Goal: Task Accomplishment & Management: Manage account settings

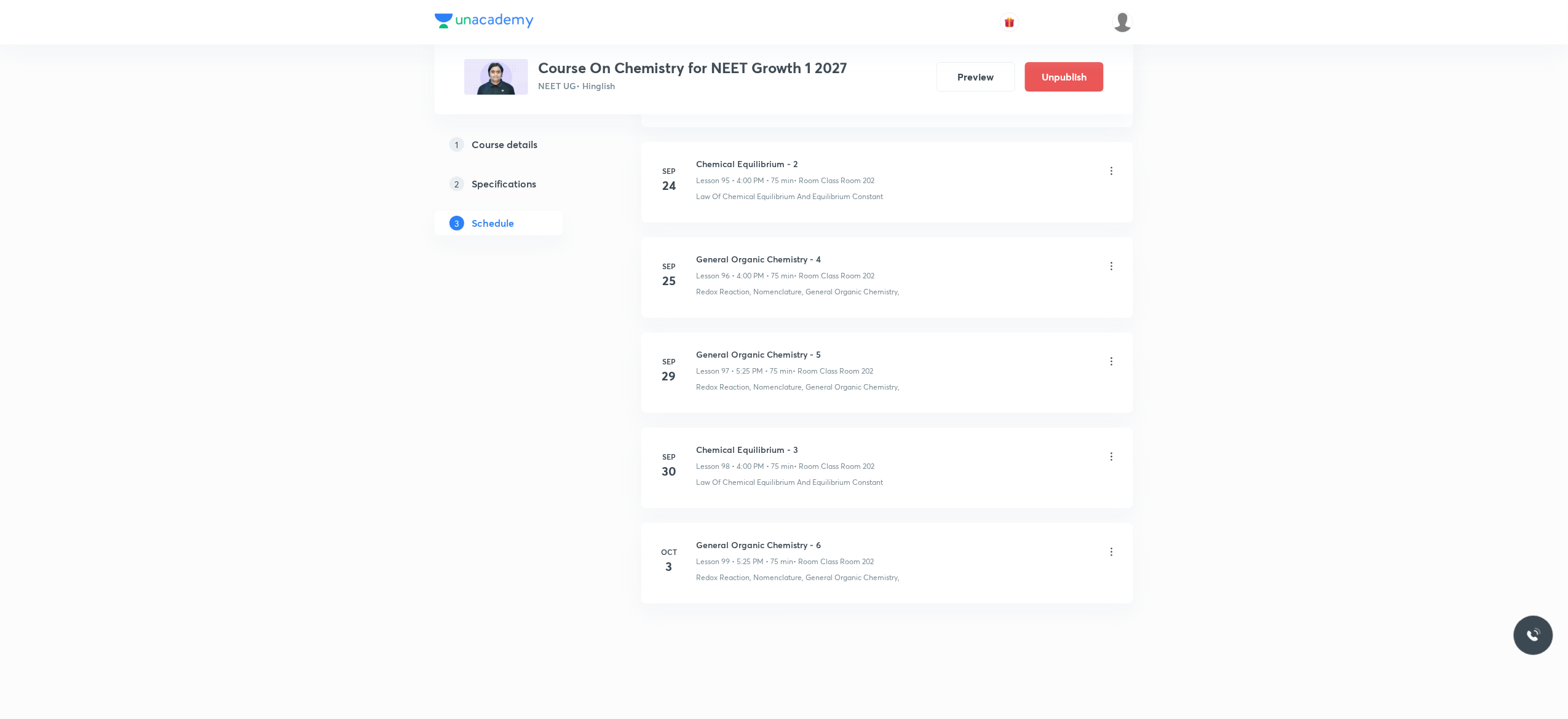
scroll to position [9175, 0]
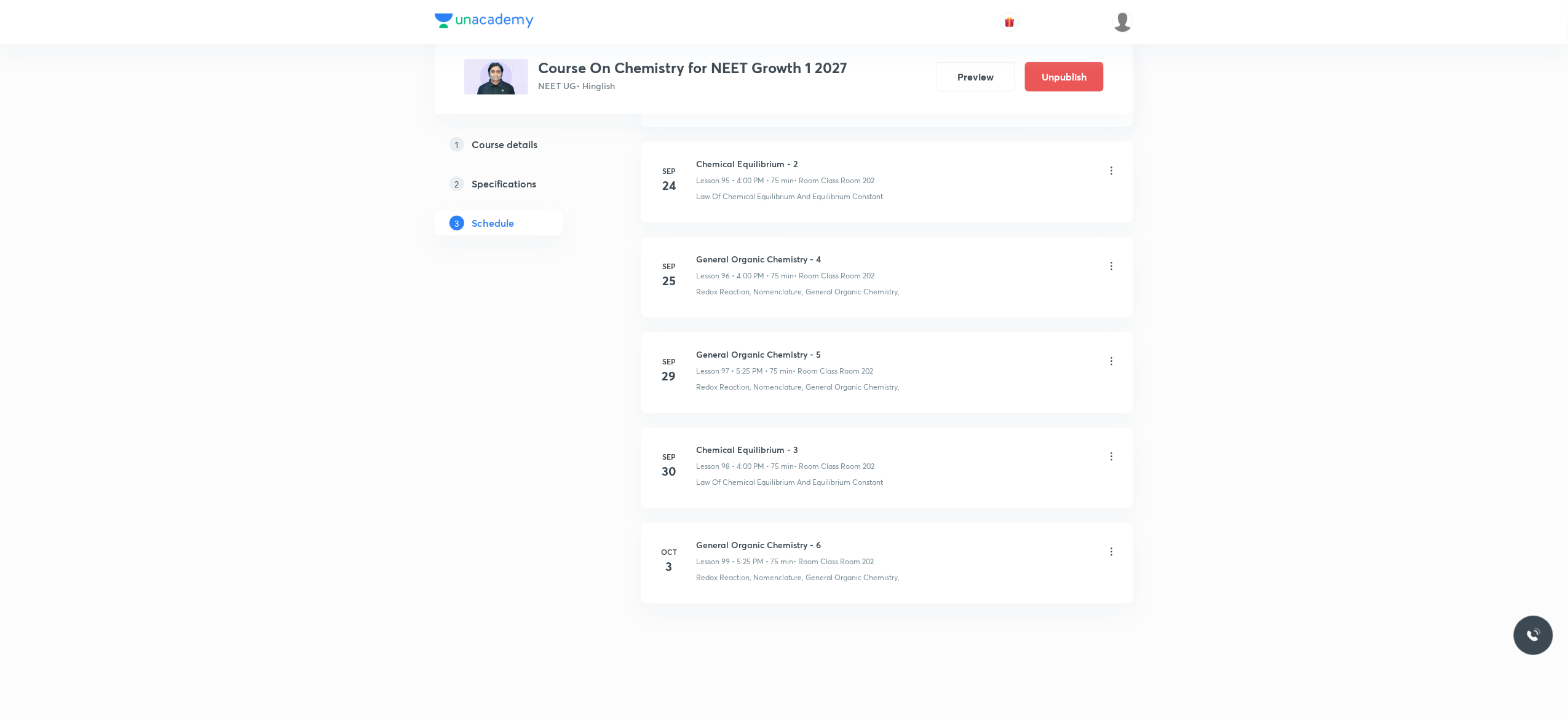
scroll to position [9820, 0]
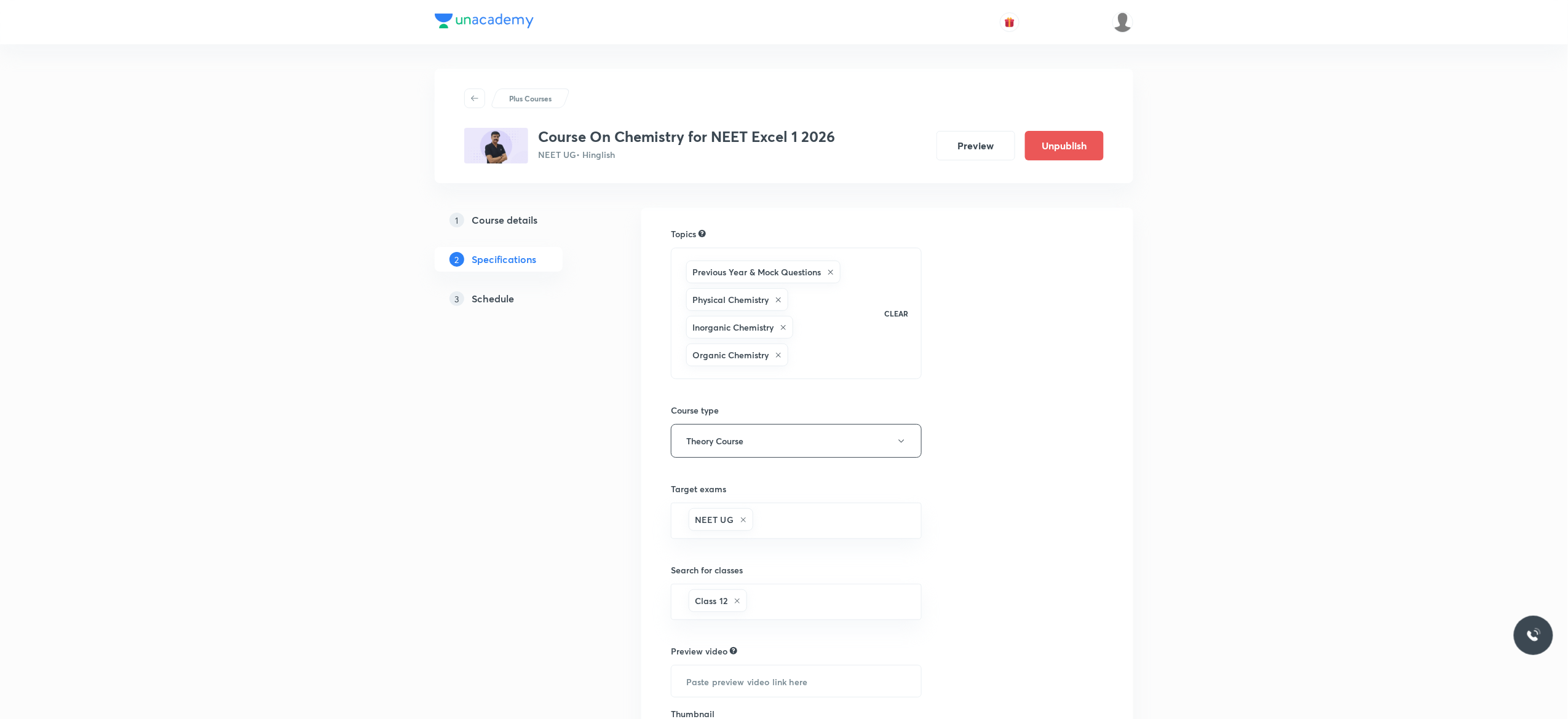
click at [492, 303] on h5 "Schedule" at bounding box center [492, 298] width 42 height 15
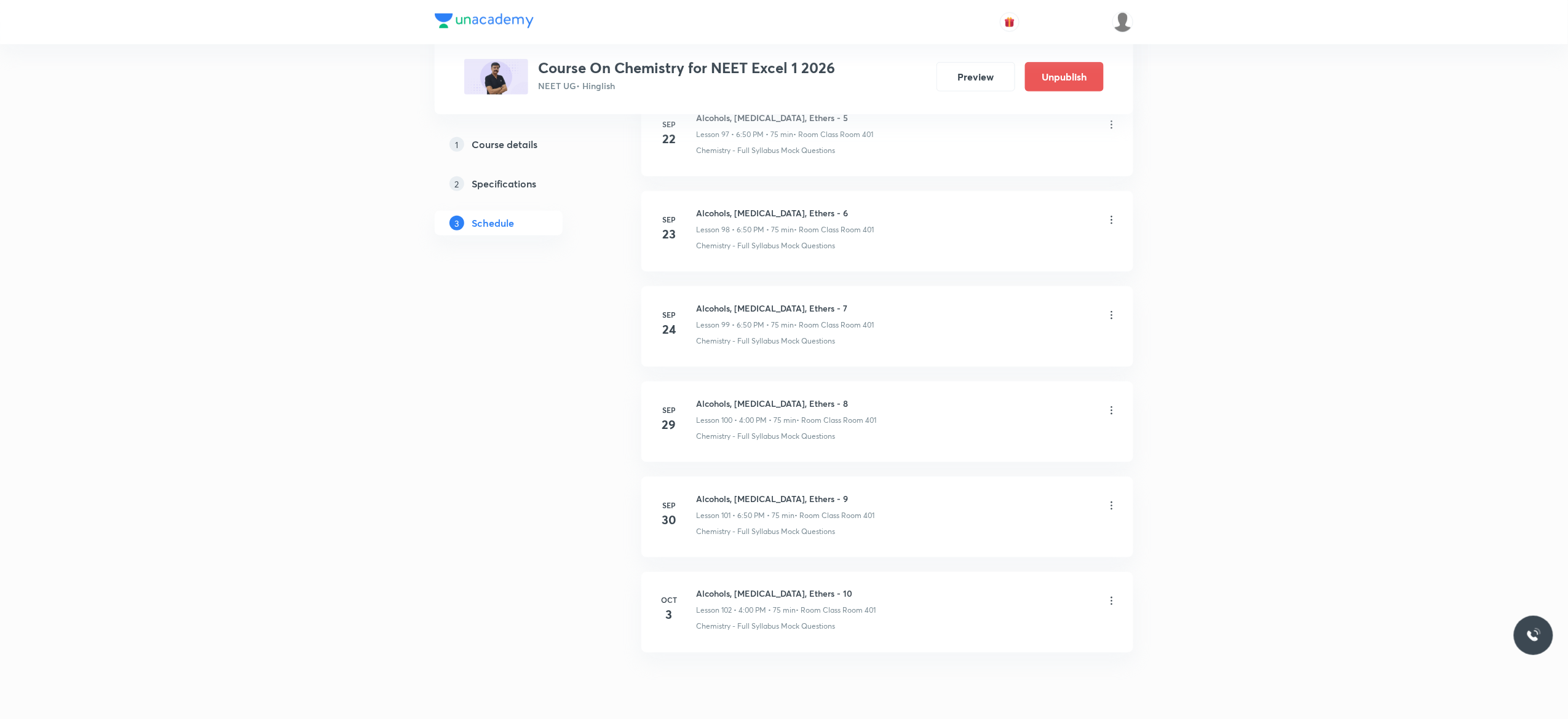
scroll to position [10108, 0]
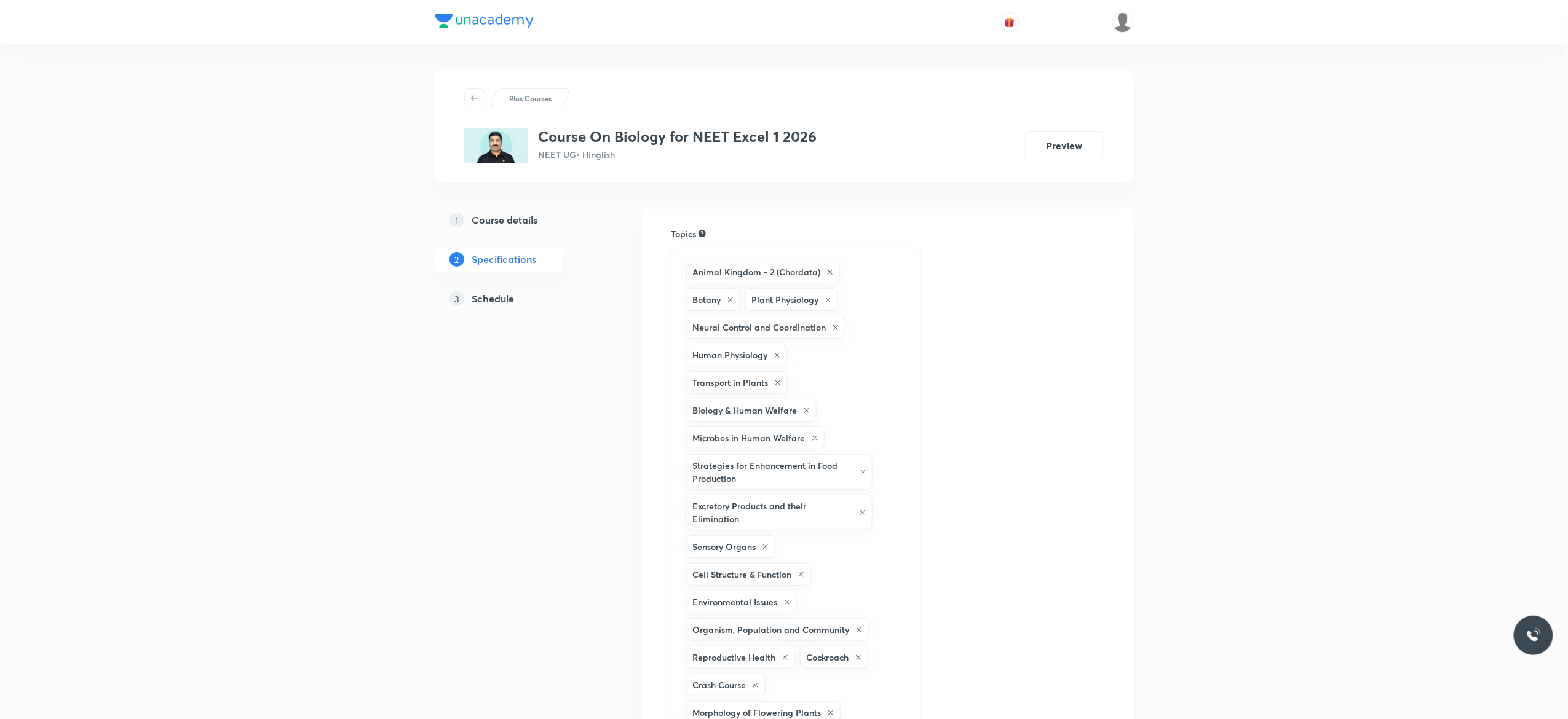
click at [502, 299] on h5 "Schedule" at bounding box center [492, 298] width 42 height 15
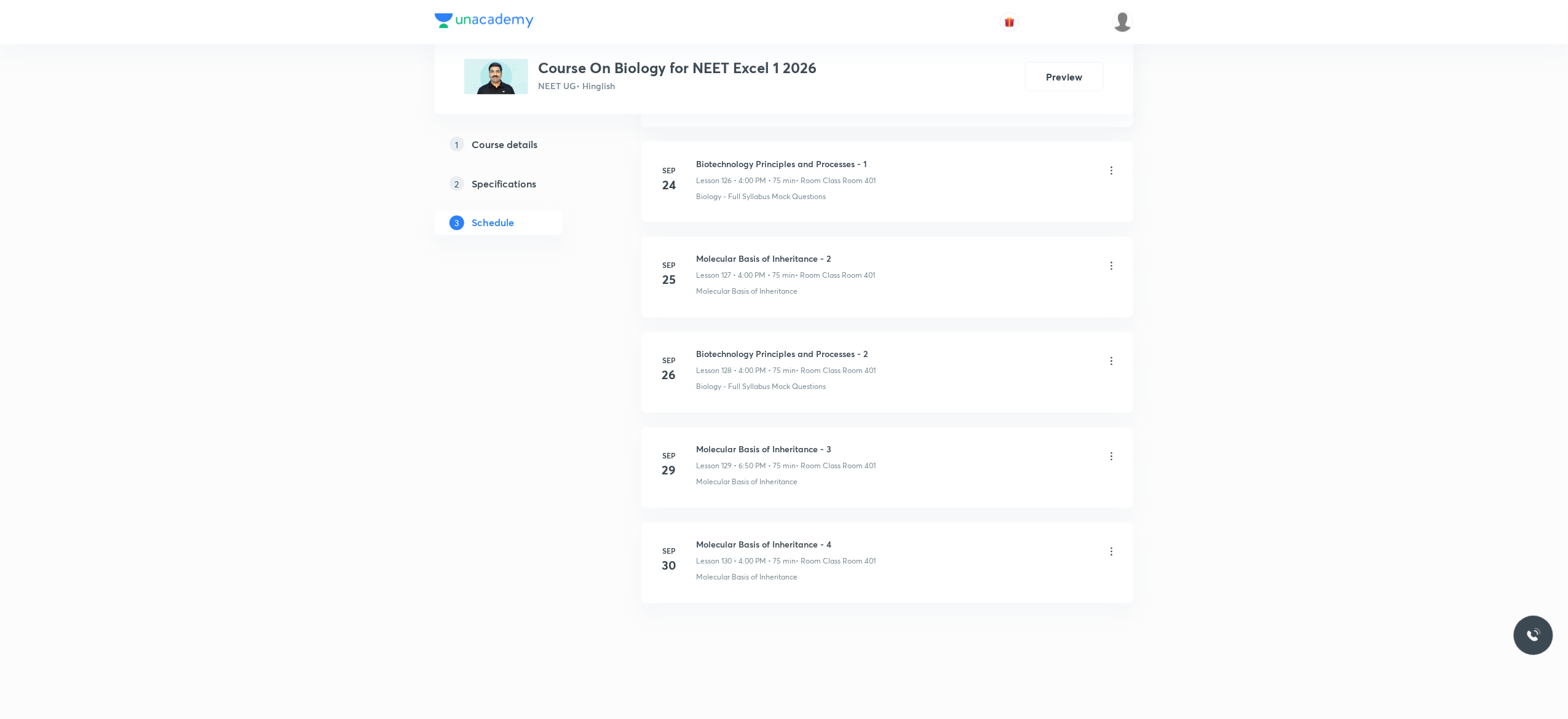
scroll to position [12787, 0]
drag, startPoint x: 839, startPoint y: 538, endPoint x: 693, endPoint y: 535, distance: 146.0
click at [693, 535] on li "Sep 30 Molecular Basis of Inheritance - 4 Lesson 130 • 4:00 PM • 75 min • Room …" at bounding box center [887, 563] width 492 height 80
copy h6 "Molecular Basis of Inheritance - 4"
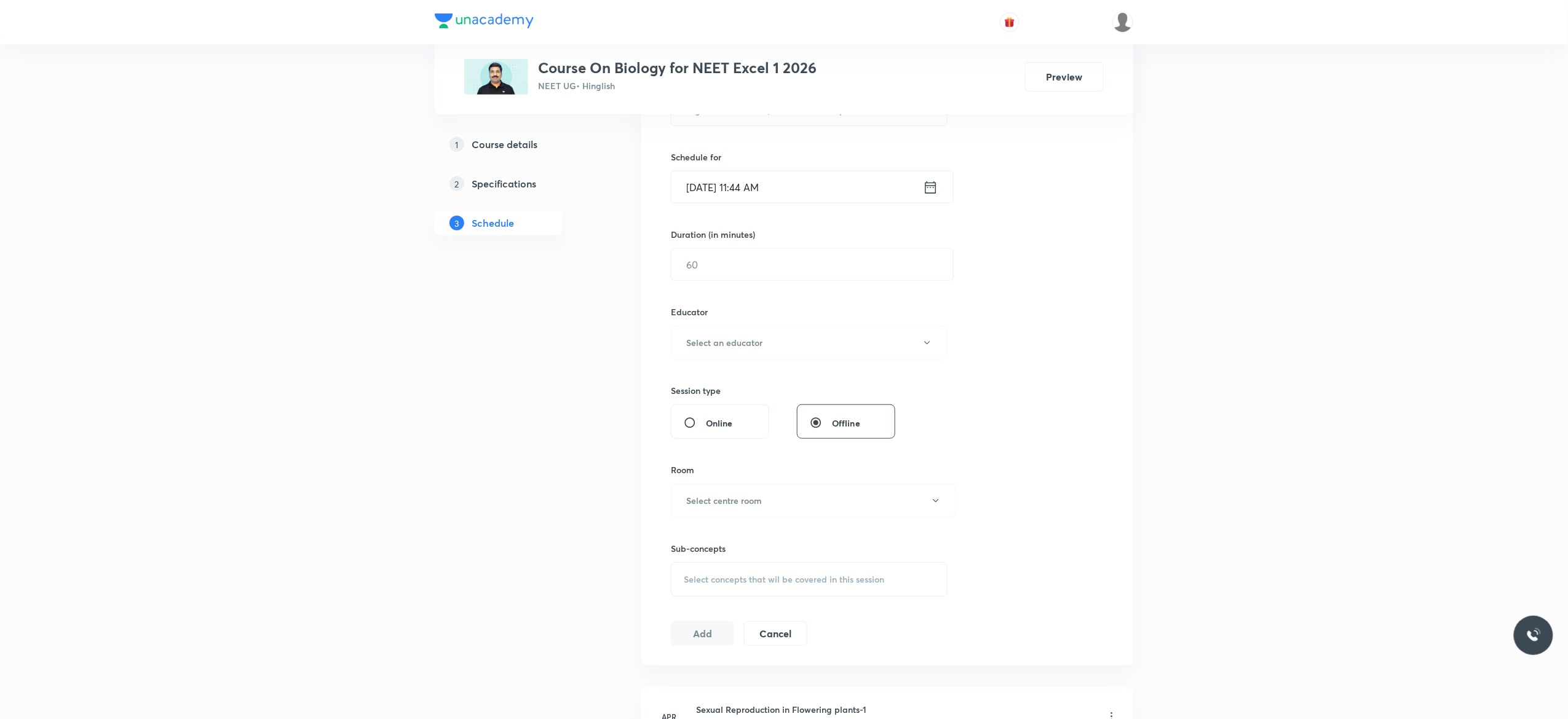
scroll to position [0, 0]
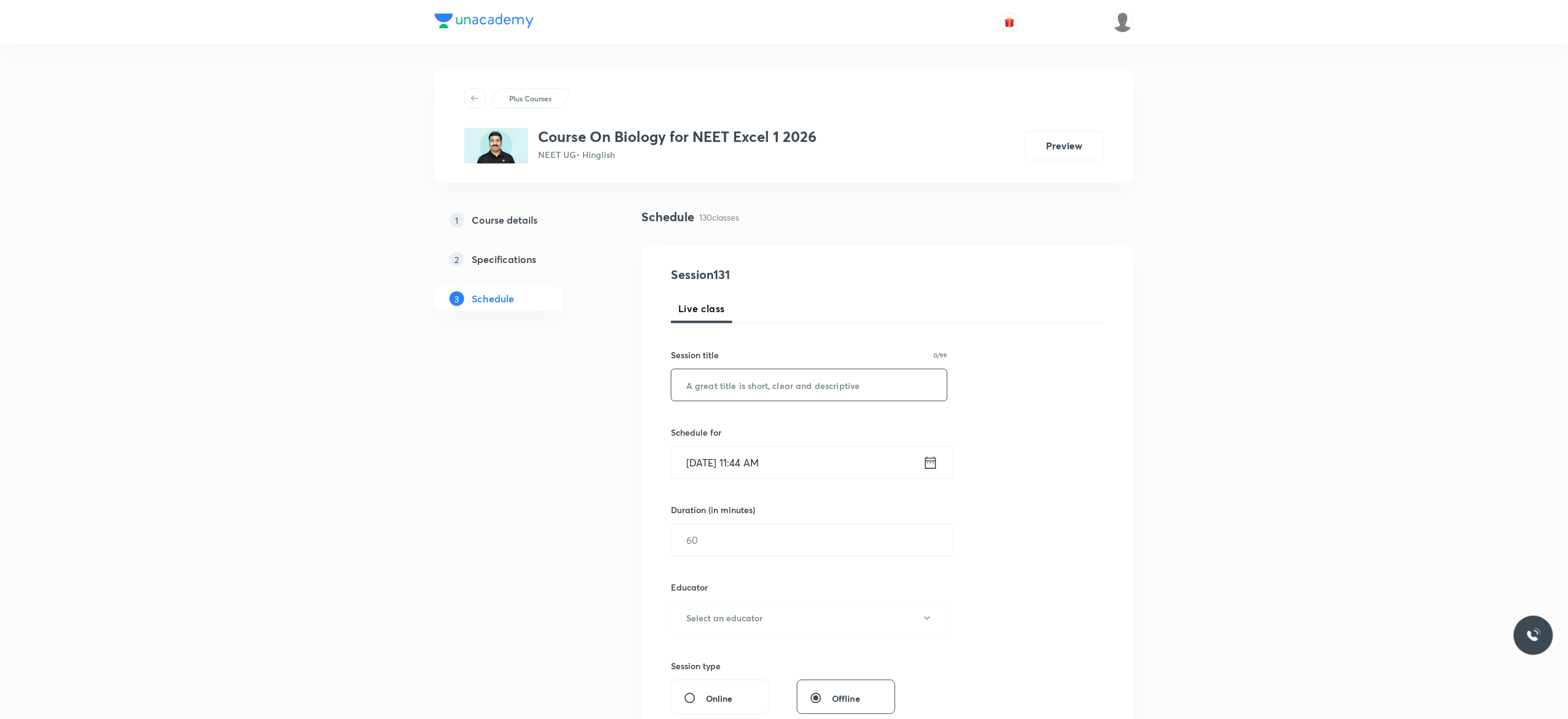
click at [845, 380] on input "text" at bounding box center [810, 385] width 276 height 32
paste input "Molecular Basis of Inheritance - 4"
type input "Molecular Basis of Inheritance - 5"
click at [931, 462] on icon at bounding box center [931, 462] width 11 height 12
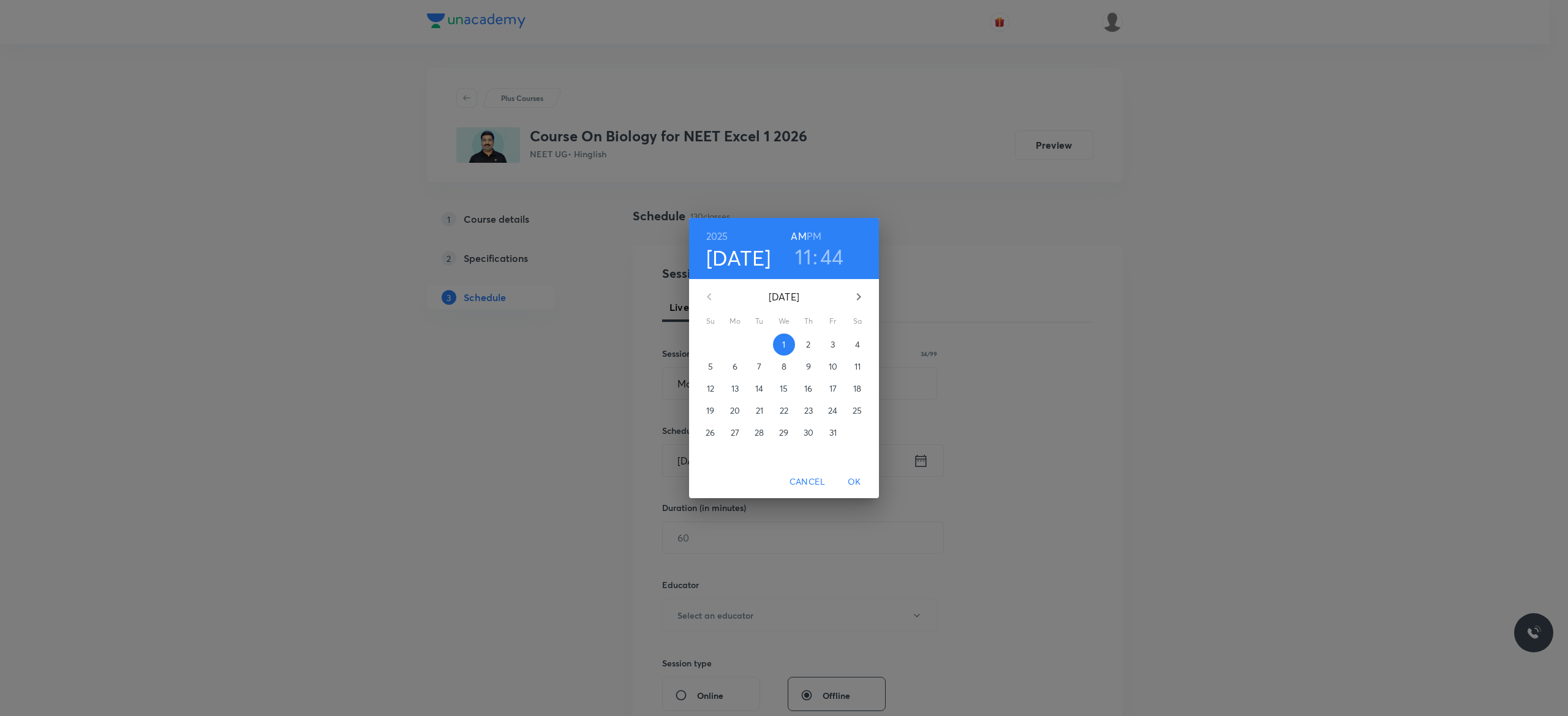
click at [835, 347] on span "3" at bounding box center [833, 344] width 22 height 12
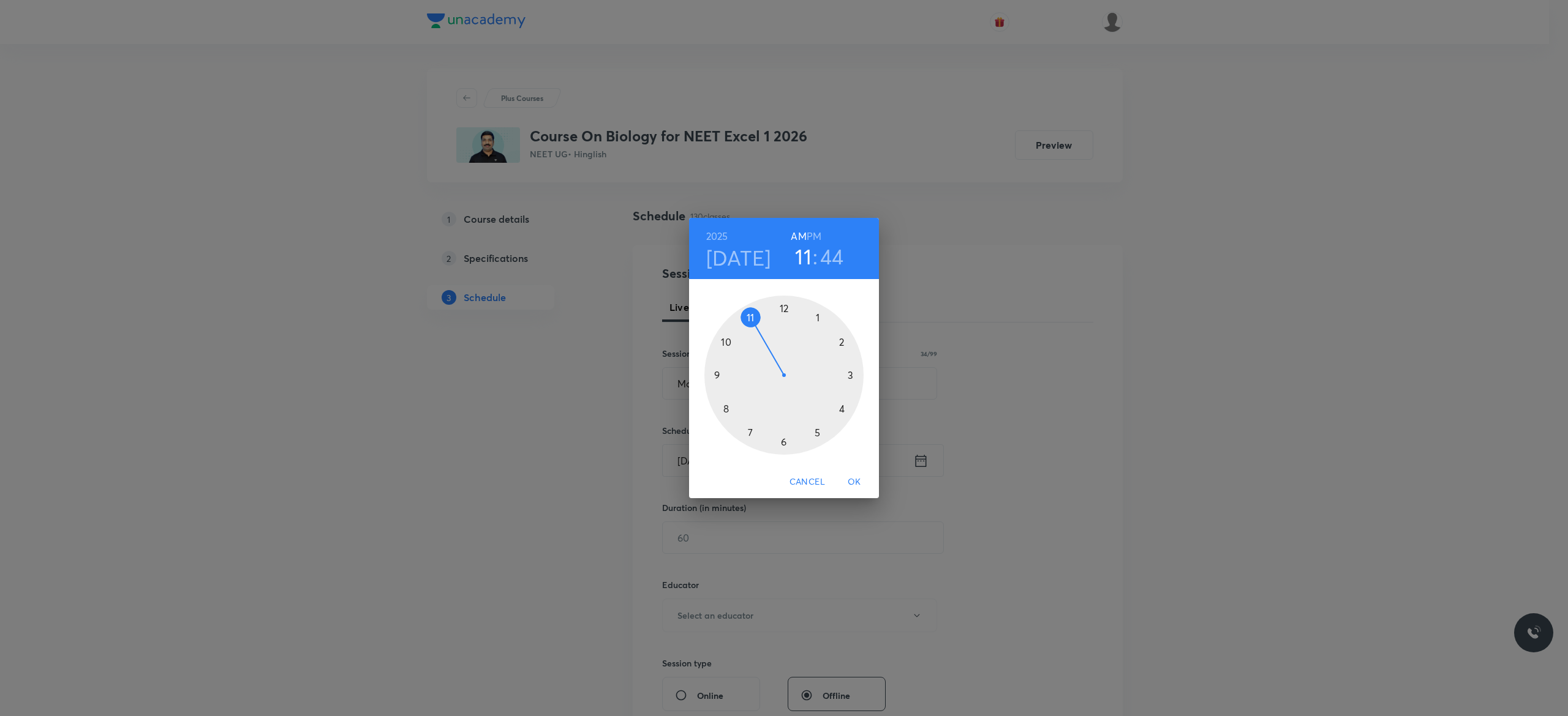
click at [812, 237] on h6 "PM" at bounding box center [813, 236] width 14 height 17
click at [817, 433] on div at bounding box center [784, 375] width 159 height 159
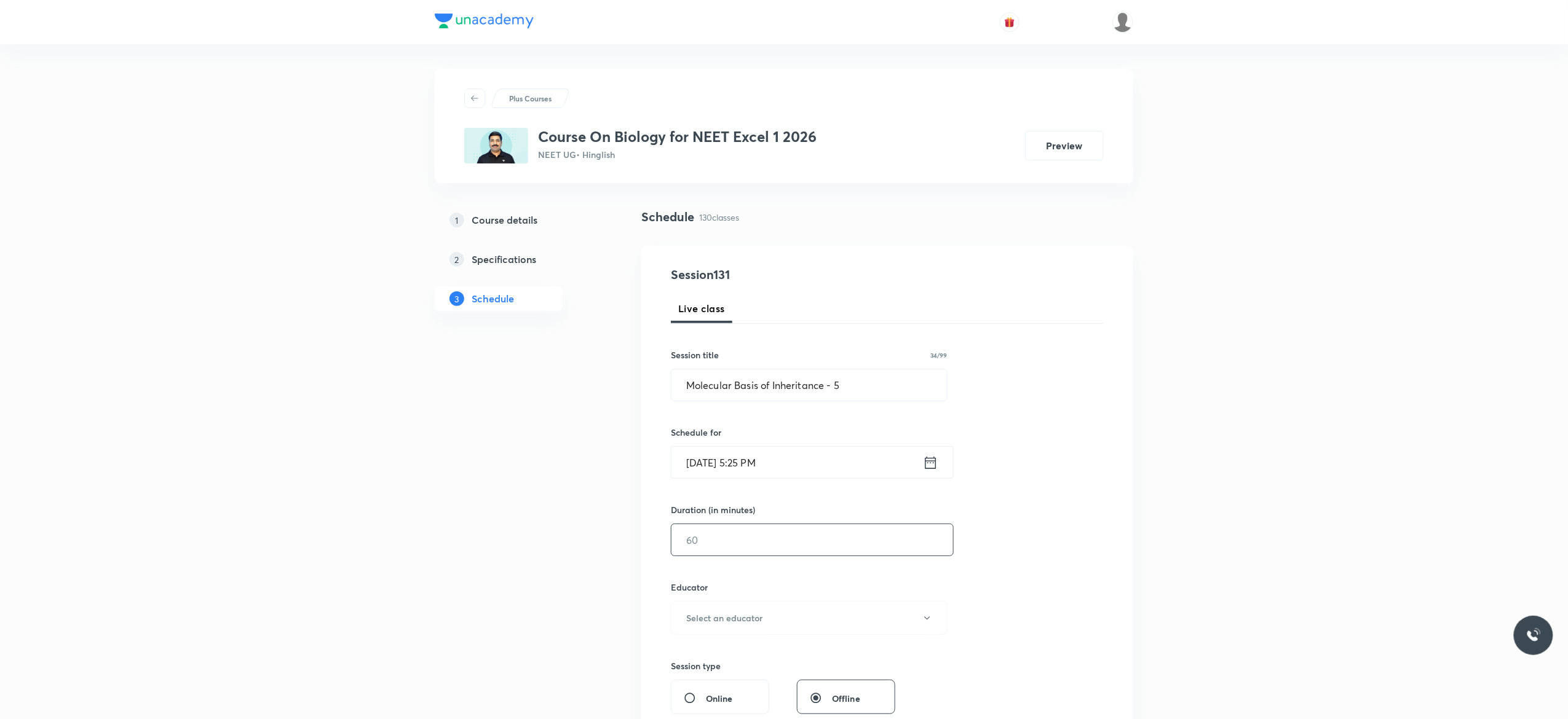
click at [748, 538] on input "text" at bounding box center [813, 540] width 282 height 32
type input "75"
click at [926, 624] on icon "button" at bounding box center [927, 619] width 10 height 10
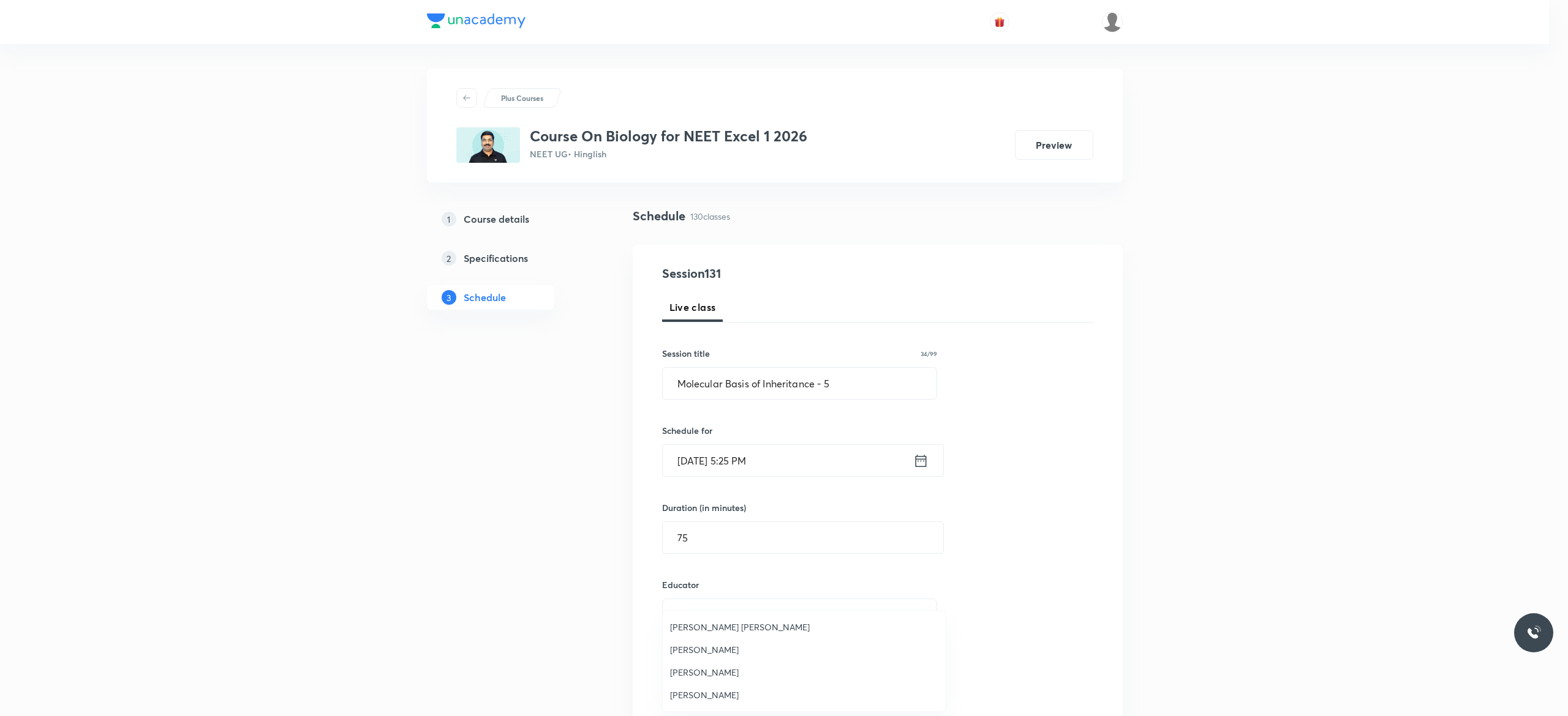
click at [728, 693] on span "[PERSON_NAME]" at bounding box center [804, 695] width 268 height 13
click at [1010, 557] on div "Session 131 Live class Session title 34/99 Molecular Basis of Inheritance - 5 ​…" at bounding box center [884, 591] width 431 height 653
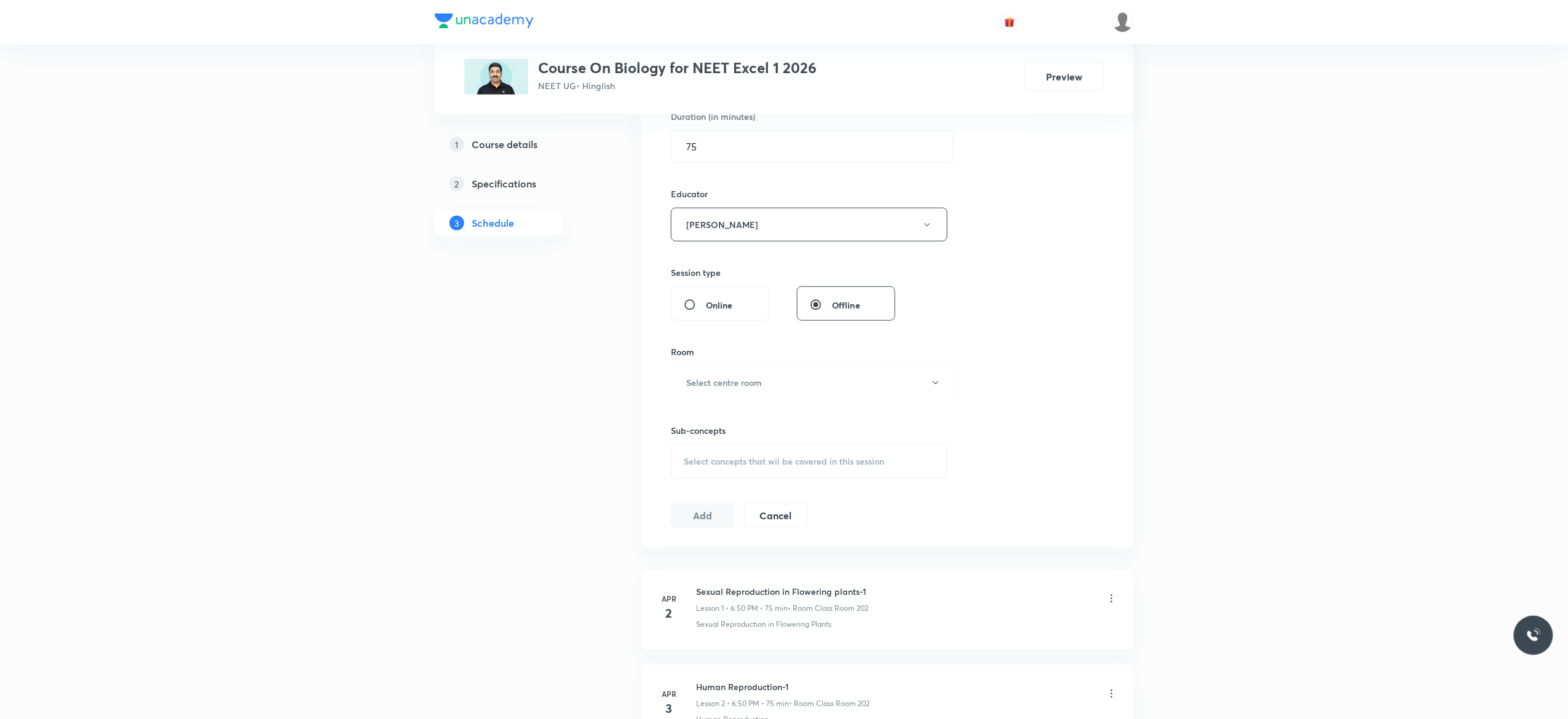
scroll to position [443, 0]
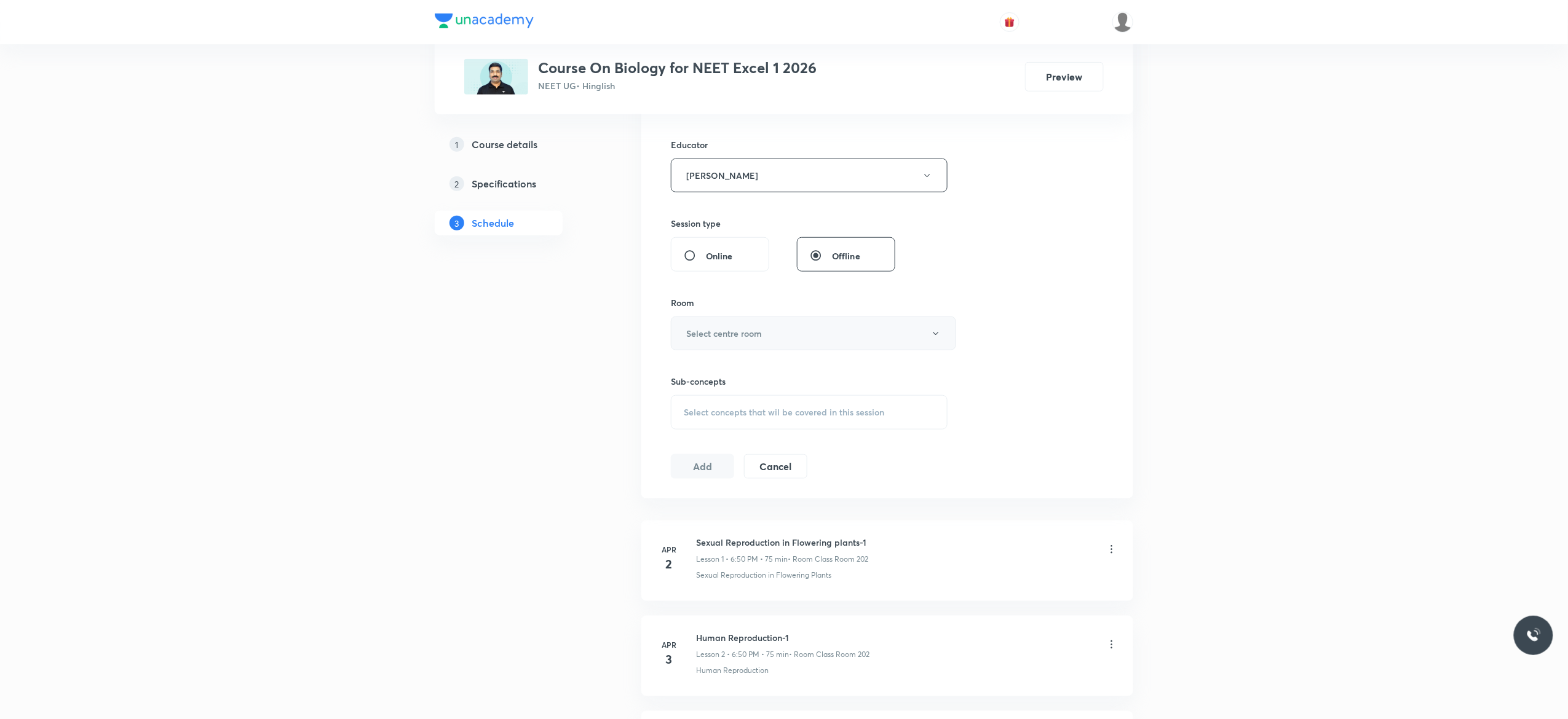
click at [935, 341] on button "Select centre room" at bounding box center [813, 334] width 285 height 34
click at [719, 400] on span "Class Room 401" at bounding box center [807, 399] width 269 height 13
click at [689, 430] on div "Select concepts that wil be covered in this session" at bounding box center [810, 413] width 277 height 34
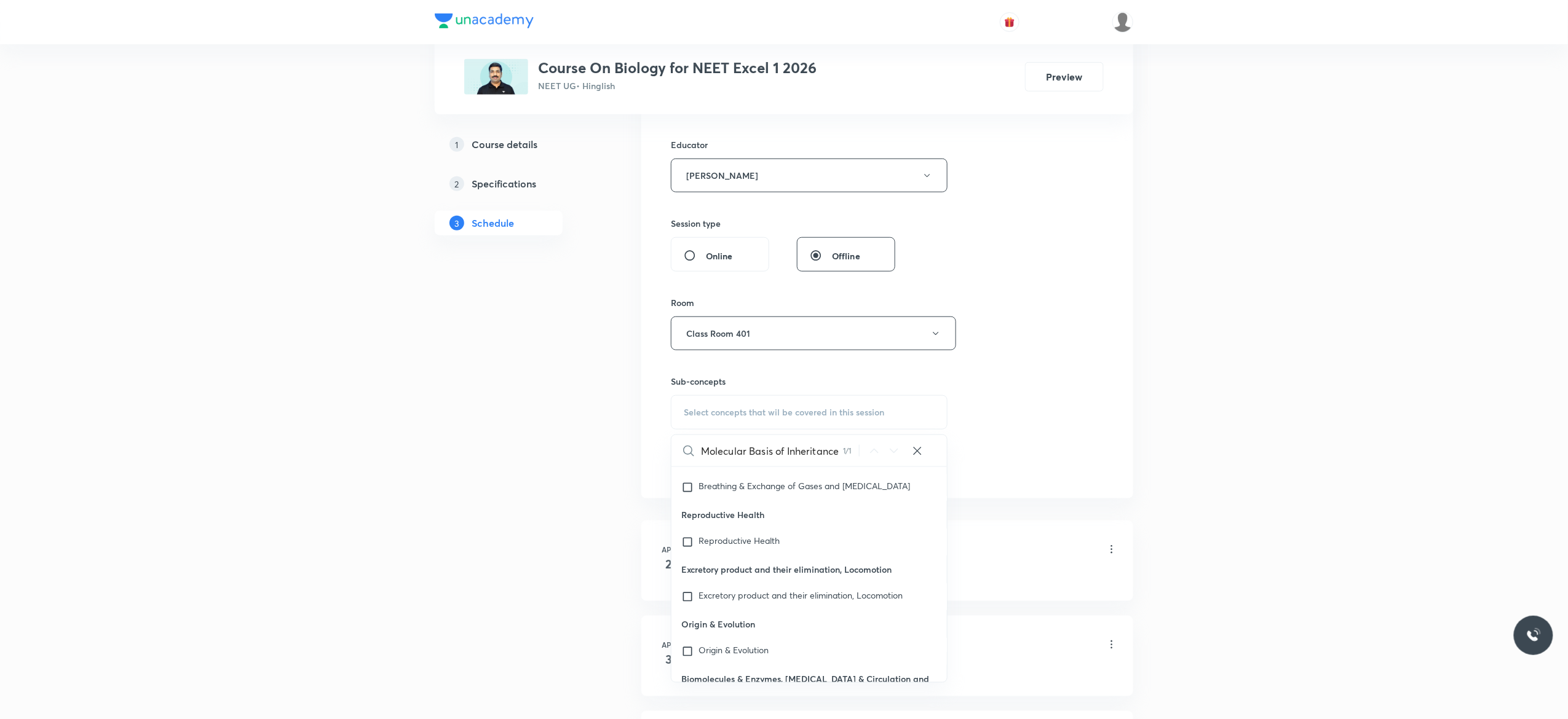
scroll to position [57111, 0]
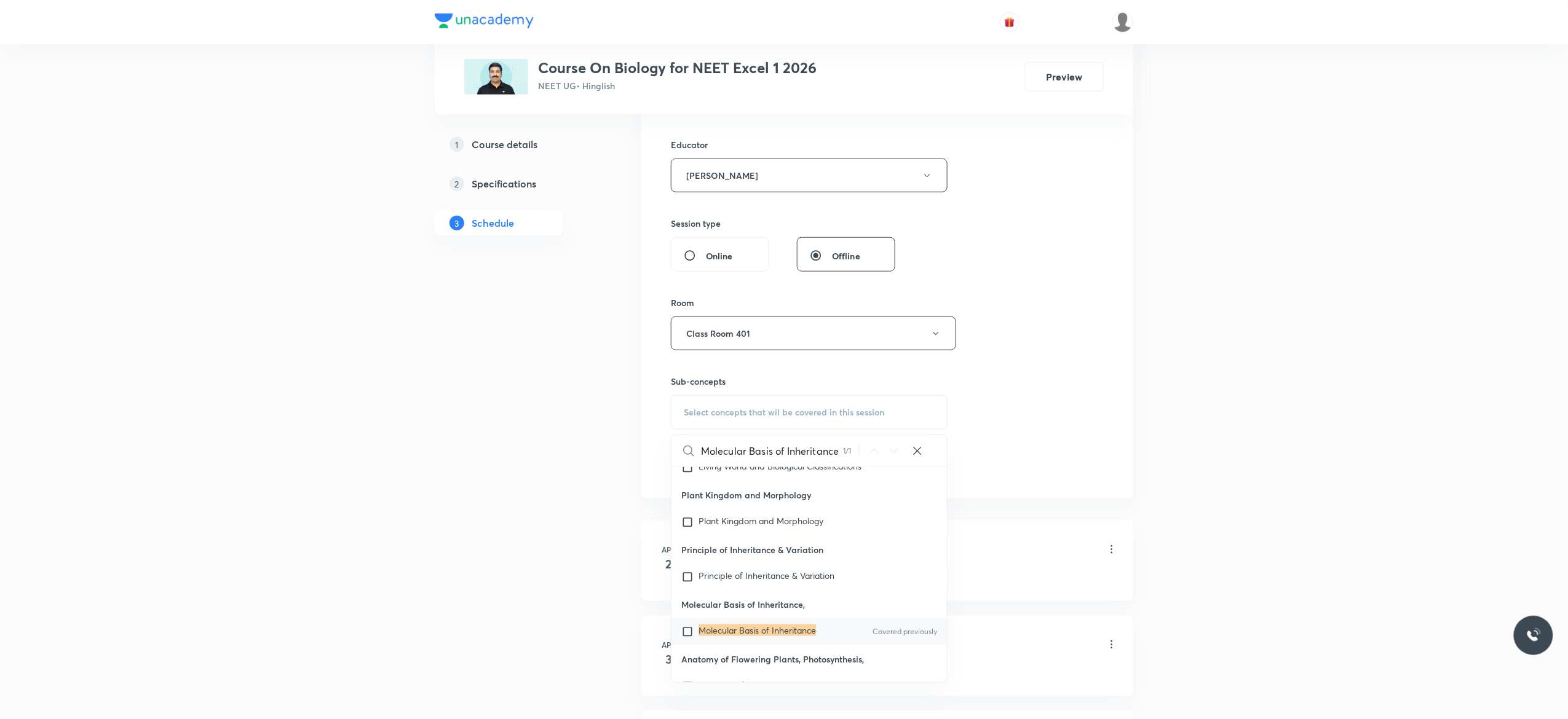
type input "Molecular Basis of Inheritance"
click at [688, 627] on input "checkbox" at bounding box center [690, 632] width 17 height 12
checkbox input "true"
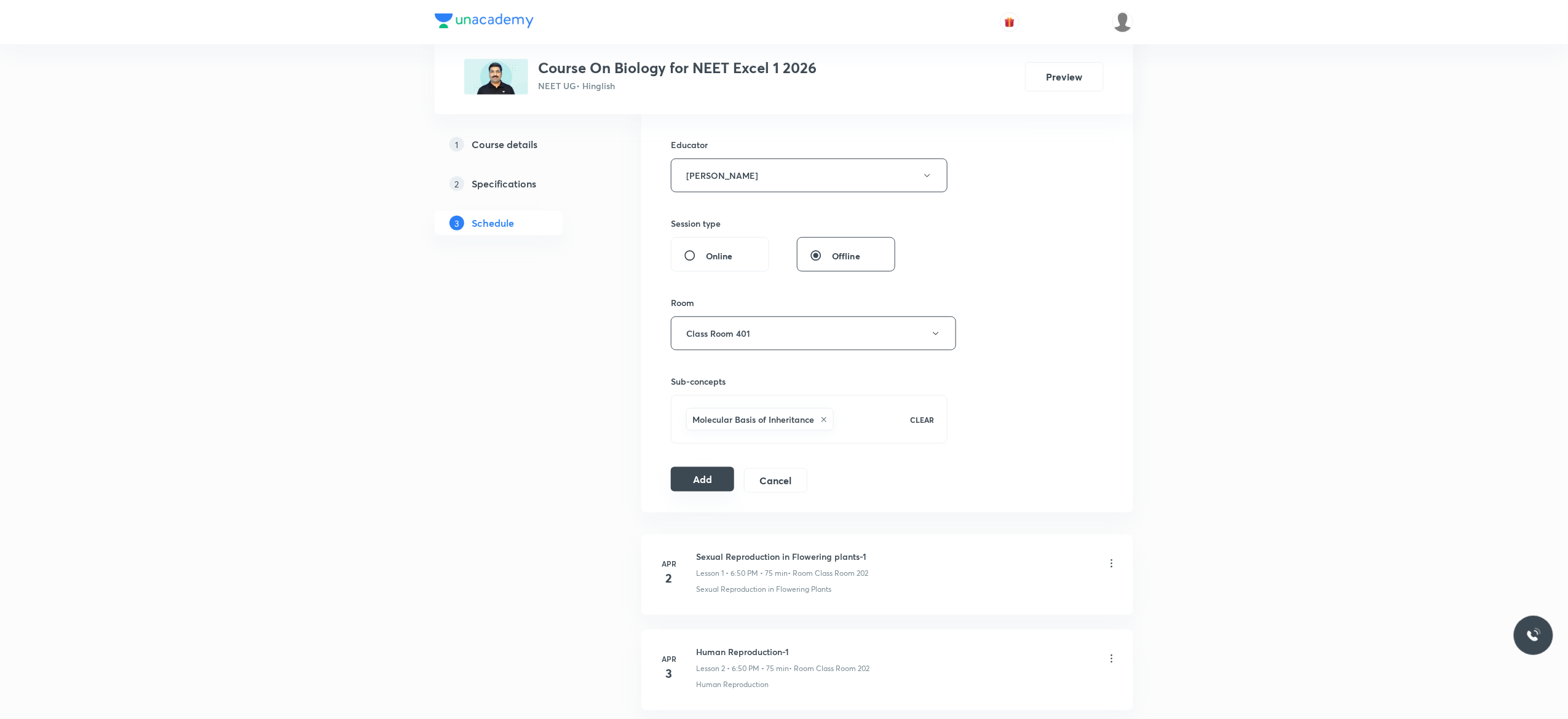
click at [690, 484] on button "Add" at bounding box center [703, 479] width 63 height 25
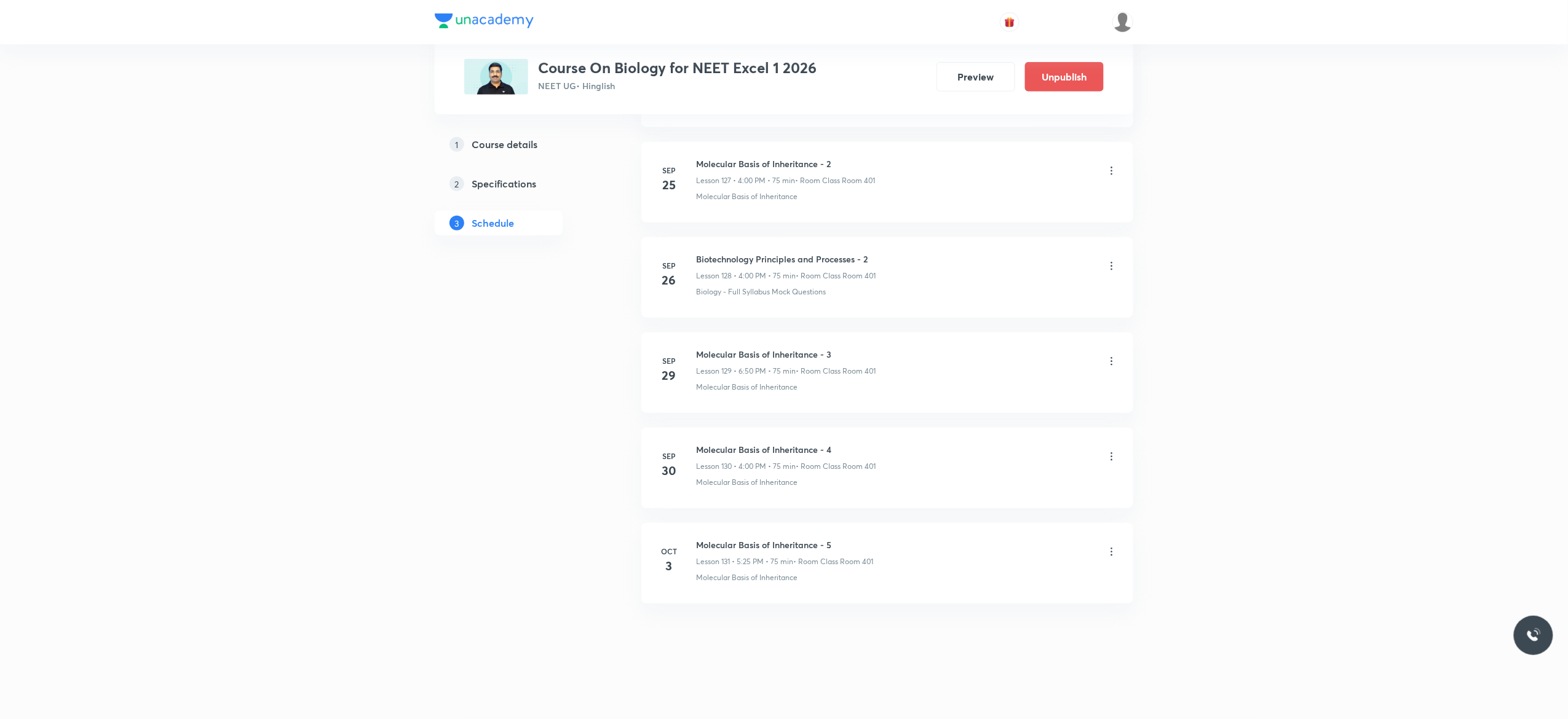
scroll to position [12237, 0]
drag, startPoint x: 873, startPoint y: 250, endPoint x: 696, endPoint y: 253, distance: 177.0
click at [696, 253] on li "Sep 26 Biotechnology Principles and Processes - 2 Lesson 128 • 4:00 PM • 75 min…" at bounding box center [887, 277] width 492 height 80
copy h6 "Biotechnology Principles and Processes - 2"
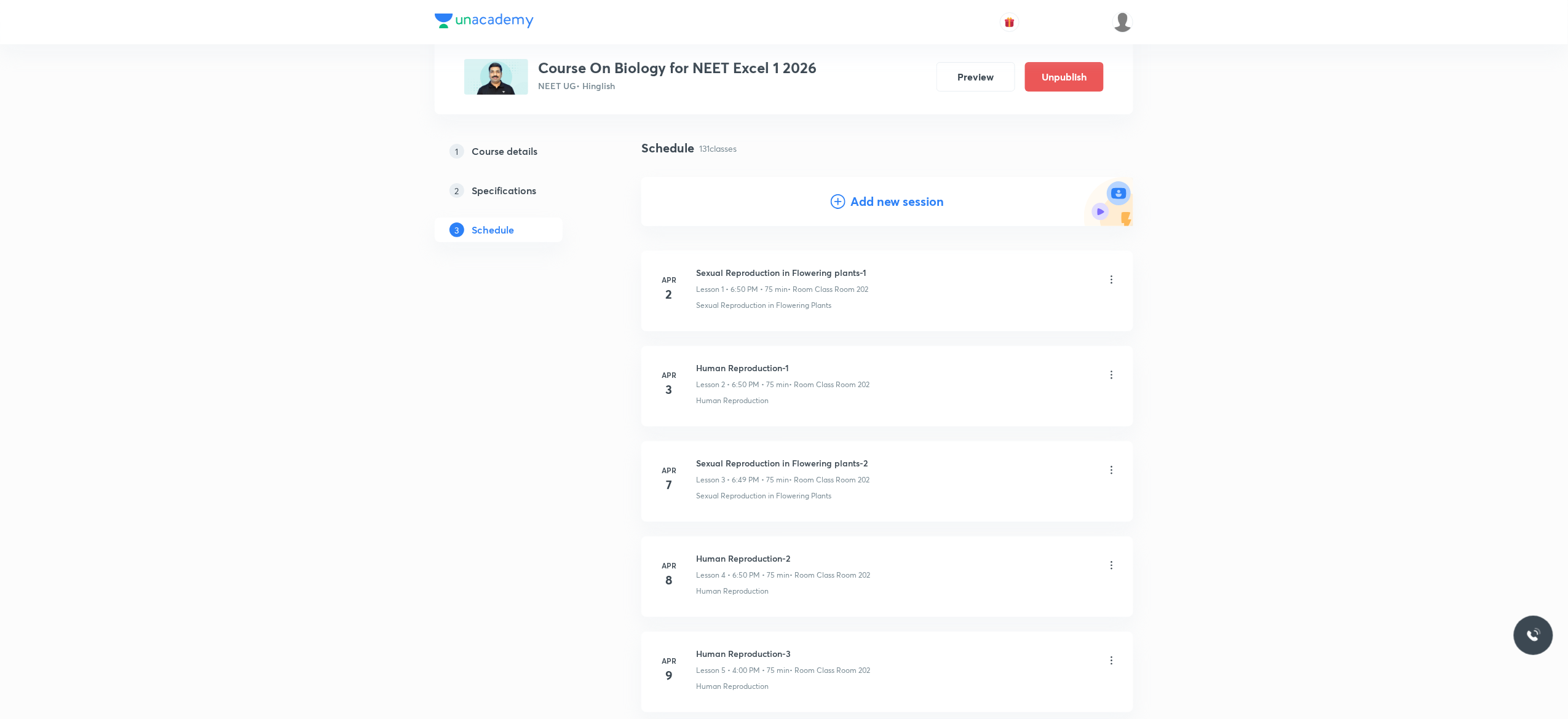
scroll to position [0, 0]
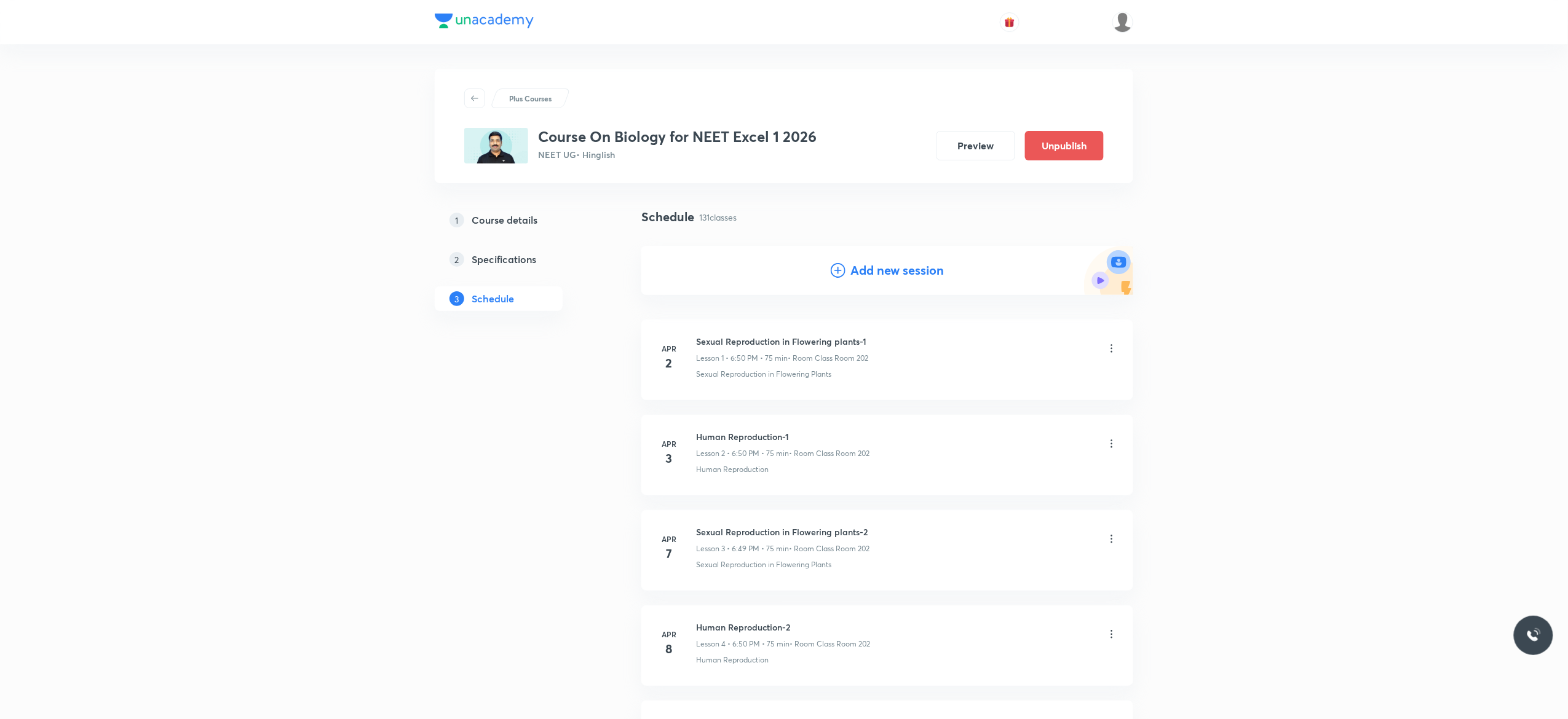
click at [834, 273] on icon at bounding box center [838, 270] width 15 height 15
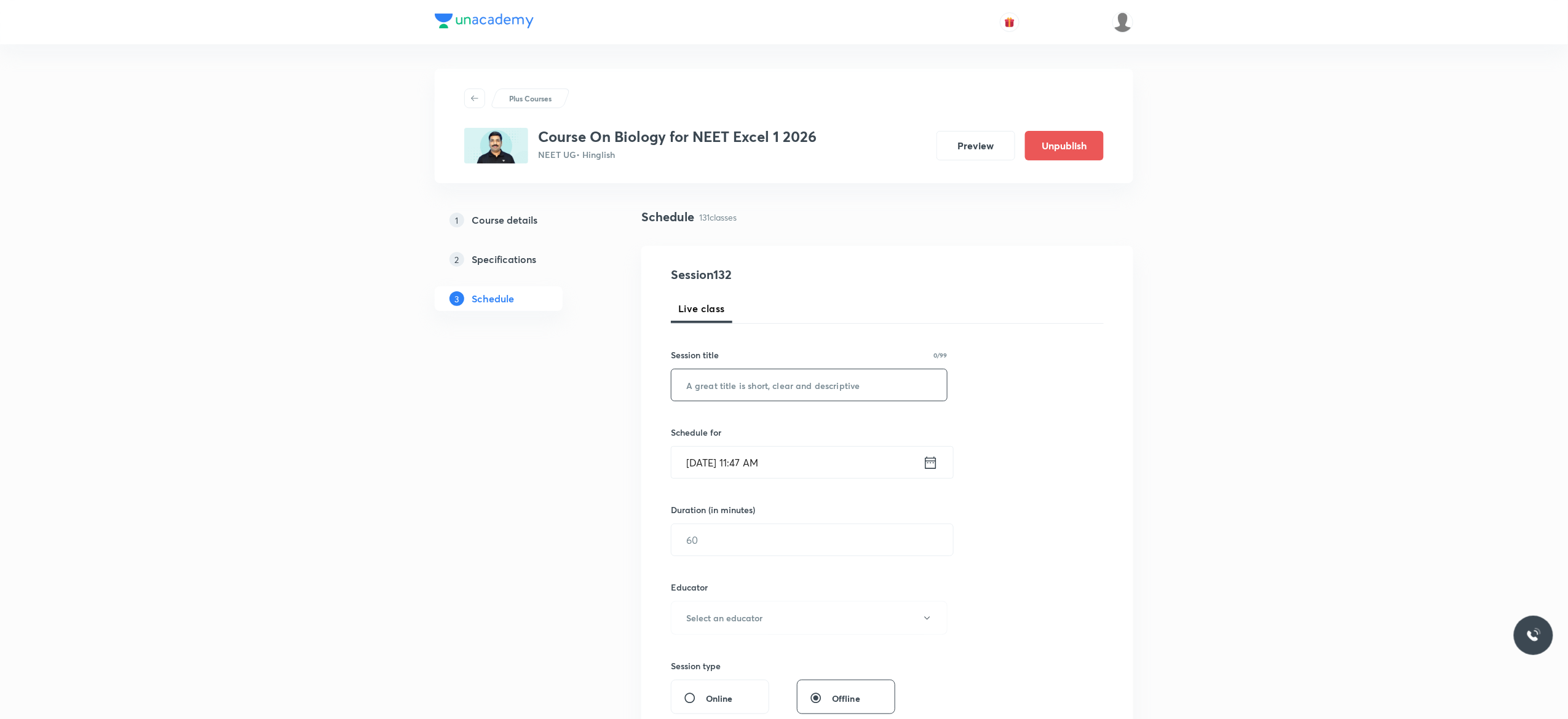
click at [718, 387] on input "text" at bounding box center [810, 385] width 276 height 32
paste input "Biotechnology Principles and Processes - 2"
type input "Biotechnology Principles and Processes - 3"
click at [930, 466] on icon at bounding box center [930, 462] width 15 height 17
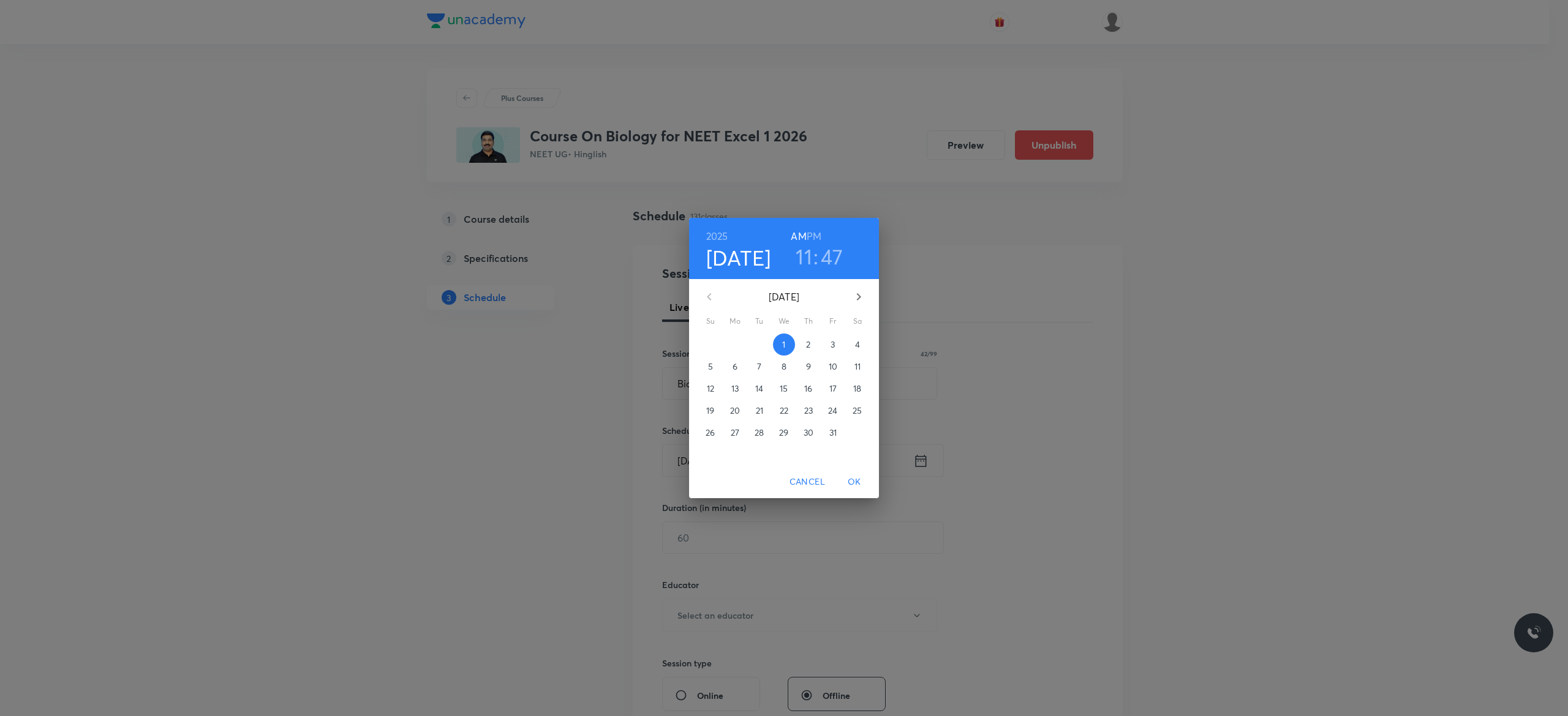
click at [835, 347] on span "3" at bounding box center [833, 344] width 22 height 12
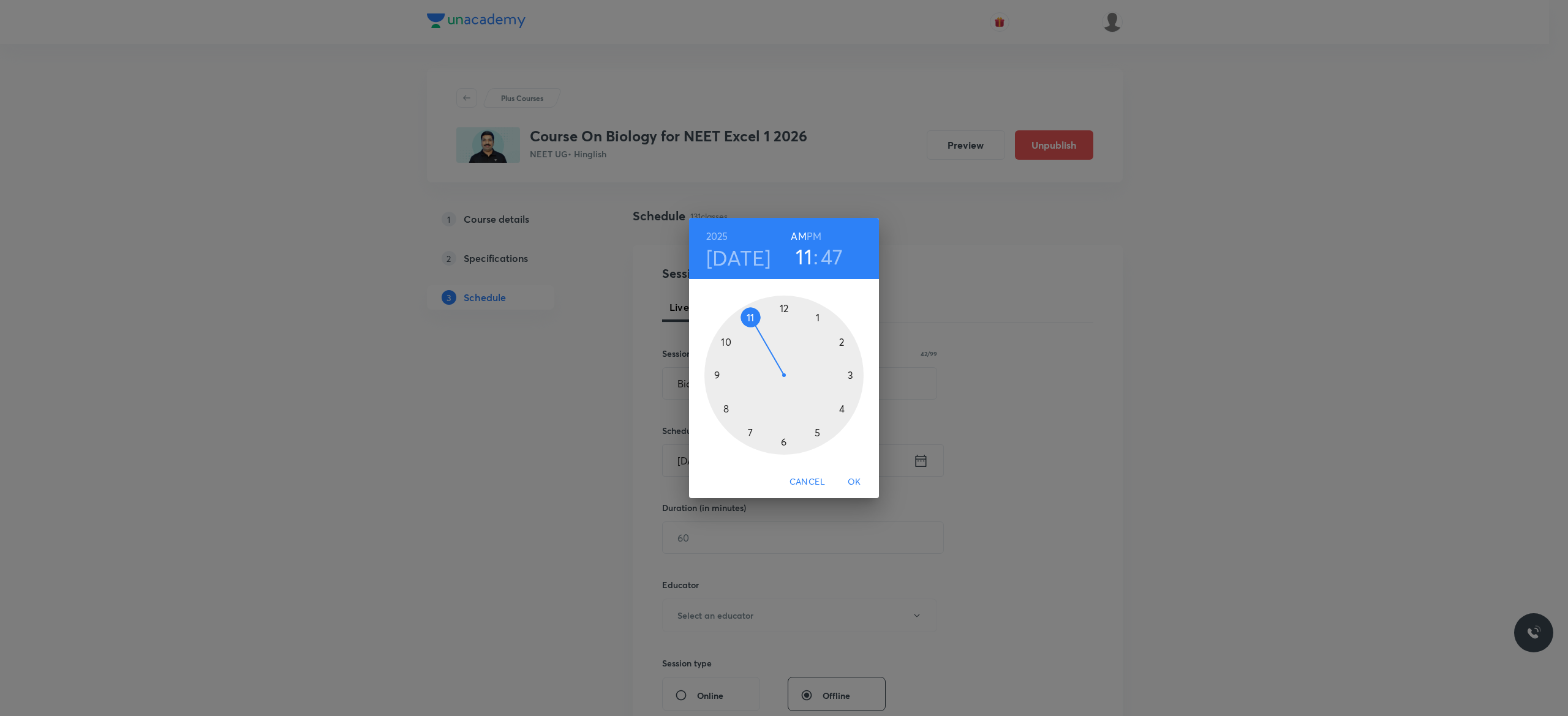
click at [815, 235] on h6 "PM" at bounding box center [813, 236] width 14 height 17
click at [784, 442] on div at bounding box center [784, 375] width 159 height 159
click at [726, 342] on div at bounding box center [784, 375] width 159 height 159
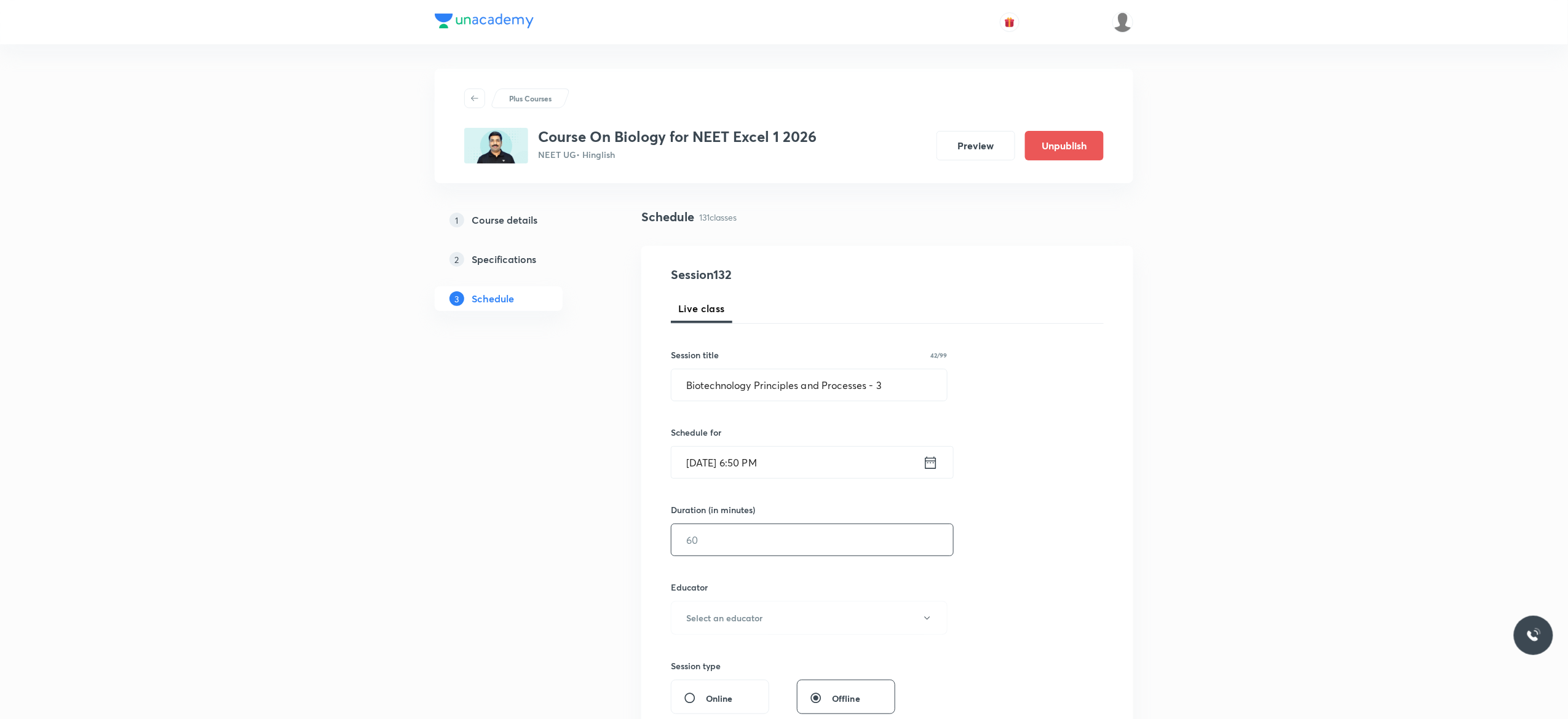
click at [731, 540] on input "text" at bounding box center [813, 540] width 282 height 32
type input "75"
click at [1086, 540] on div "Session 132 Live class Session title 42/99 Biotechnology Principles and Process…" at bounding box center [887, 593] width 433 height 656
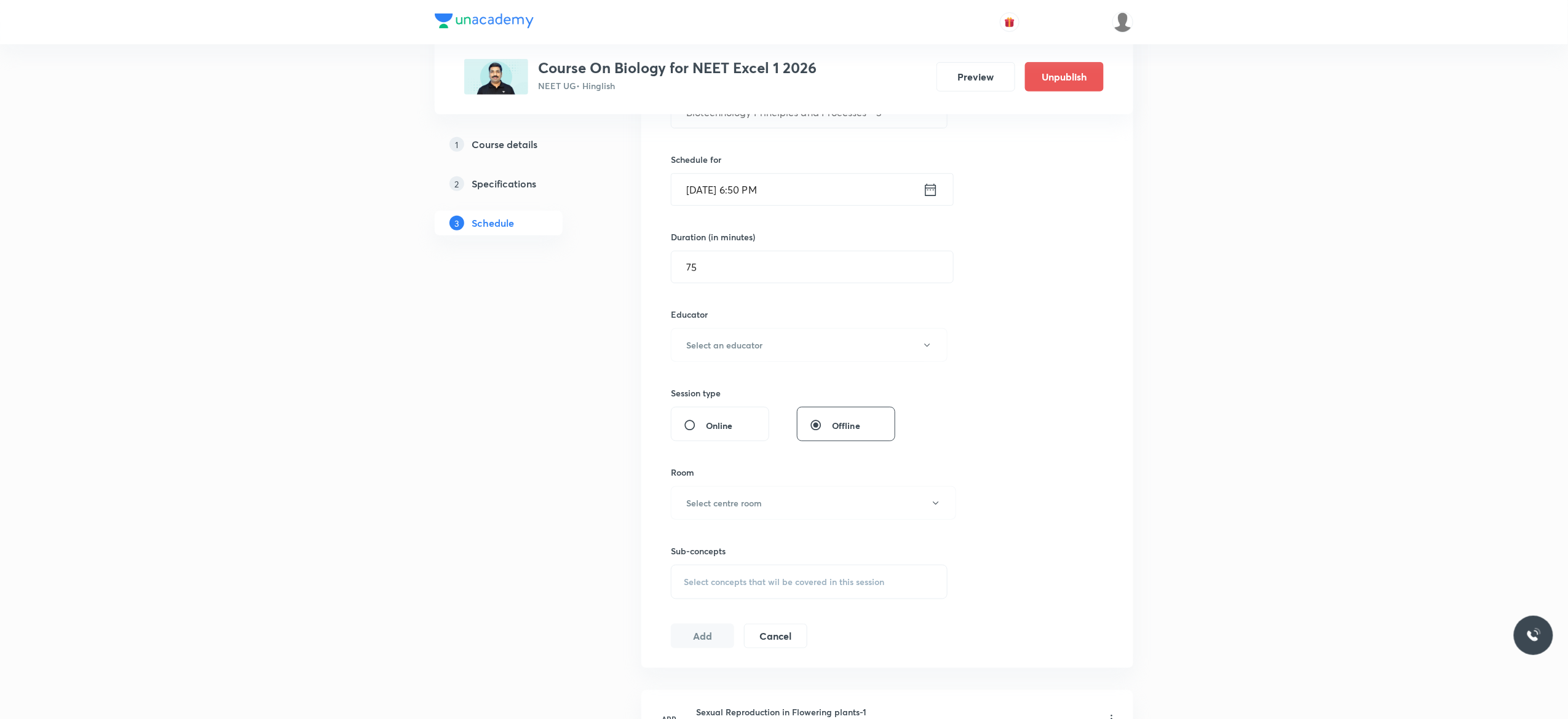
scroll to position [344, 0]
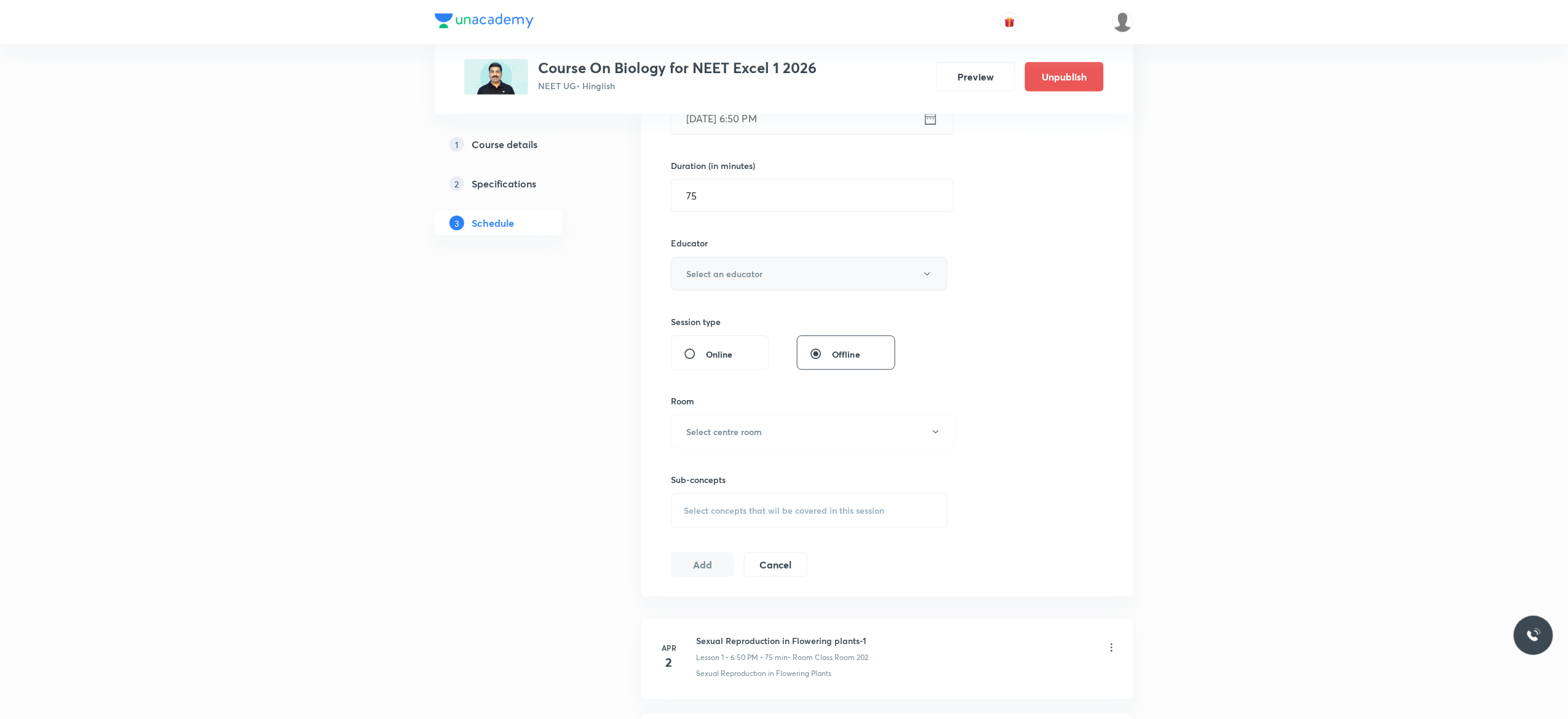
click at [926, 278] on icon "button" at bounding box center [927, 274] width 10 height 10
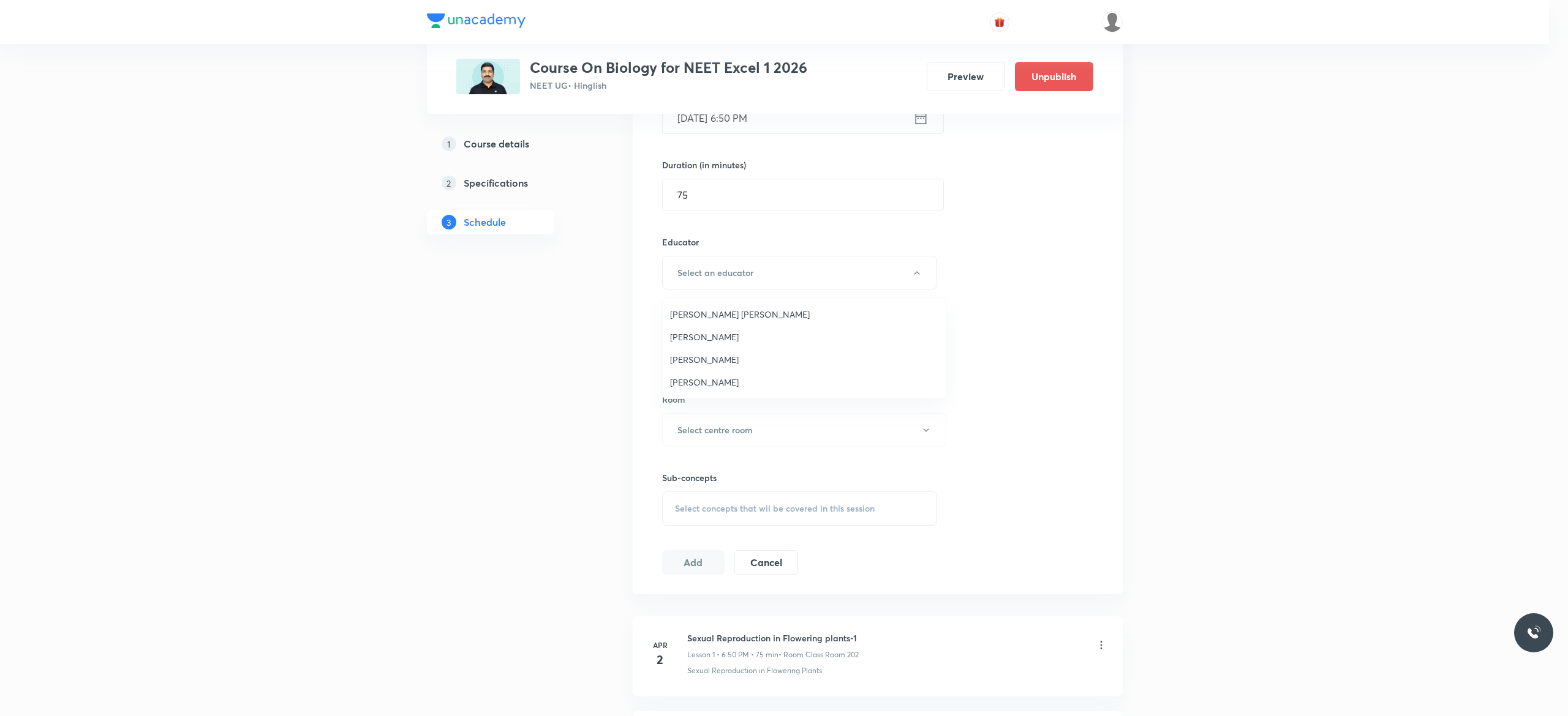
click at [701, 382] on span "Ankit Kumar Malav" at bounding box center [804, 382] width 268 height 13
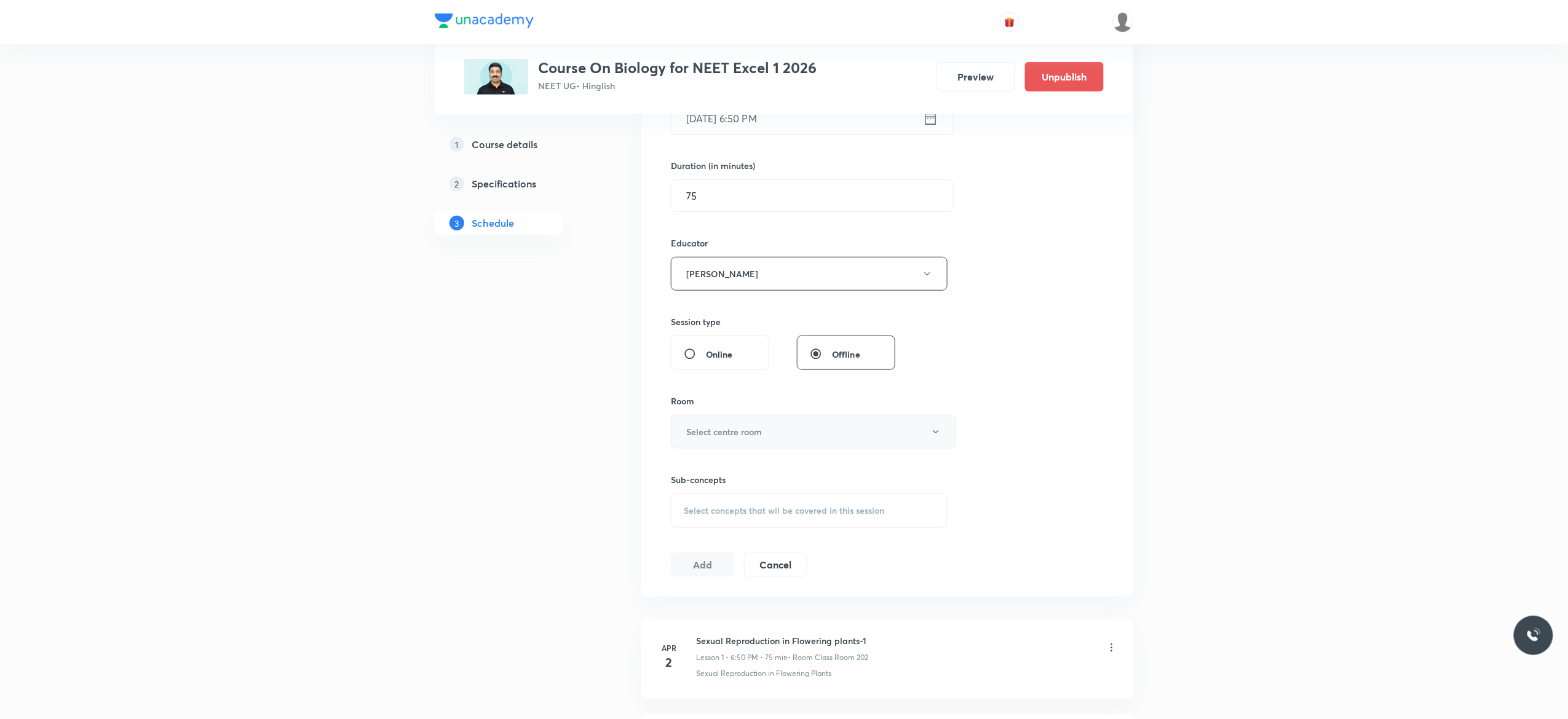
click at [936, 437] on icon "button" at bounding box center [936, 432] width 10 height 10
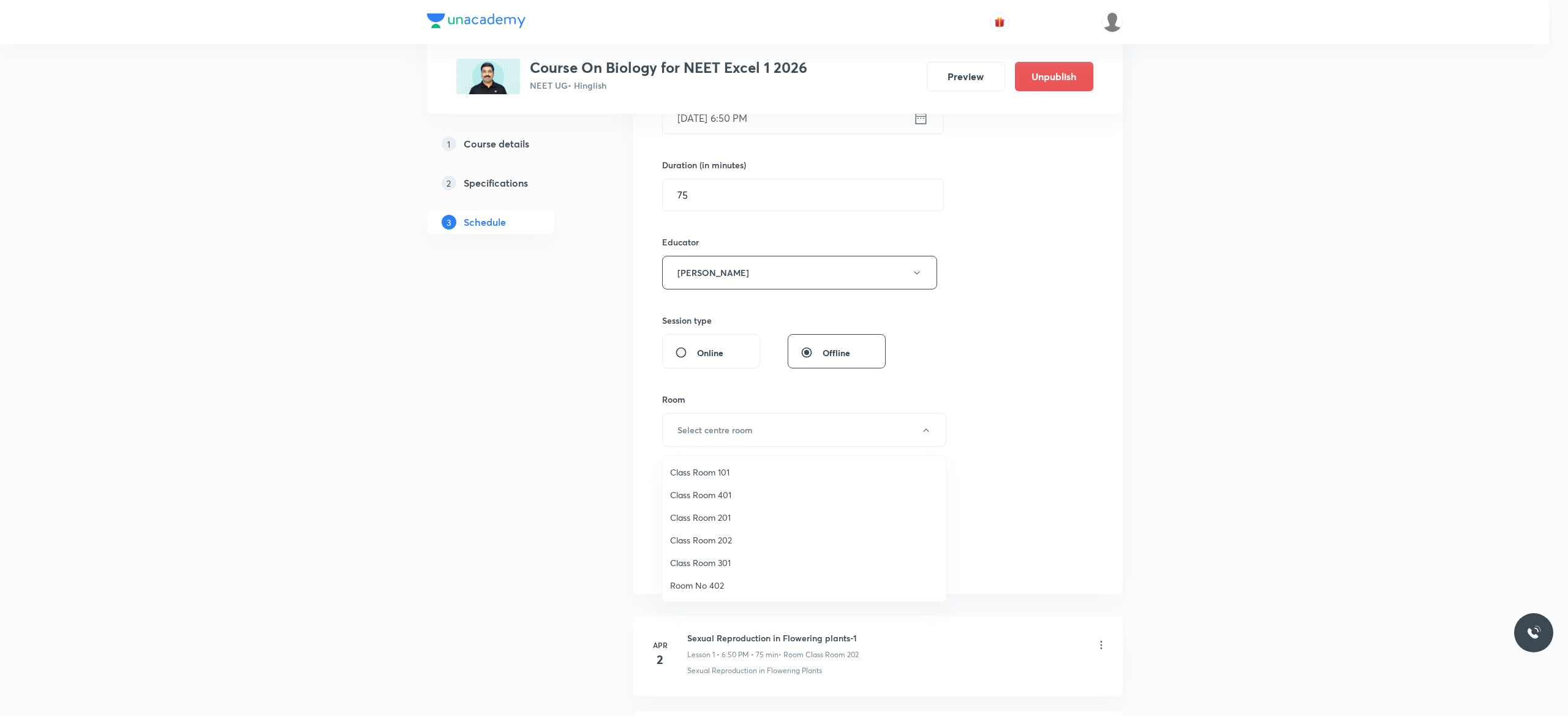
click at [696, 498] on span "Class Room 401" at bounding box center [804, 495] width 268 height 13
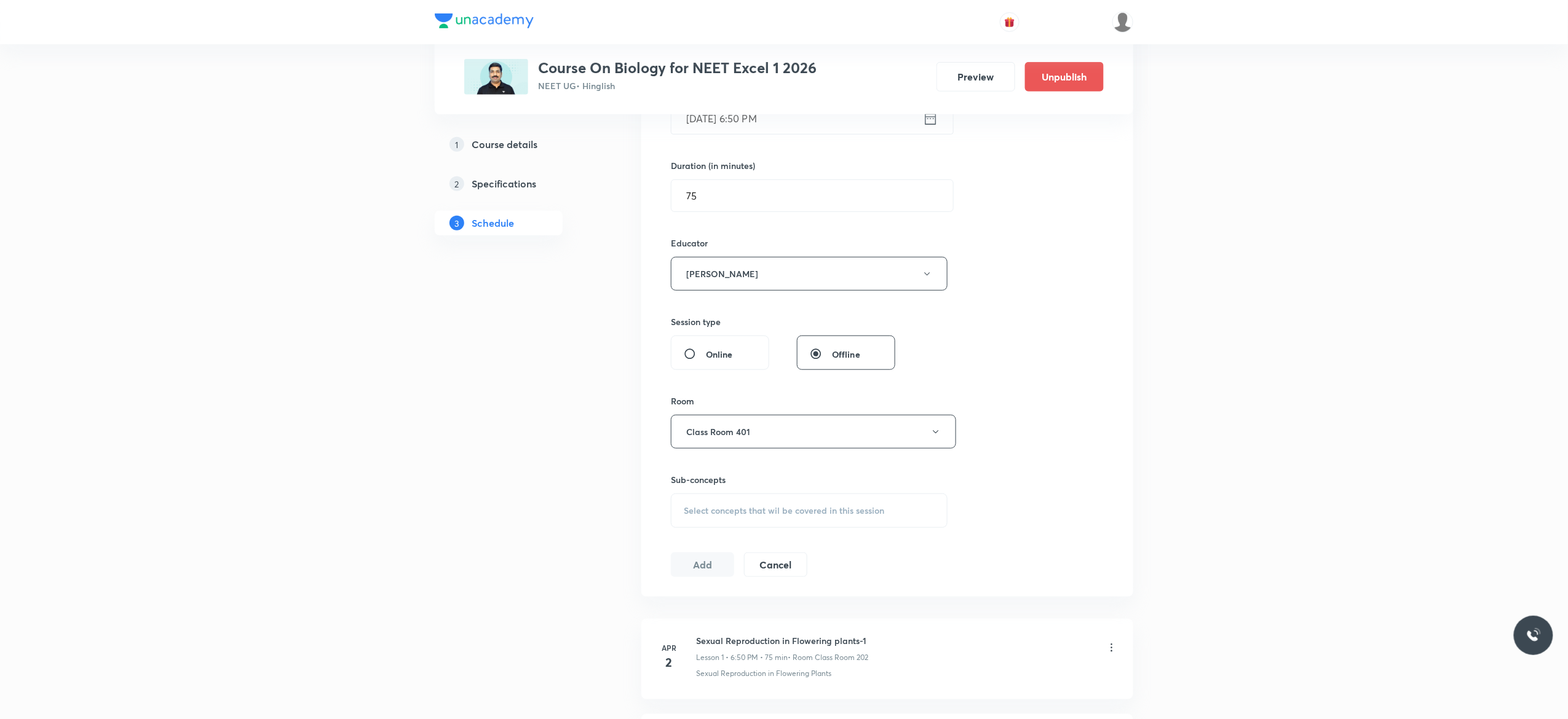
click at [700, 516] on span "Select concepts that wil be covered in this session" at bounding box center [784, 511] width 200 height 10
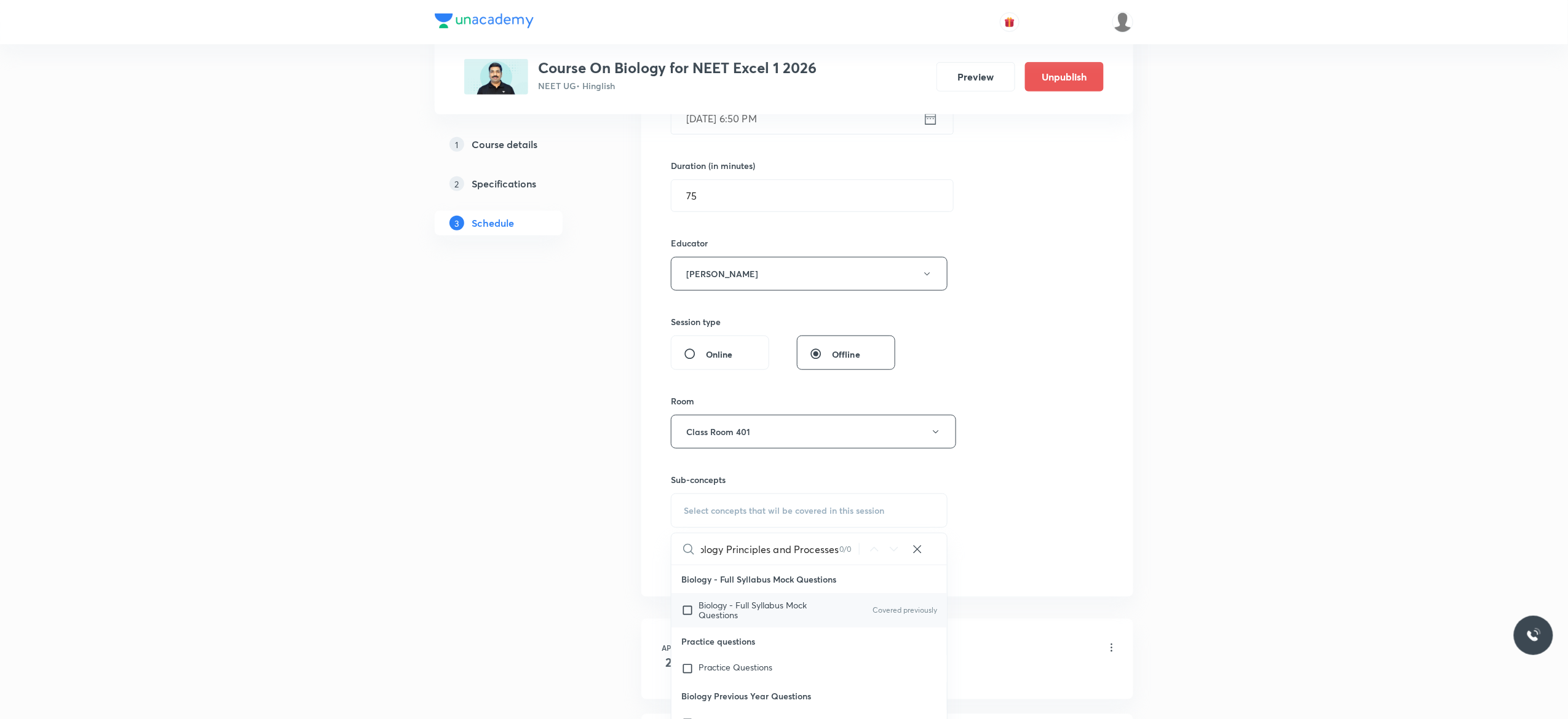
type input "Biotechnology Principles and Processes"
click at [690, 617] on input "checkbox" at bounding box center [690, 610] width 17 height 20
checkbox input "true"
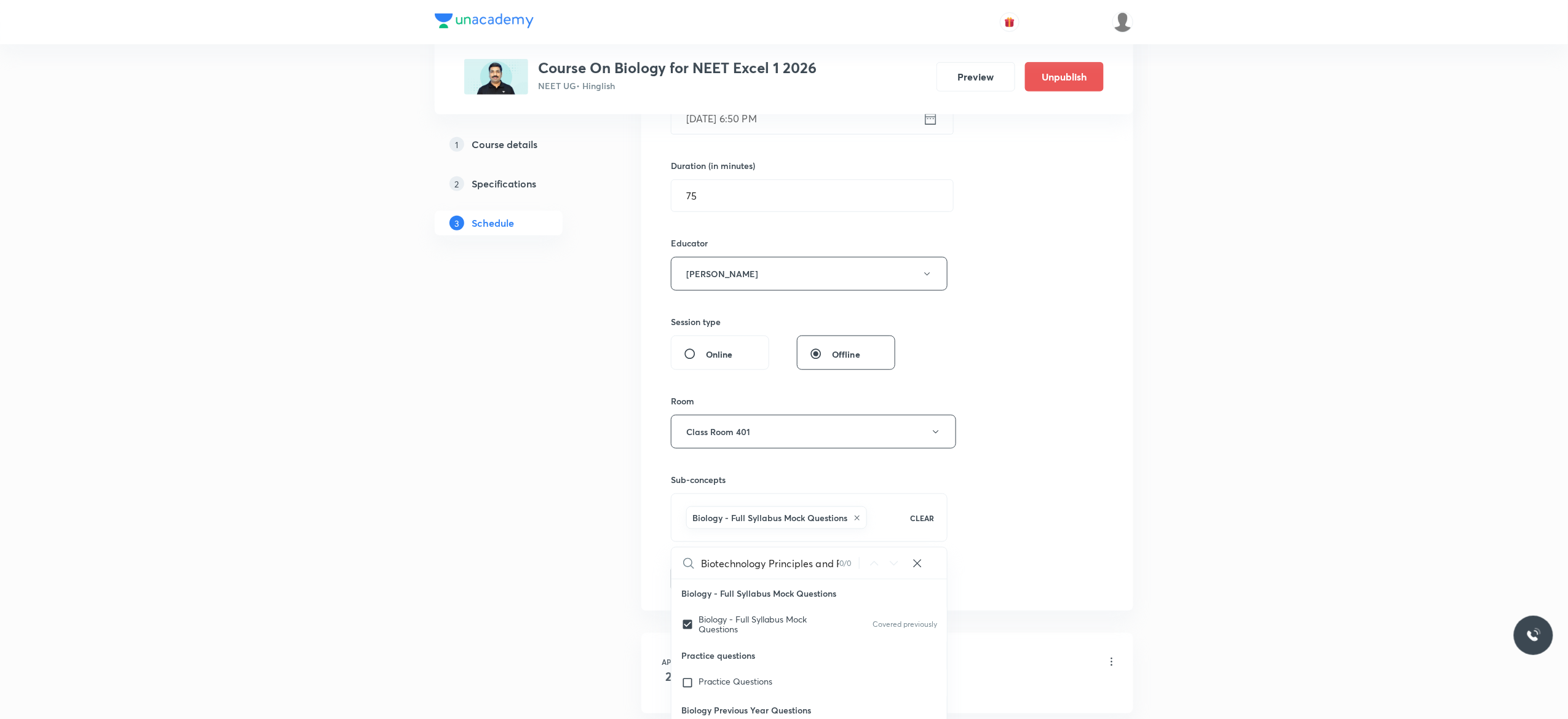
click at [702, 586] on button "Add" at bounding box center [703, 577] width 63 height 25
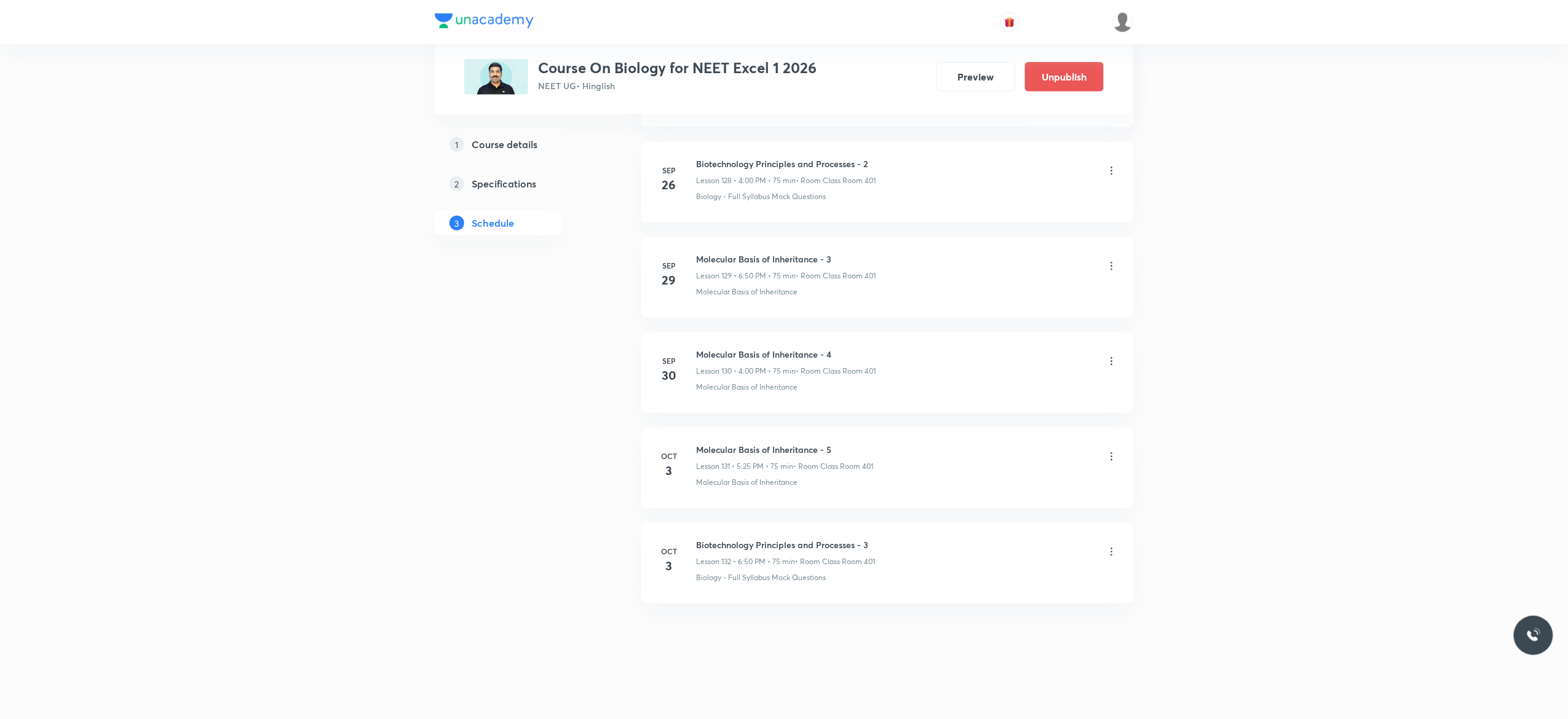
scroll to position [12333, 0]
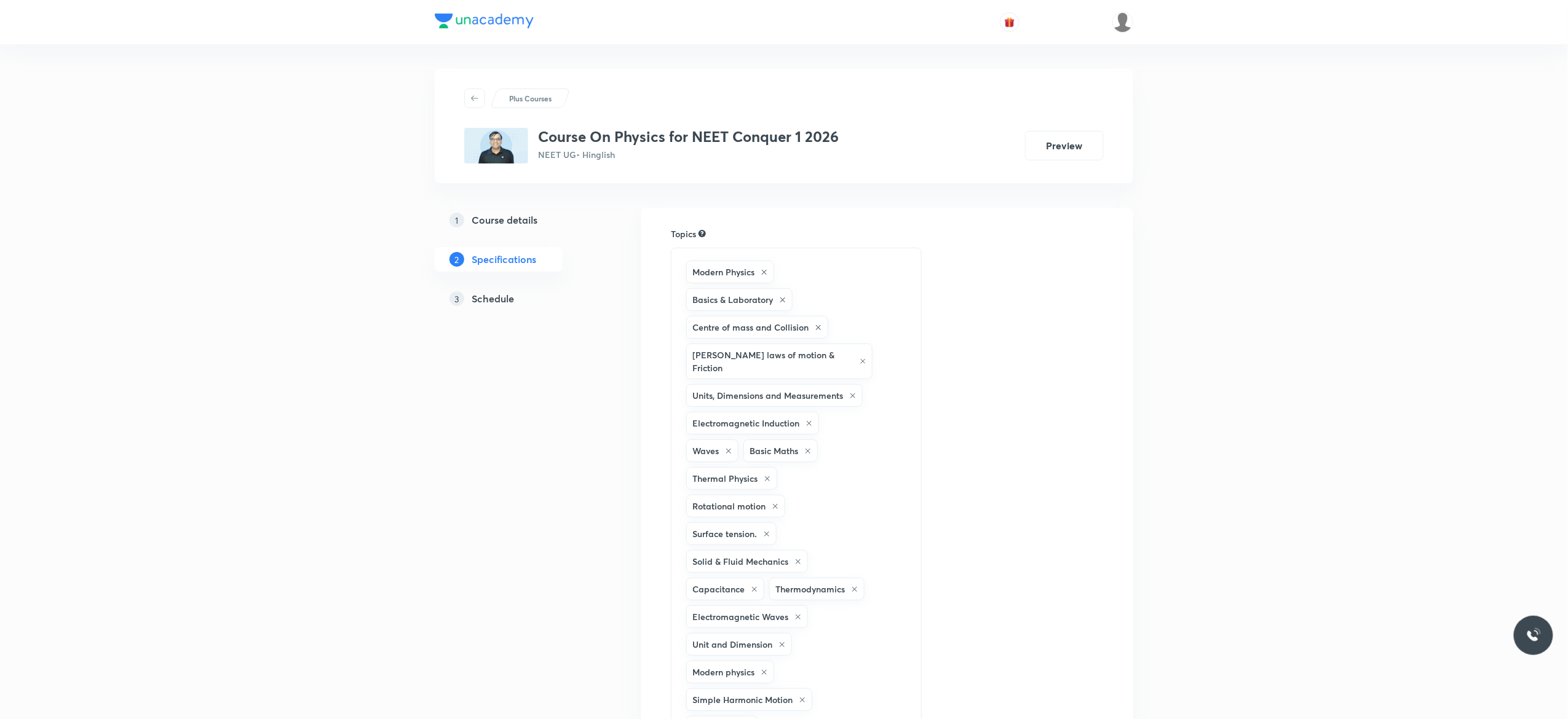
click at [500, 305] on h5 "Schedule" at bounding box center [492, 298] width 42 height 15
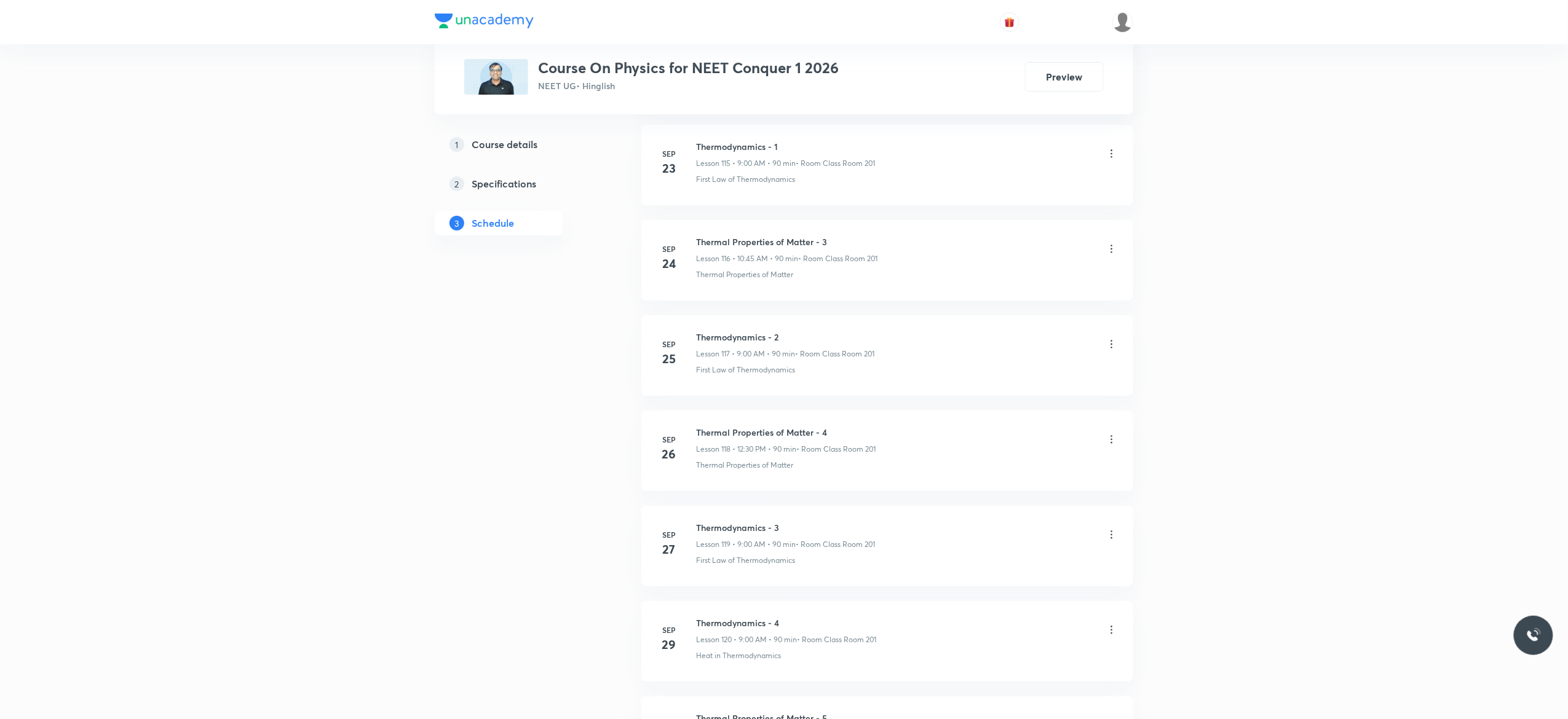
scroll to position [11926, 0]
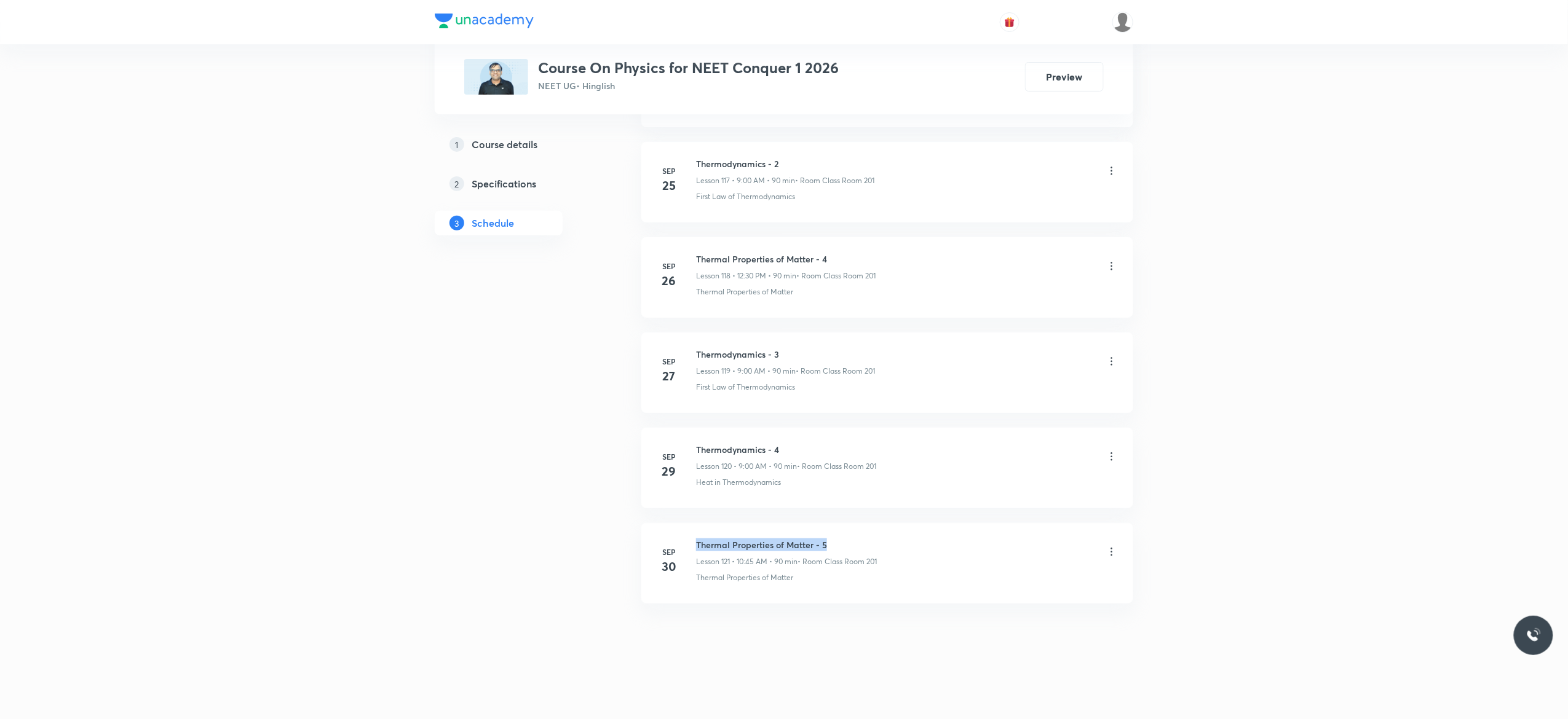
drag, startPoint x: 829, startPoint y: 538, endPoint x: 694, endPoint y: 536, distance: 135.0
click at [694, 536] on li "Sep 30 Thermal Properties of Matter - 5 Lesson 121 • 10:45 AM • 90 min • Room C…" at bounding box center [887, 563] width 492 height 80
copy h6 "Thermal Properties of Matter - 5"
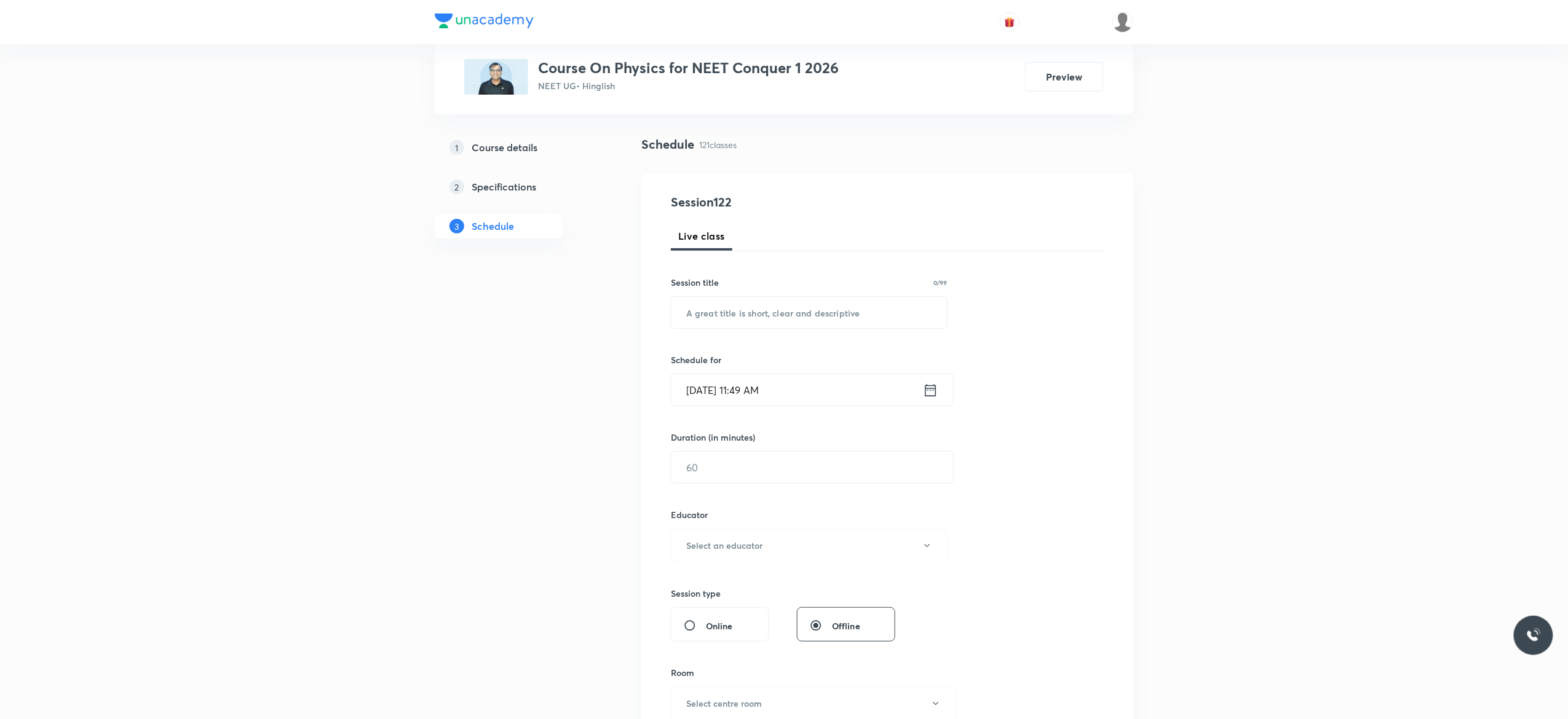
scroll to position [0, 0]
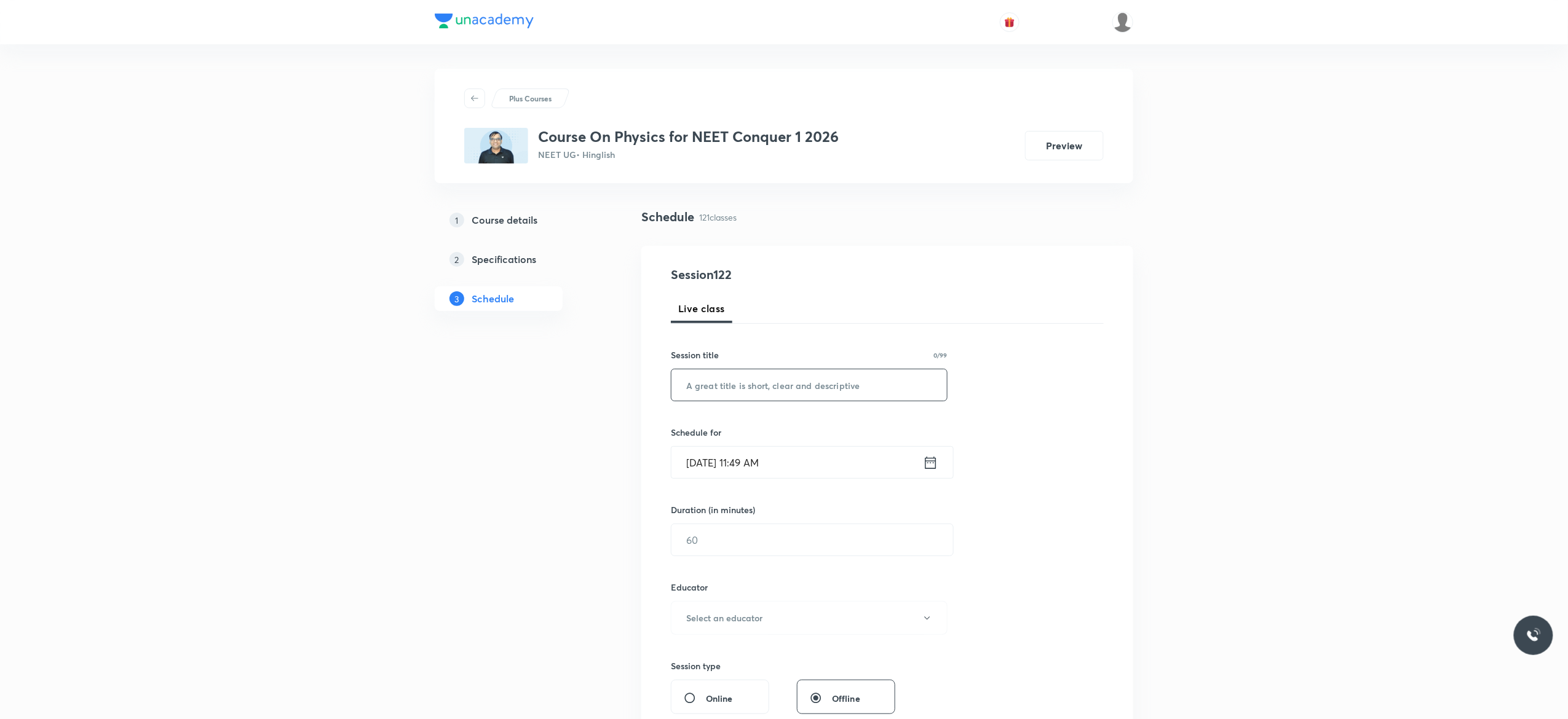
click at [762, 380] on input "text" at bounding box center [810, 385] width 276 height 32
paste input "Thermal Properties of Matter - 5"
type input "Thermal Properties of Matter - 6"
click at [931, 466] on icon at bounding box center [930, 462] width 15 height 17
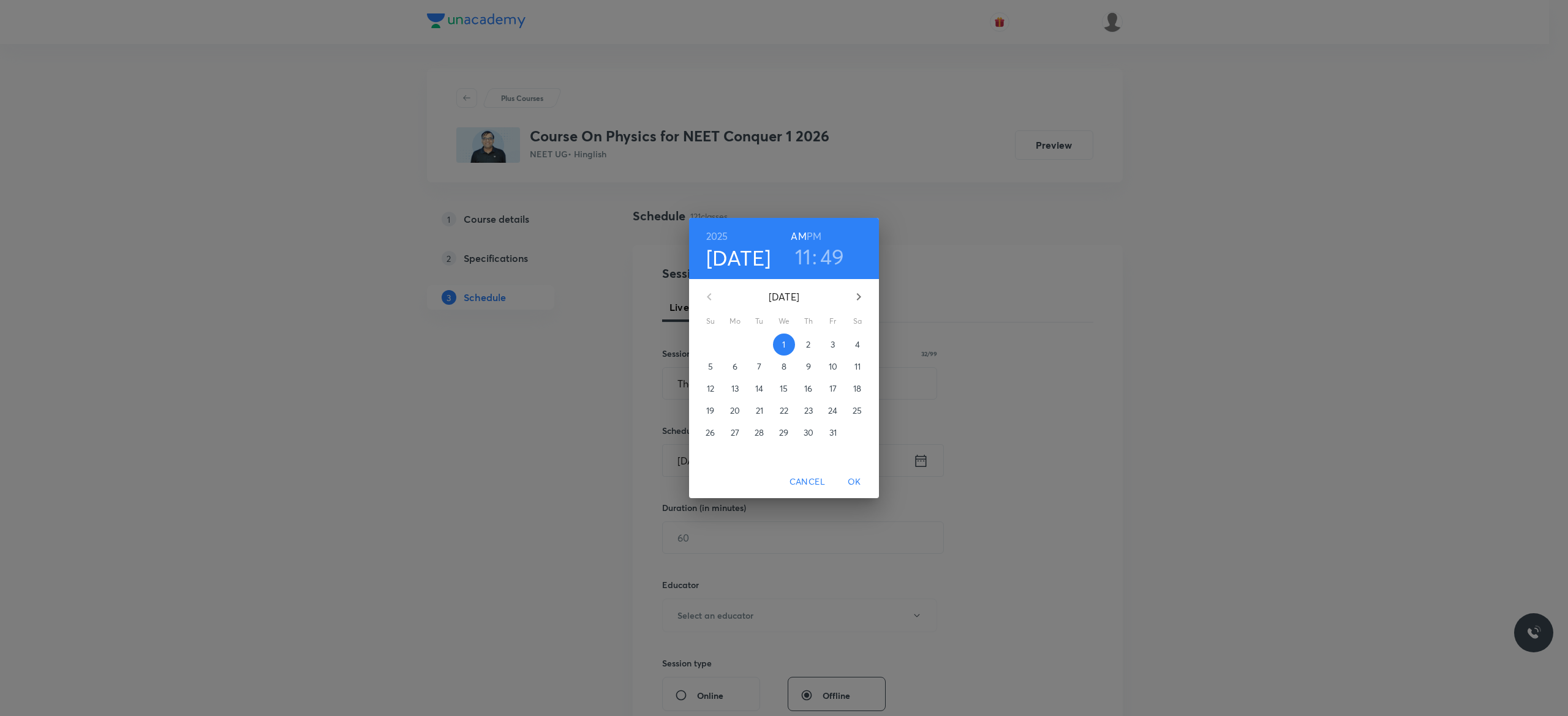
click at [833, 344] on p "3" at bounding box center [832, 344] width 4 height 12
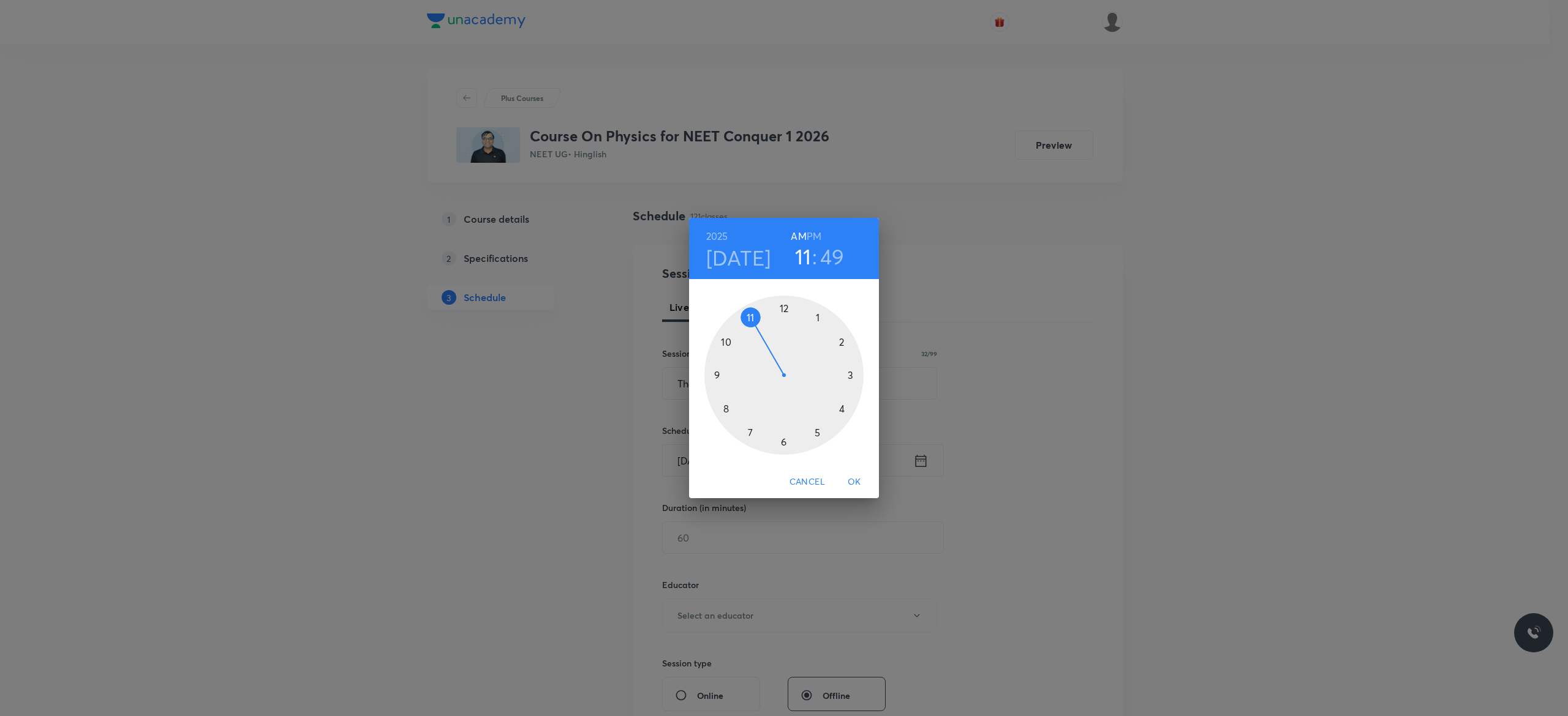
click at [716, 374] on div at bounding box center [784, 375] width 159 height 159
click at [782, 306] on div at bounding box center [784, 375] width 159 height 159
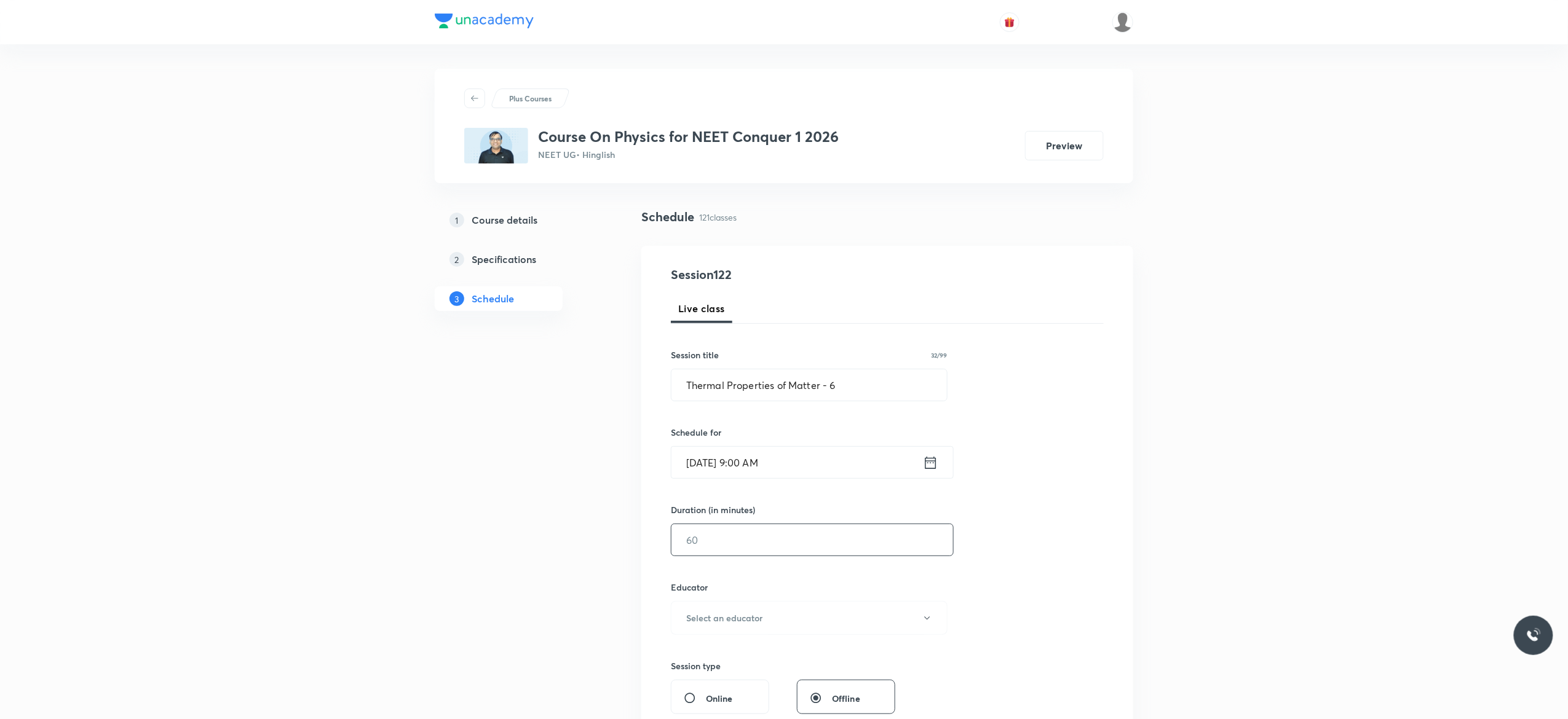
click at [740, 543] on input "text" at bounding box center [813, 540] width 282 height 32
type input "90"
click at [935, 622] on button "Select an educator" at bounding box center [810, 619] width 277 height 34
click at [717, 663] on span "Akash Mishra" at bounding box center [807, 660] width 269 height 13
click at [997, 582] on div "Session 122 Live class Session title 32/99 Thermal Properties of Matter - 6 ​ S…" at bounding box center [887, 593] width 433 height 656
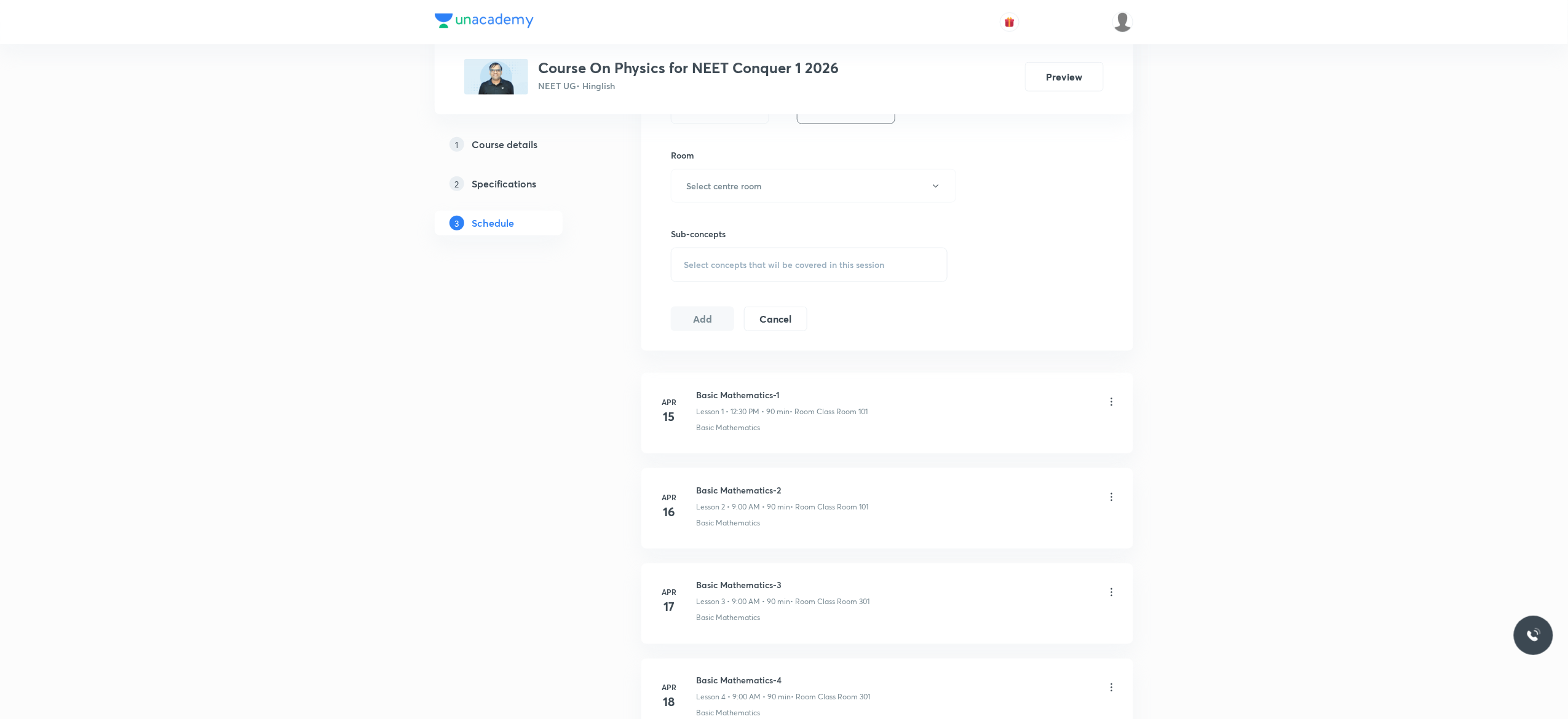
scroll to position [541, 0]
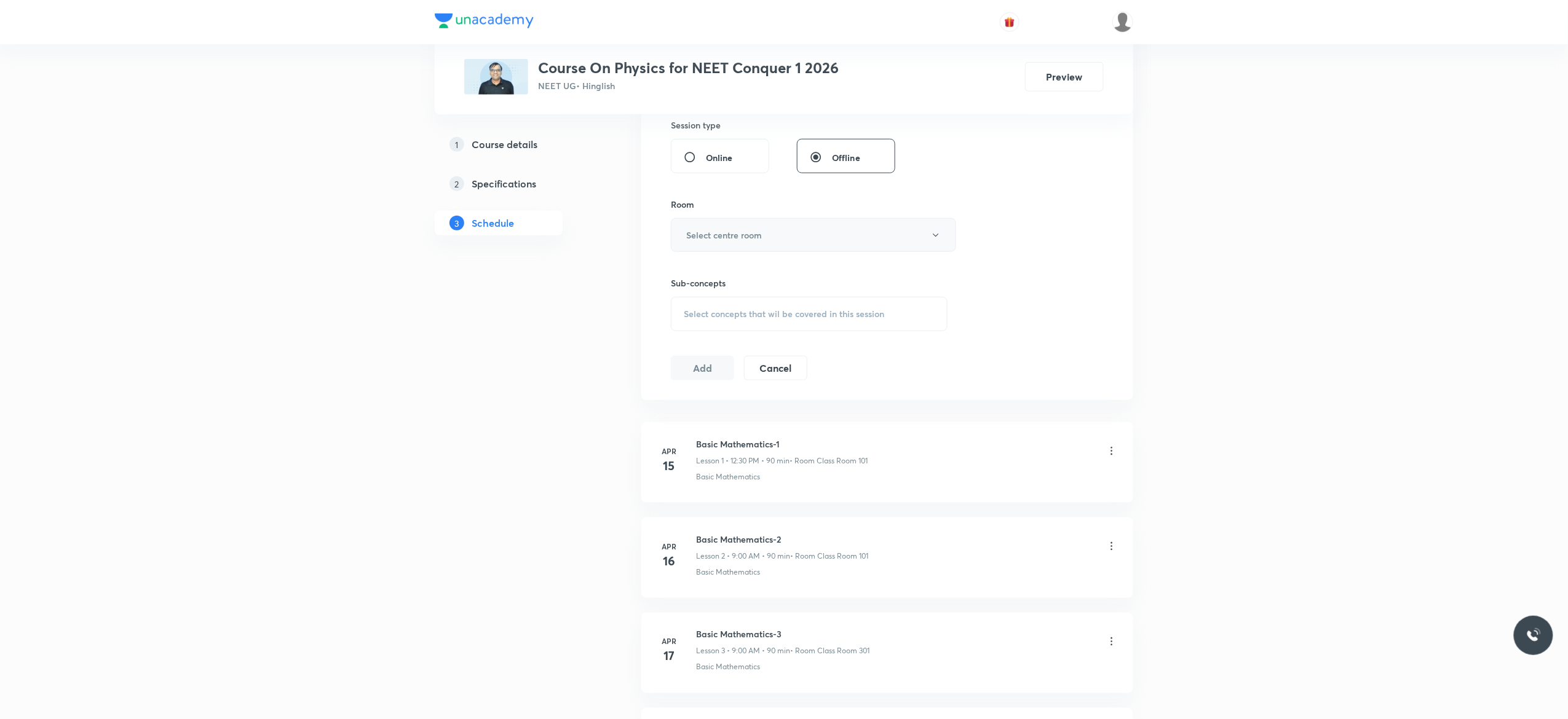
click at [937, 240] on icon "button" at bounding box center [936, 236] width 10 height 10
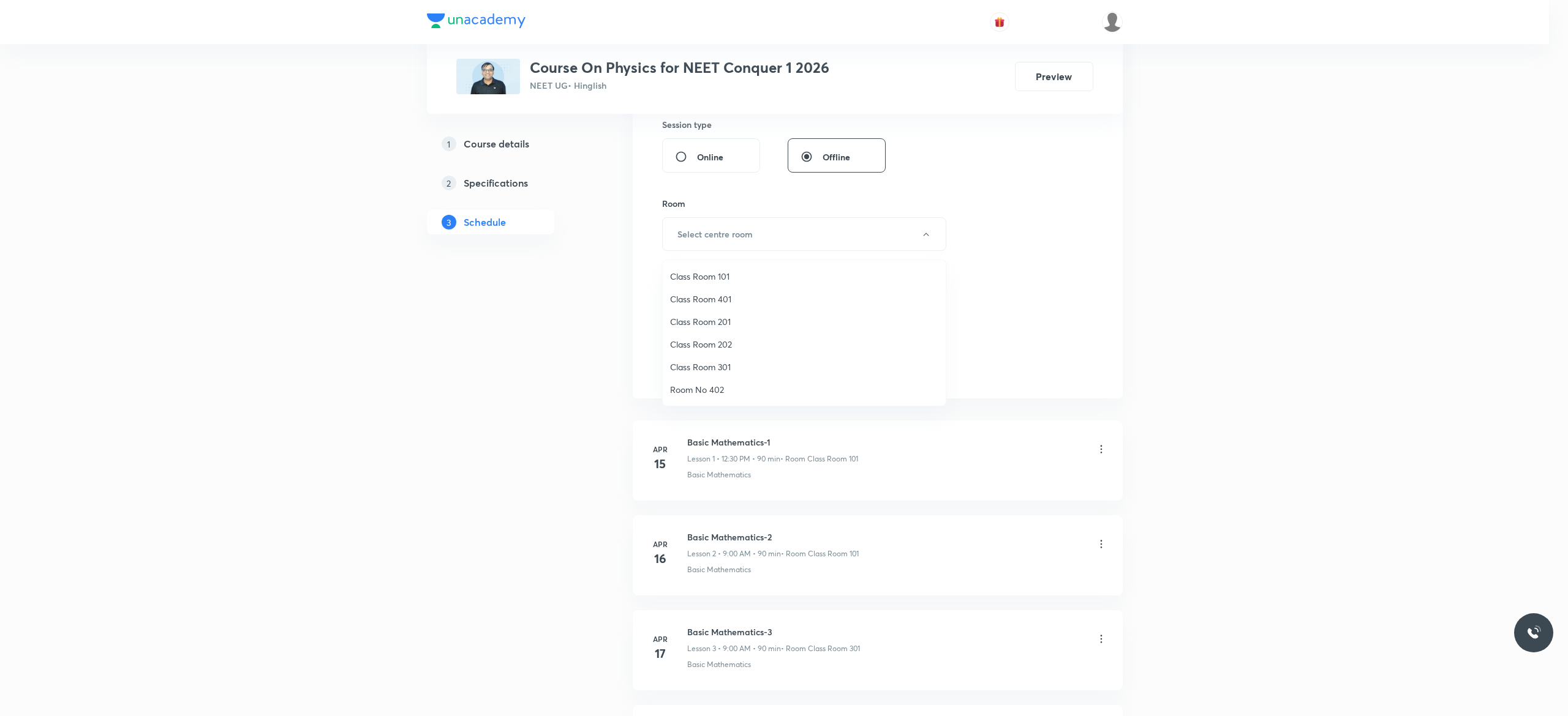
click at [711, 320] on span "Class Room 201" at bounding box center [804, 322] width 268 height 13
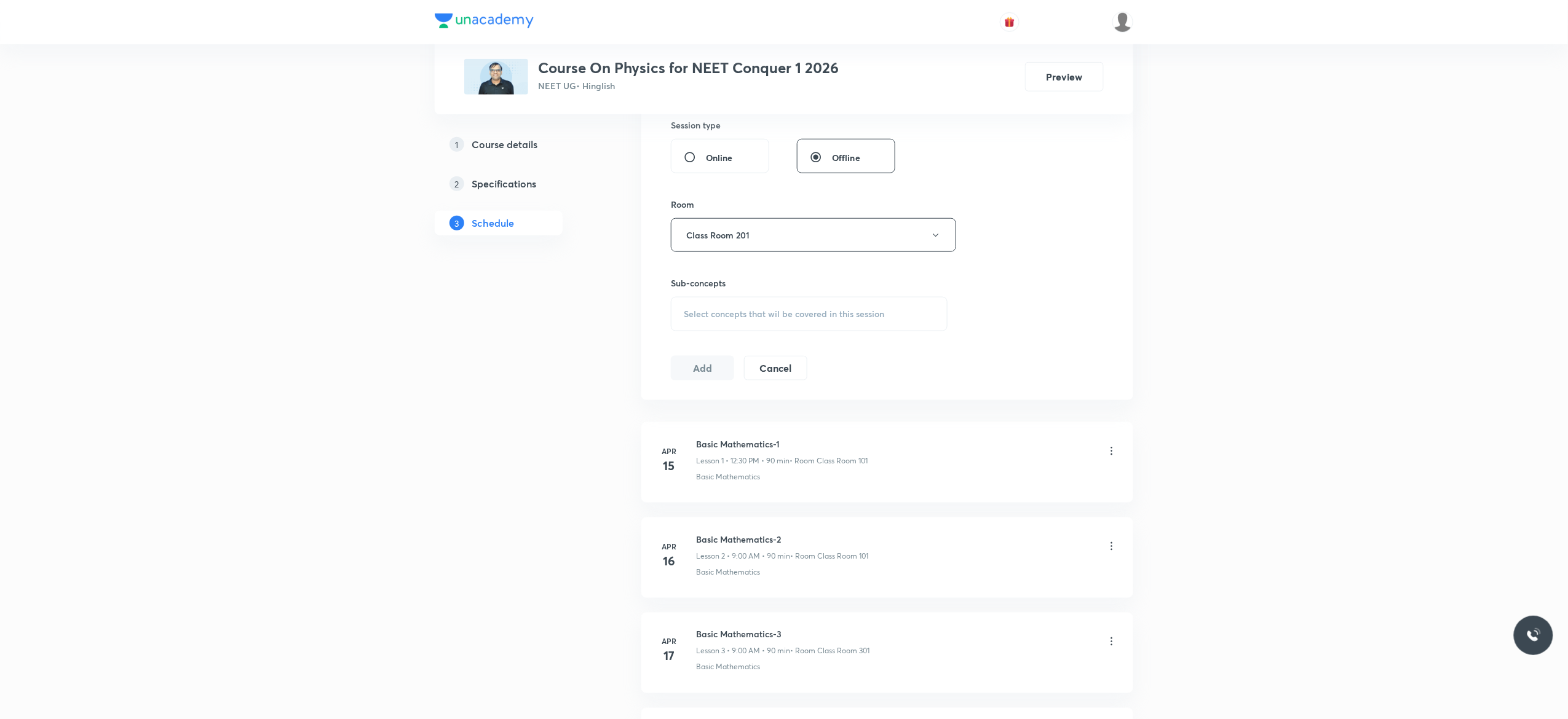
click at [695, 319] on span "Select concepts that wil be covered in this session" at bounding box center [784, 314] width 200 height 10
type input "Thermal Properties of Matter"
click at [689, 485] on input "checkbox" at bounding box center [690, 478] width 17 height 12
checkbox input "true"
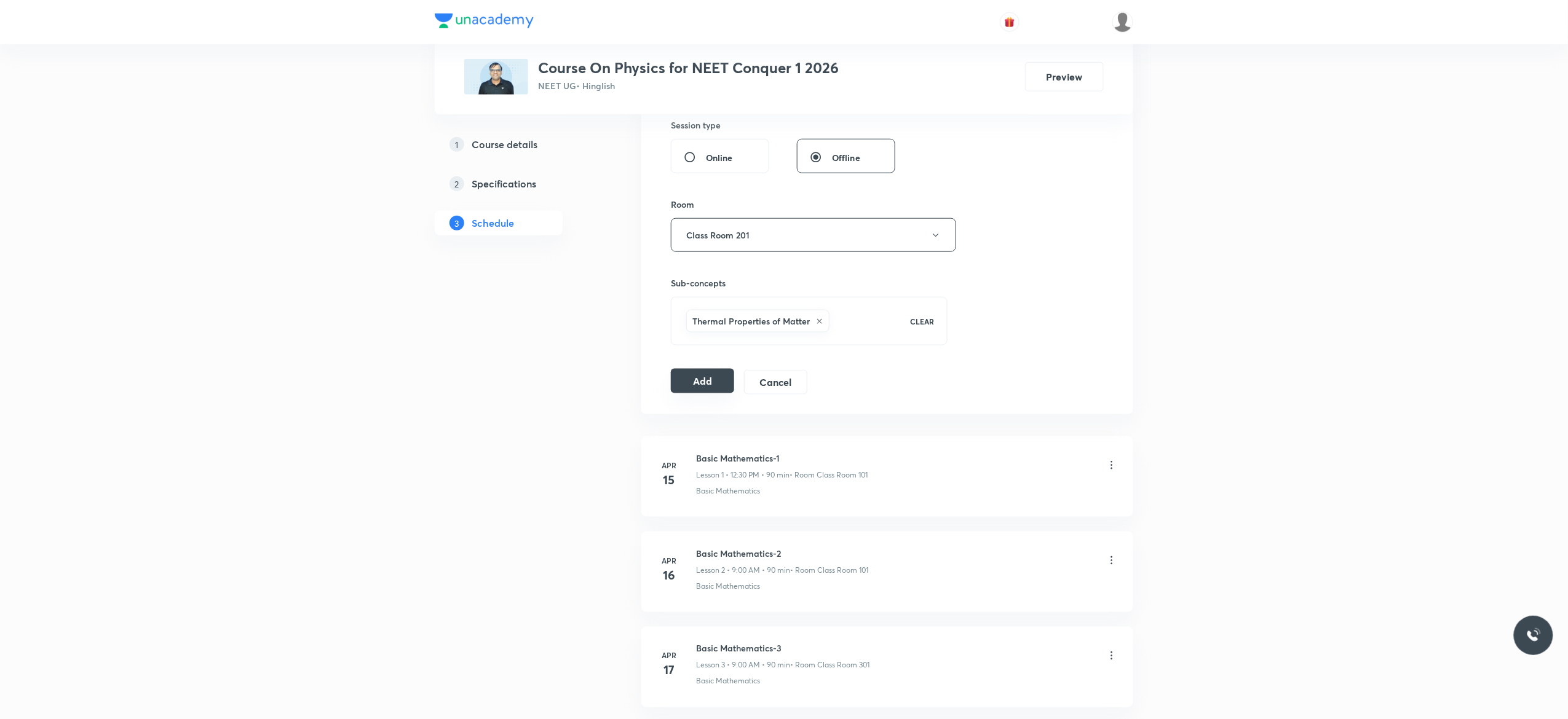
click at [695, 382] on button "Add" at bounding box center [703, 381] width 63 height 25
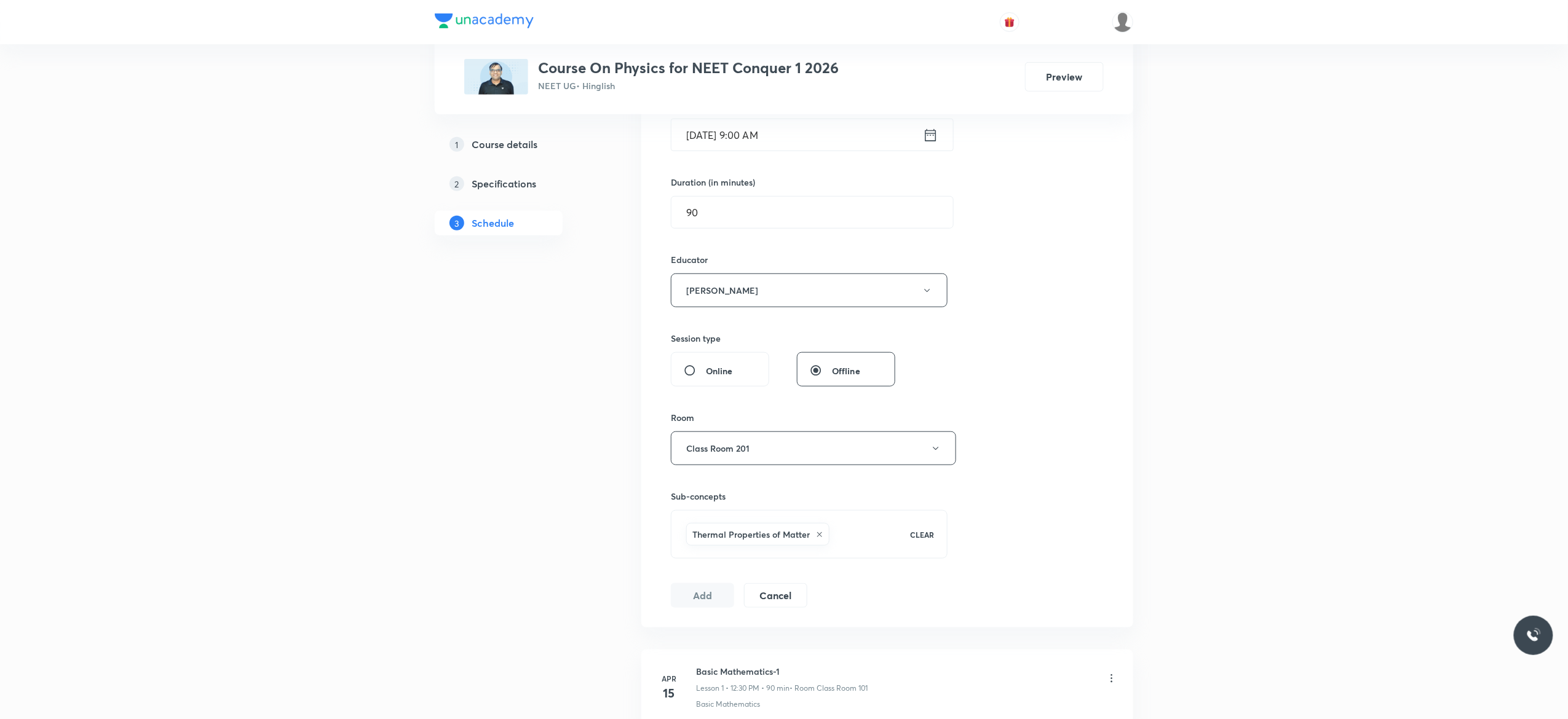
scroll to position [344, 0]
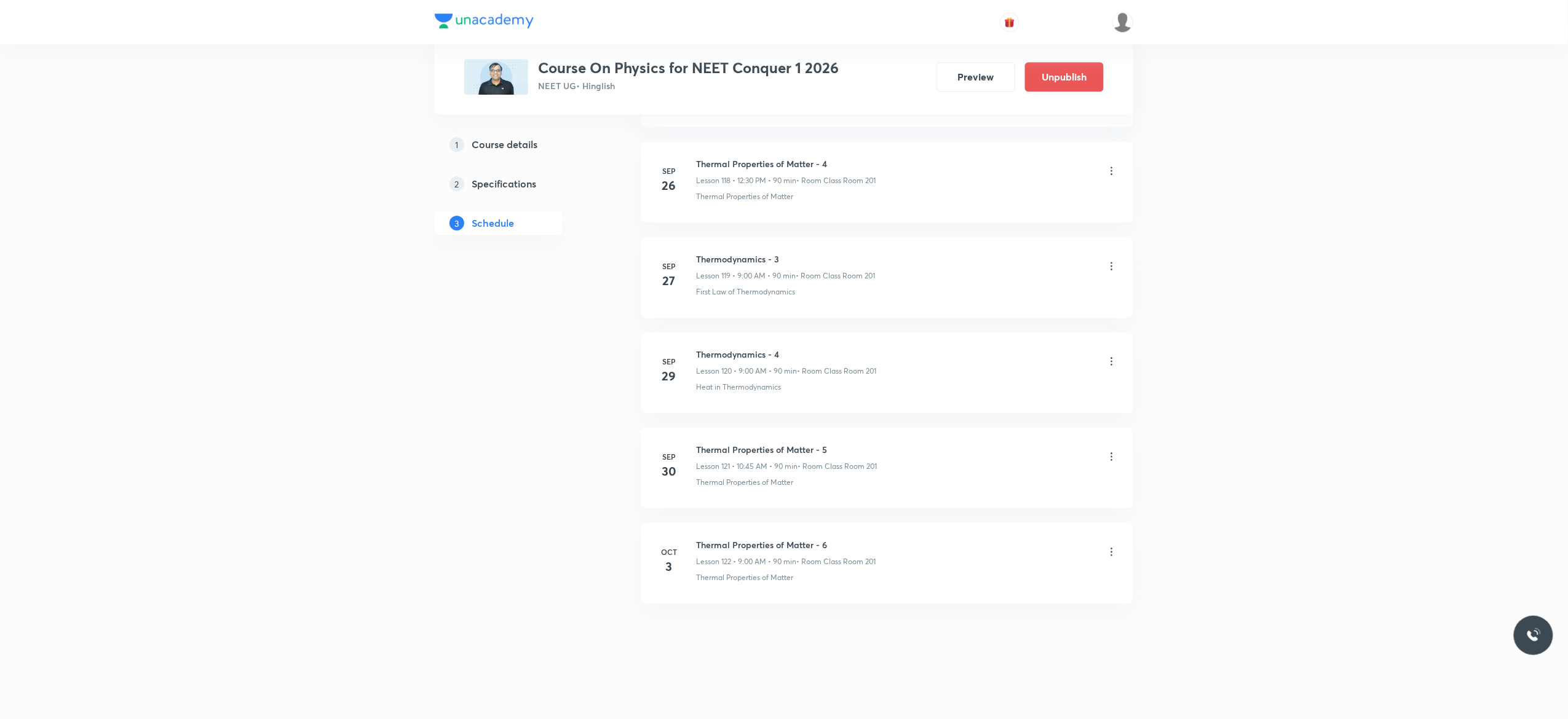
scroll to position [11376, 0]
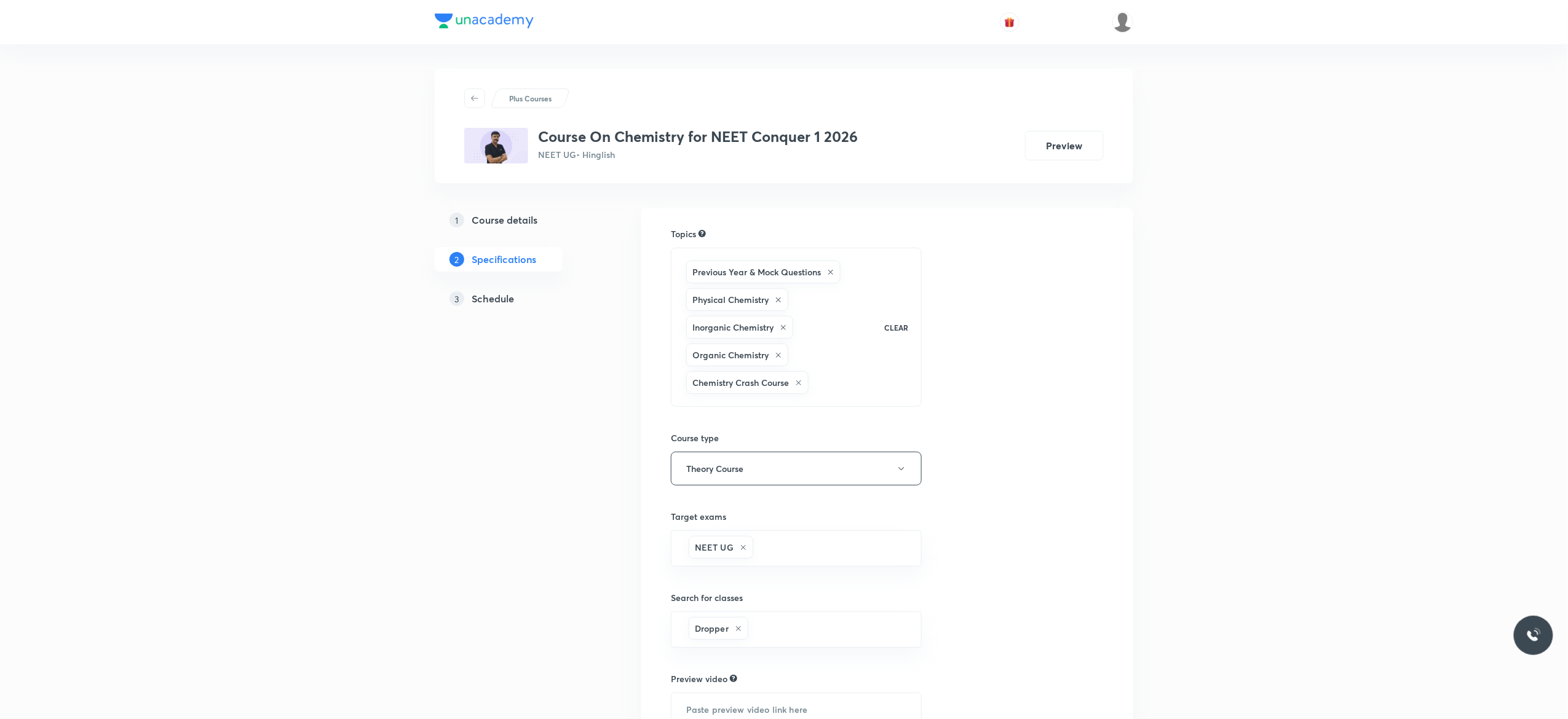
click at [495, 298] on h5 "Schedule" at bounding box center [492, 298] width 42 height 15
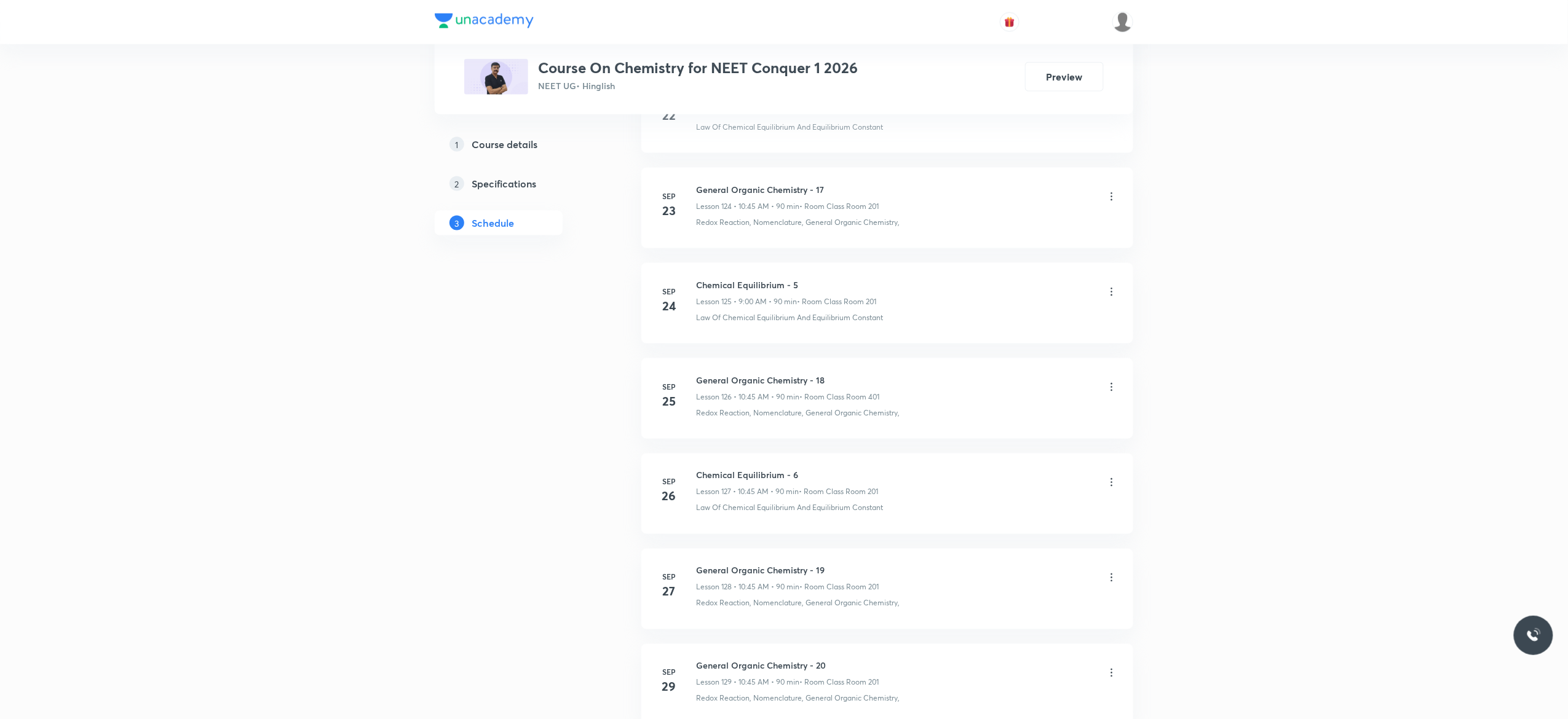
scroll to position [12787, 0]
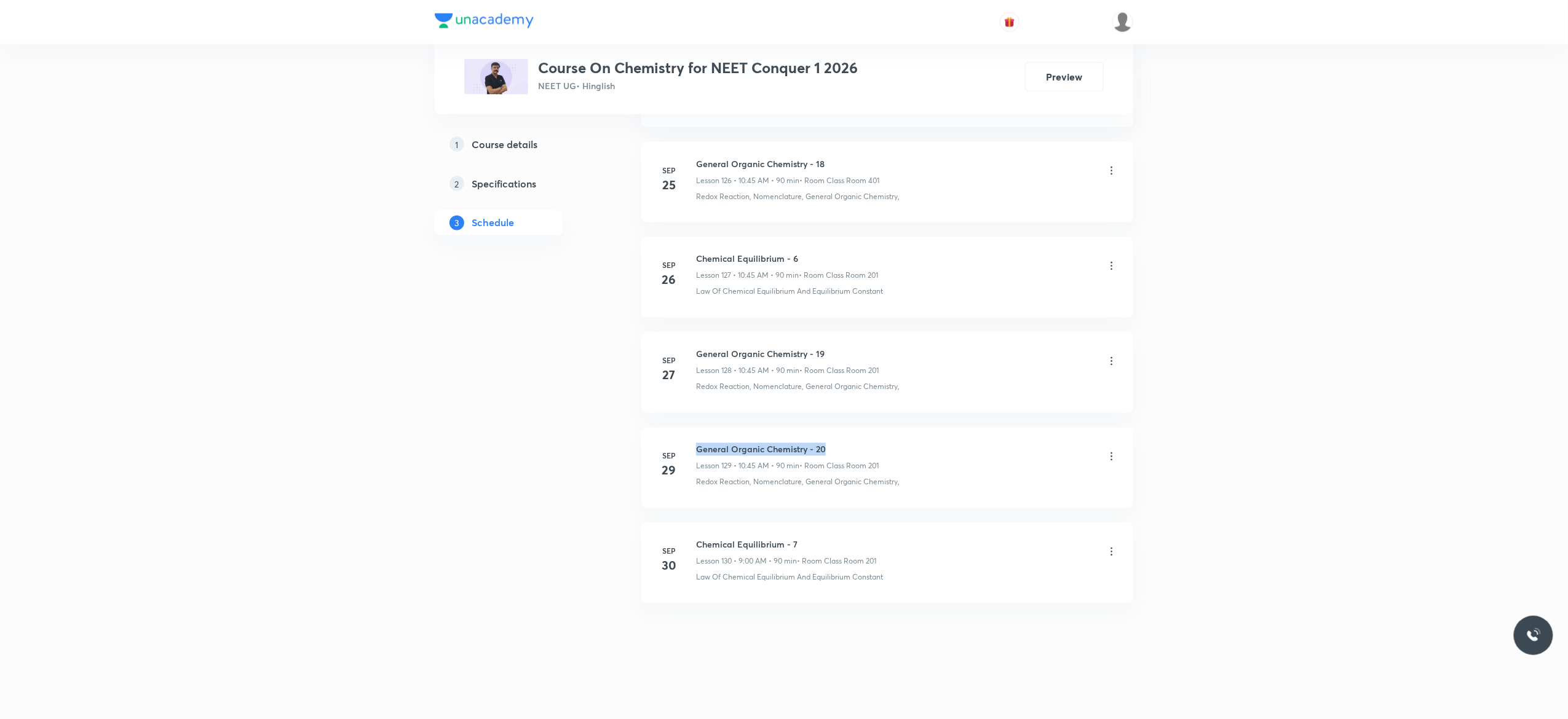
drag, startPoint x: 832, startPoint y: 443, endPoint x: 696, endPoint y: 450, distance: 136.2
click at [696, 450] on h6 "General Organic Chemistry - 20" at bounding box center [787, 450] width 183 height 13
copy h6 "General Organic Chemistry - 20"
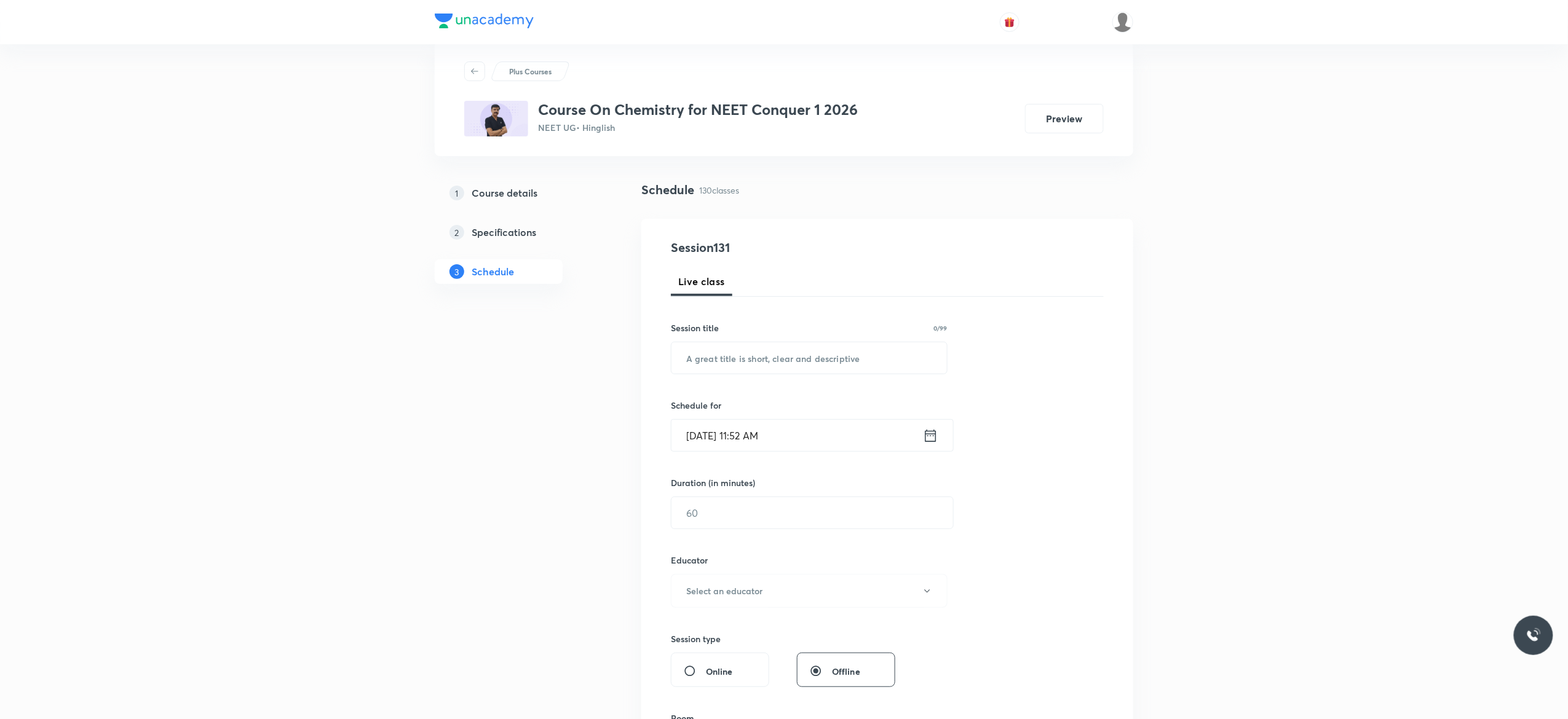
scroll to position [0, 0]
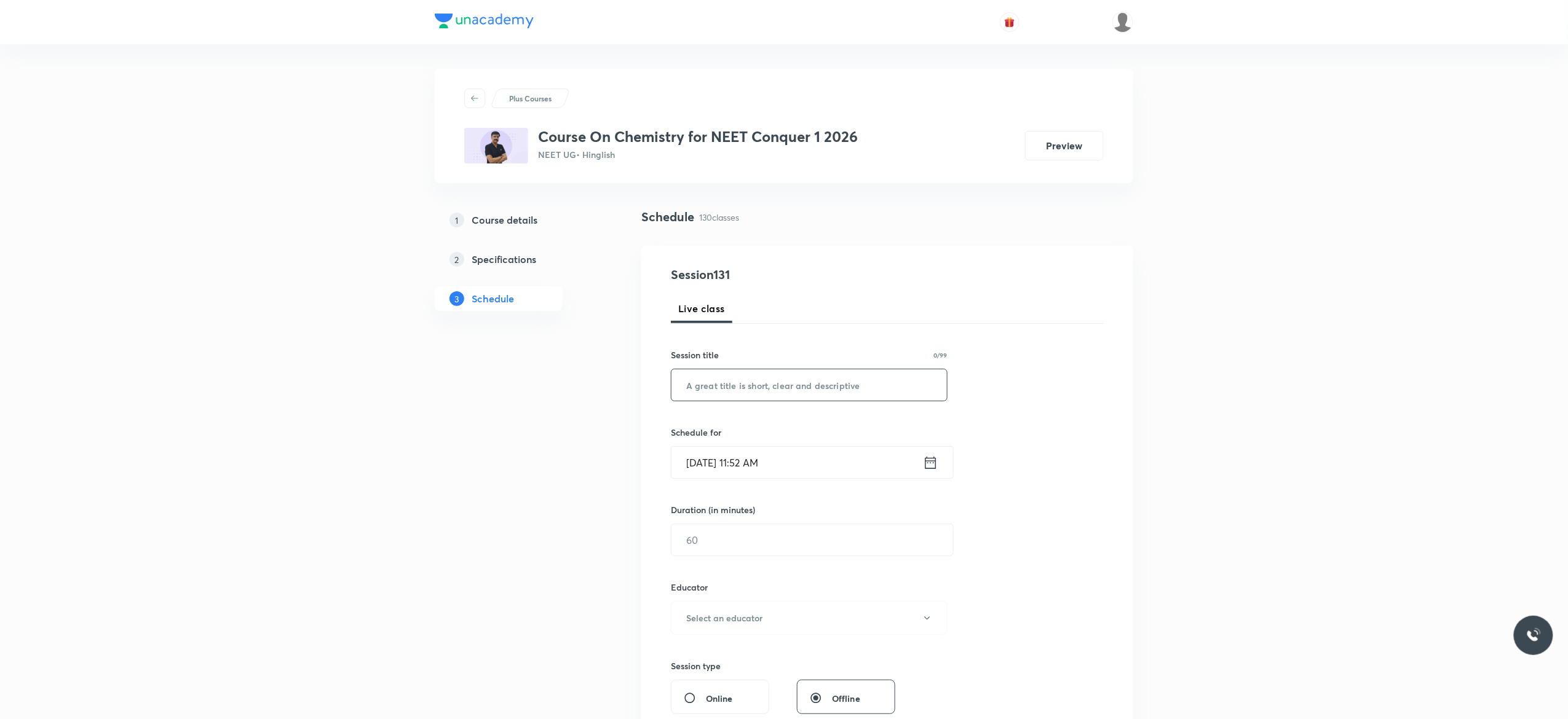
click at [786, 378] on input "text" at bounding box center [810, 385] width 276 height 32
paste input "General Organic Chemistry - 20"
type input "General Organic Chemistry - 21"
click at [931, 462] on icon at bounding box center [931, 462] width 11 height 12
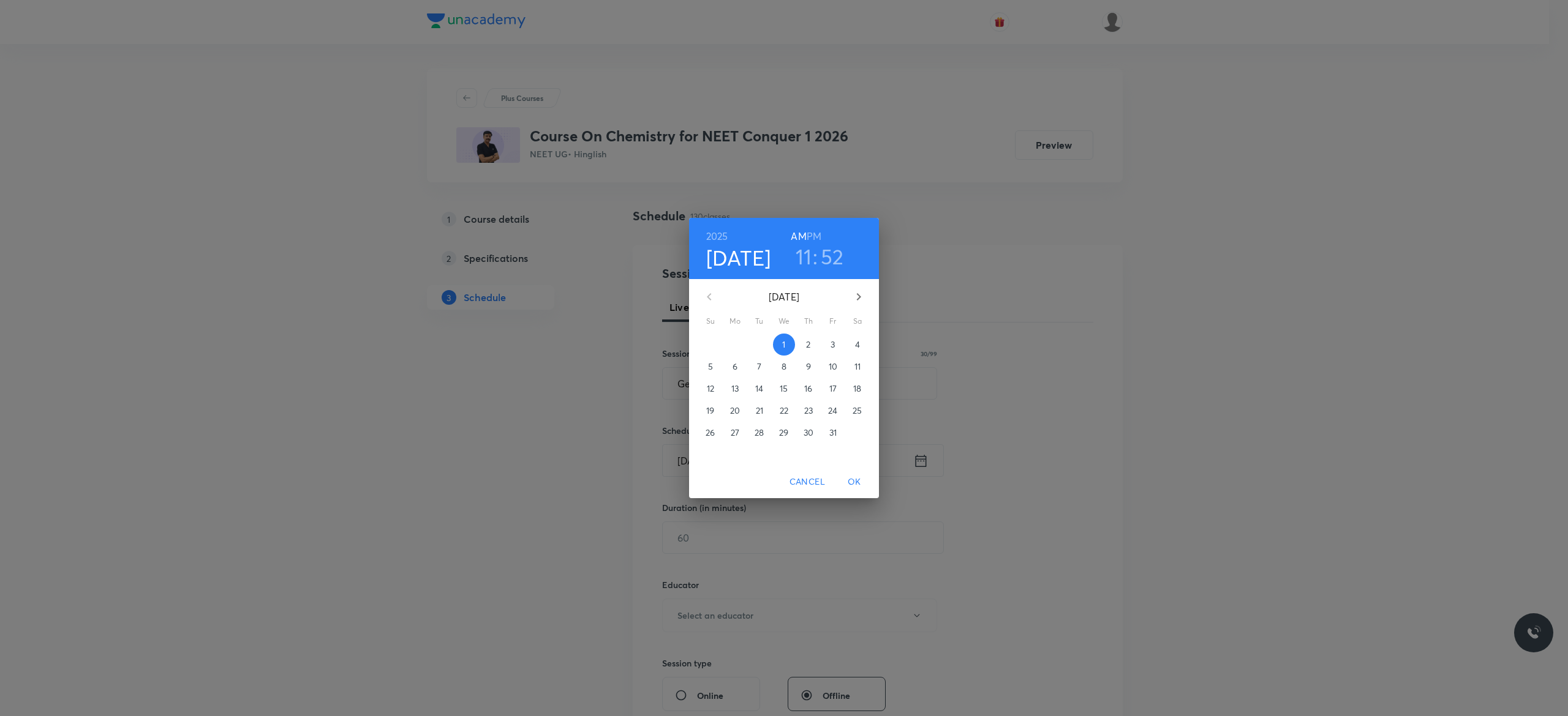
click at [829, 344] on span "3" at bounding box center [833, 344] width 22 height 12
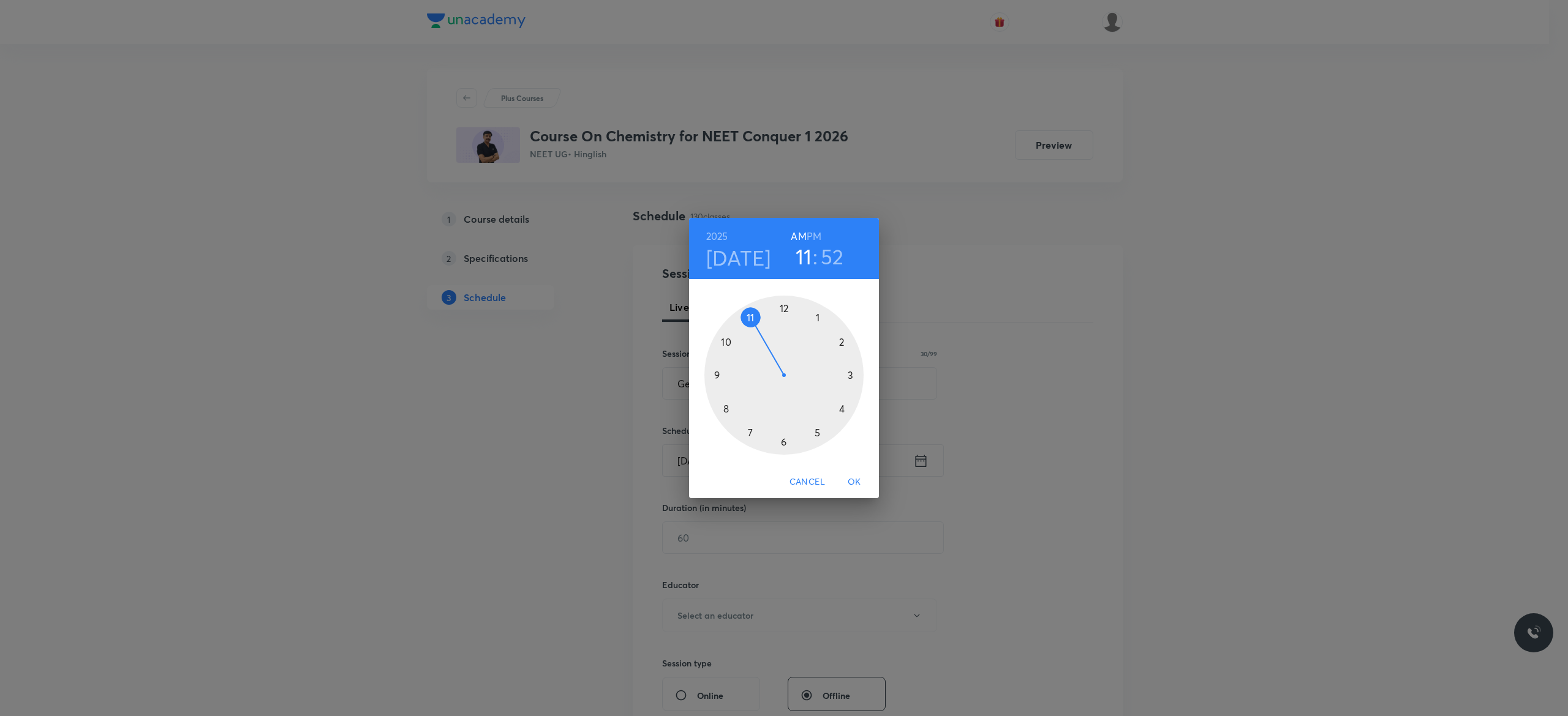
click at [797, 235] on h6 "AM" at bounding box center [798, 236] width 15 height 17
click at [724, 344] on div at bounding box center [784, 375] width 159 height 159
click at [718, 372] on div at bounding box center [784, 375] width 159 height 159
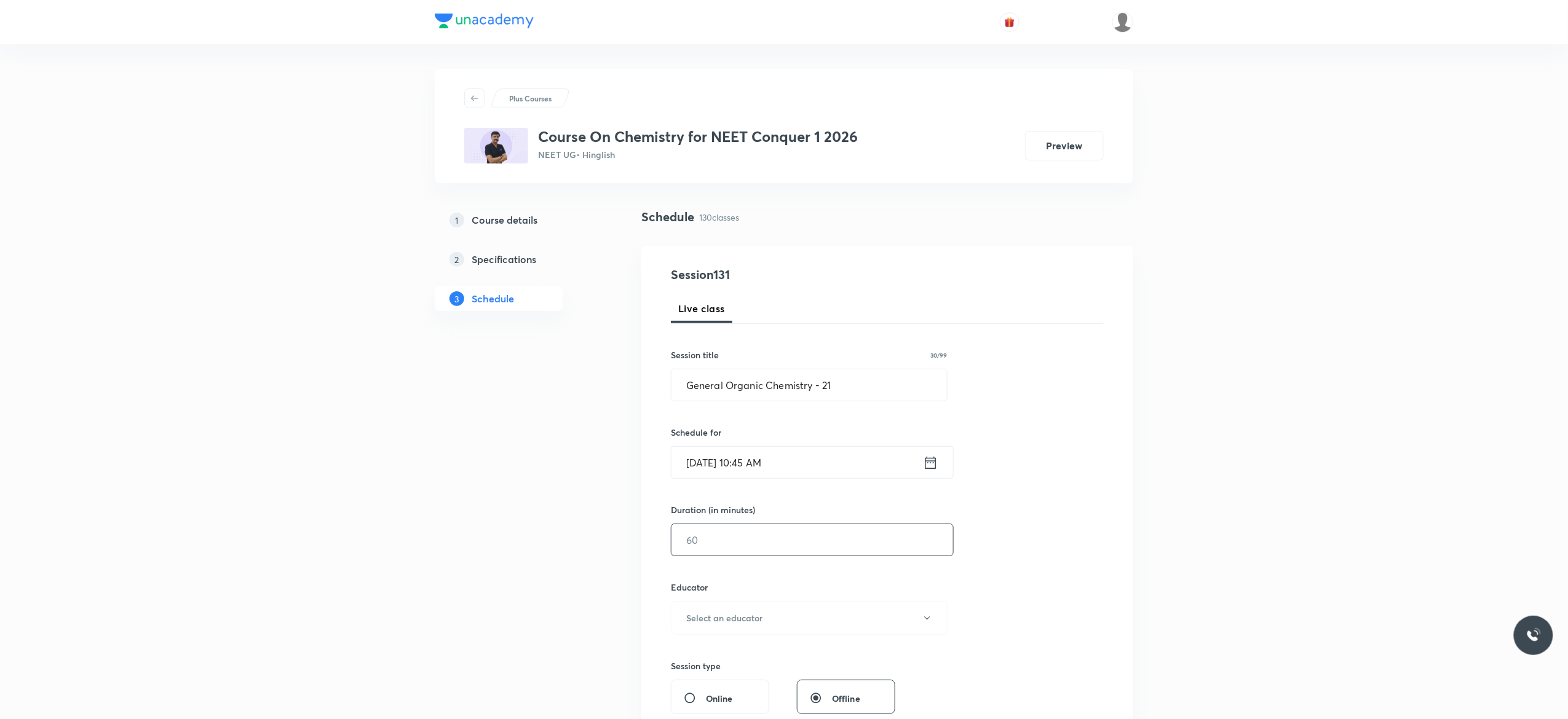
click at [739, 553] on input "text" at bounding box center [813, 540] width 282 height 32
type input "90"
click at [928, 622] on icon "button" at bounding box center [927, 619] width 10 height 10
click at [693, 659] on span "Vijai Shukla" at bounding box center [807, 660] width 269 height 13
click at [1026, 615] on div "Session 131 Live class Session title 30/99 General Organic Chemistry - 21 ​ Sch…" at bounding box center [887, 593] width 433 height 656
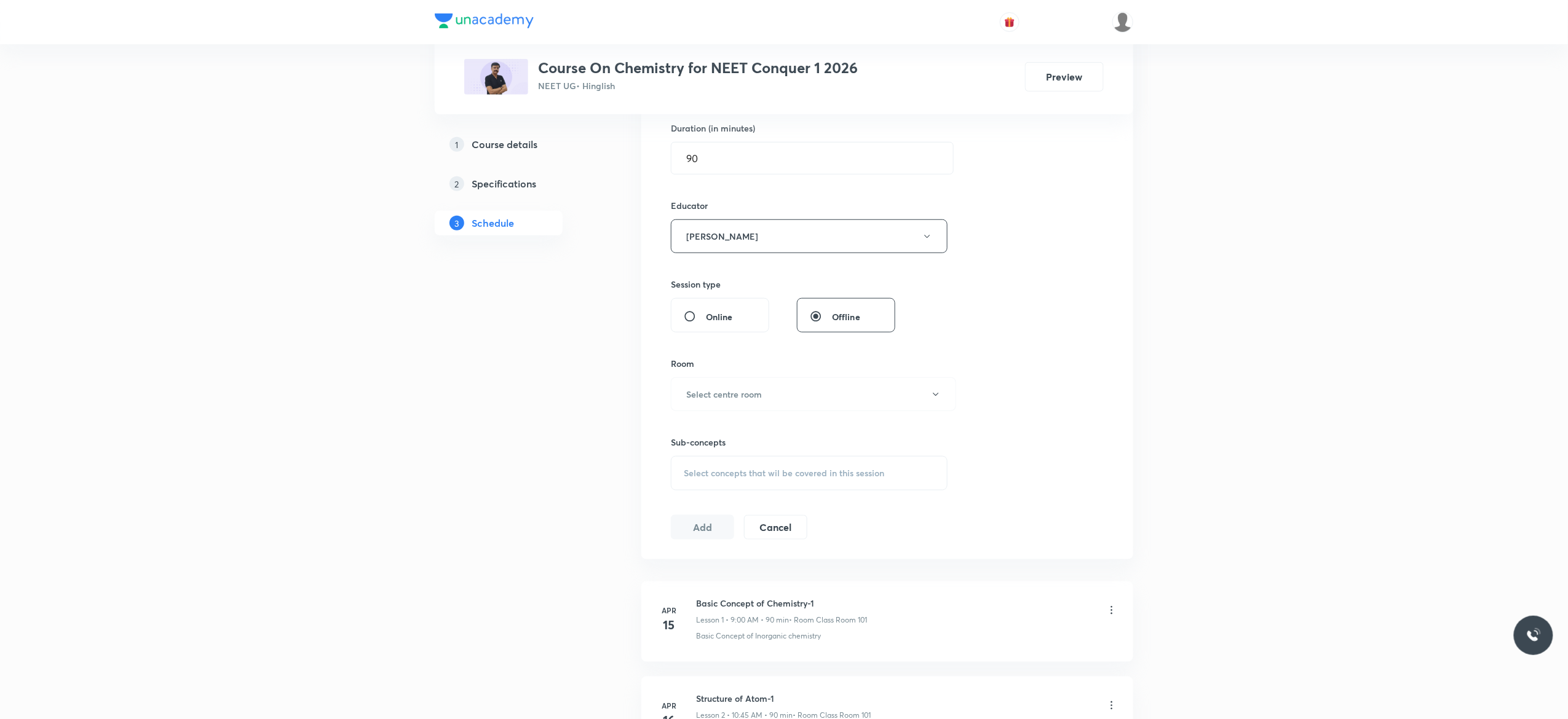
scroll to position [443, 0]
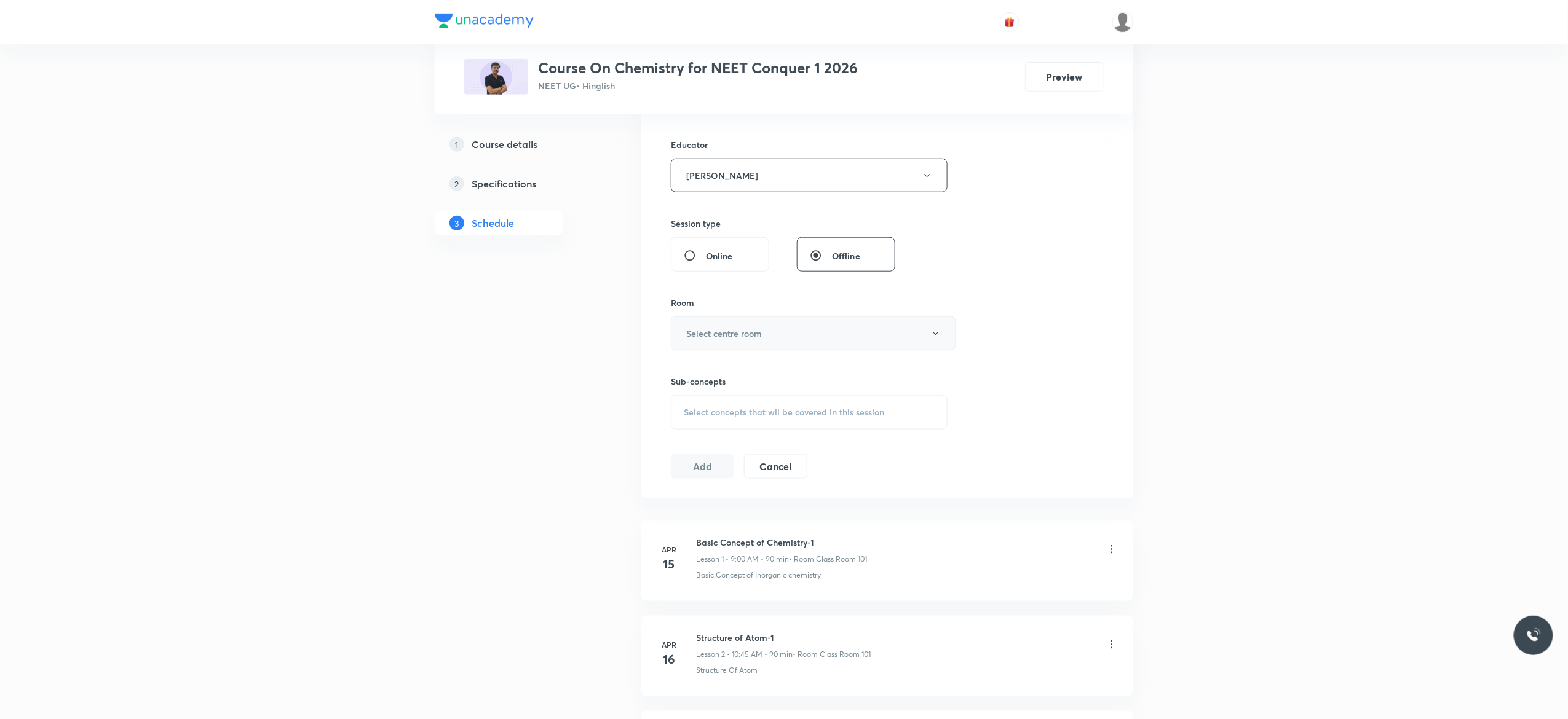
click at [932, 336] on icon "button" at bounding box center [936, 334] width 10 height 10
click at [729, 421] on span "Class Room 201" at bounding box center [807, 421] width 269 height 13
click at [701, 421] on div "Select concepts that wil be covered in this session" at bounding box center [810, 413] width 277 height 34
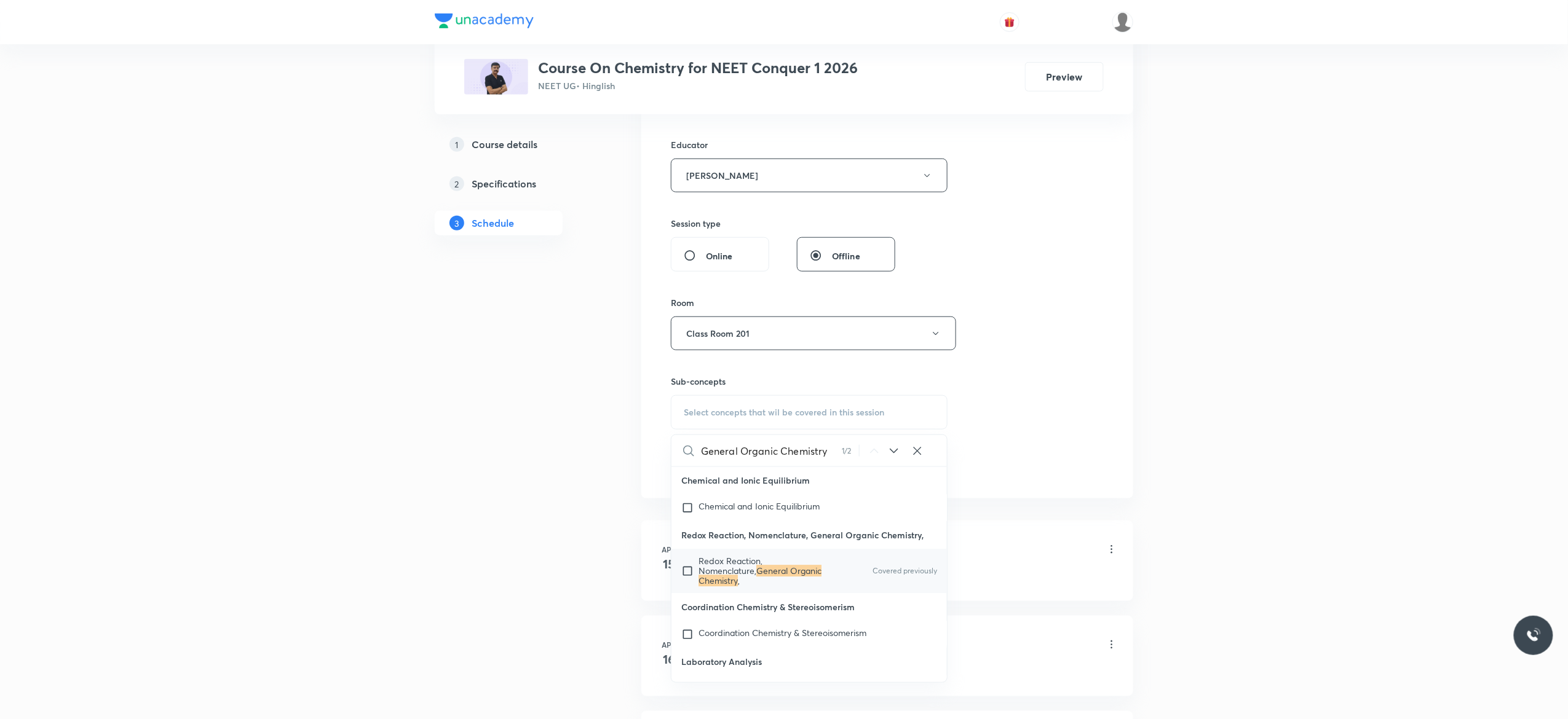
scroll to position [13725, 0]
type input "General Organic Chemistry"
click at [687, 584] on input "checkbox" at bounding box center [690, 569] width 17 height 30
checkbox input "true"
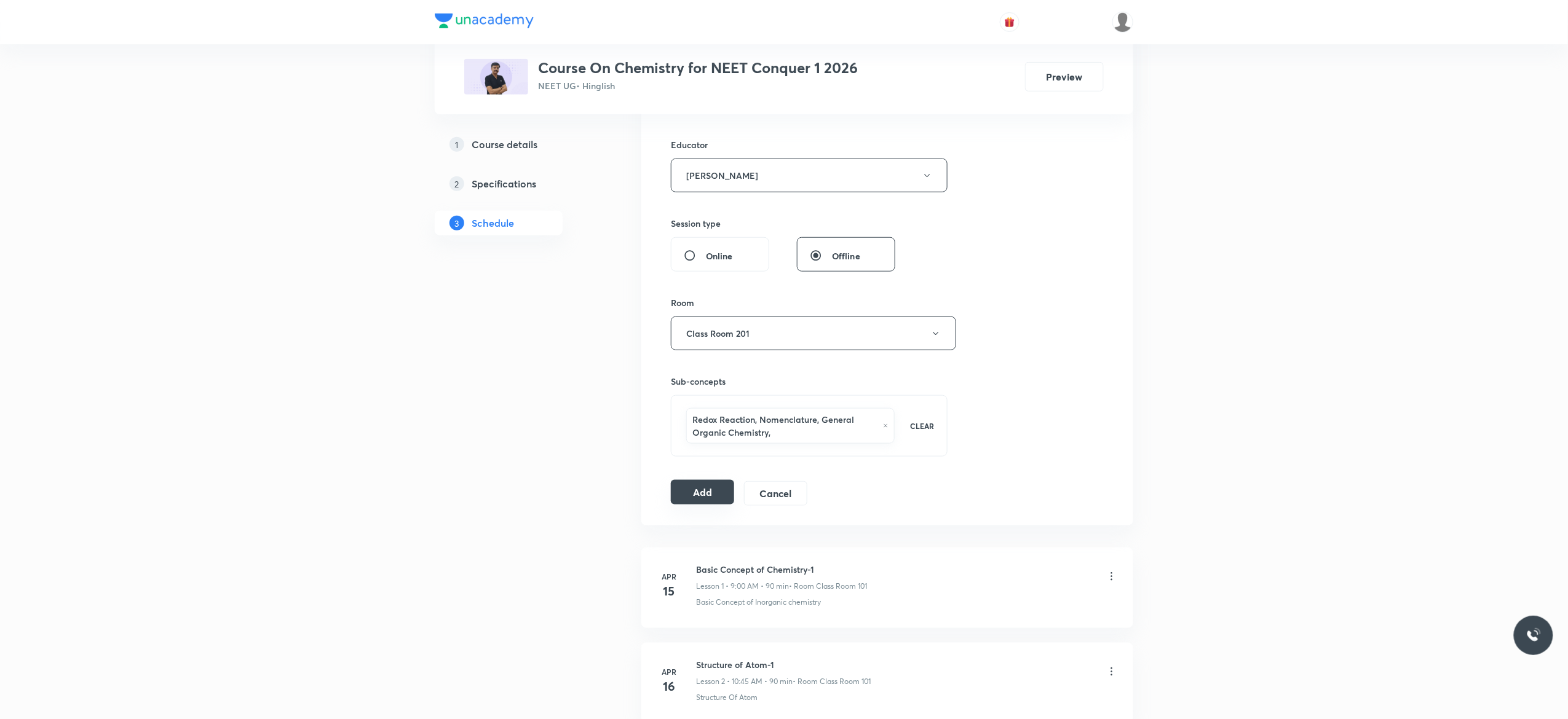
click at [696, 501] on button "Add" at bounding box center [703, 492] width 63 height 25
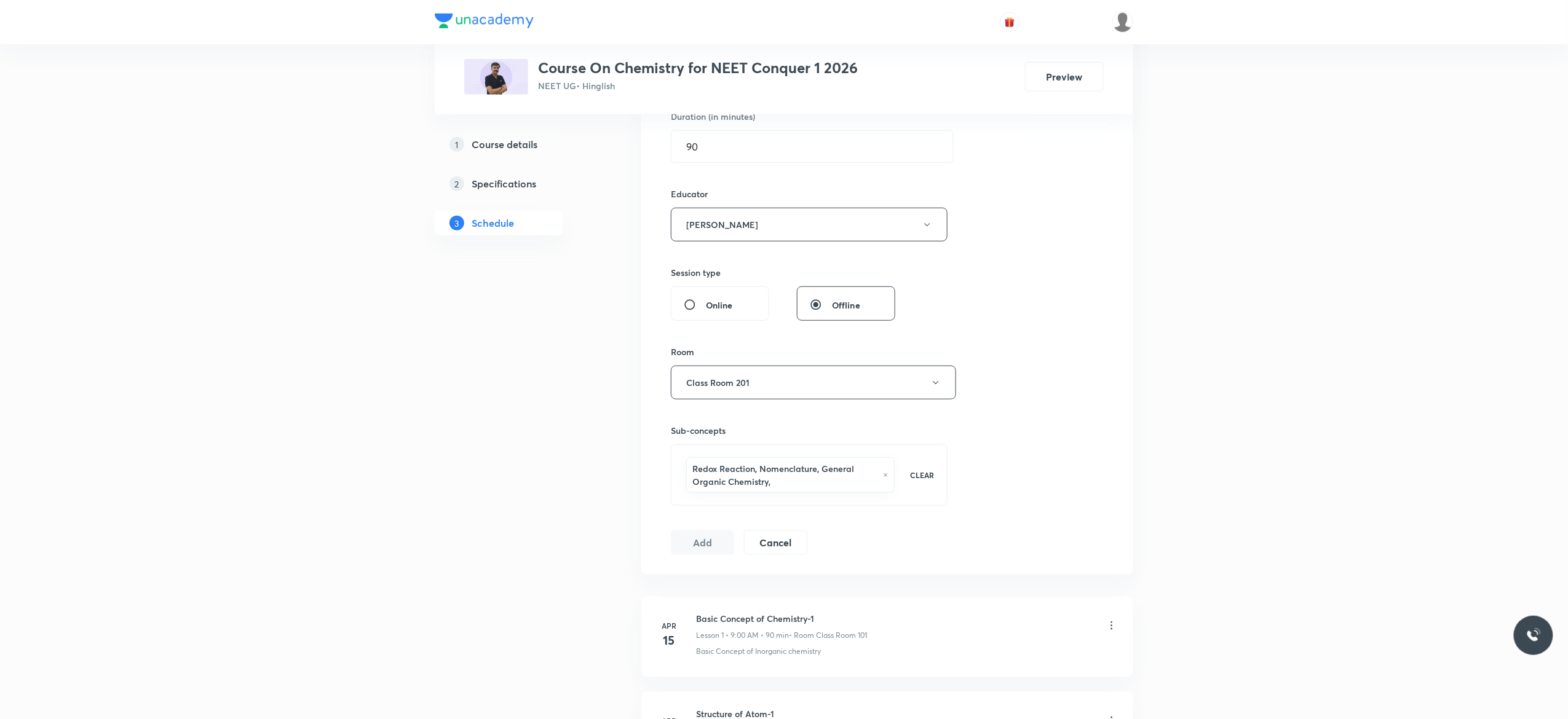
scroll to position [196, 0]
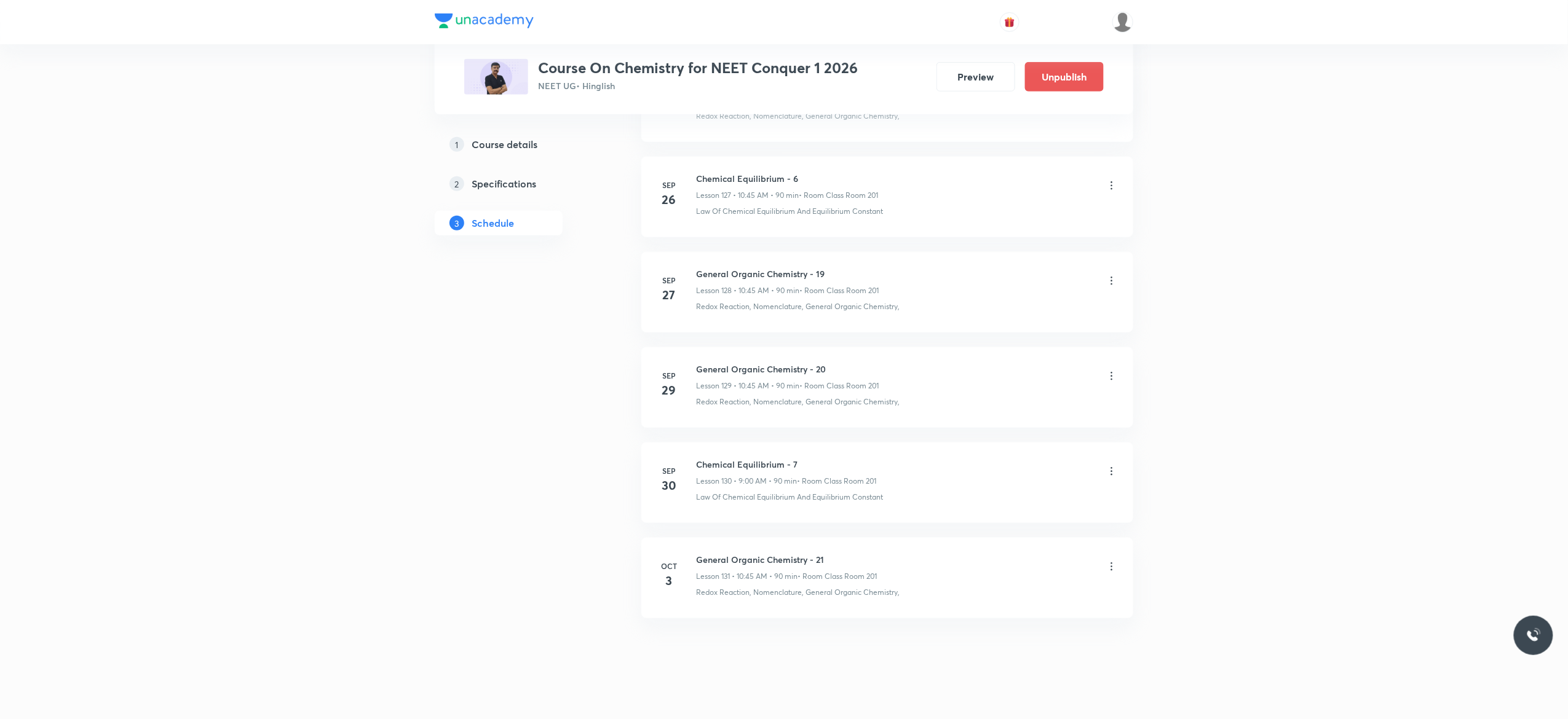
scroll to position [12237, 0]
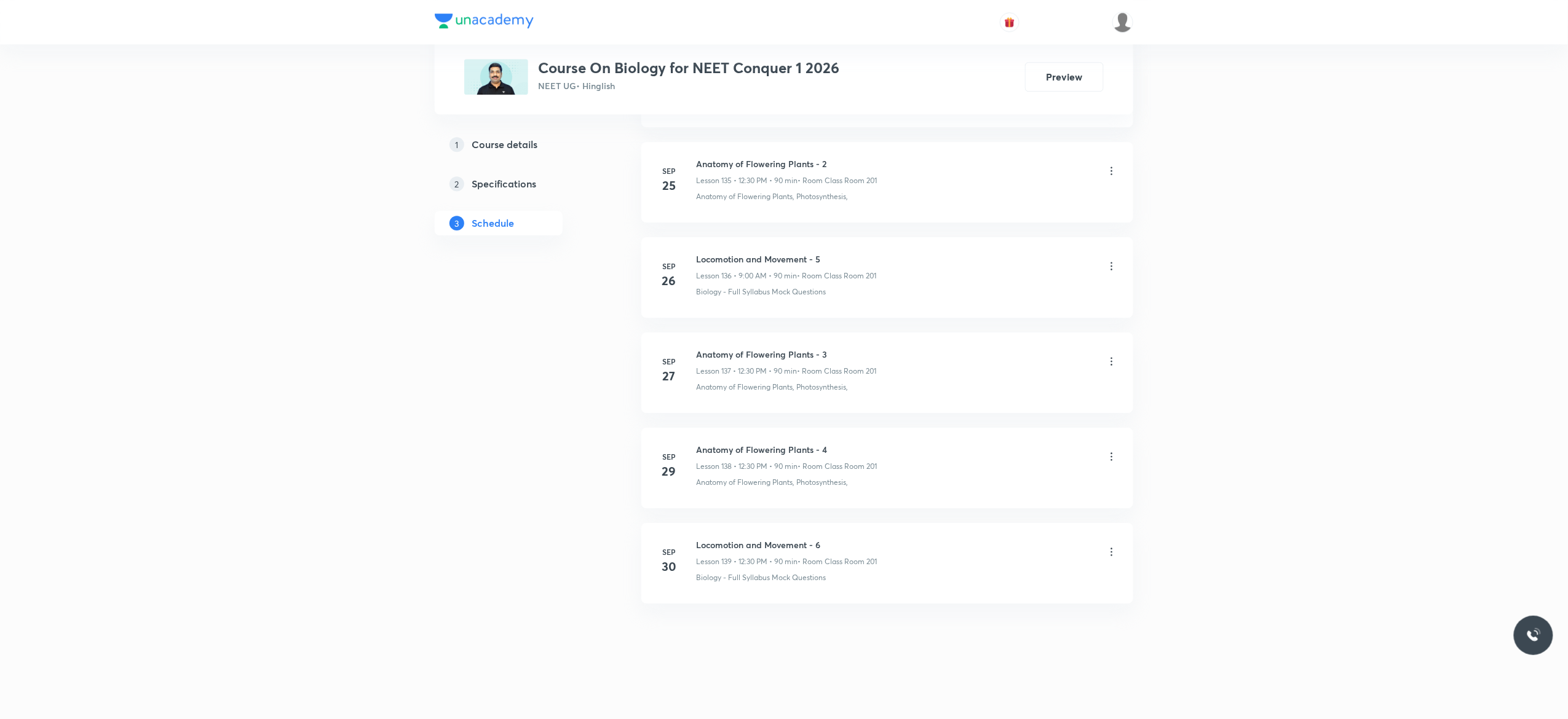
scroll to position [13648, 0]
drag, startPoint x: 834, startPoint y: 442, endPoint x: 692, endPoint y: 435, distance: 142.2
click at [692, 435] on li "[DATE] Anatomy of Flowering Plants - 4 Lesson 138 • 12:30 PM • 90 min • Room Cl…" at bounding box center [887, 468] width 492 height 80
copy h6 "Anatomy of Flowering Plants - 4"
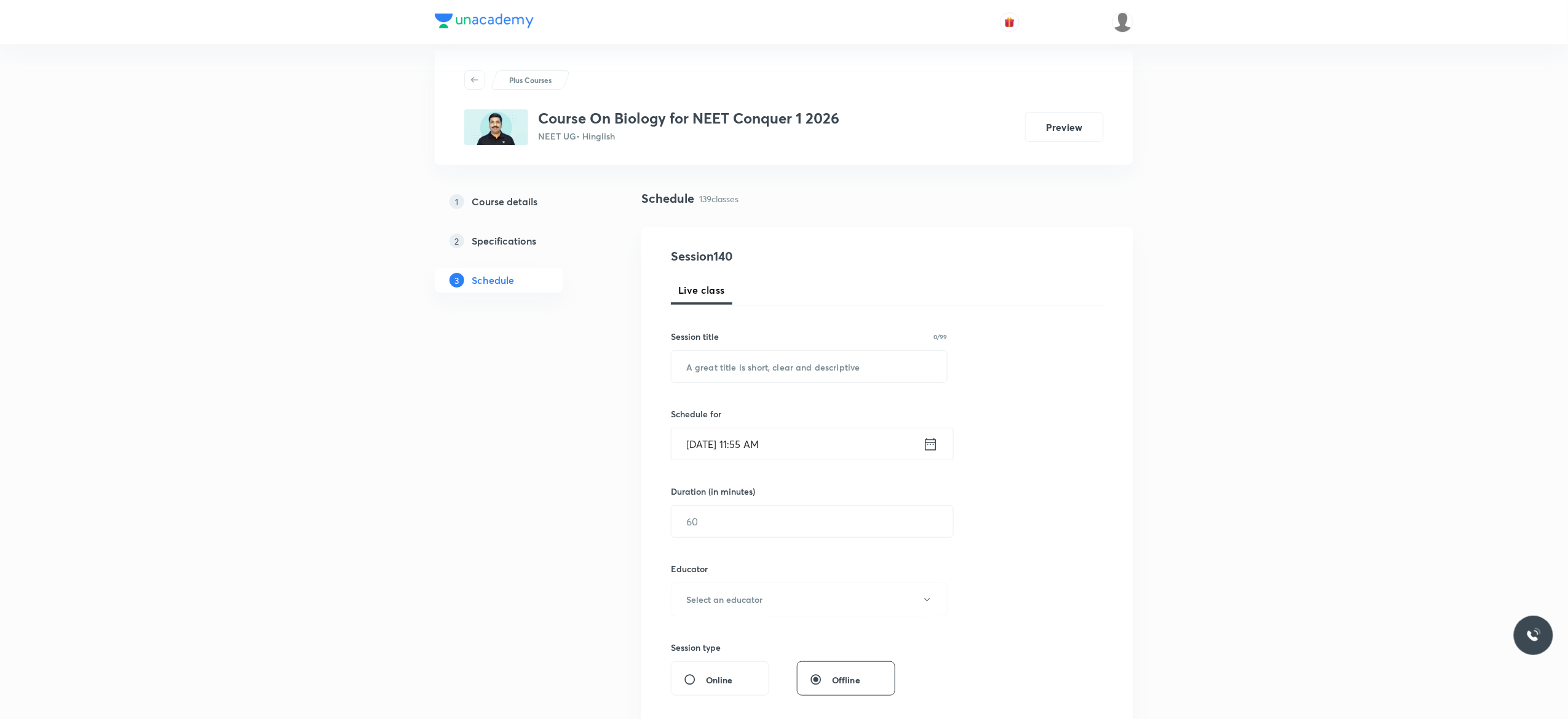
scroll to position [0, 0]
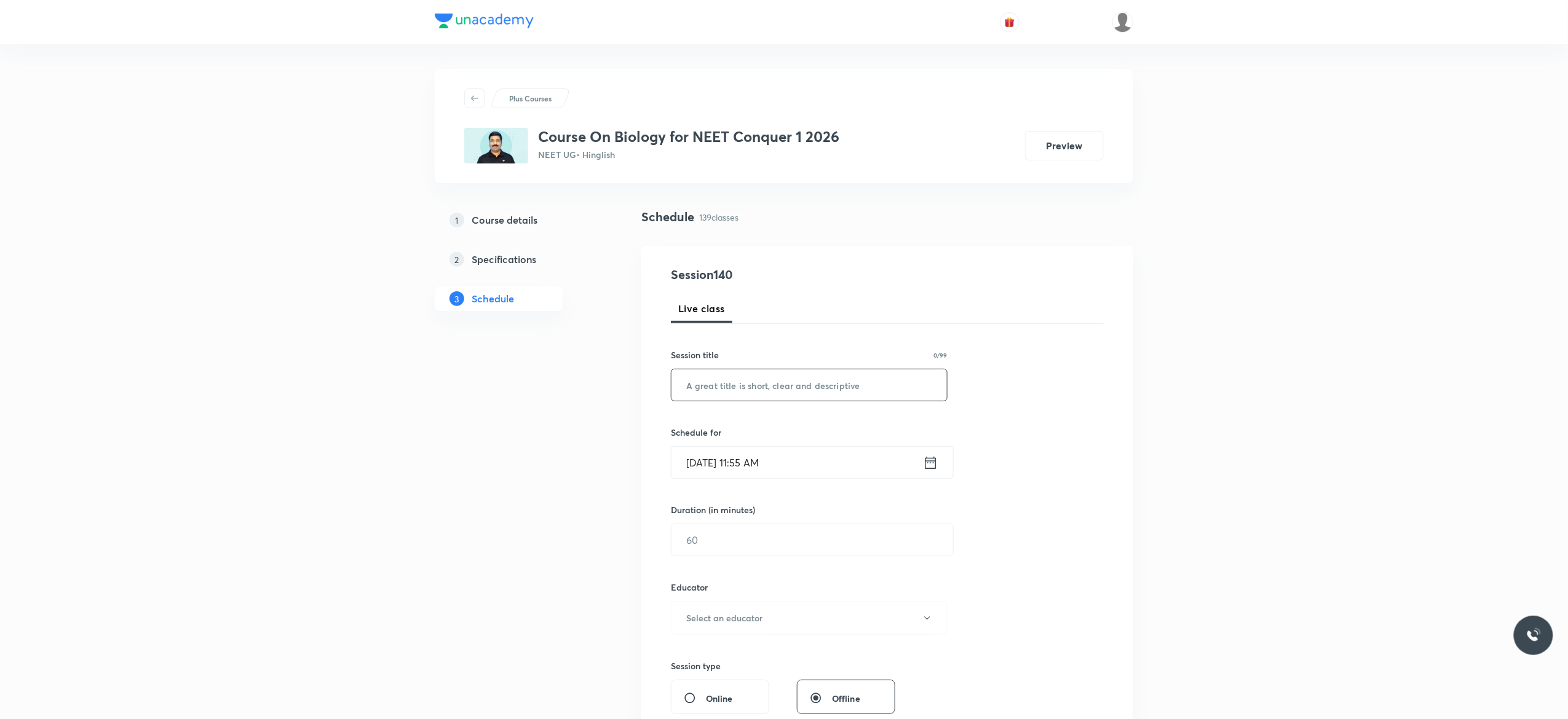
click at [837, 385] on input "text" at bounding box center [810, 385] width 276 height 32
paste input "Anatomy of Flowering Plants - 4"
type input "Anatomy of Flowering Plants - 5"
click at [931, 466] on icon at bounding box center [930, 462] width 15 height 17
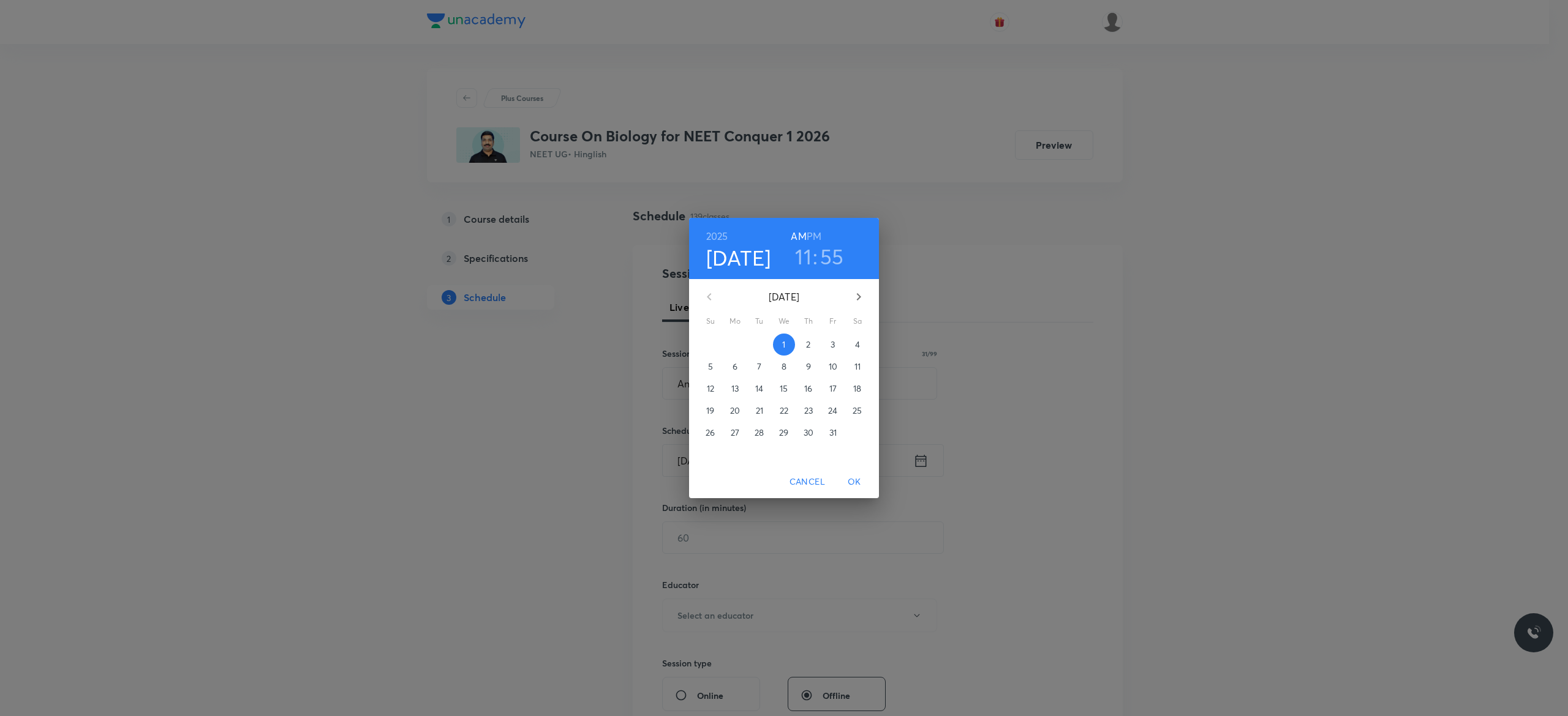
click at [833, 344] on p "3" at bounding box center [832, 344] width 4 height 12
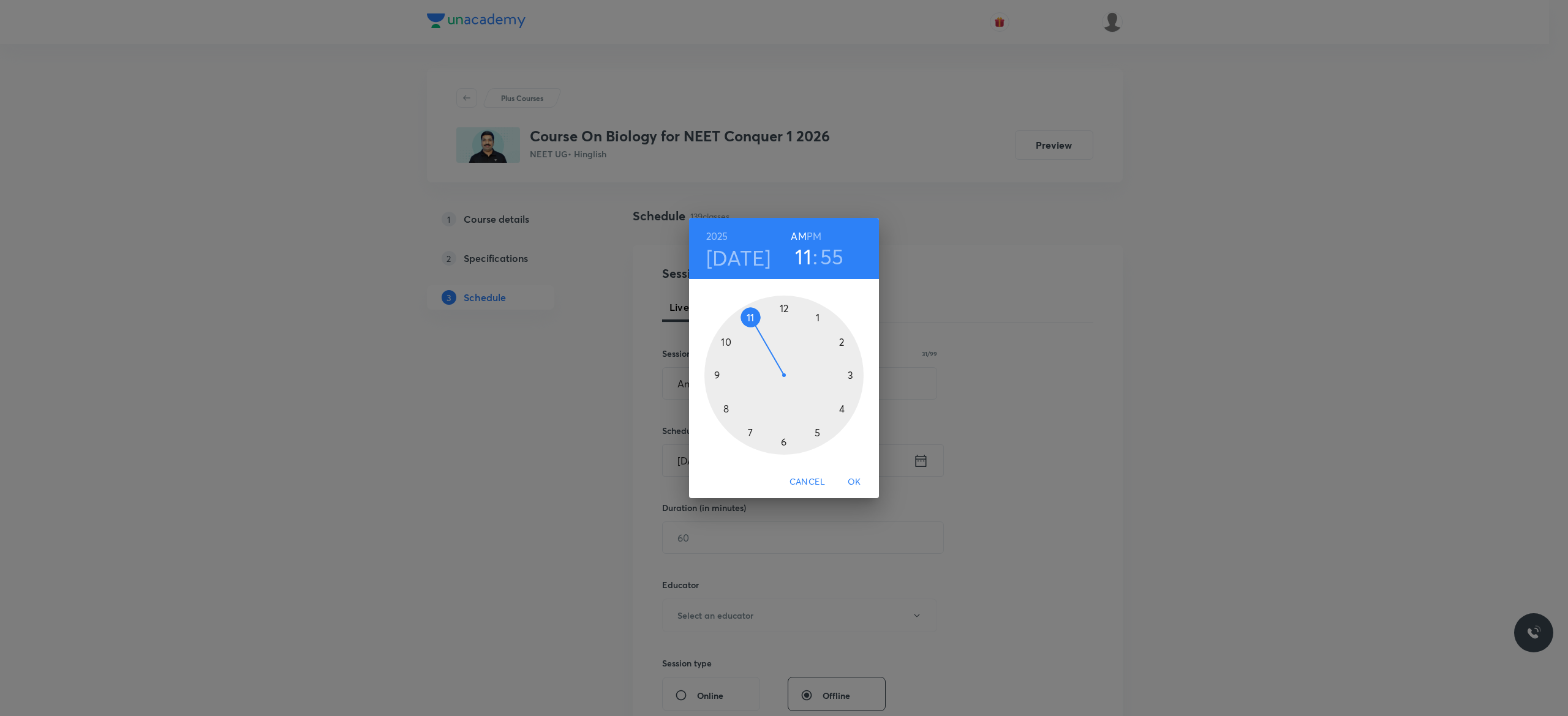
click at [782, 307] on div at bounding box center [784, 375] width 159 height 159
click at [814, 235] on h6 "PM" at bounding box center [813, 236] width 14 height 17
click at [782, 441] on div at bounding box center [784, 375] width 159 height 159
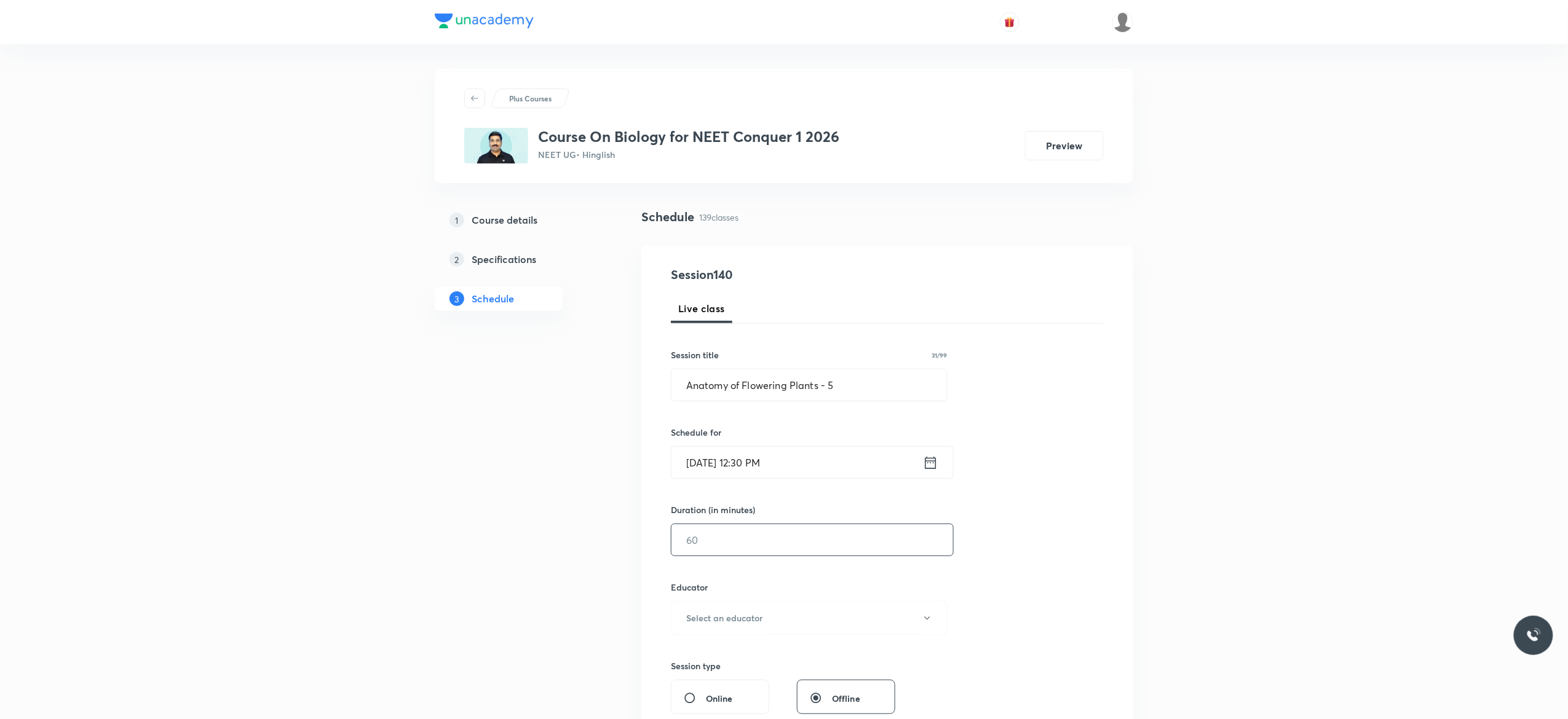
click at [741, 537] on input "text" at bounding box center [813, 540] width 282 height 32
type input "90"
click at [927, 624] on icon "button" at bounding box center [927, 619] width 10 height 10
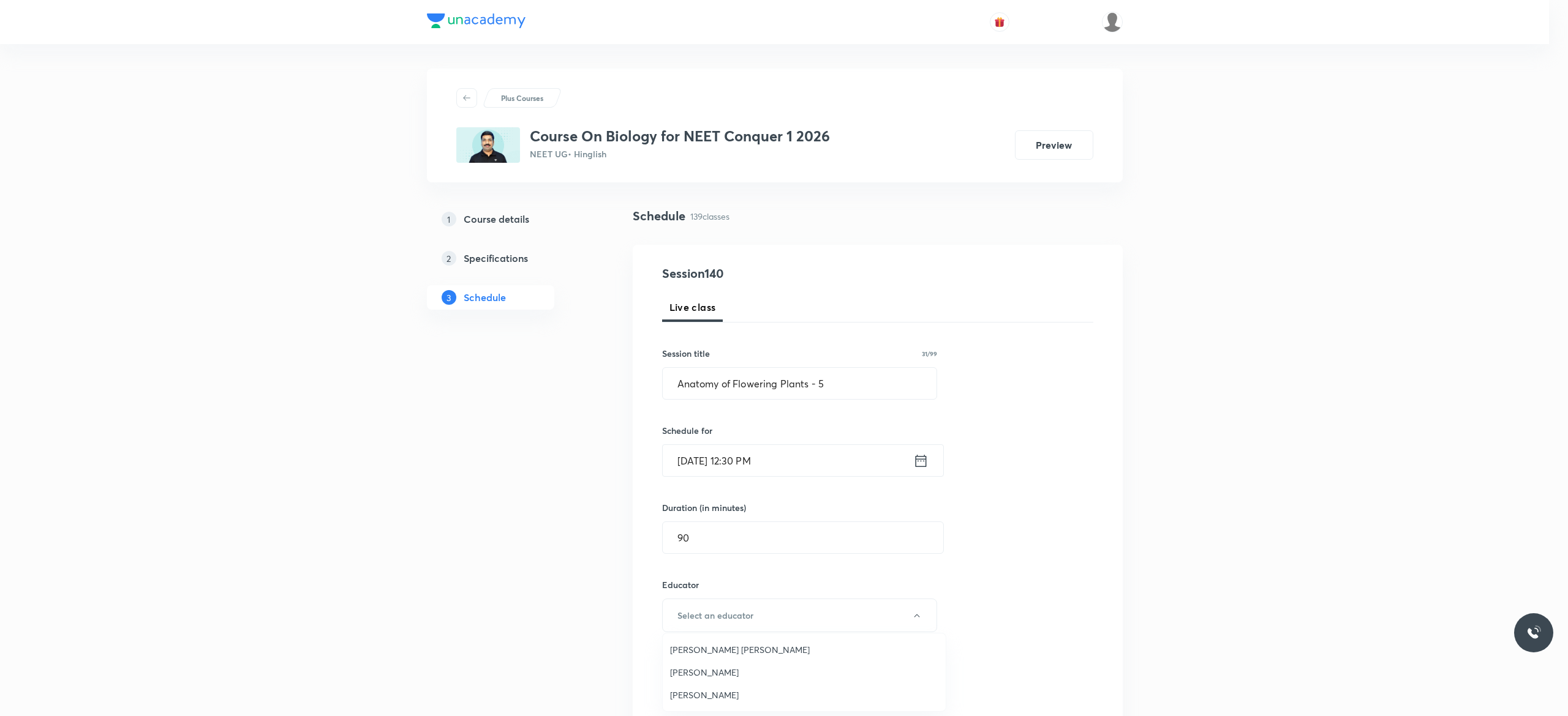
click at [753, 669] on span "[PERSON_NAME]" at bounding box center [804, 673] width 268 height 13
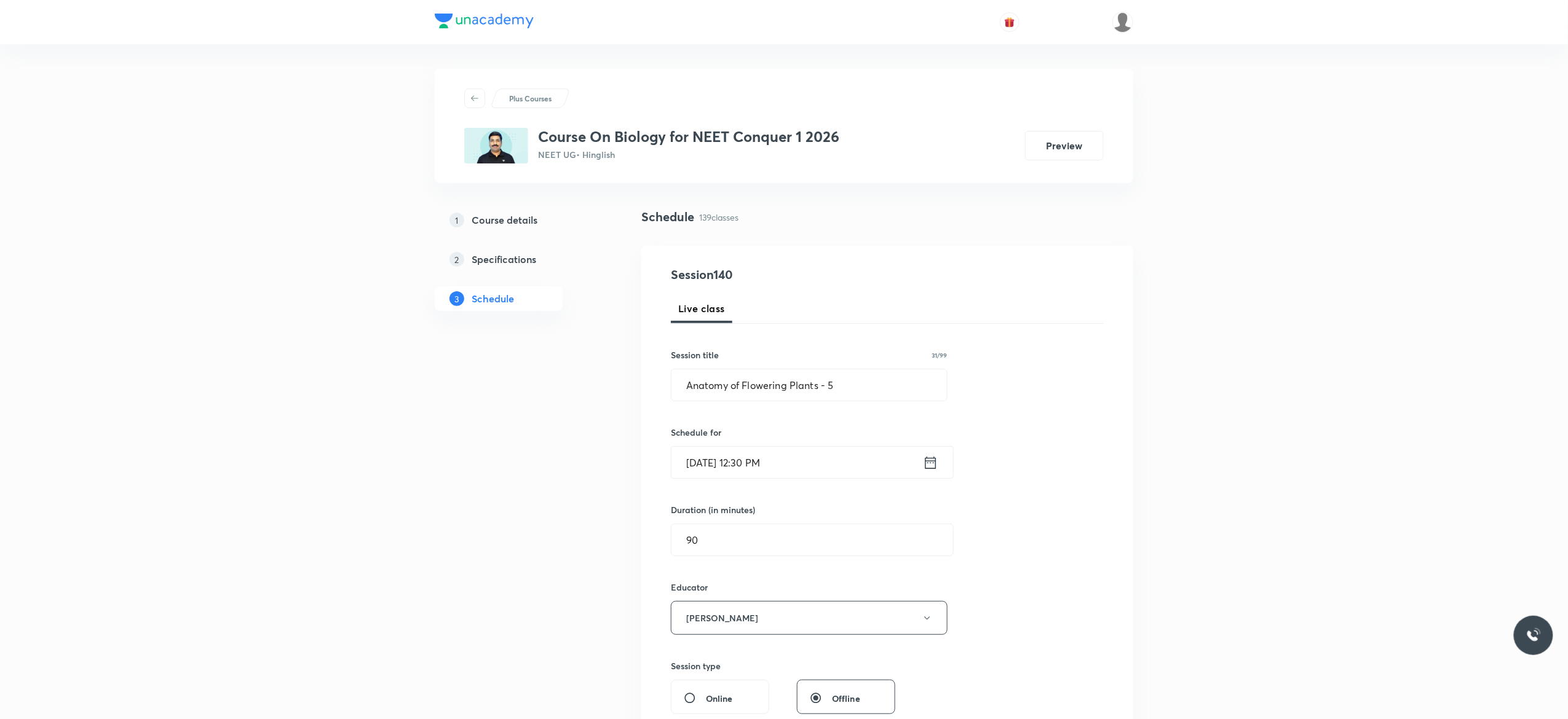
click at [1002, 624] on div "Session 140 Live class Session title 31/99 Anatomy of Flowering Plants - 5 ​ Sc…" at bounding box center [887, 593] width 433 height 656
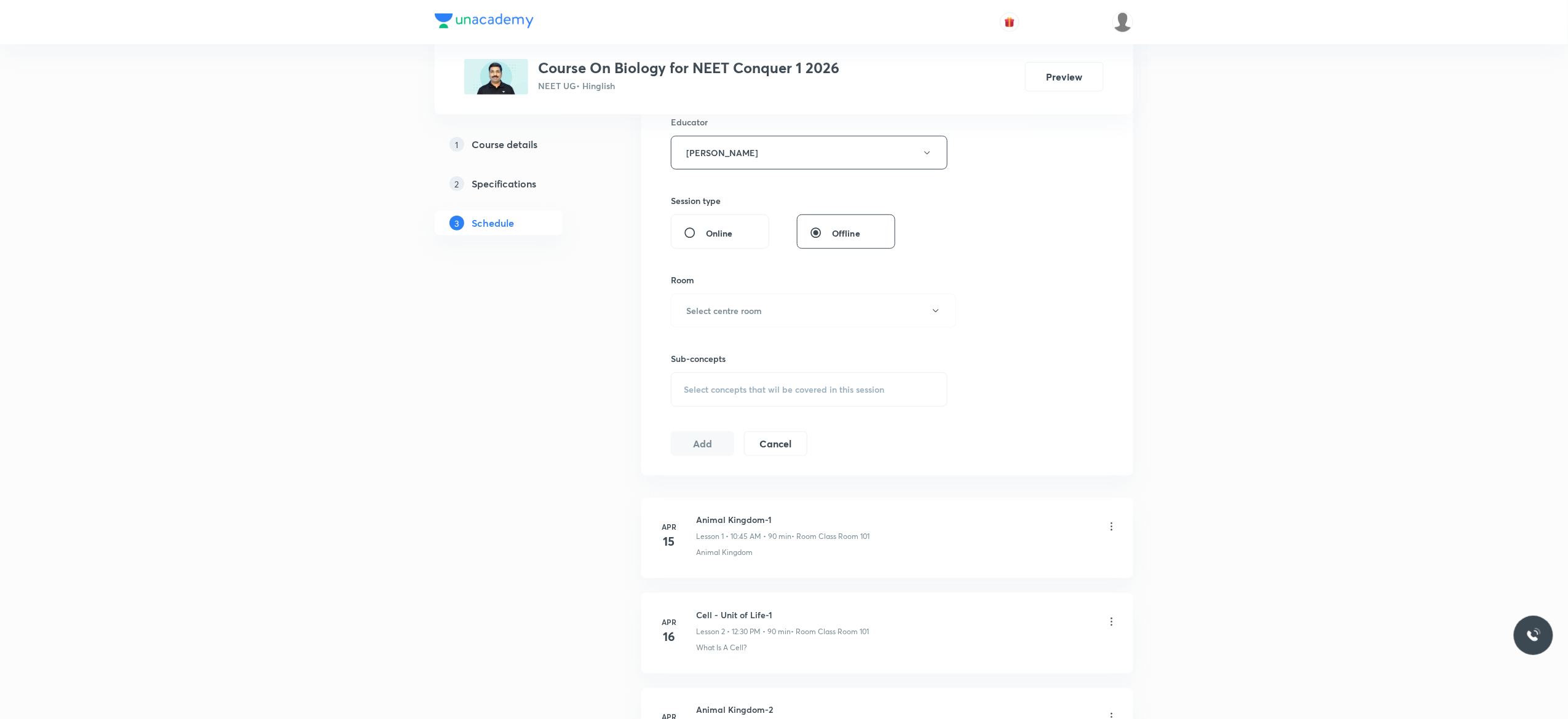
scroll to position [492, 0]
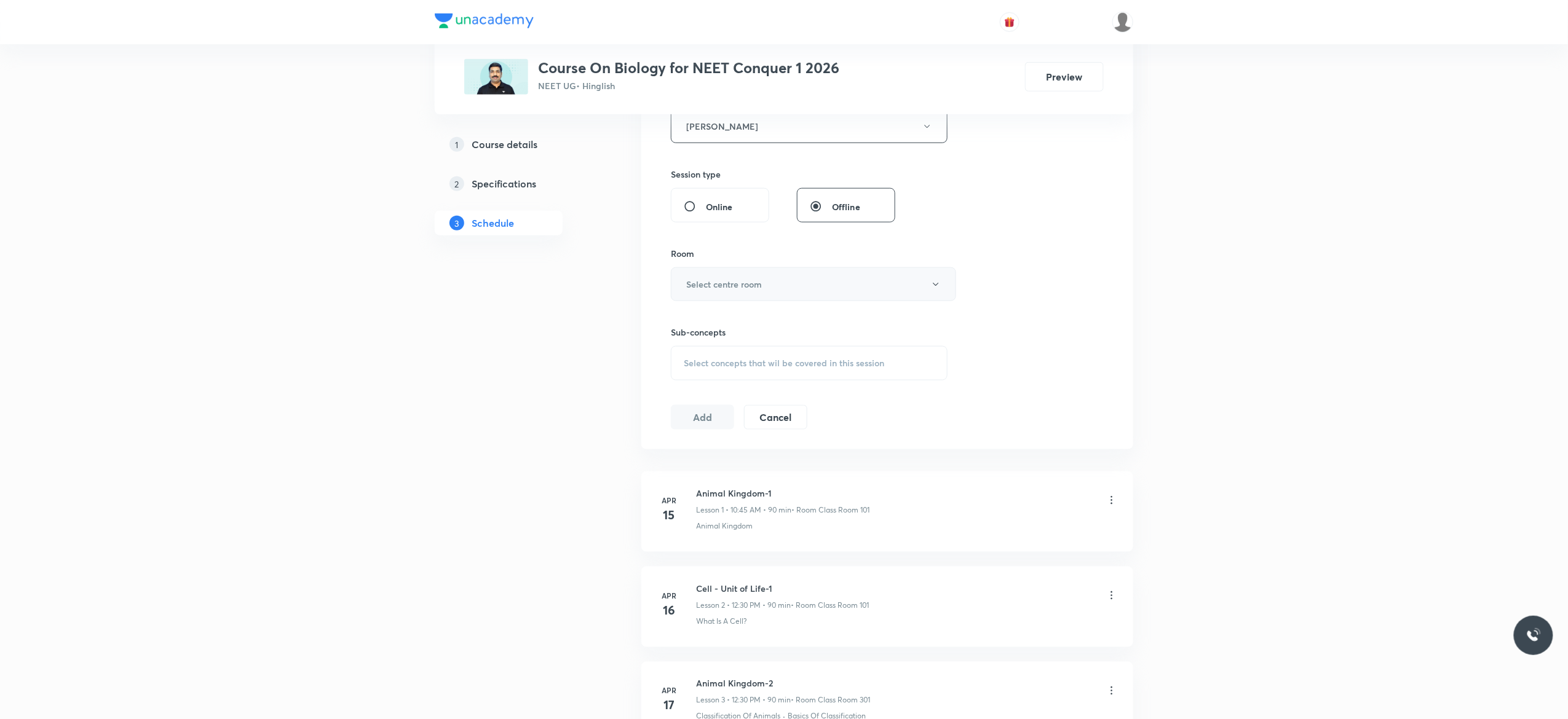
click at [938, 286] on icon "button" at bounding box center [936, 285] width 10 height 10
click at [726, 370] on span "Class Room 201" at bounding box center [807, 372] width 269 height 13
click at [699, 368] on span "Select concepts that wil be covered in this session" at bounding box center [784, 363] width 200 height 10
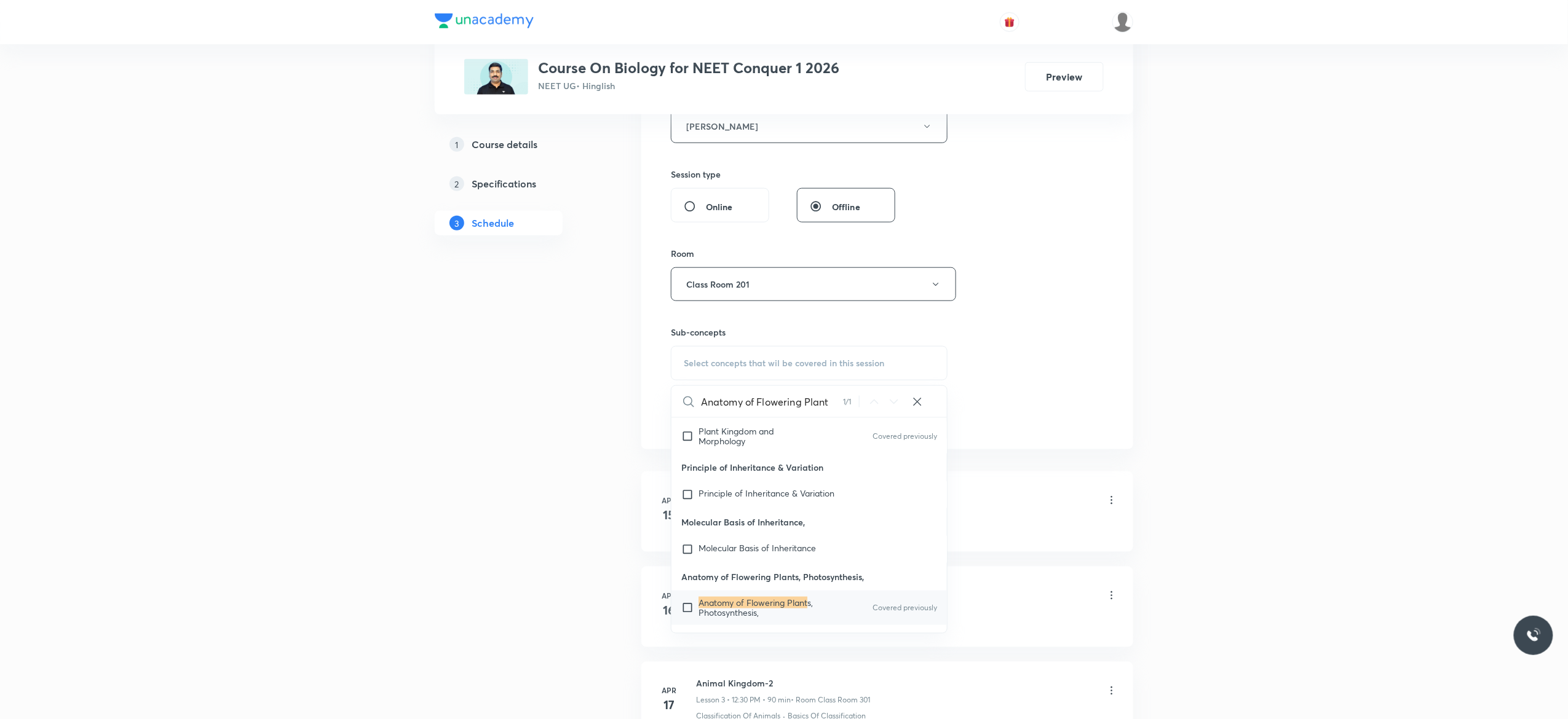
scroll to position [57165, 0]
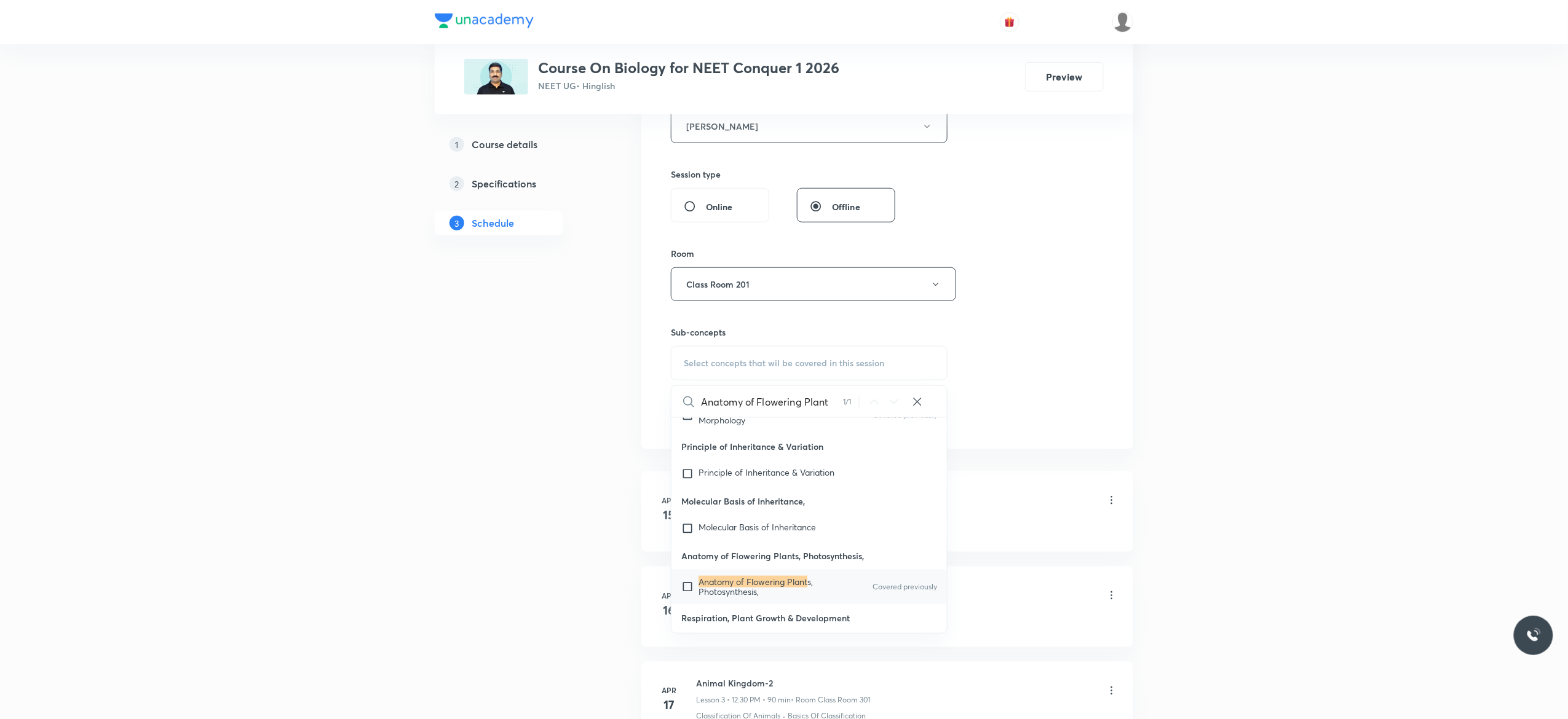
type input "Anatomy of Flowering Plant"
click at [691, 585] on input "checkbox" at bounding box center [690, 587] width 17 height 20
checkbox input "true"
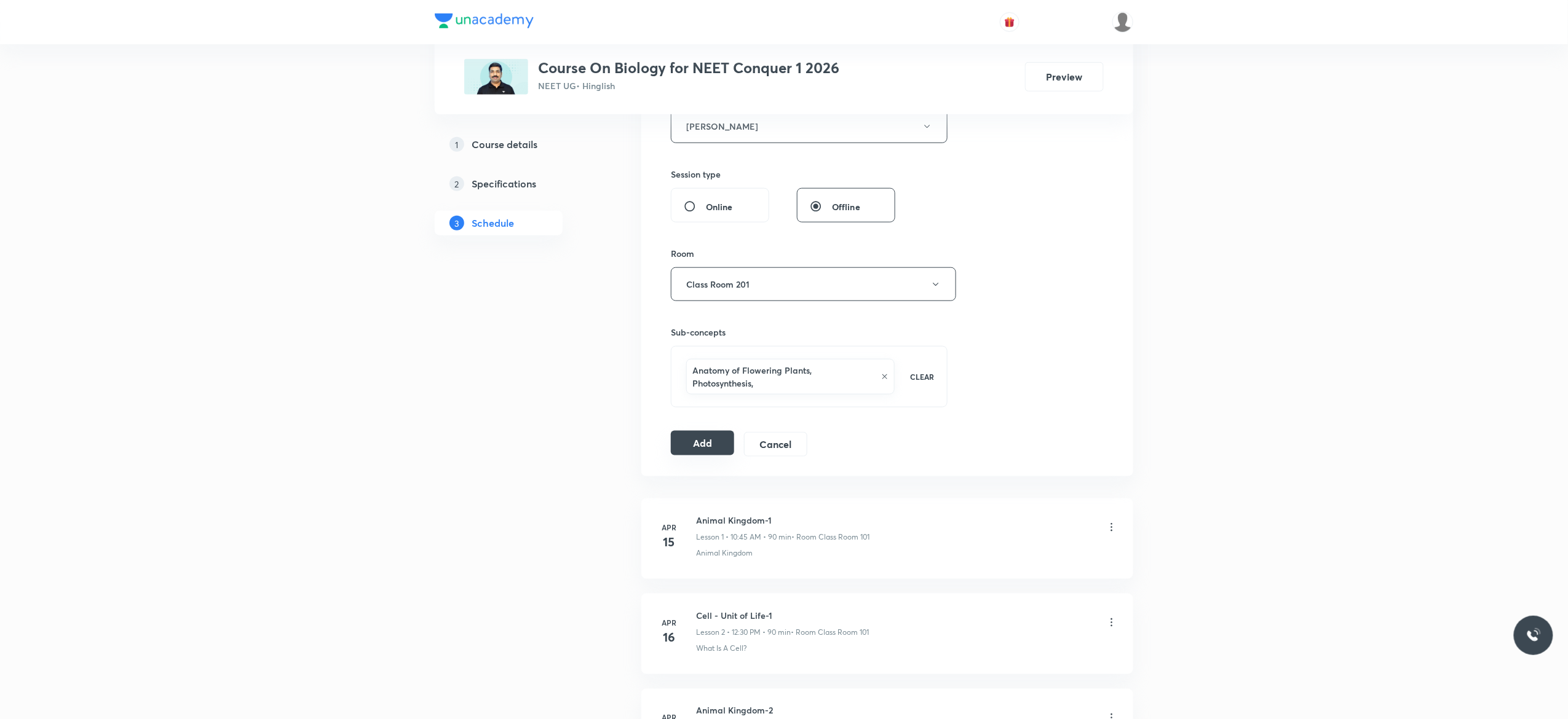
click at [699, 444] on button "Add" at bounding box center [703, 443] width 63 height 25
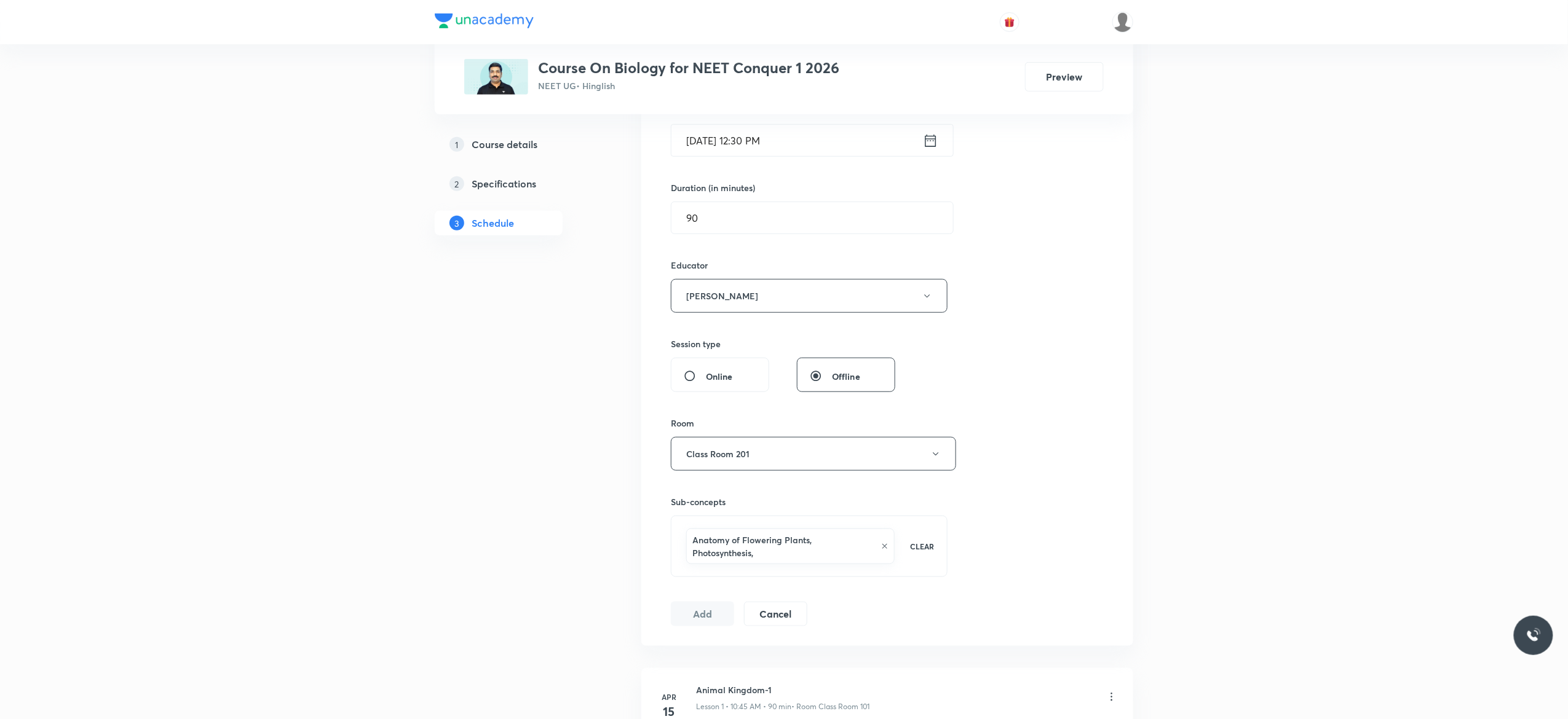
scroll to position [196, 0]
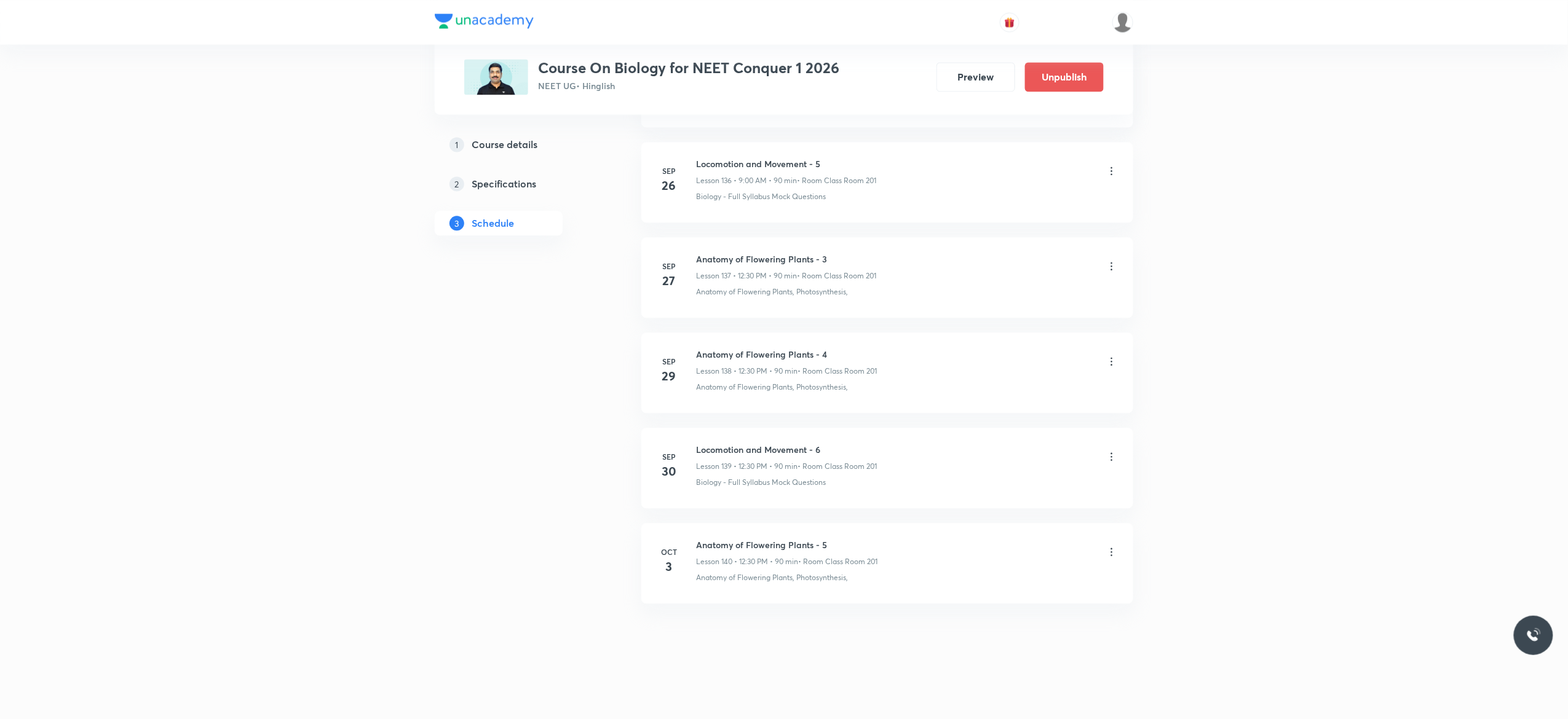
scroll to position [13098, 0]
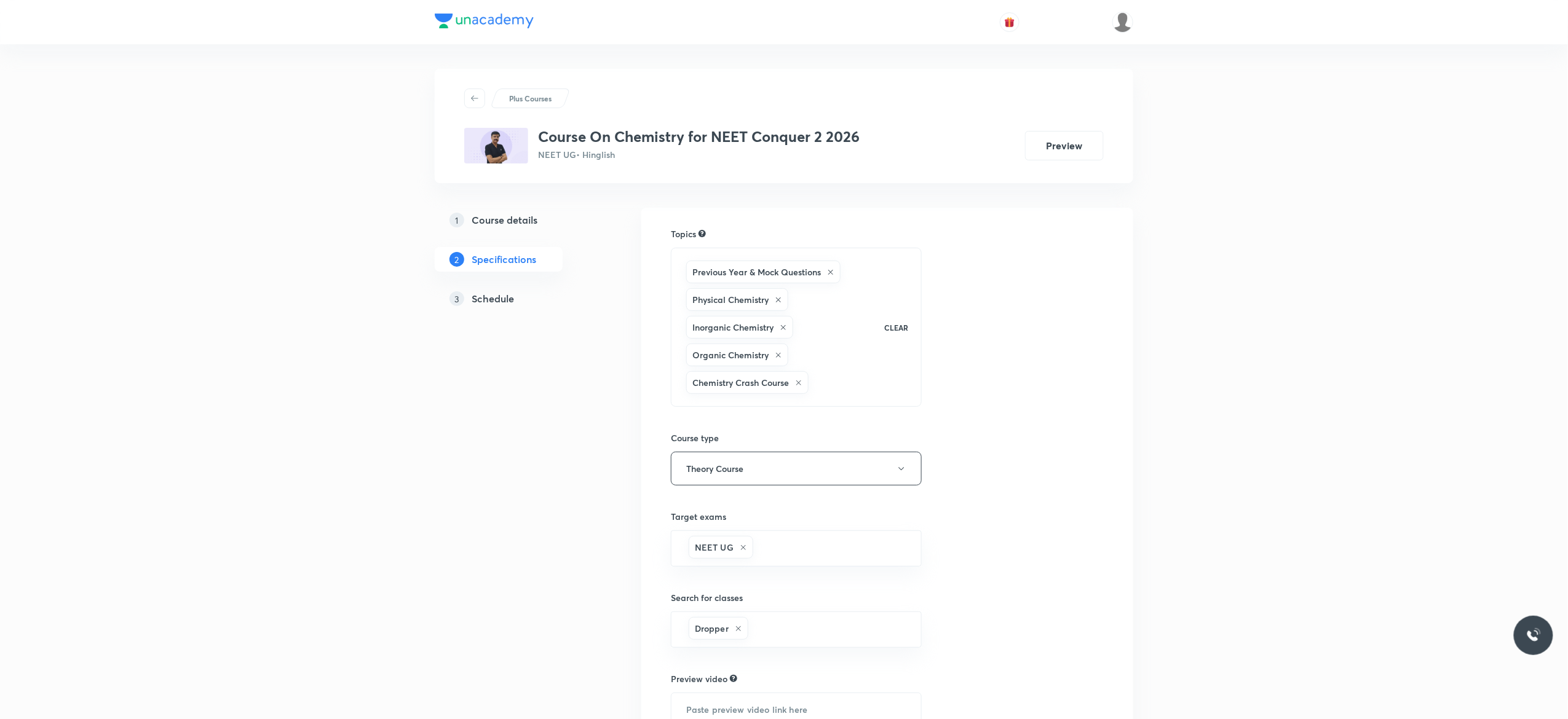
click at [492, 298] on h5 "Schedule" at bounding box center [492, 298] width 42 height 15
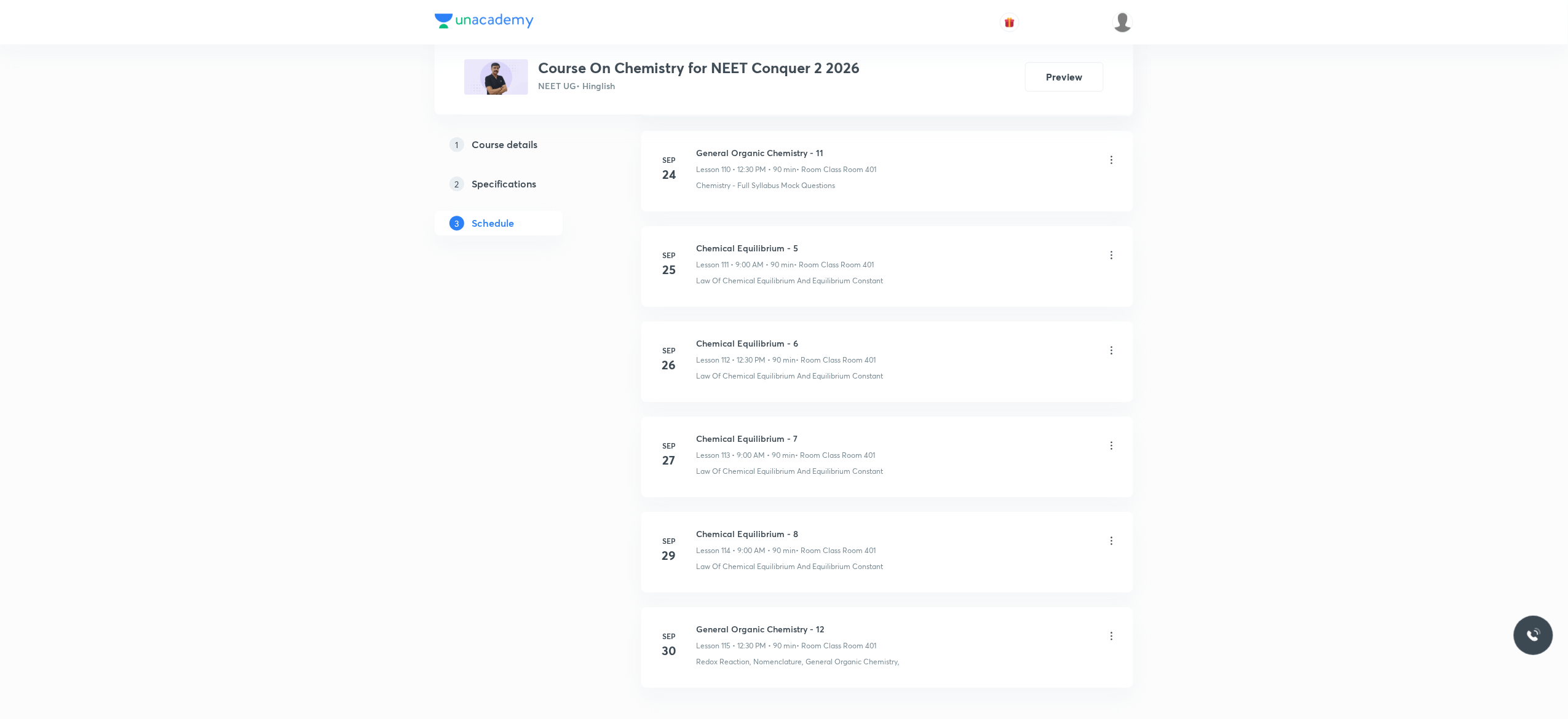
scroll to position [11352, 0]
drag, startPoint x: 803, startPoint y: 444, endPoint x: 692, endPoint y: 444, distance: 111.0
click at [692, 444] on div "Sep 29 Chemical Equilibrium - 8 Lesson 114 • 9:00 AM • 90 min • Room Class Room…" at bounding box center [887, 466] width 461 height 45
copy h6 "Chemical Equilibrium - 8"
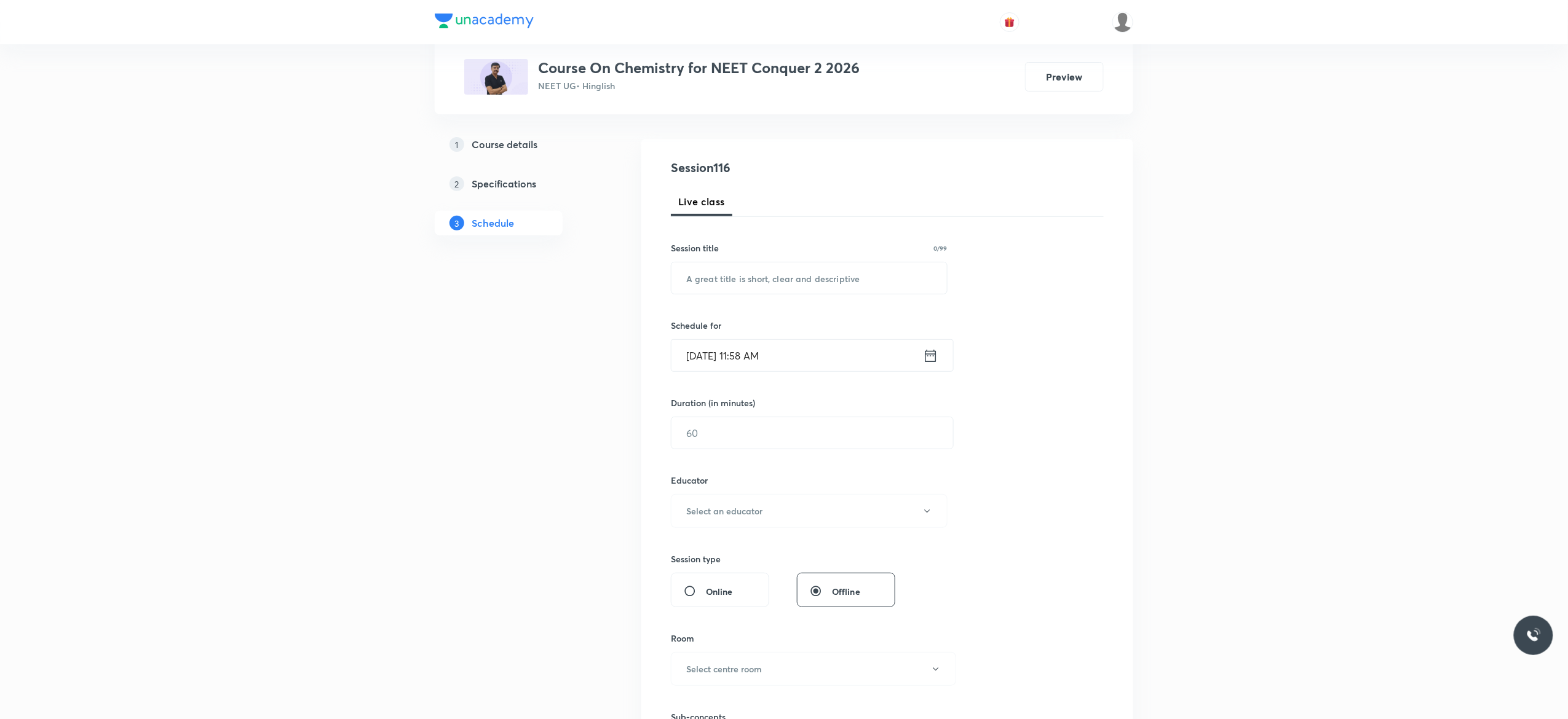
scroll to position [0, 0]
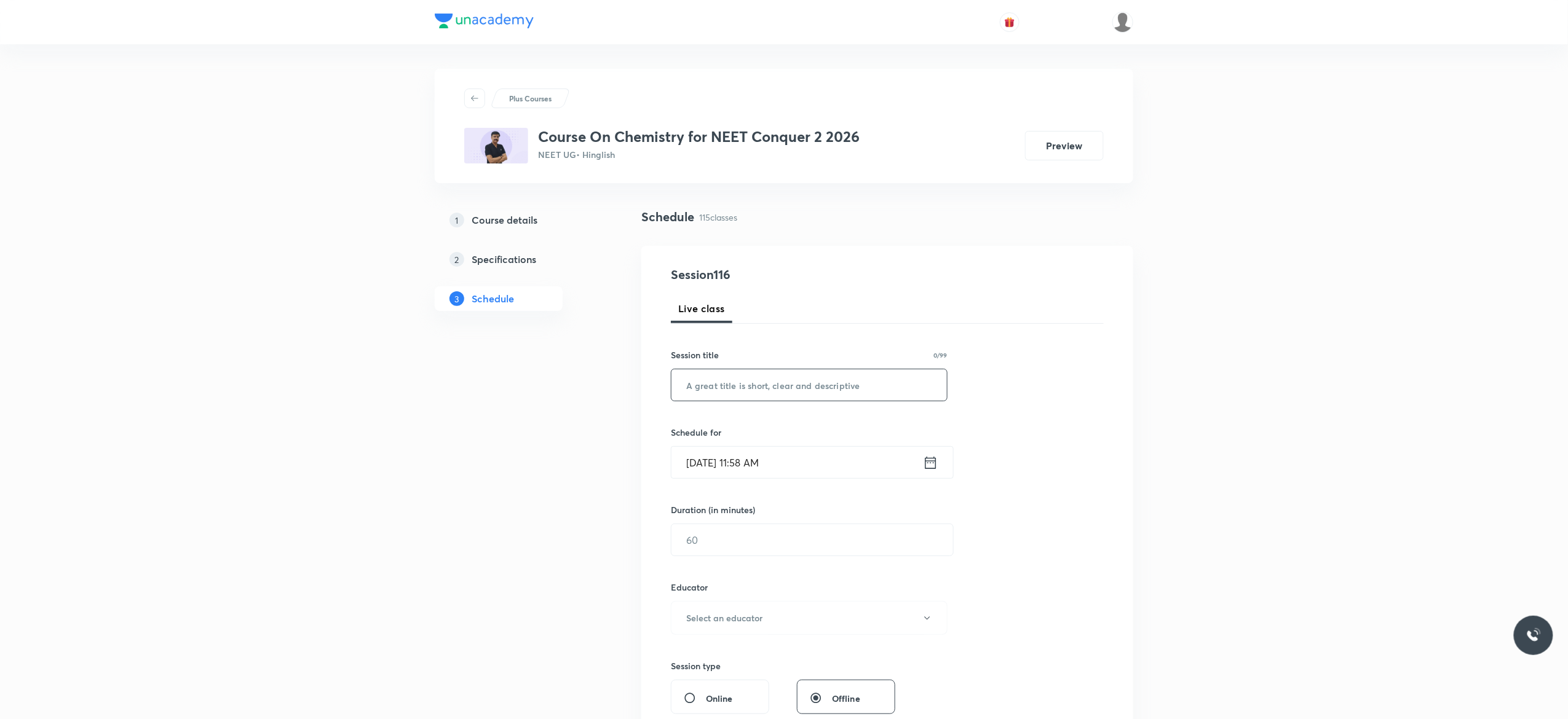
click at [837, 385] on input "text" at bounding box center [810, 385] width 276 height 32
paste input "Chemical Equilibrium - 8"
type input "Chemical Equilibrium - 9"
click at [930, 464] on icon at bounding box center [930, 462] width 15 height 17
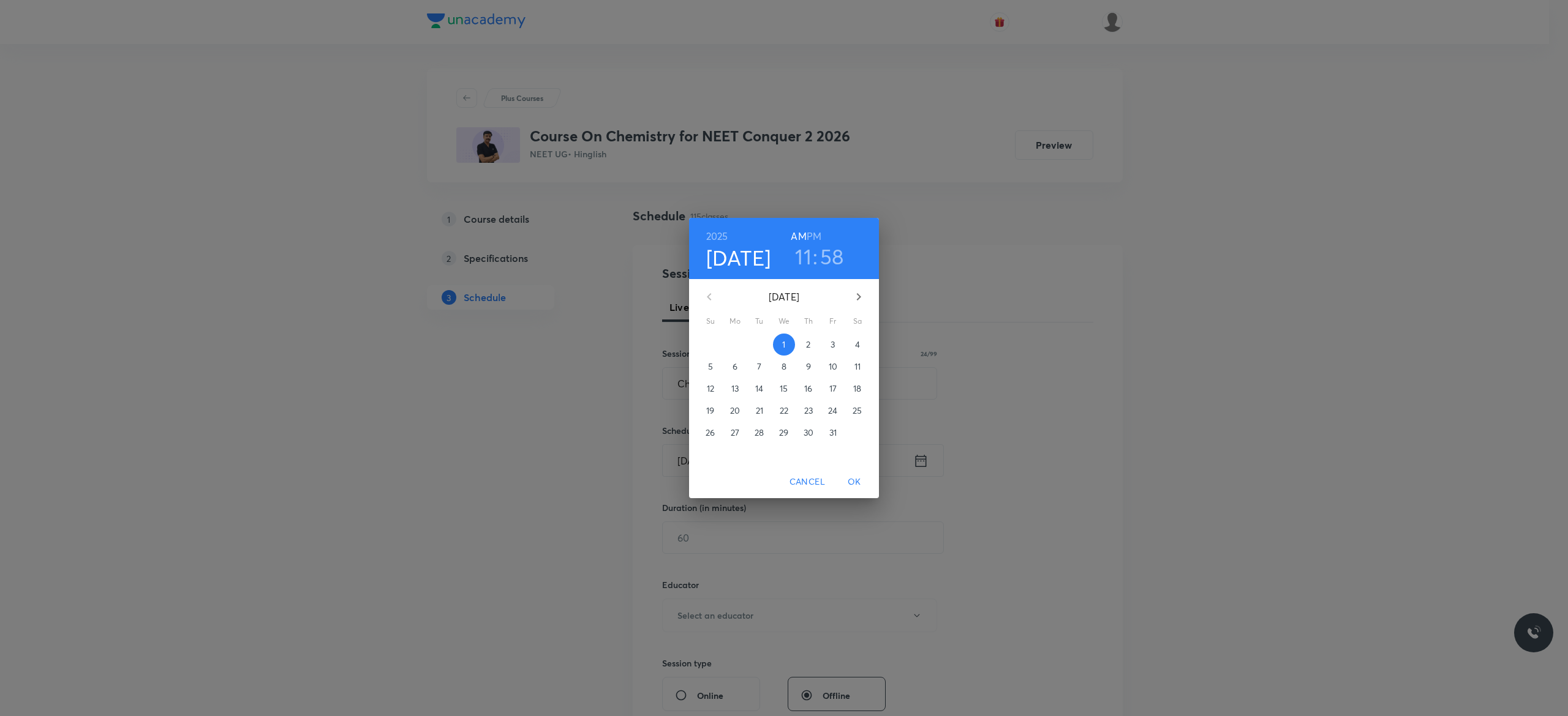
click at [833, 345] on p "3" at bounding box center [832, 344] width 4 height 12
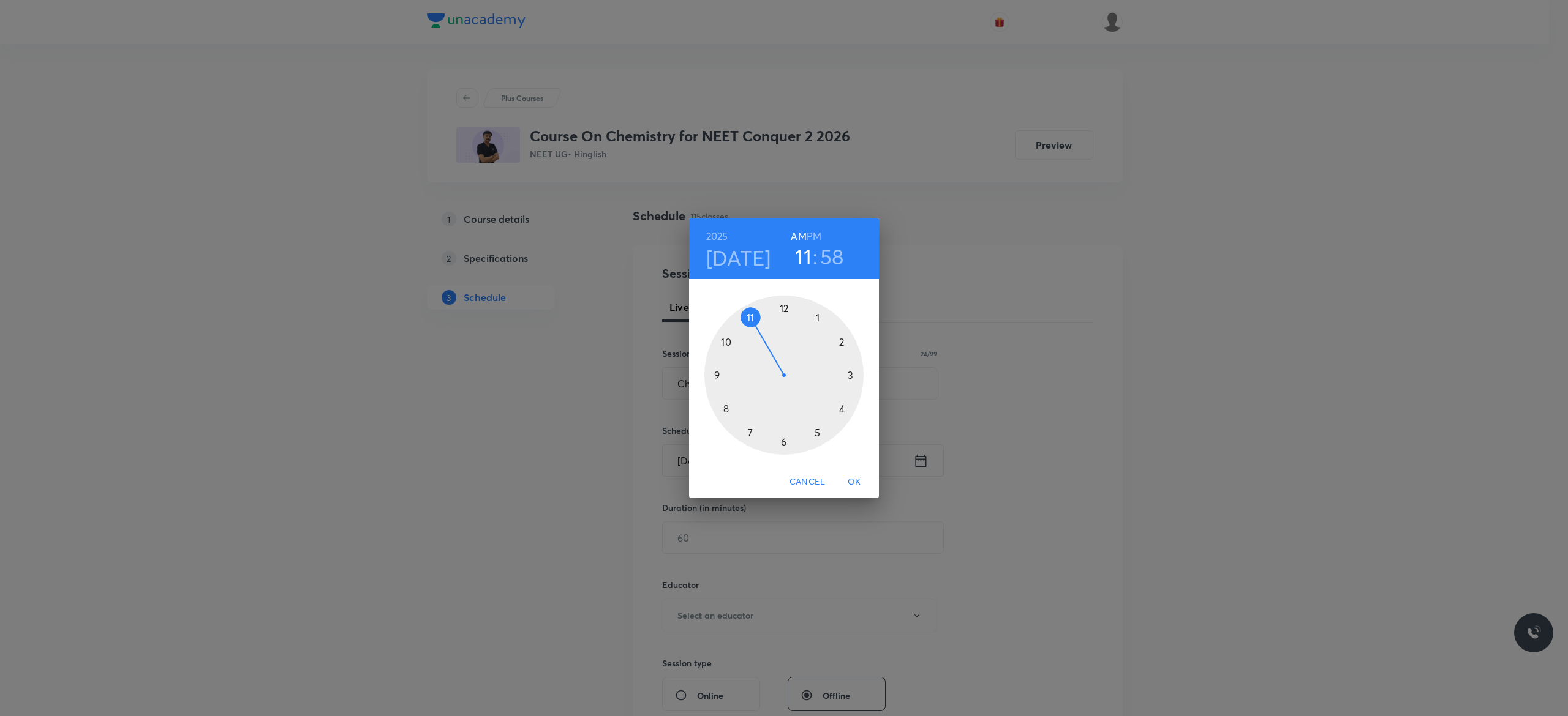
click at [797, 235] on h6 "AM" at bounding box center [798, 236] width 15 height 17
click at [718, 374] on div at bounding box center [784, 375] width 159 height 159
click at [784, 307] on div at bounding box center [784, 375] width 159 height 159
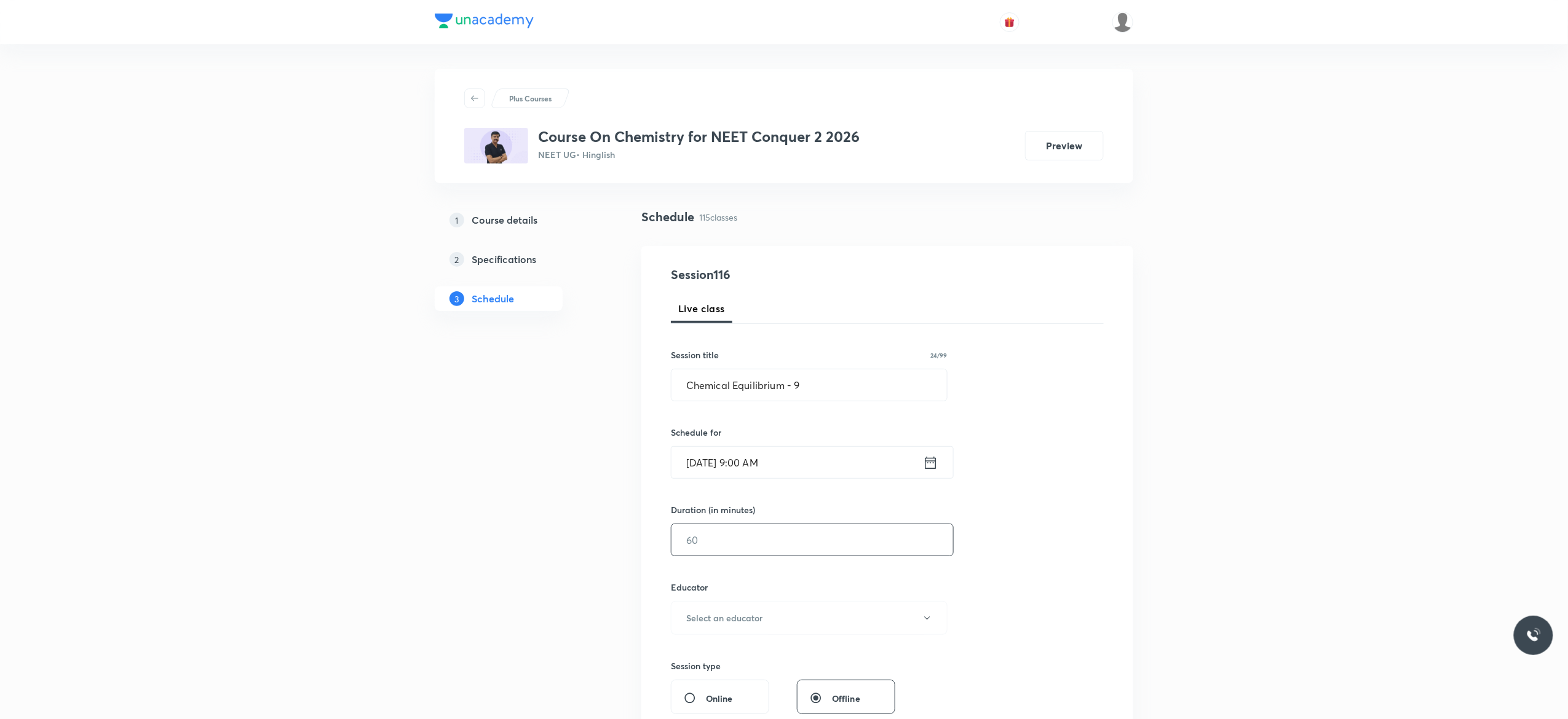
click at [758, 541] on input "text" at bounding box center [813, 540] width 282 height 32
type input "90"
click at [931, 624] on icon "button" at bounding box center [927, 619] width 10 height 10
click at [727, 685] on span "Kuldeep Kumar Pandey" at bounding box center [807, 682] width 269 height 13
click at [1121, 602] on div "Session 116 Live class Session title 24/99 Chemical Equilibrium - 9 ​ Schedule …" at bounding box center [887, 593] width 492 height 695
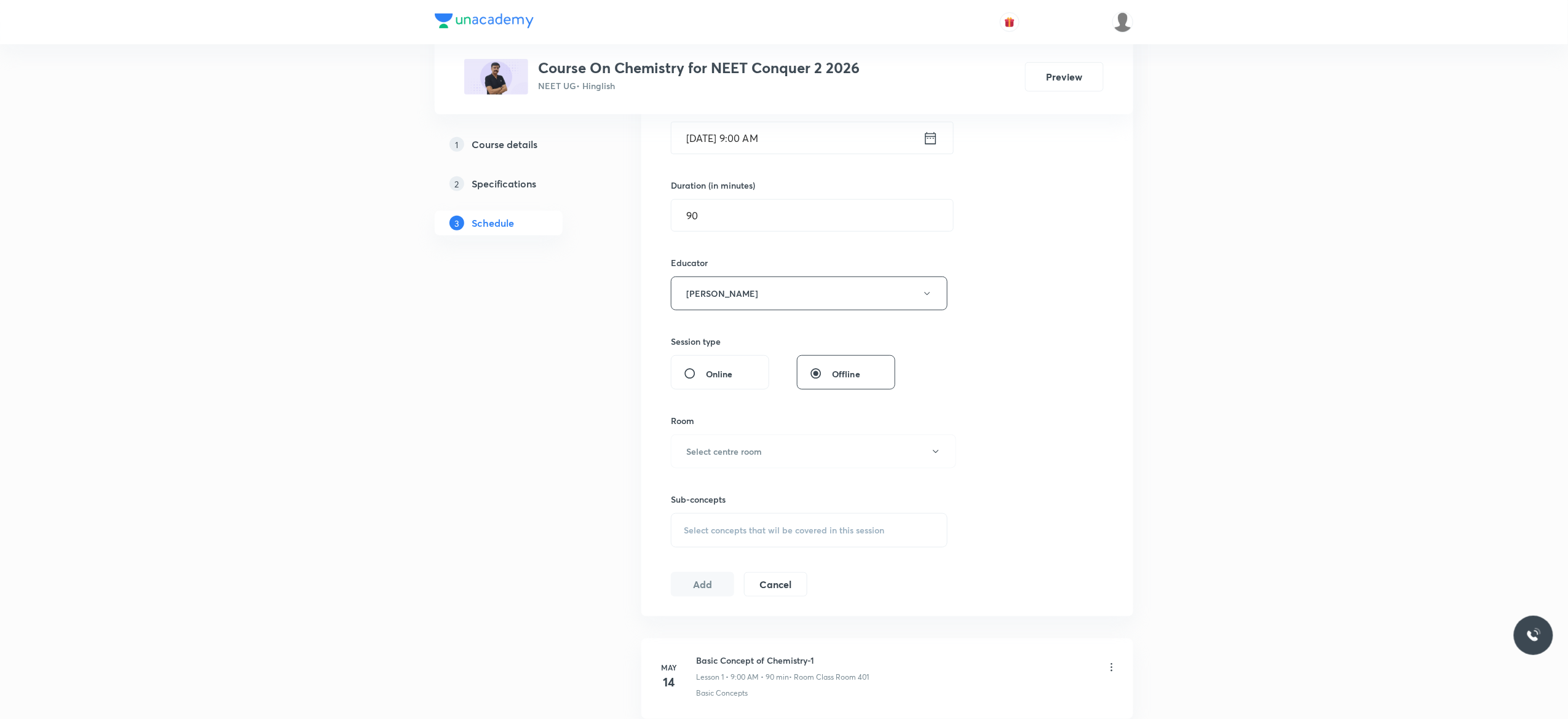
scroll to position [443, 0]
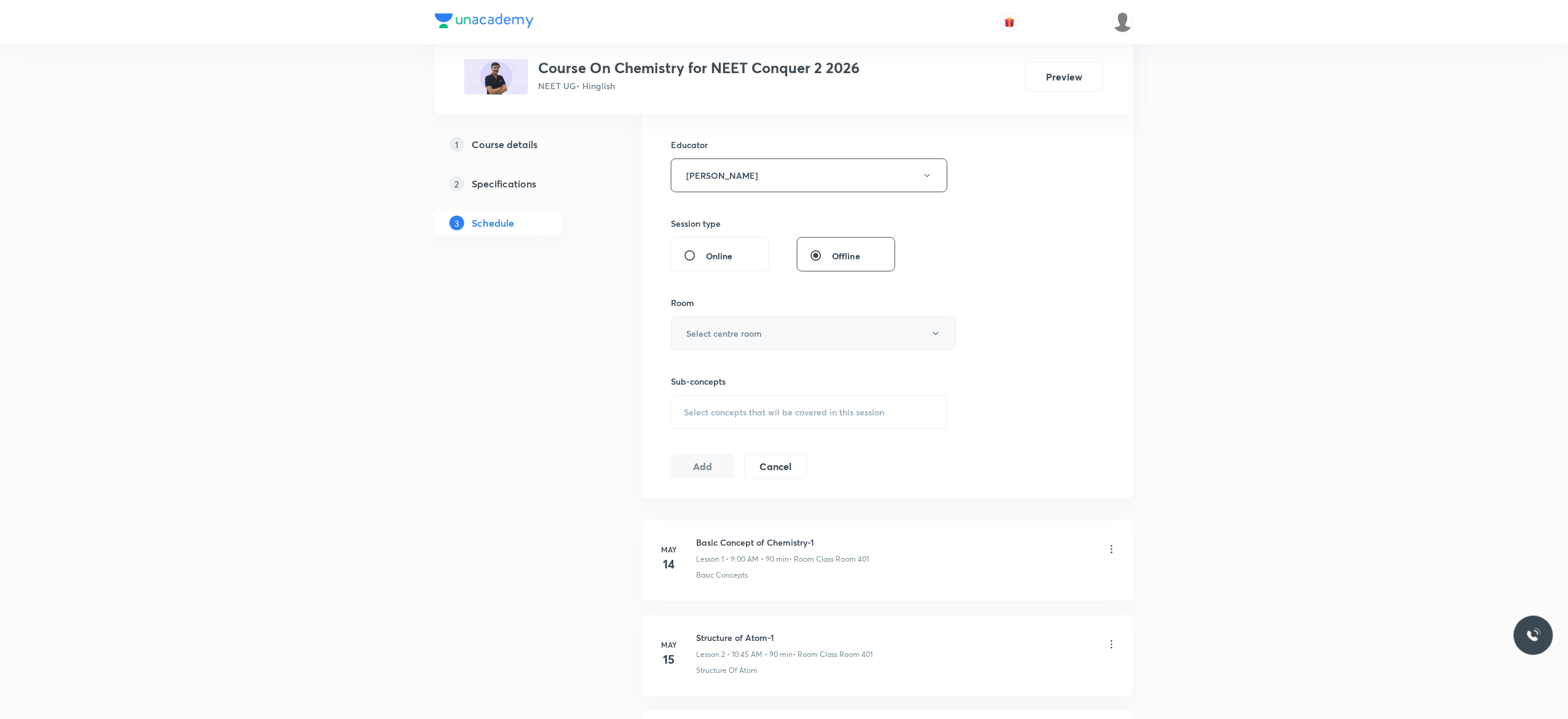
click at [938, 338] on icon "button" at bounding box center [936, 334] width 10 height 10
click at [721, 396] on span "Class Room 401" at bounding box center [807, 399] width 269 height 13
click at [685, 418] on span "Select concepts that wil be covered in this session" at bounding box center [784, 413] width 200 height 10
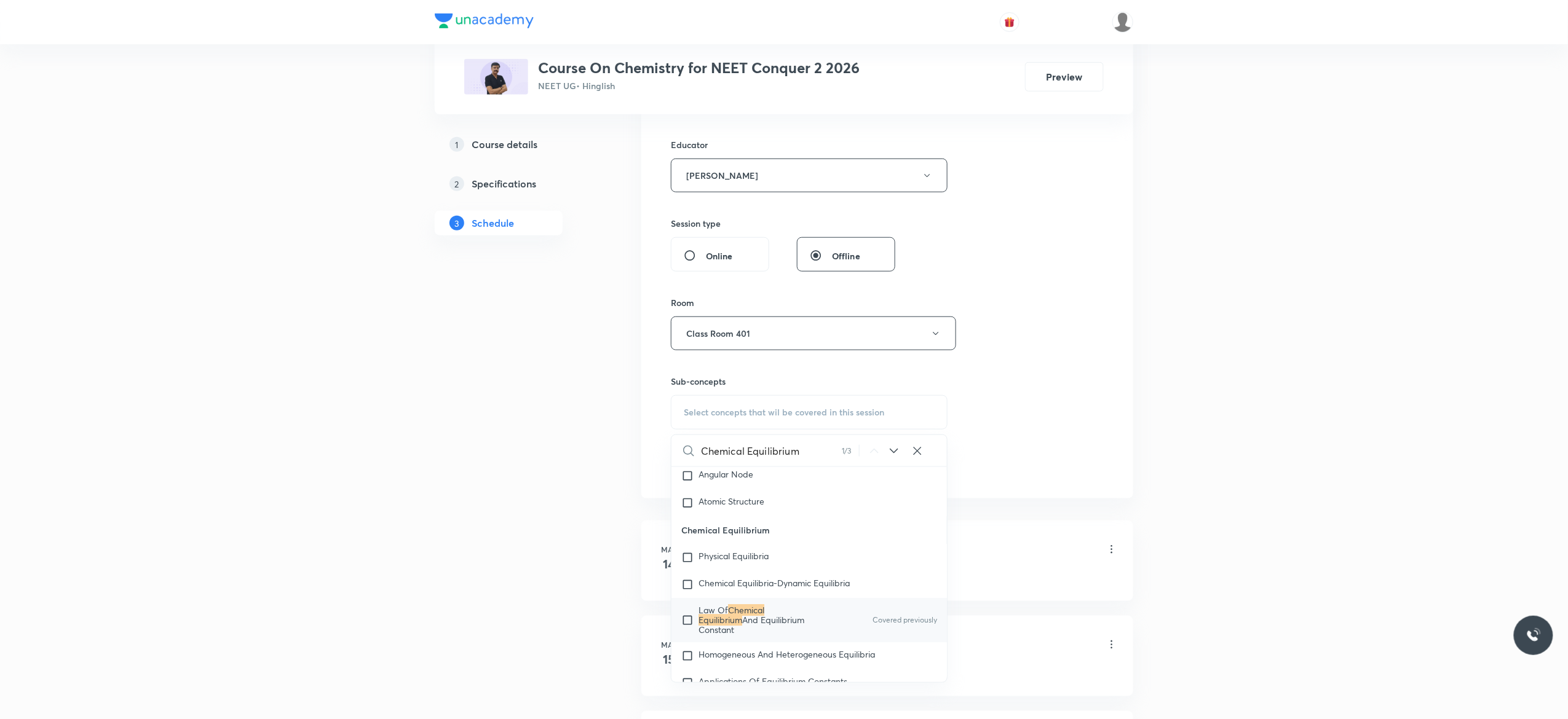
scroll to position [1978, 0]
type input "Chemical Equilibrium"
click at [690, 631] on input "checkbox" at bounding box center [690, 619] width 17 height 30
checkbox input "true"
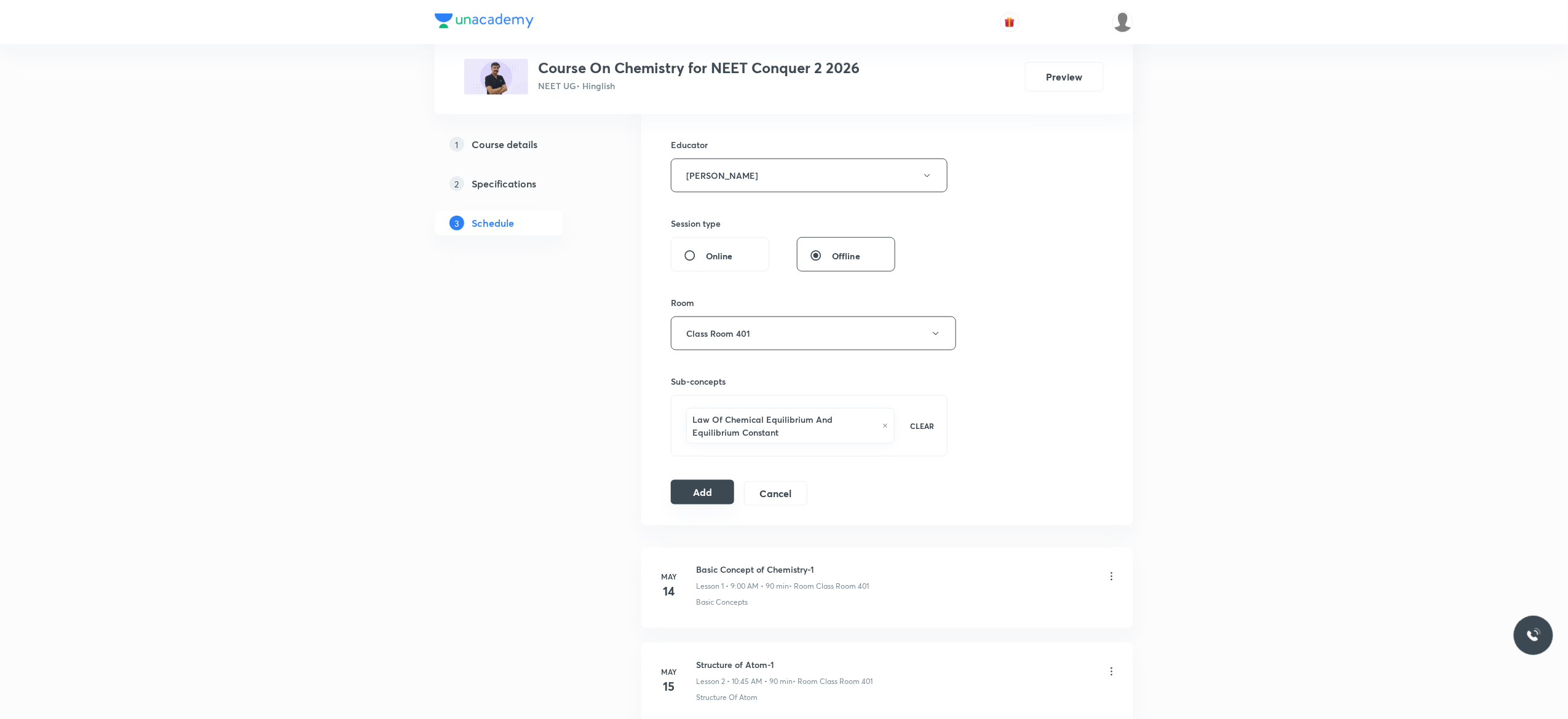
click at [696, 504] on button "Add" at bounding box center [703, 492] width 63 height 25
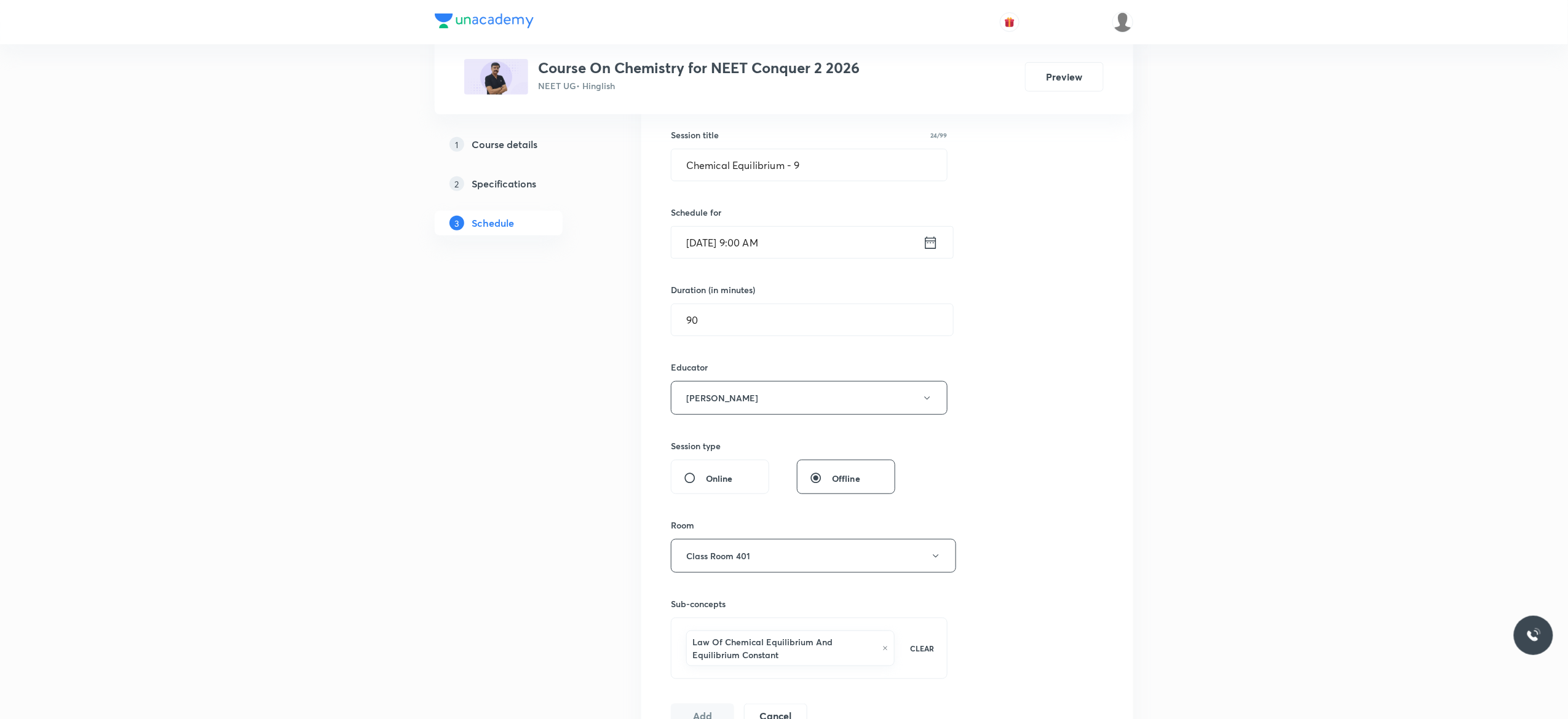
scroll to position [148, 0]
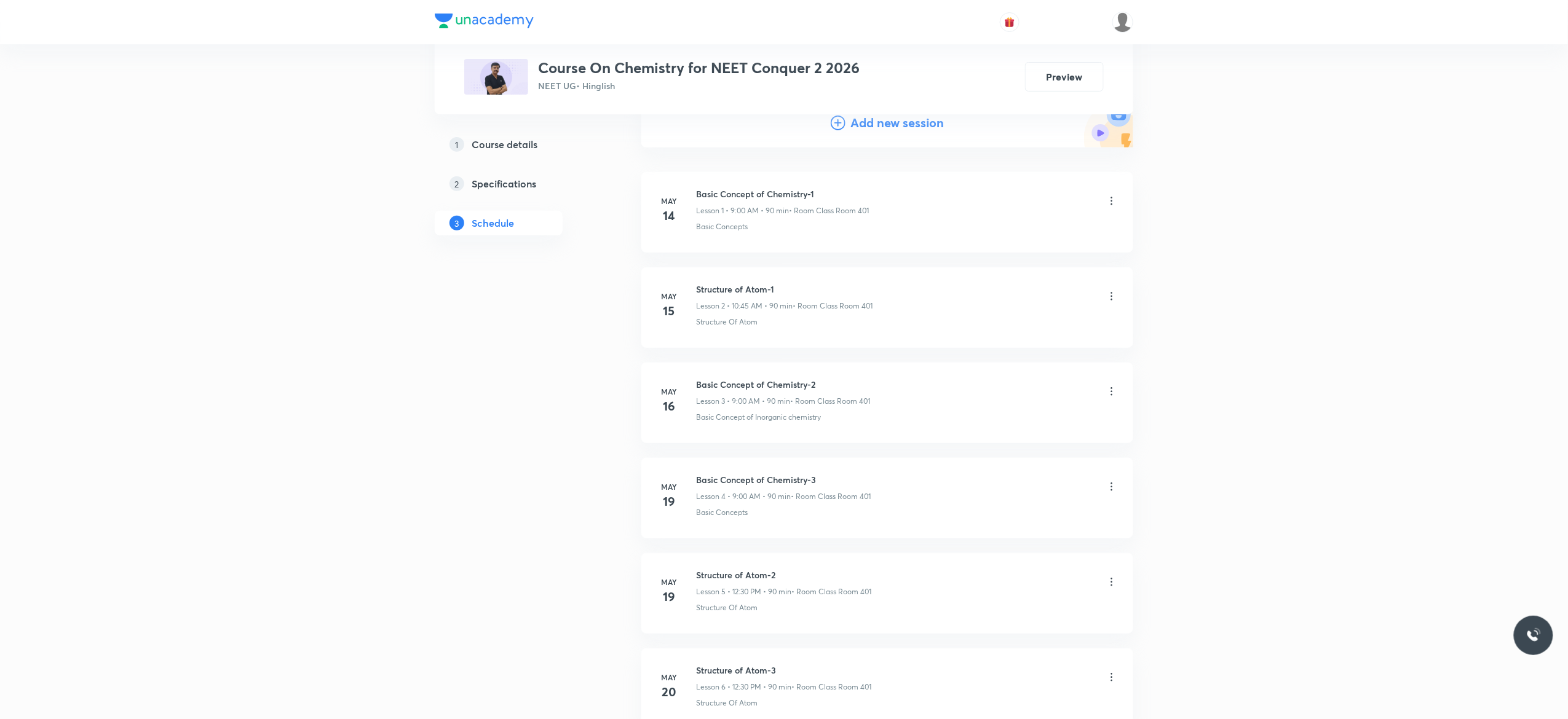
click at [836, 123] on icon at bounding box center [838, 123] width 15 height 15
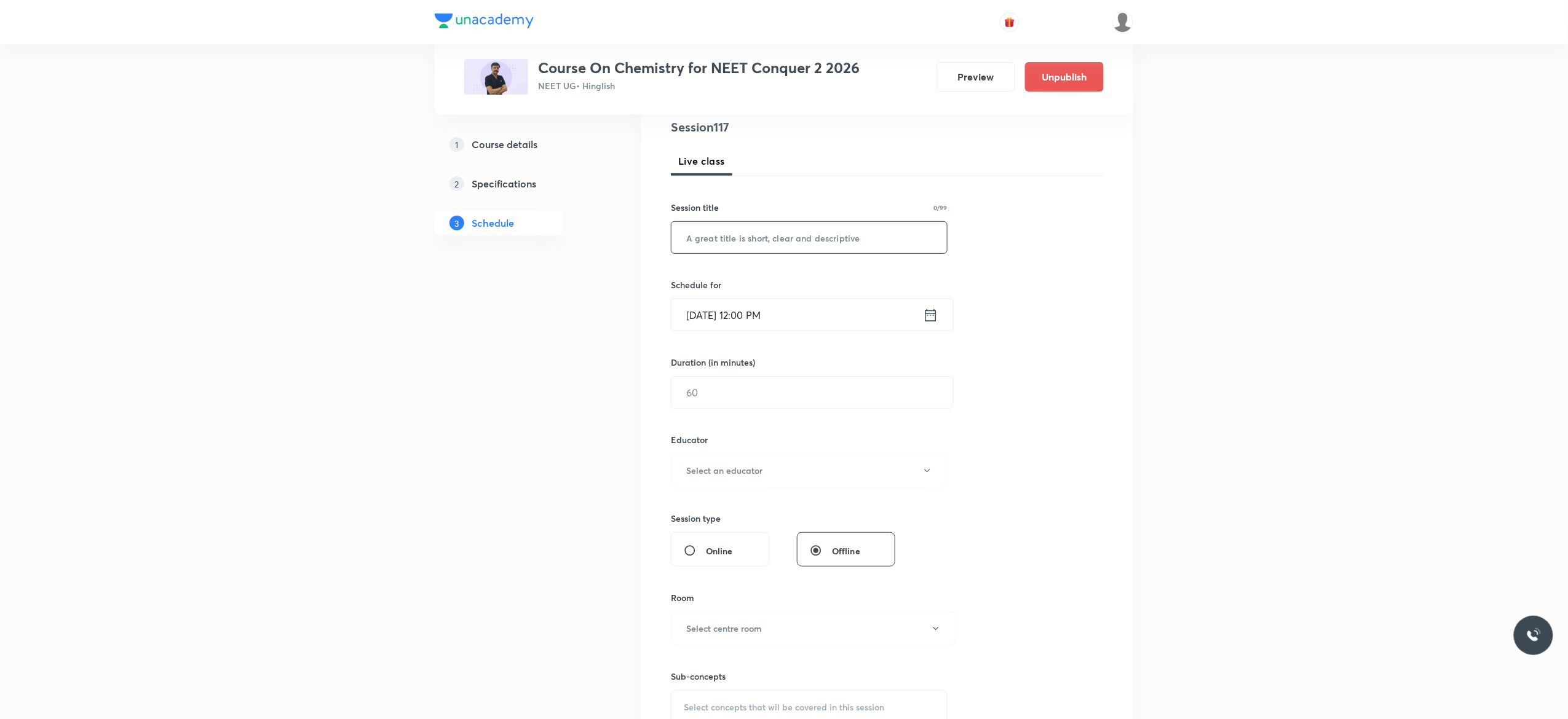
click at [754, 238] on input "text" at bounding box center [810, 238] width 276 height 32
paste input "Chemical Equilibrium - 8"
type input "Chemical Equilibrium - 10"
click at [935, 317] on icon at bounding box center [931, 314] width 11 height 12
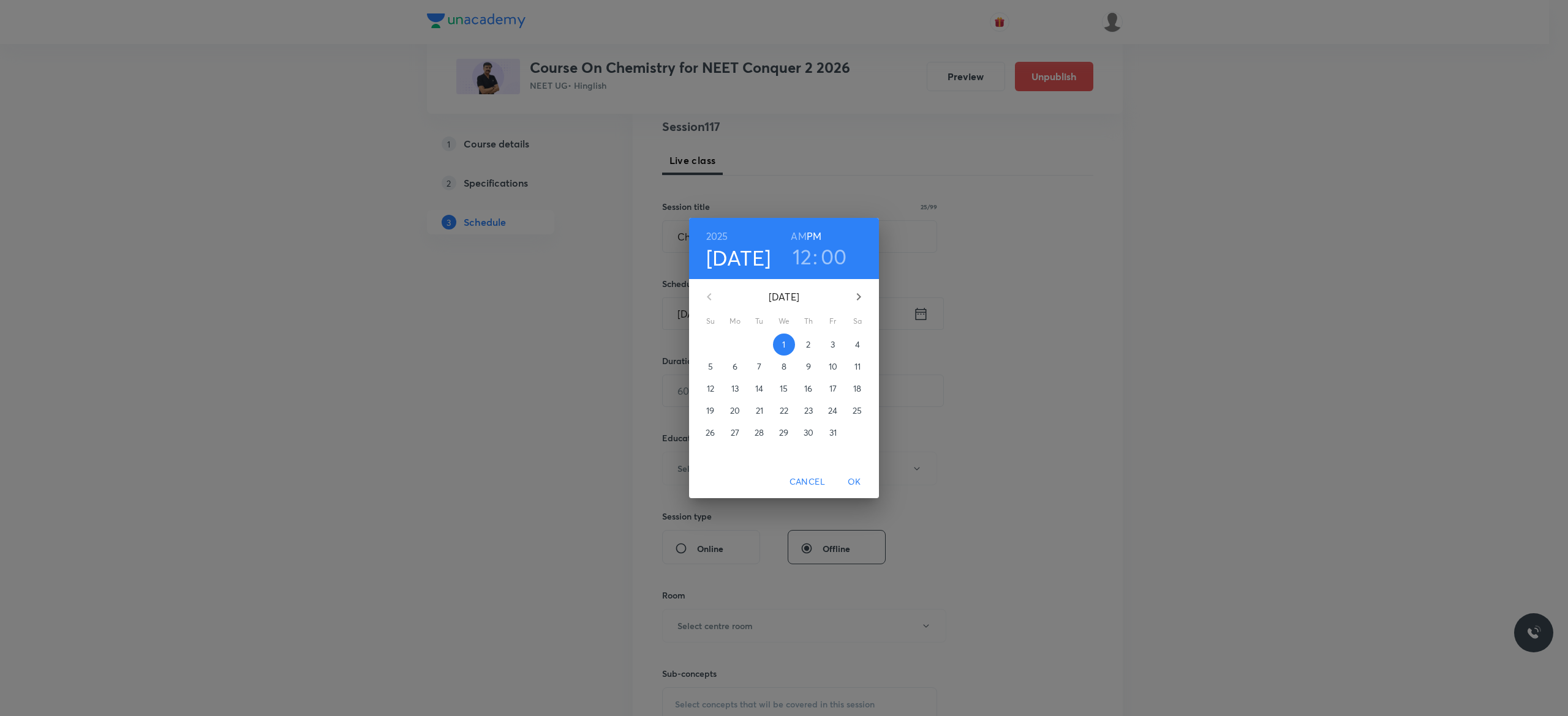
click at [833, 345] on p "3" at bounding box center [832, 344] width 4 height 12
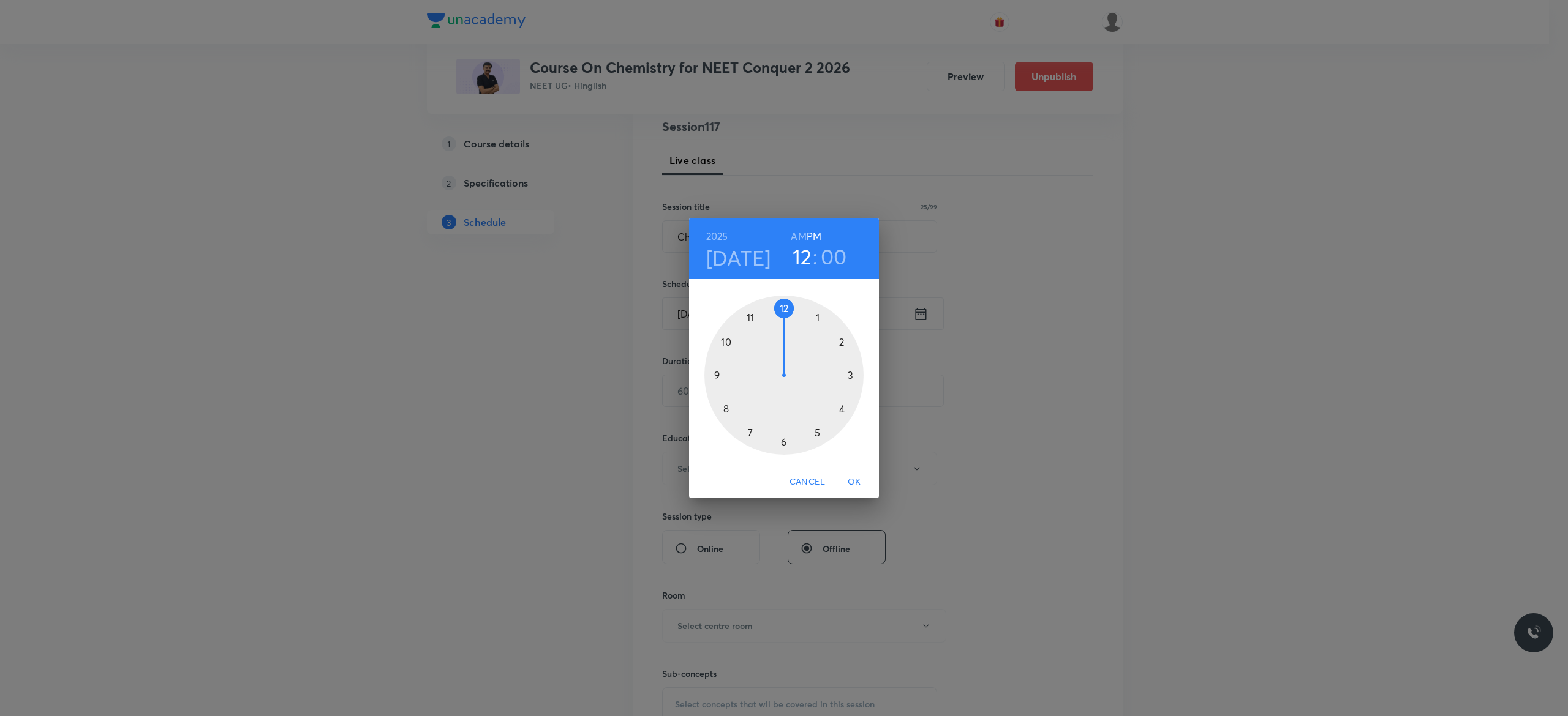
click at [781, 308] on div at bounding box center [784, 375] width 159 height 159
click at [781, 441] on div at bounding box center [784, 375] width 159 height 159
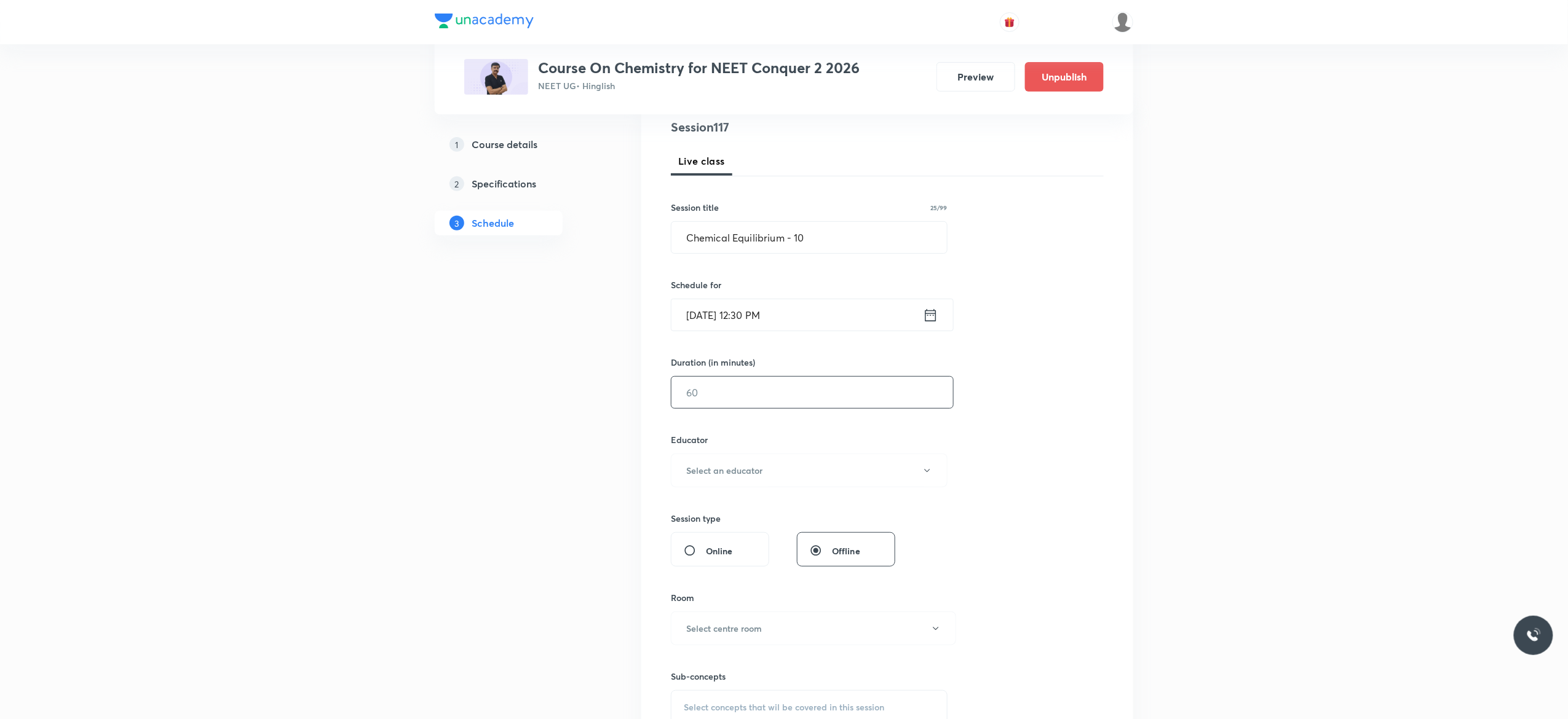
click at [729, 399] on input "text" at bounding box center [813, 392] width 282 height 32
type input "90"
click at [926, 474] on icon "button" at bounding box center [927, 471] width 10 height 10
click at [704, 535] on span "Kuldeep Kumar Pandey" at bounding box center [807, 535] width 269 height 13
click at [937, 632] on icon "button" at bounding box center [936, 629] width 10 height 10
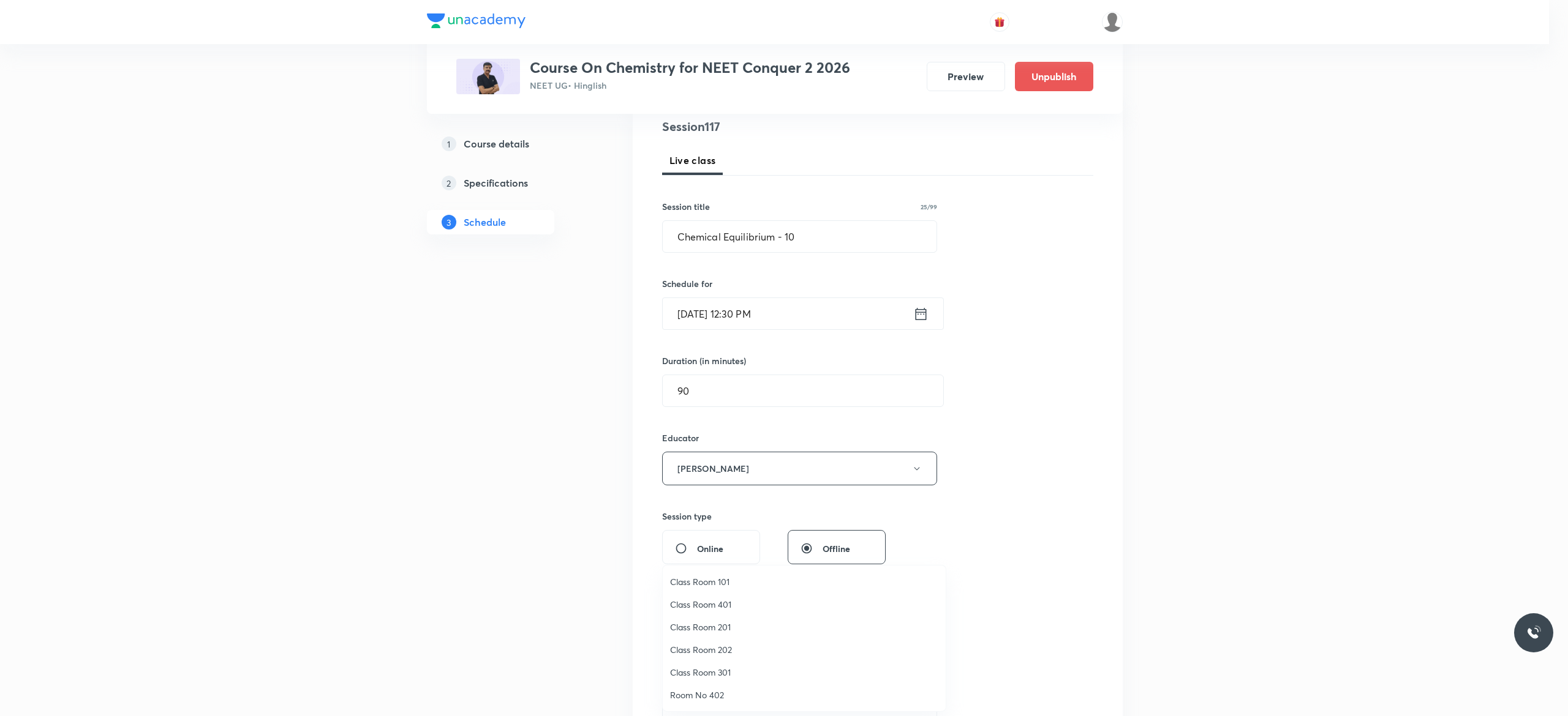
click at [712, 610] on span "Class Room 401" at bounding box center [804, 605] width 268 height 13
click at [1003, 585] on div "Session 117 Live class Session title 25/99 Chemical Equilibrium - 10 ​ Schedule…" at bounding box center [884, 444] width 431 height 653
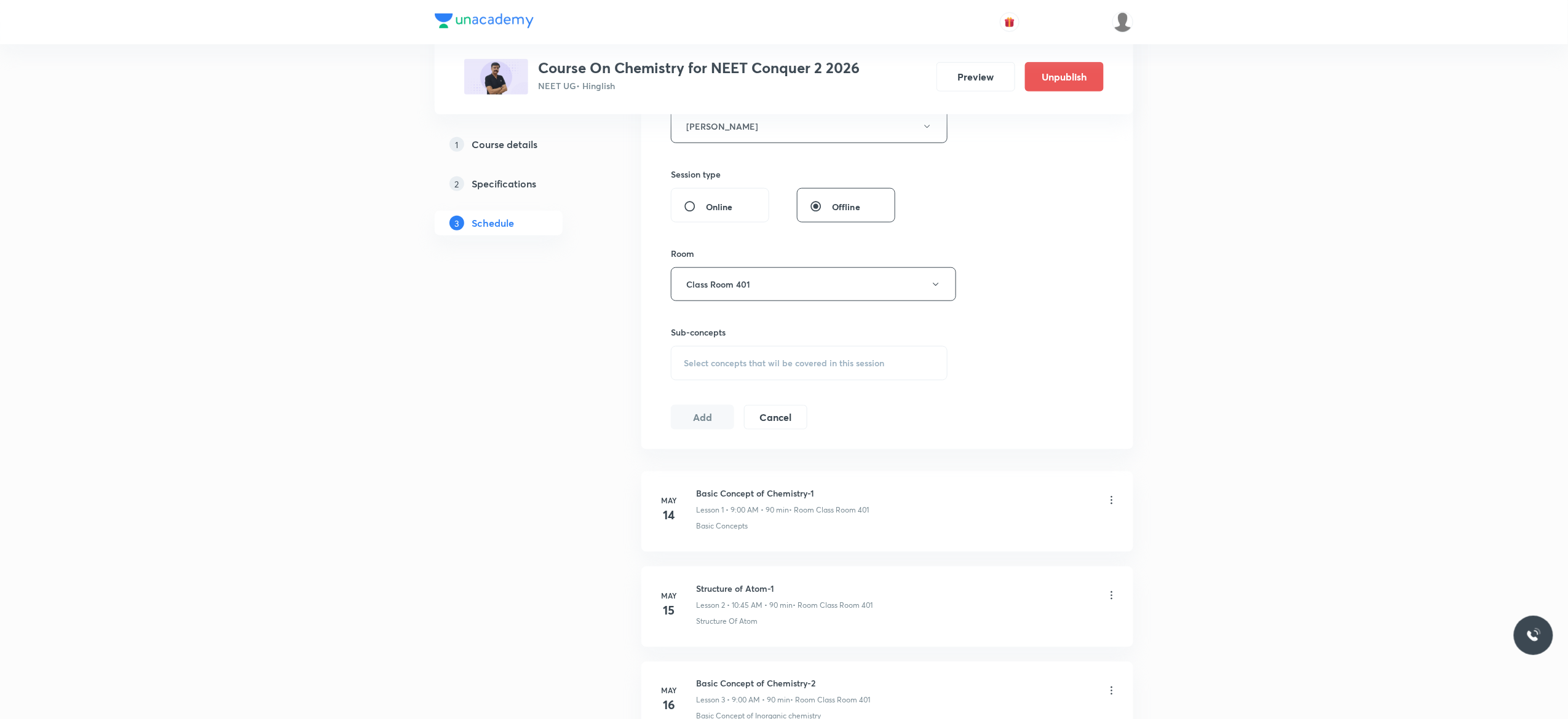
scroll to position [541, 0]
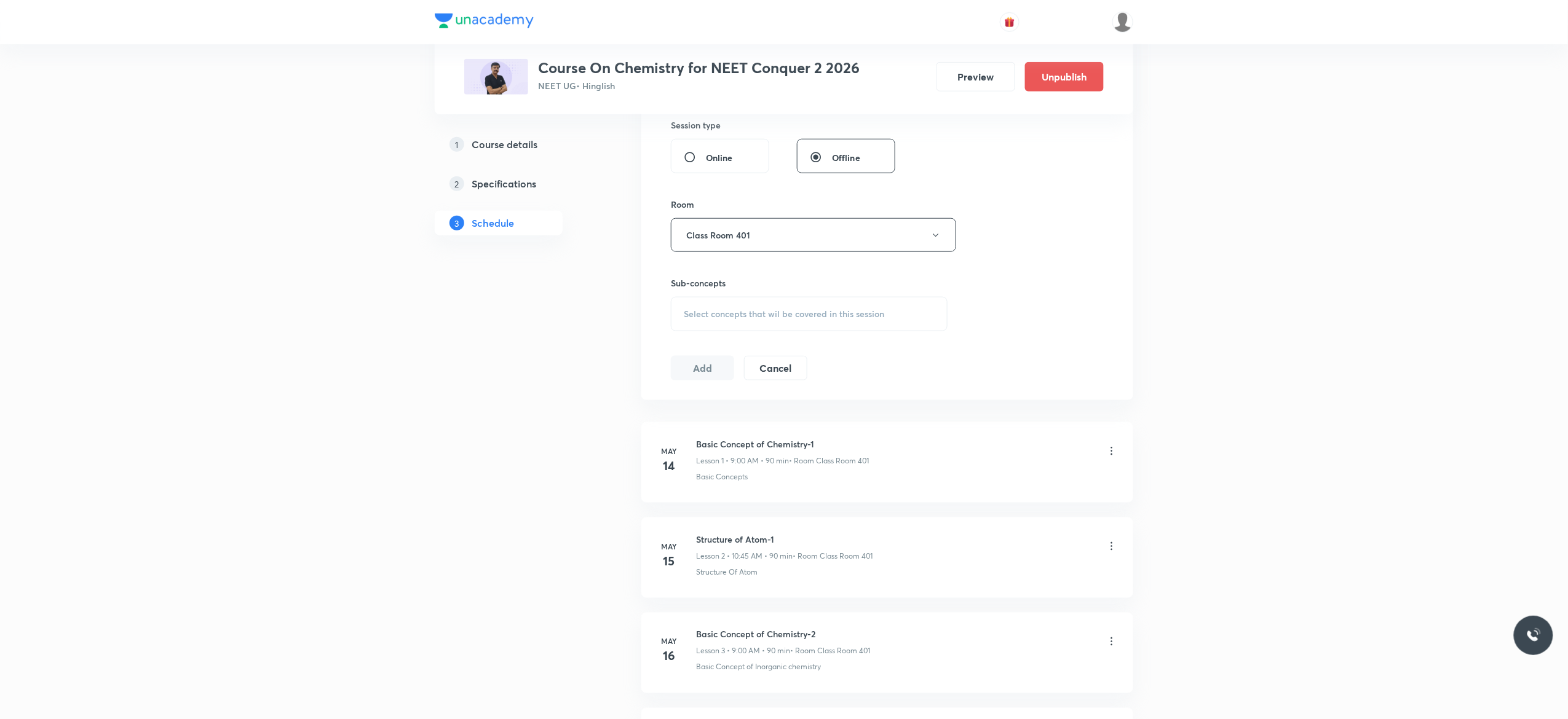
click at [712, 322] on div "Select concepts that wil be covered in this session" at bounding box center [810, 314] width 277 height 34
click at [684, 421] on input "checkbox" at bounding box center [690, 416] width 17 height 26
checkbox input "true"
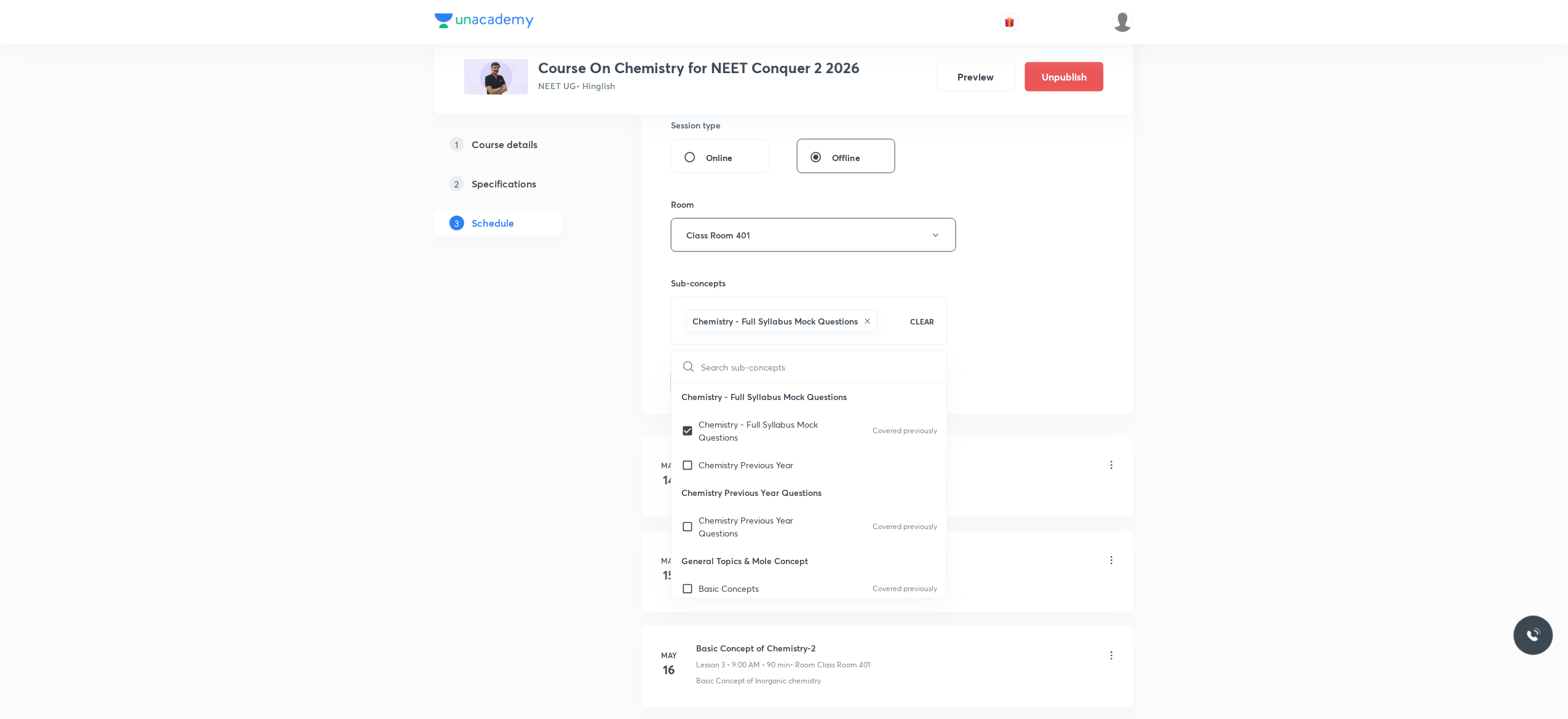
click at [707, 382] on button "Add" at bounding box center [703, 381] width 63 height 25
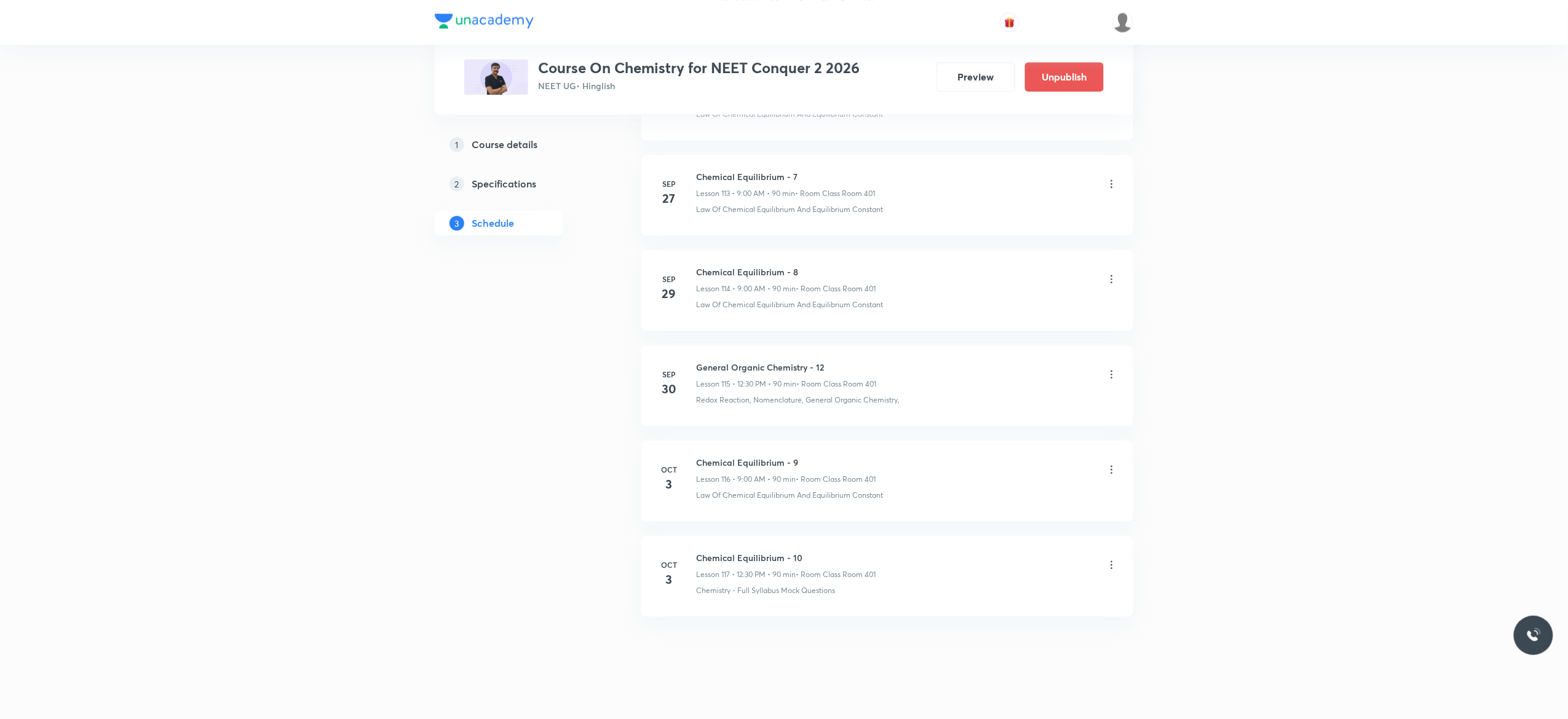
scroll to position [10897, 0]
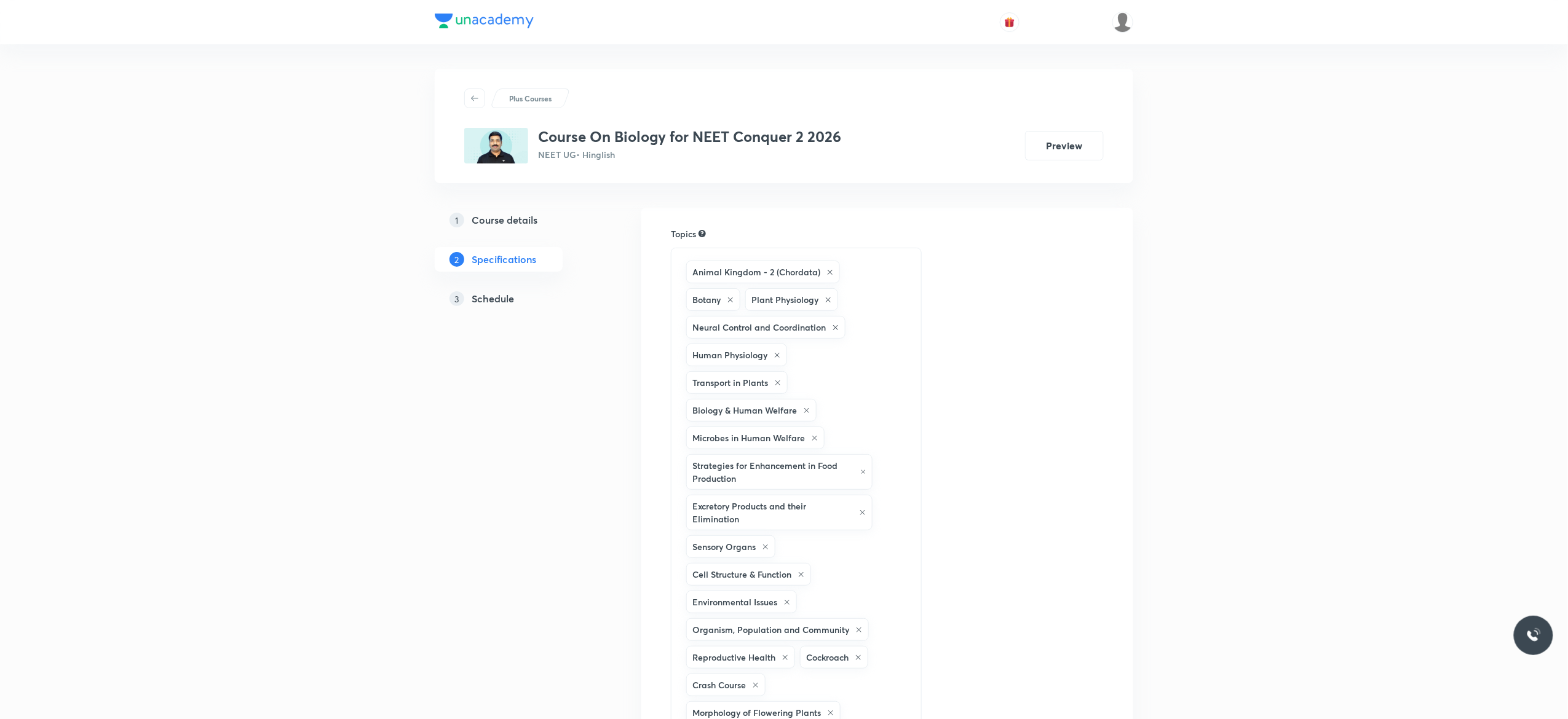
click at [499, 299] on h5 "Schedule" at bounding box center [492, 298] width 42 height 15
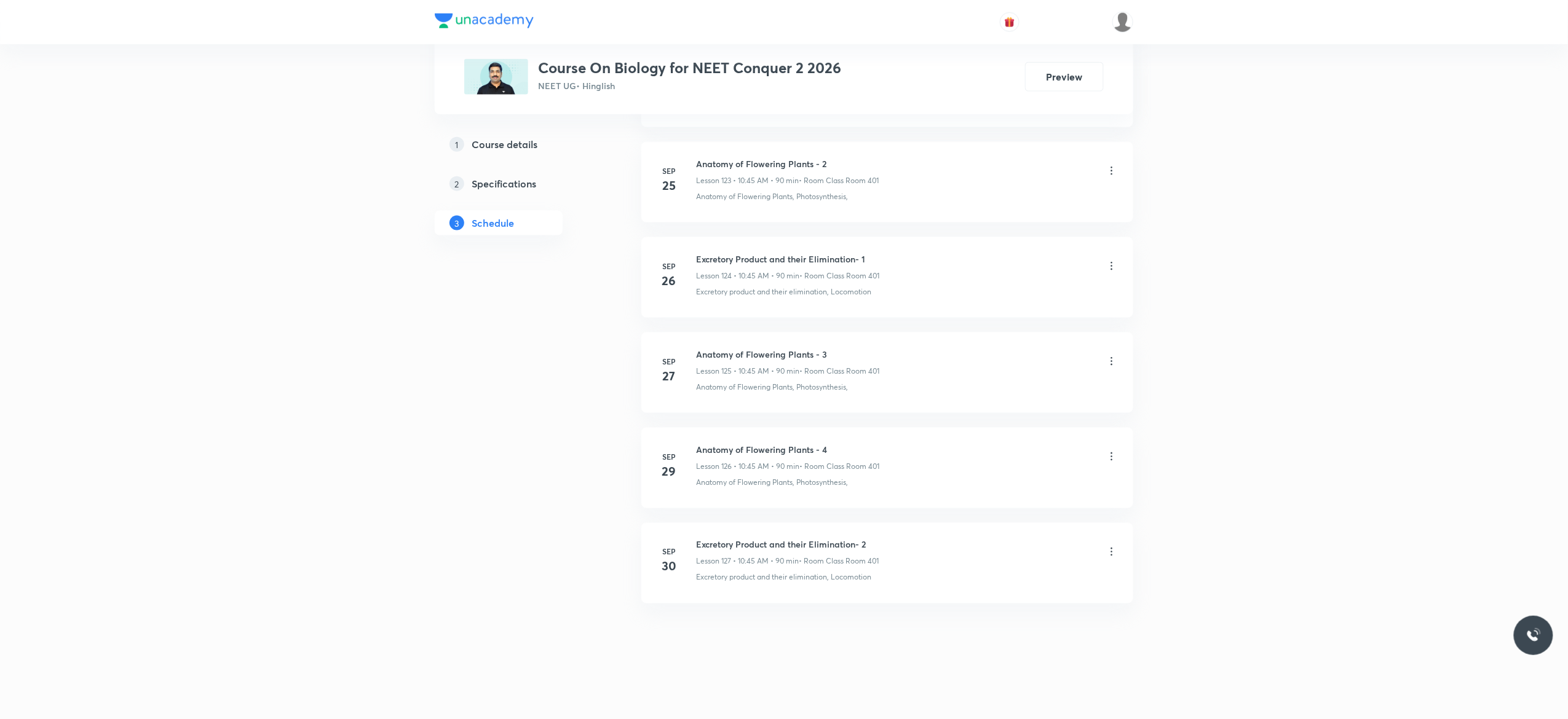
scroll to position [12500, 0]
drag, startPoint x: 830, startPoint y: 444, endPoint x: 698, endPoint y: 450, distance: 132.1
click at [698, 450] on h6 "Anatomy of Flowering Plants - 4" at bounding box center [787, 450] width 183 height 13
copy h6 "Anatomy of Flowering Plants - 4"
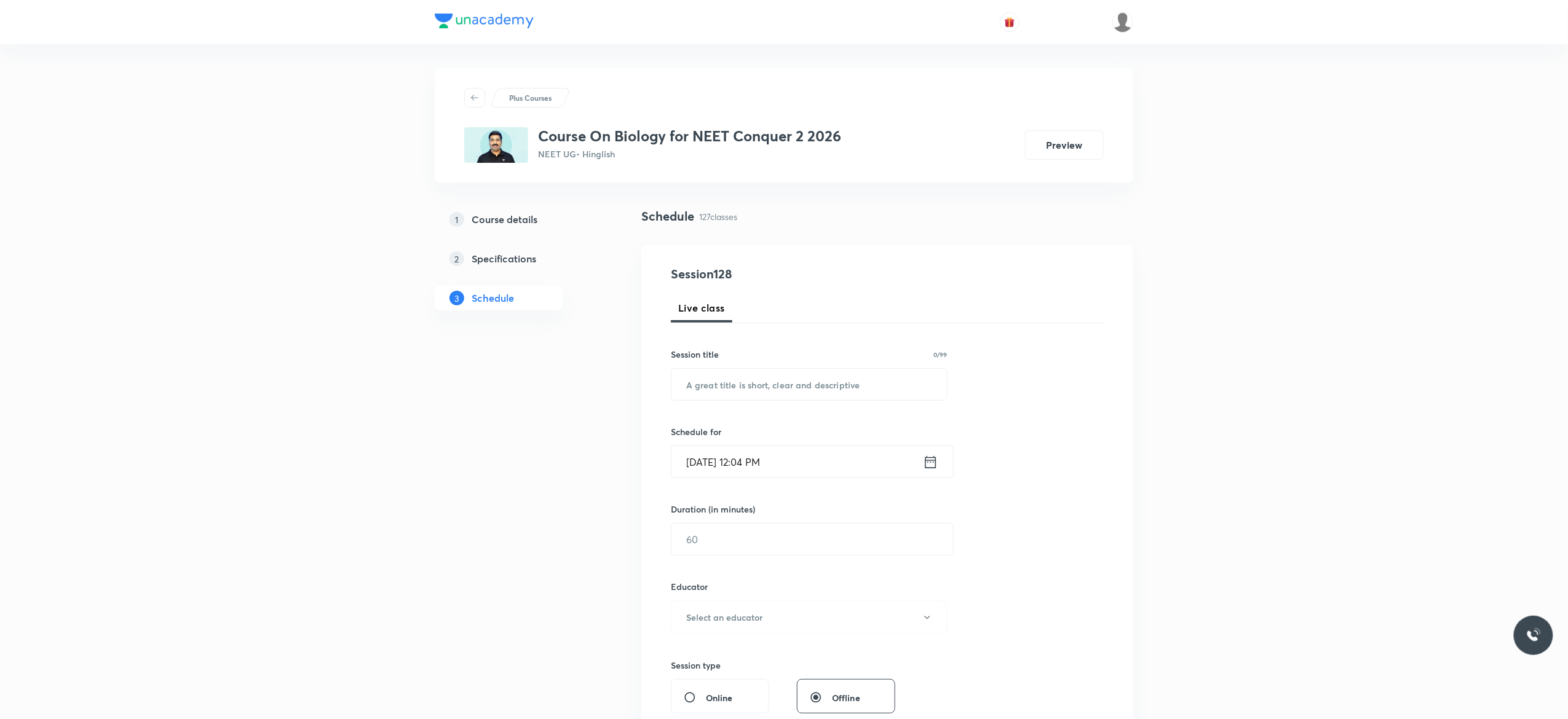
scroll to position [0, 0]
click at [732, 381] on input "text" at bounding box center [810, 385] width 276 height 32
paste input "Anatomy of Flowering Plants - 4"
type input "Anatomy of Flowering Plants - 5"
click at [931, 462] on icon at bounding box center [931, 462] width 11 height 12
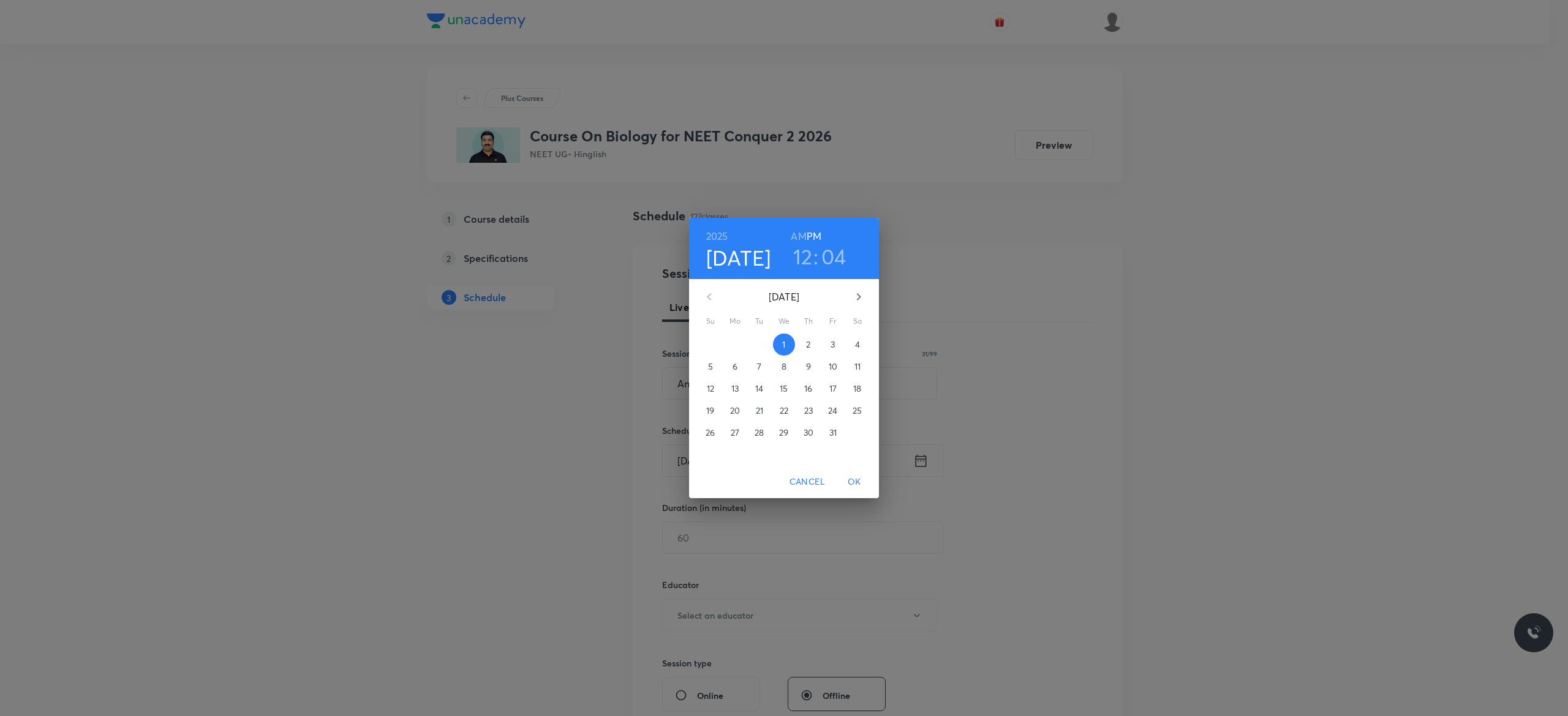
click at [837, 345] on span "3" at bounding box center [833, 344] width 22 height 12
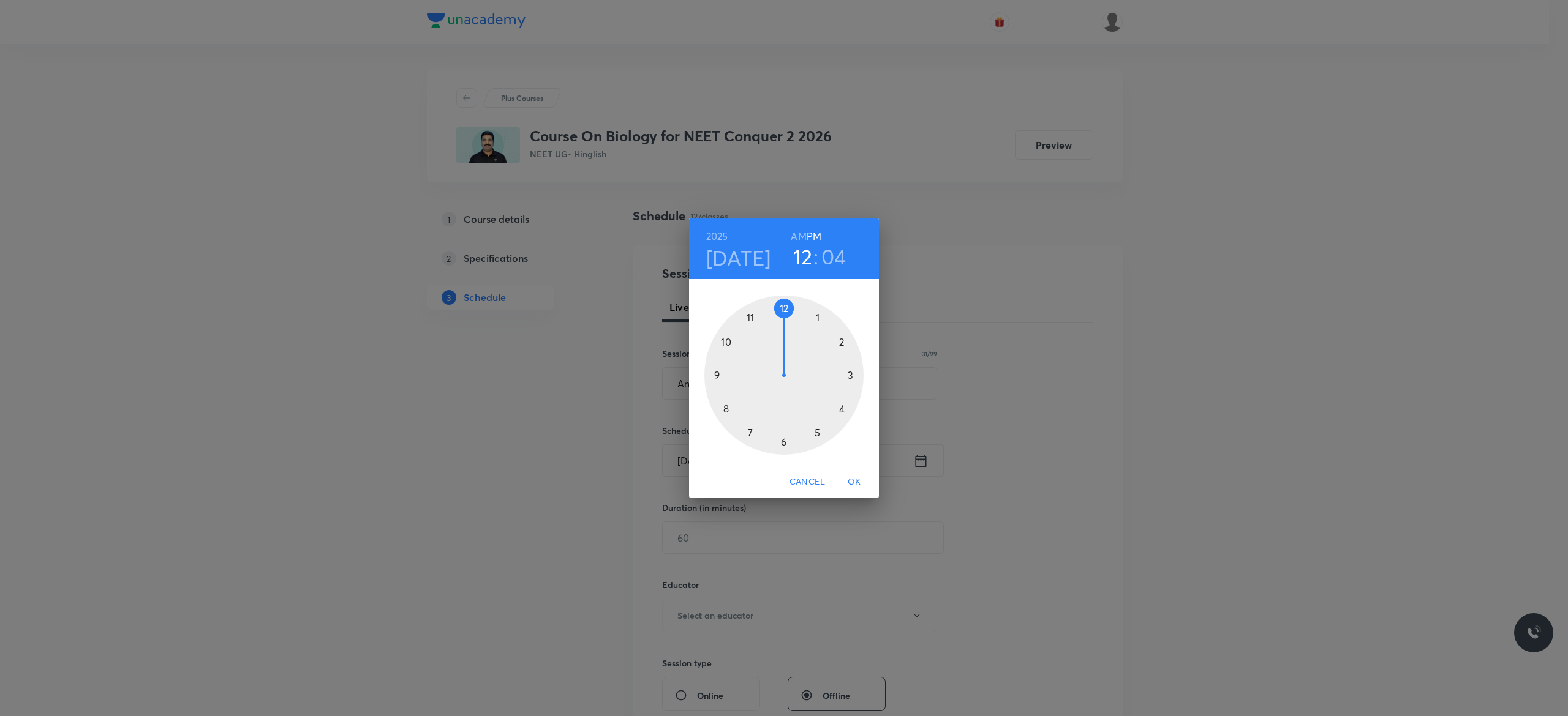
click at [799, 237] on h6 "AM" at bounding box center [798, 236] width 15 height 17
click at [726, 342] on div at bounding box center [784, 375] width 159 height 159
click at [715, 376] on div at bounding box center [784, 375] width 159 height 159
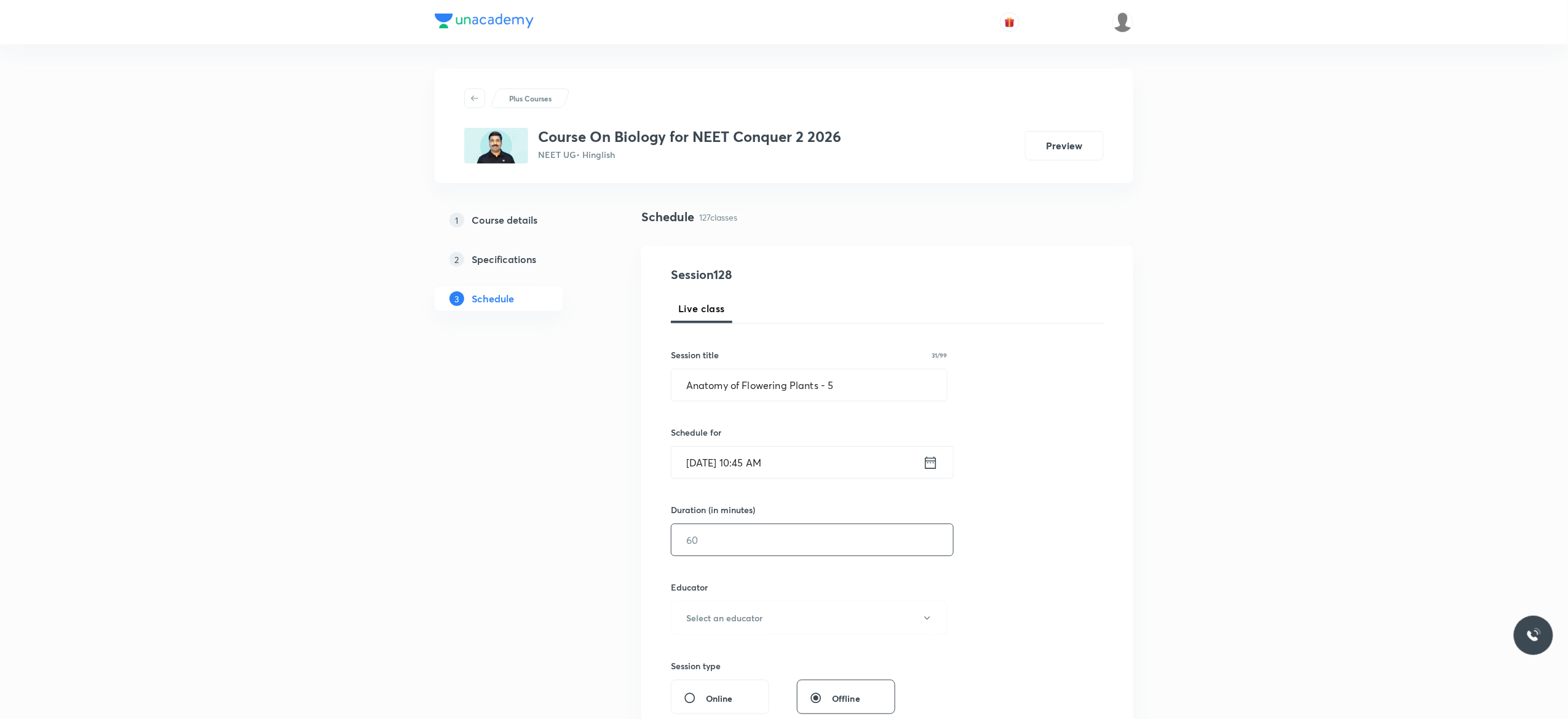
click at [722, 542] on input "text" at bounding box center [813, 540] width 282 height 32
type input "90"
click at [932, 622] on button "Select an educator" at bounding box center [810, 619] width 277 height 34
click at [743, 675] on span "[PERSON_NAME]" at bounding box center [807, 675] width 269 height 13
click at [1053, 590] on div "Session 128 Live class Session title 31/99 Anatomy of Flowering Plants - 5 ​ Sc…" at bounding box center [887, 593] width 433 height 656
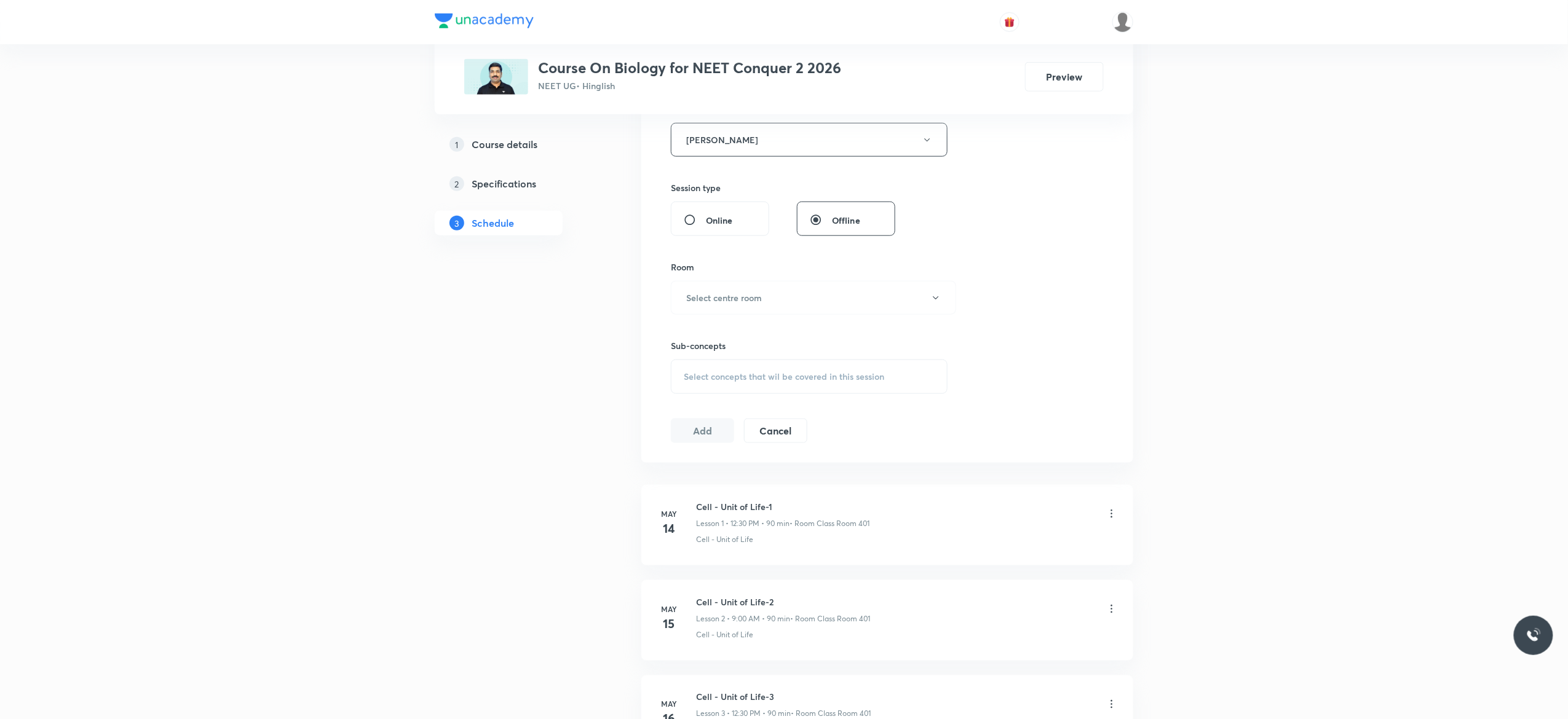
scroll to position [541, 0]
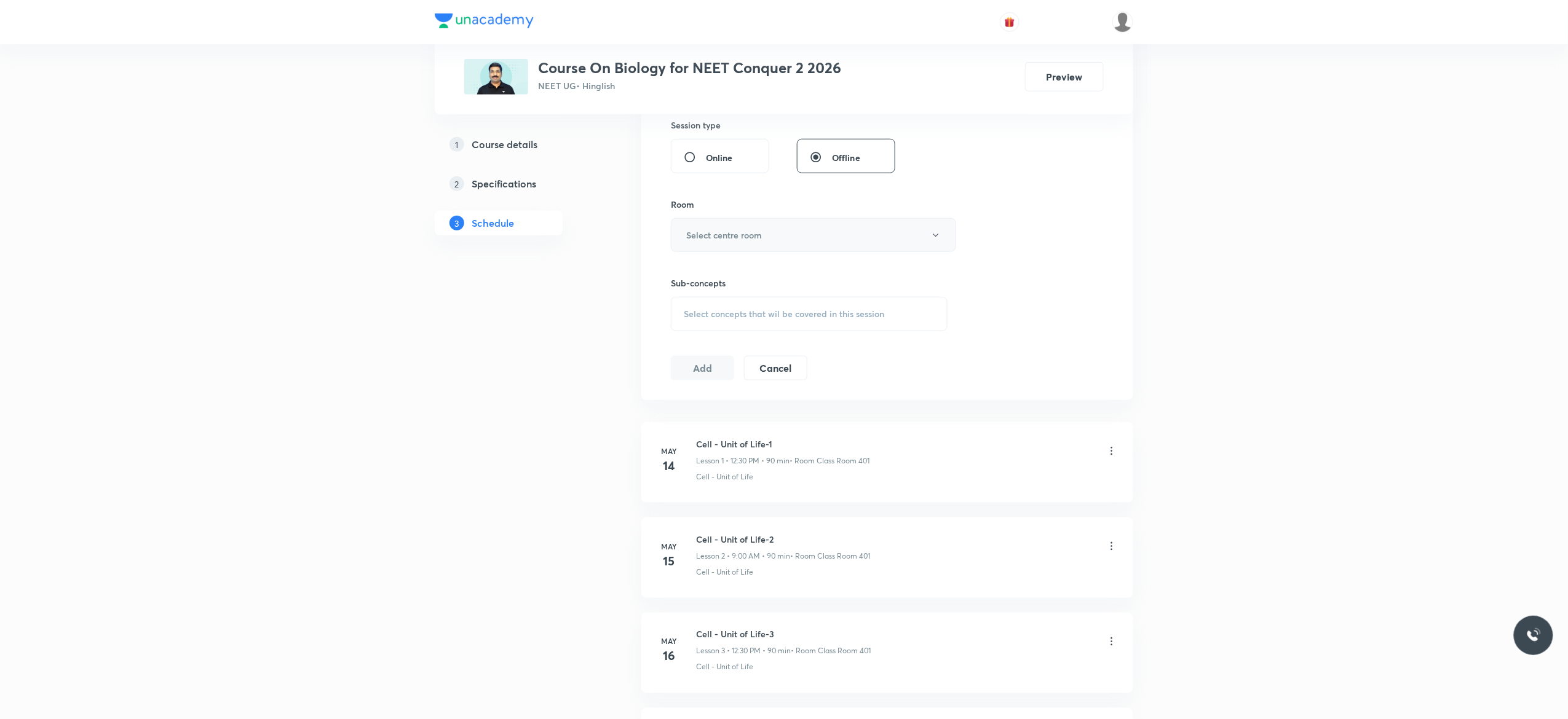
click at [941, 238] on button "Select centre room" at bounding box center [813, 235] width 285 height 34
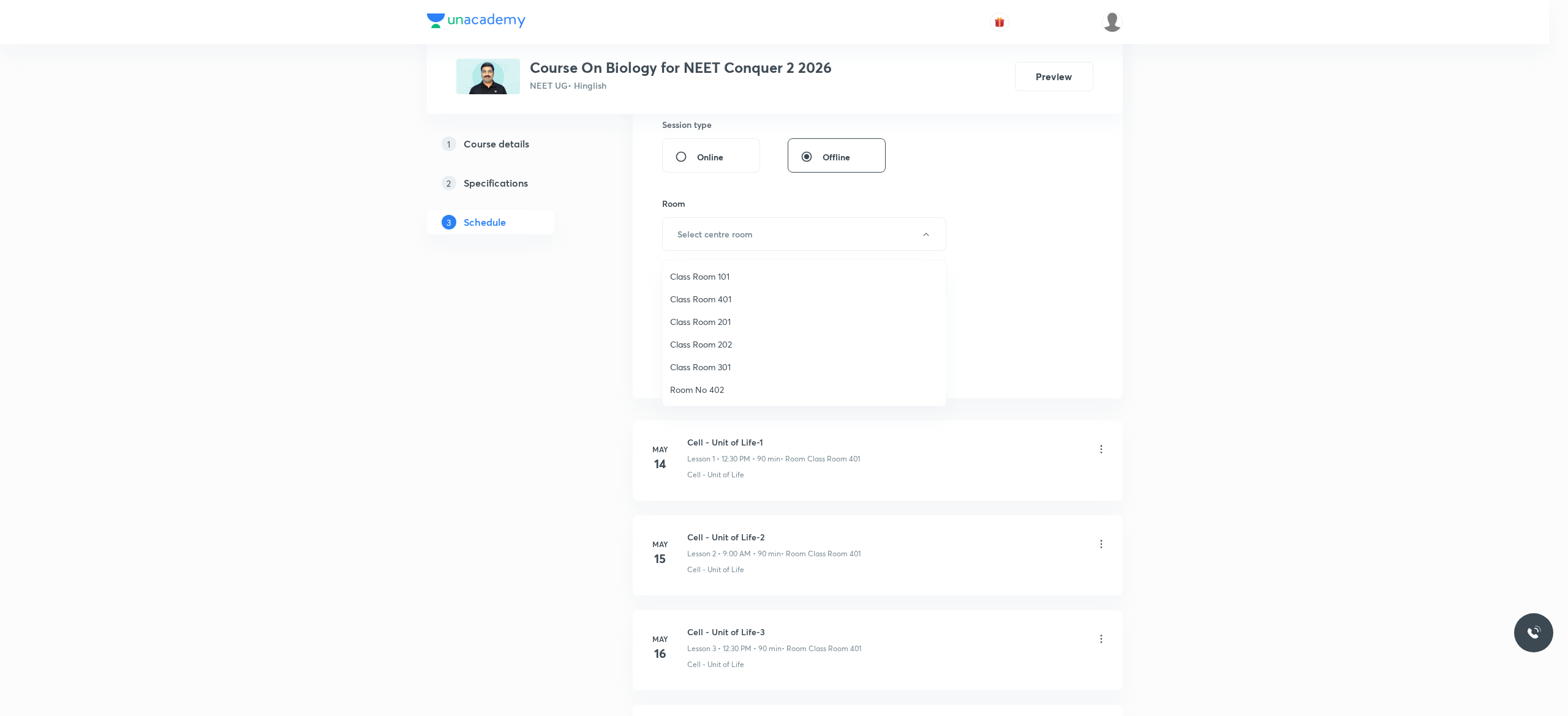
click at [709, 291] on li "Class Room 401" at bounding box center [804, 299] width 283 height 23
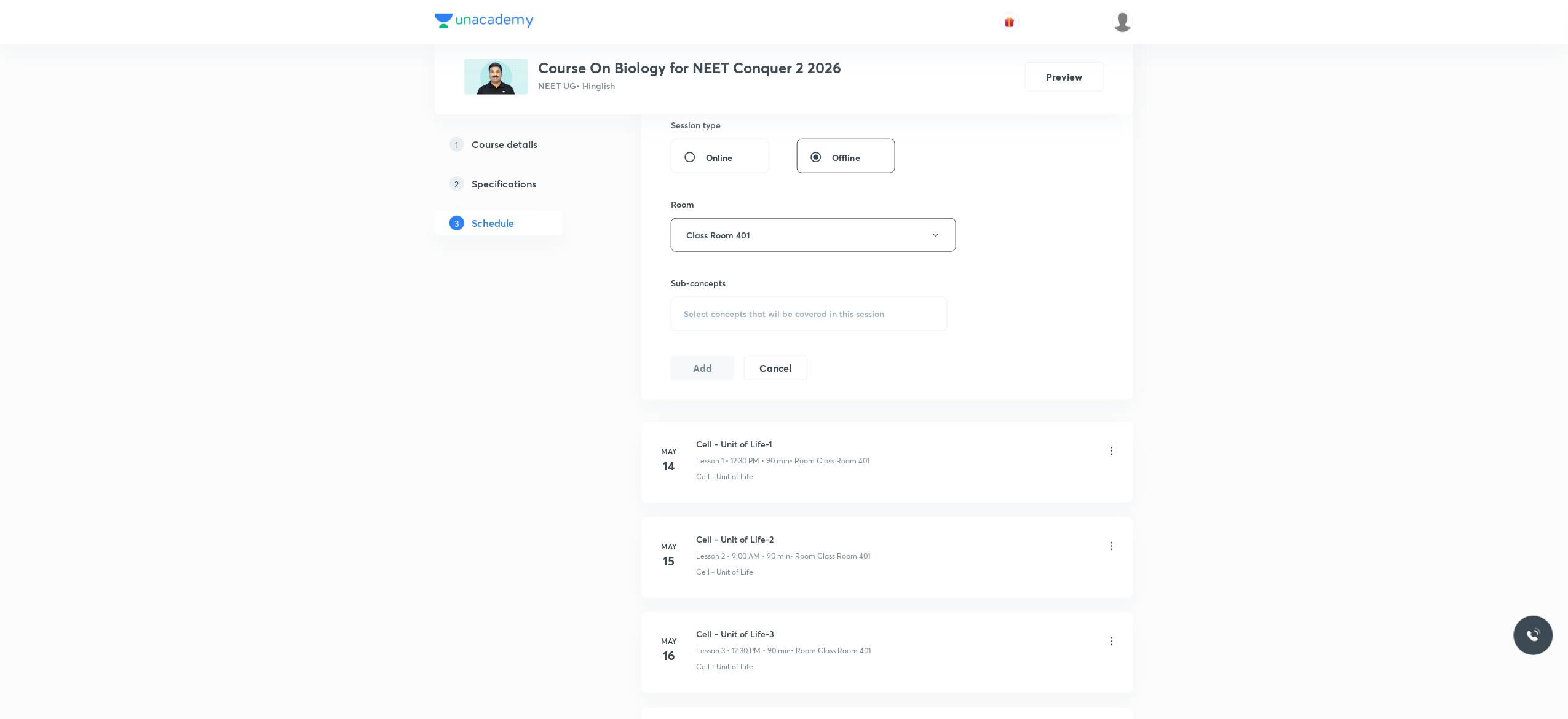
click at [702, 319] on span "Select concepts that wil be covered in this session" at bounding box center [784, 314] width 200 height 10
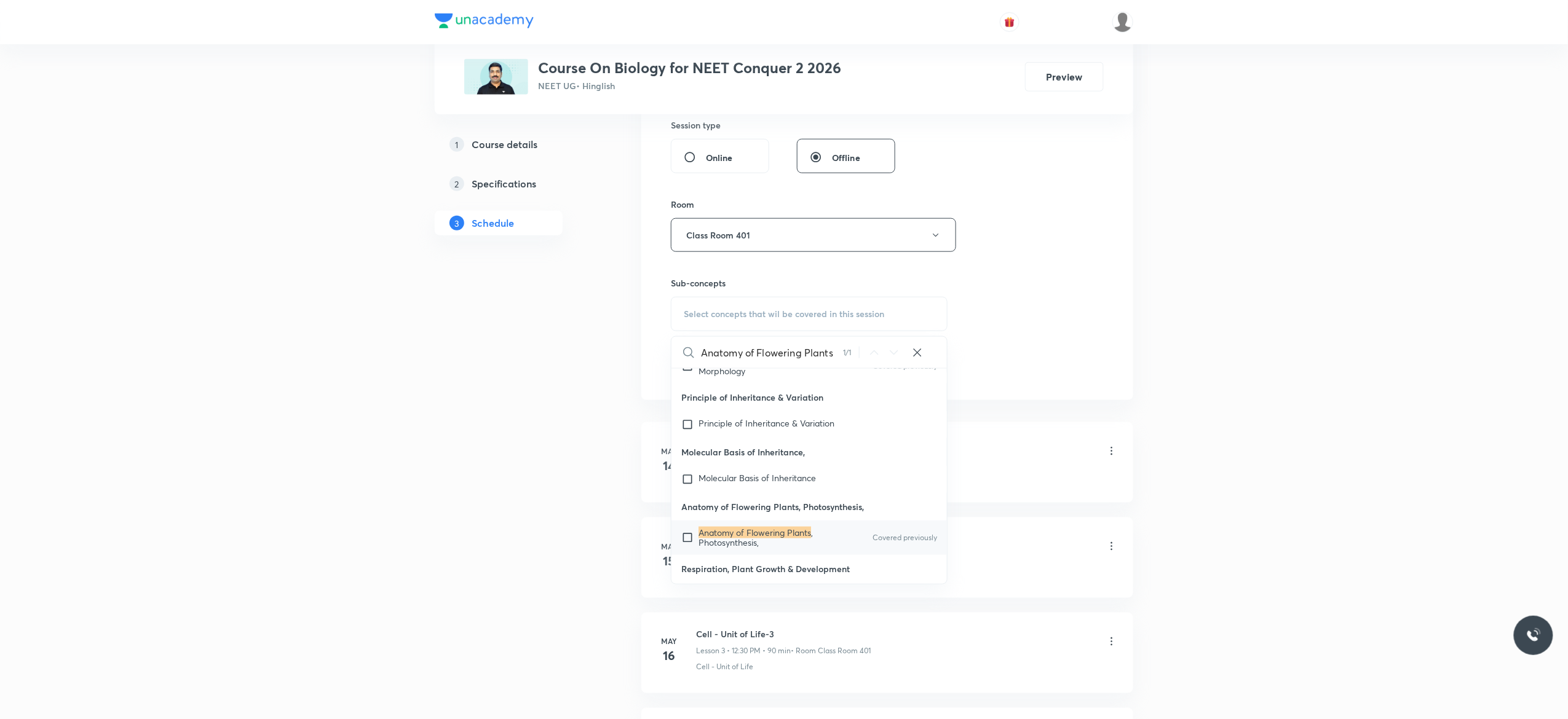
type input "Anatomy of Flowering Plants"
click at [687, 538] on input "checkbox" at bounding box center [690, 538] width 17 height 20
checkbox input "true"
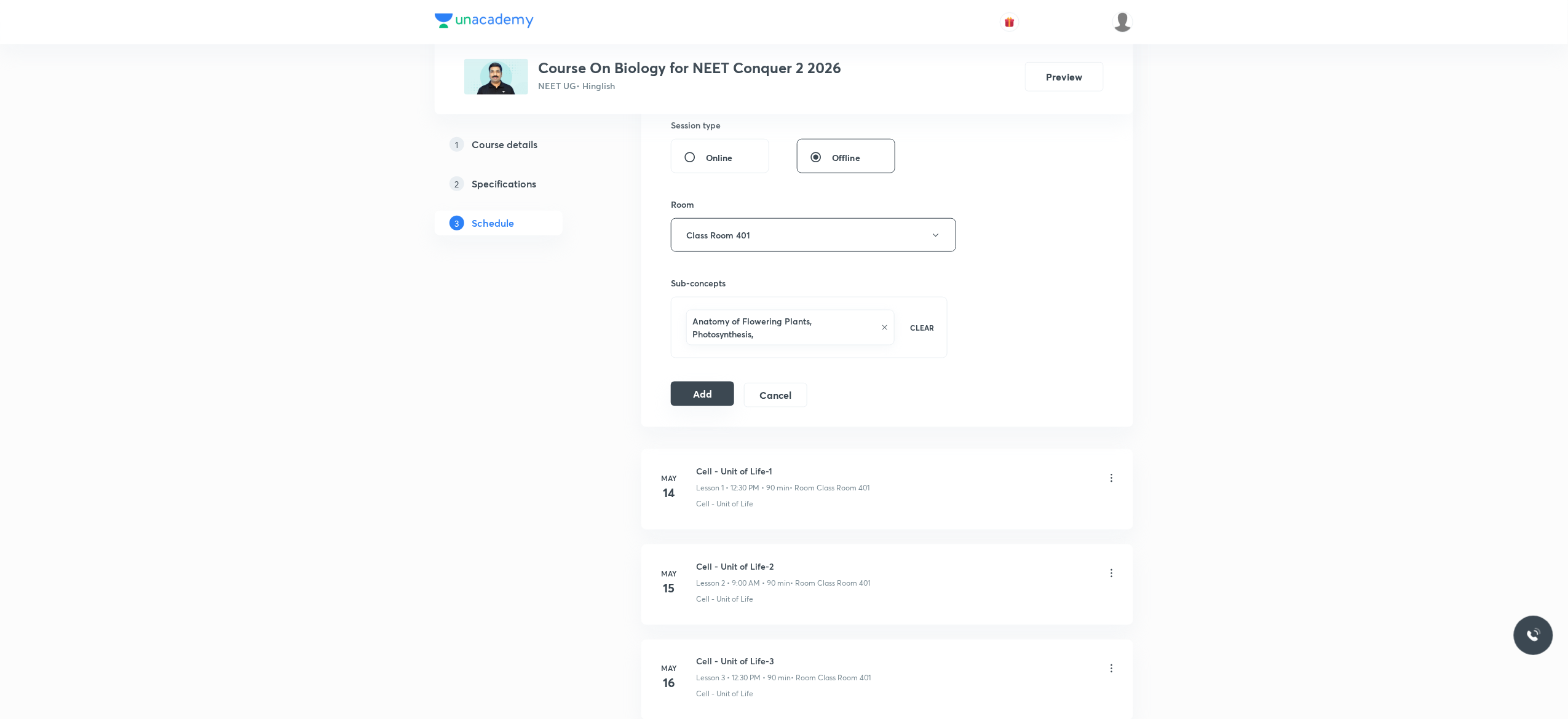
click at [706, 399] on button "Add" at bounding box center [703, 394] width 63 height 25
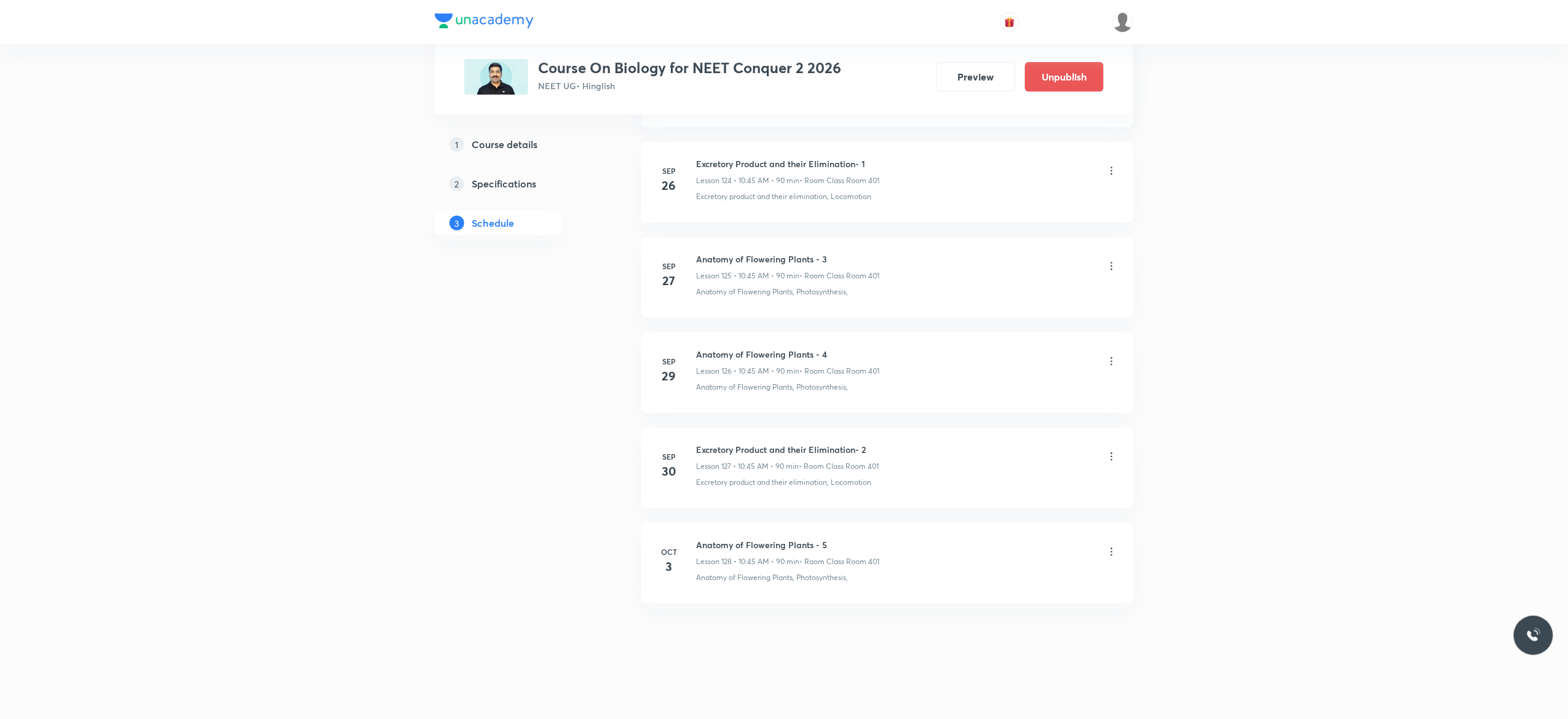
scroll to position [11949, 0]
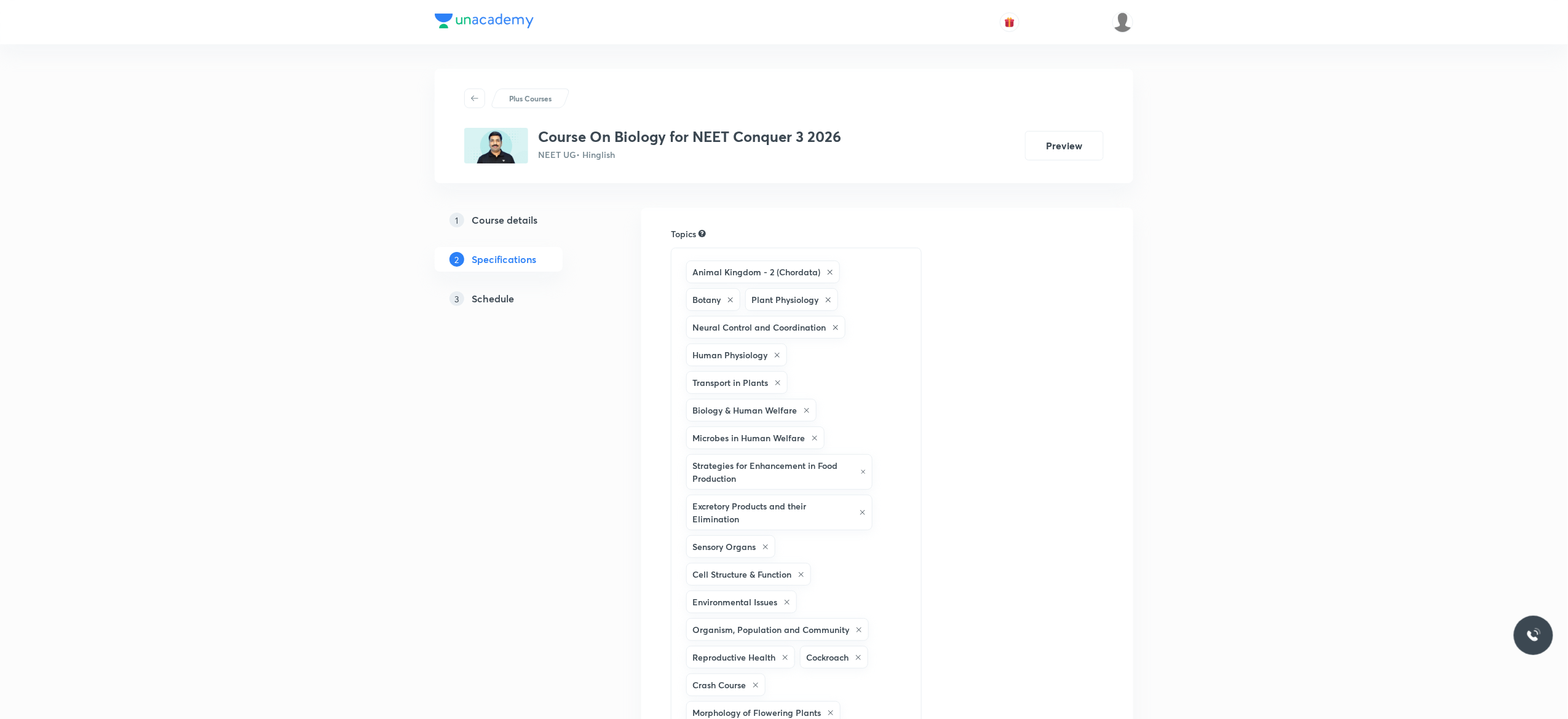
click at [497, 297] on h5 "Schedule" at bounding box center [492, 298] width 42 height 15
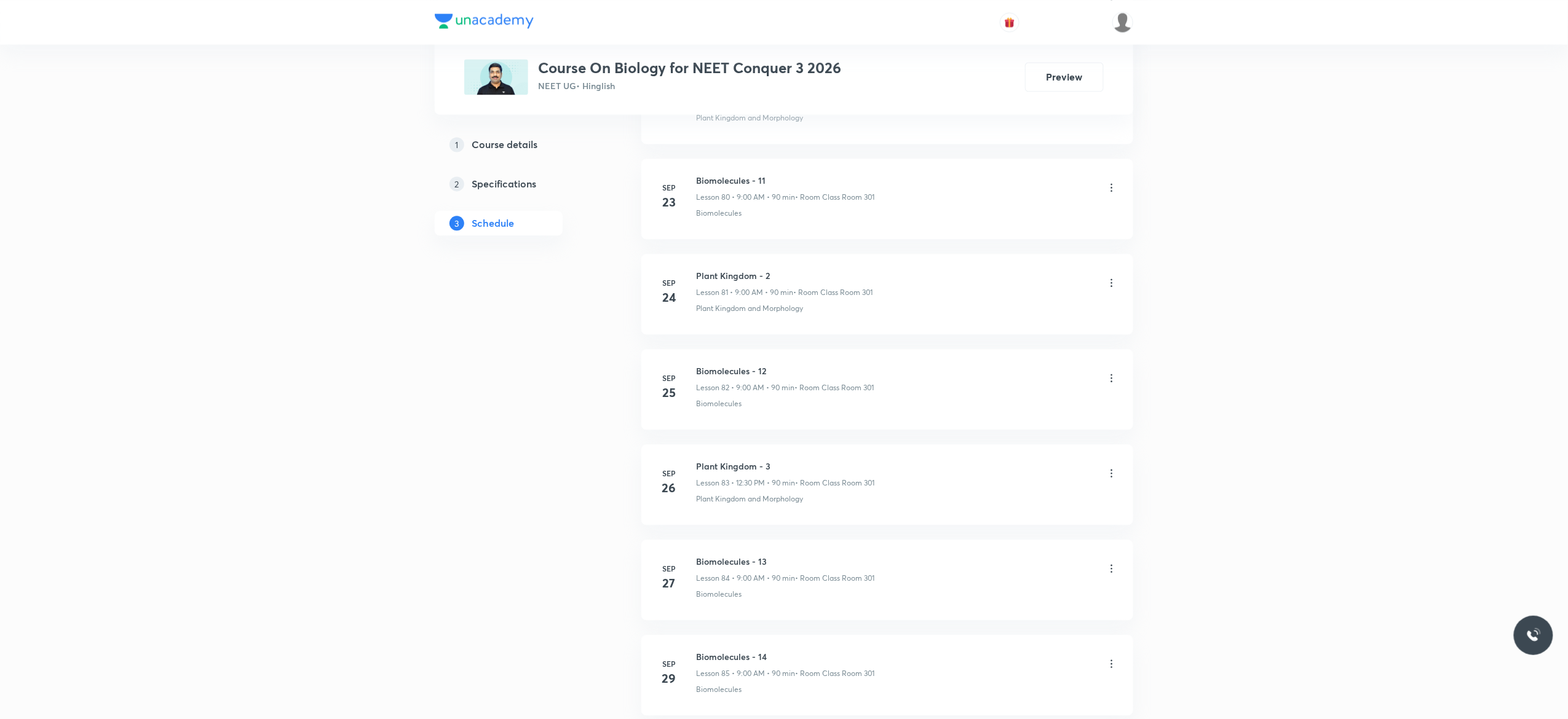
scroll to position [8577, 0]
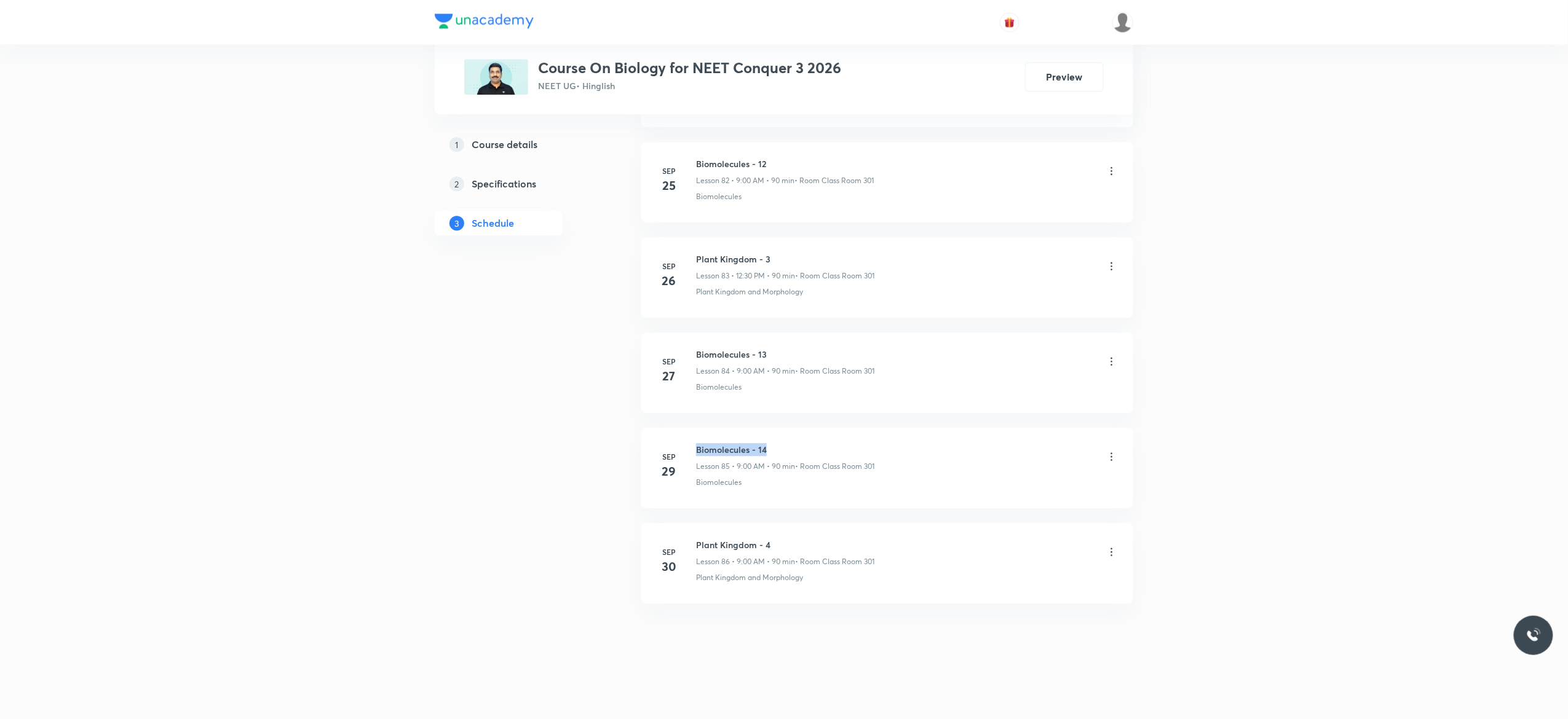
drag, startPoint x: 774, startPoint y: 442, endPoint x: 693, endPoint y: 442, distance: 81.0
click at [693, 442] on li "[DATE] Biomolecules - 14 Lesson 85 • 9:00 AM • 90 min • Room Class Room 301 Bio…" at bounding box center [887, 468] width 492 height 80
copy h6 "Biomolecules - 14"
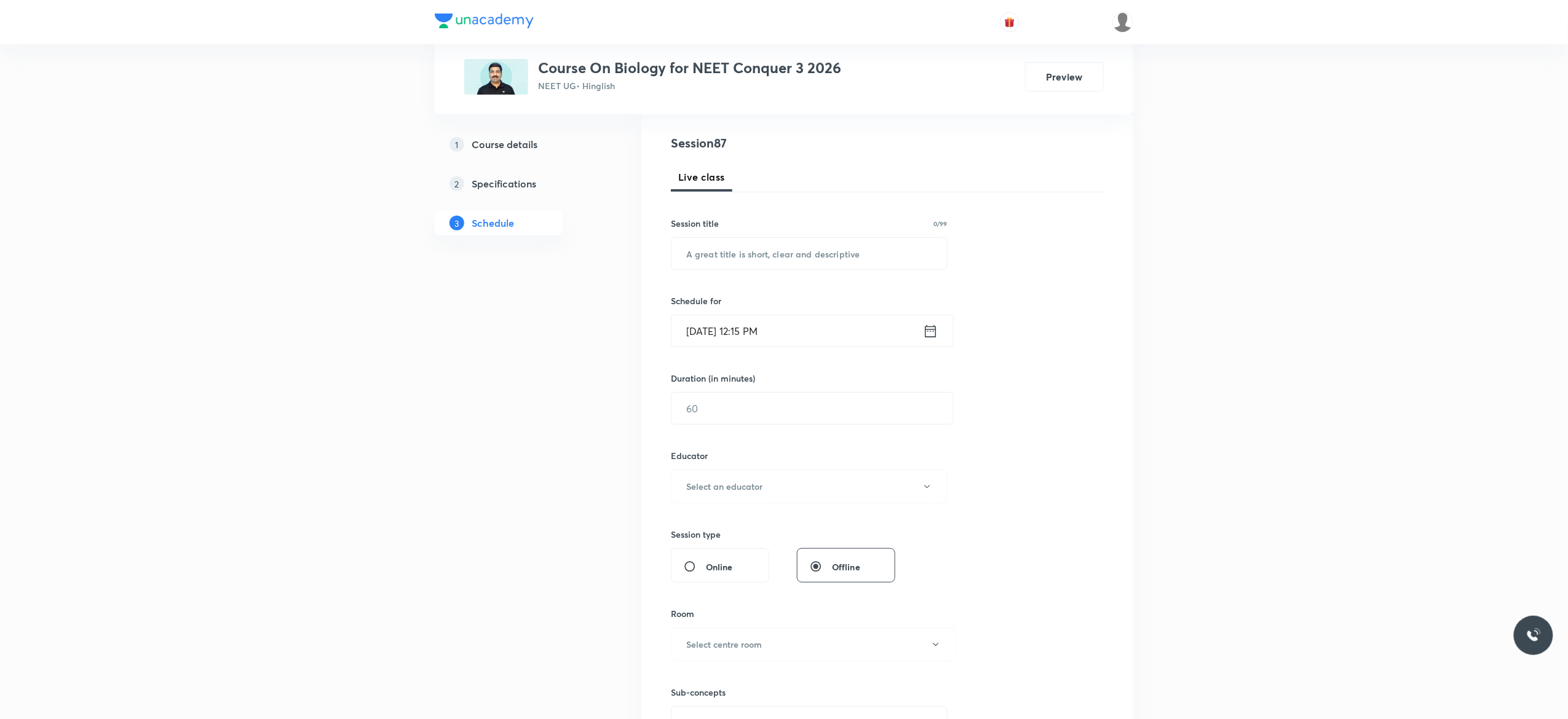
scroll to position [0, 0]
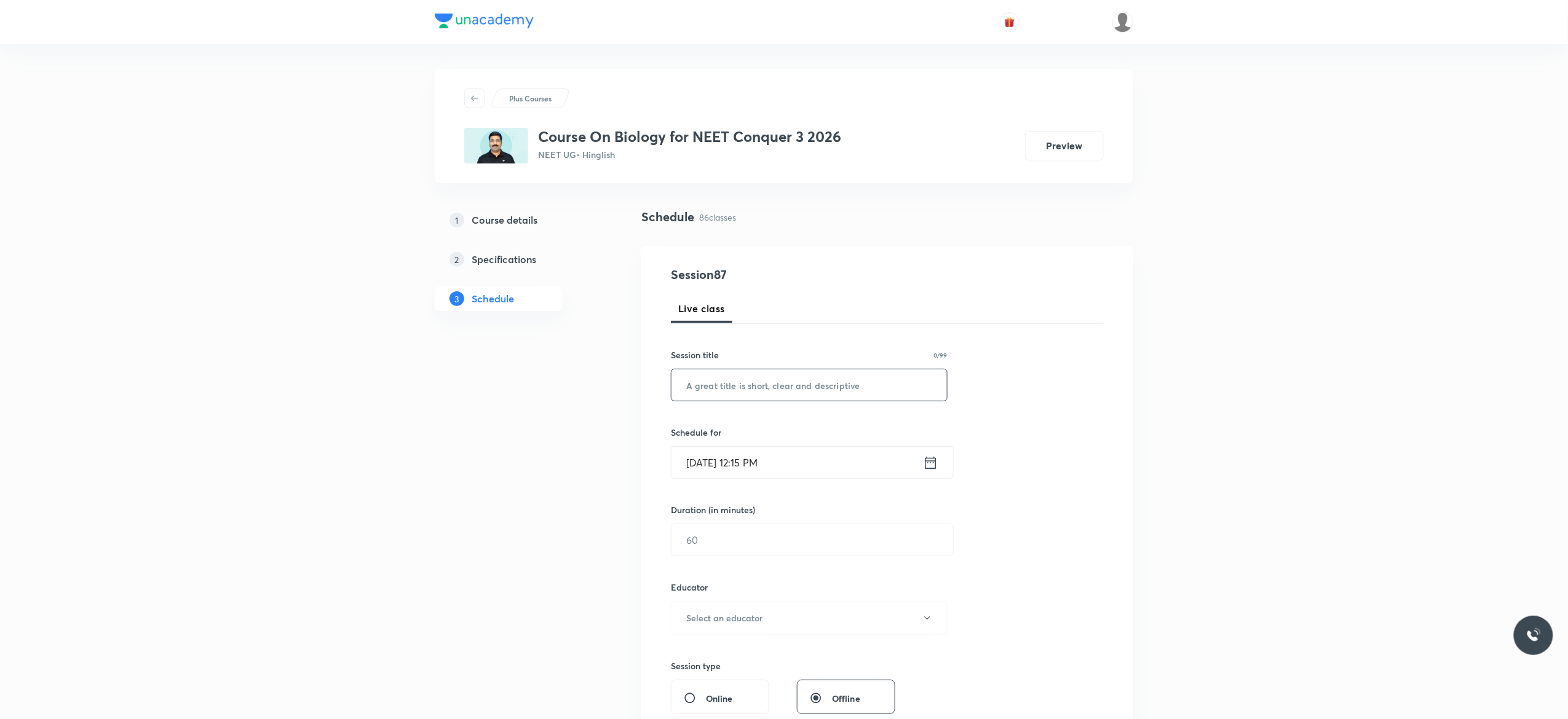
click at [808, 386] on input "text" at bounding box center [810, 385] width 276 height 32
paste input "Biomolecules - 14"
type input "Biomolecules - 15"
click at [935, 466] on icon at bounding box center [930, 462] width 15 height 17
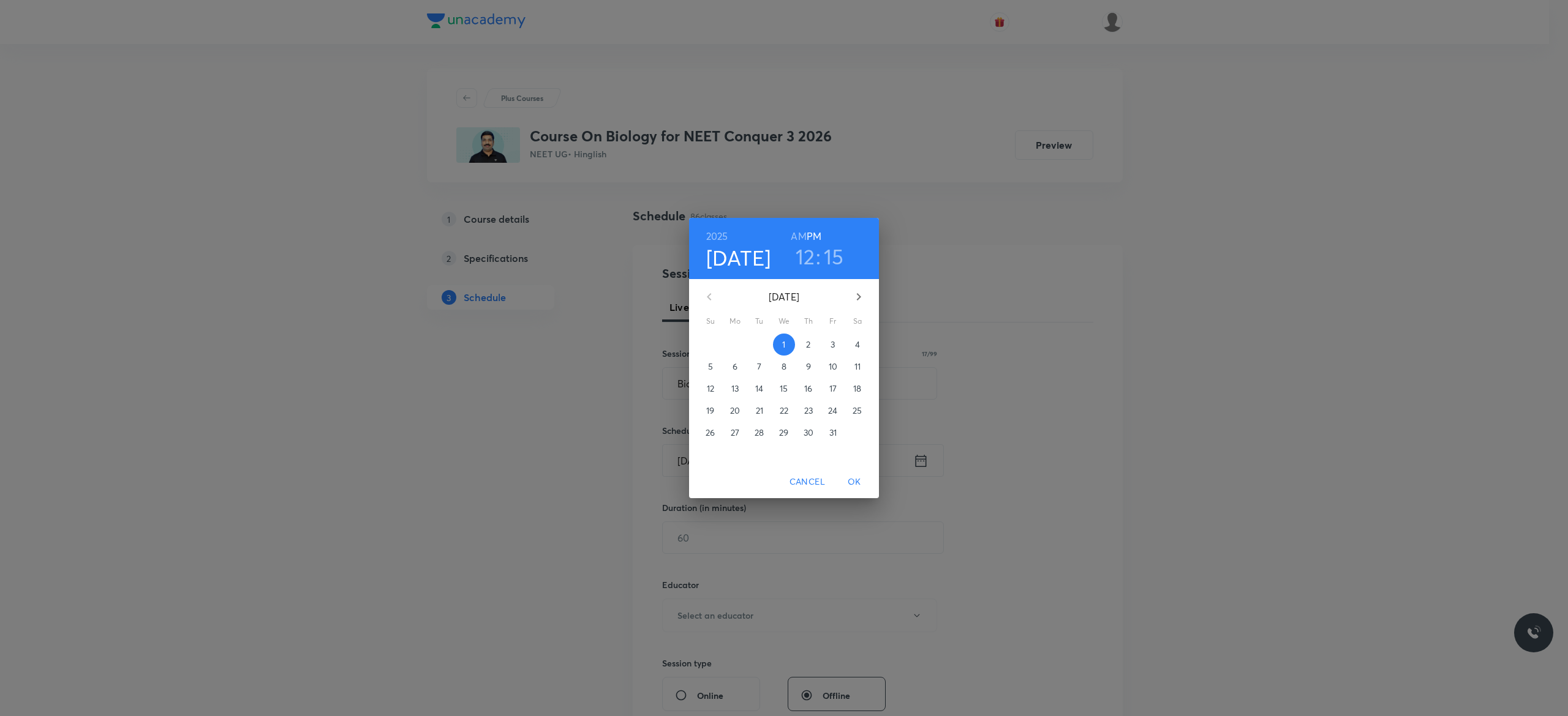
click at [835, 347] on span "3" at bounding box center [833, 344] width 22 height 12
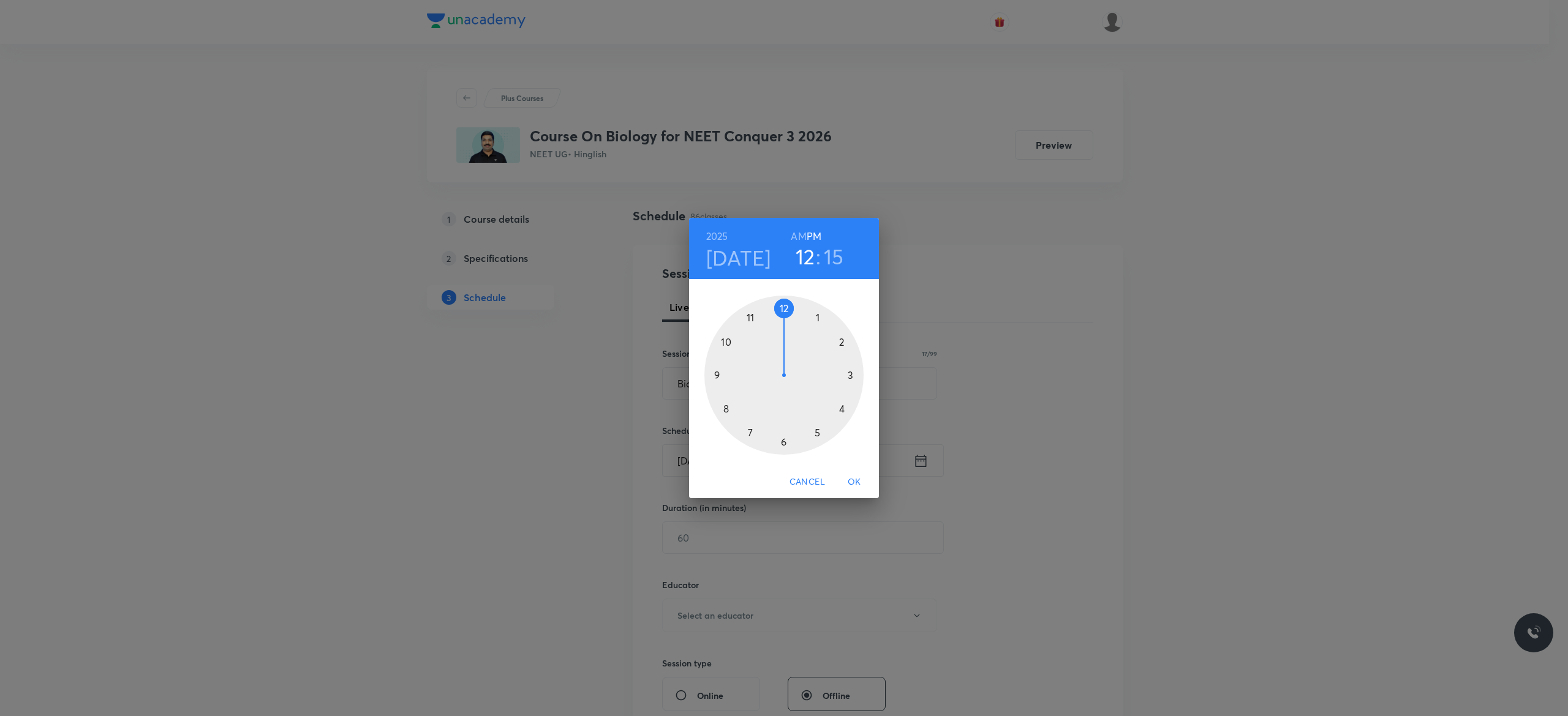
click at [796, 238] on h6 "AM" at bounding box center [798, 236] width 15 height 17
click at [718, 376] on div at bounding box center [784, 375] width 159 height 159
click at [784, 310] on div at bounding box center [784, 375] width 159 height 159
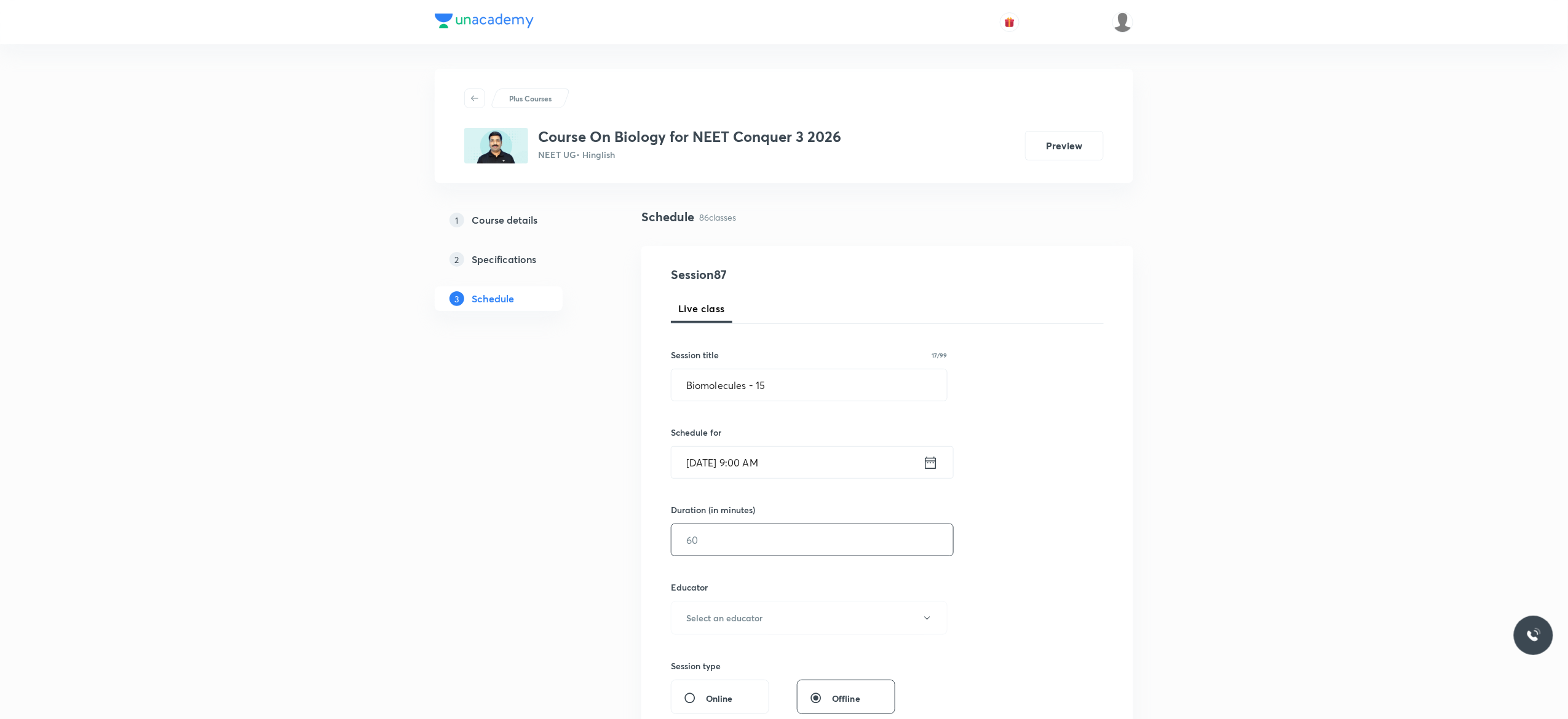
click at [748, 542] on input "text" at bounding box center [813, 540] width 282 height 32
type input "90"
click at [930, 624] on icon "button" at bounding box center [927, 619] width 10 height 10
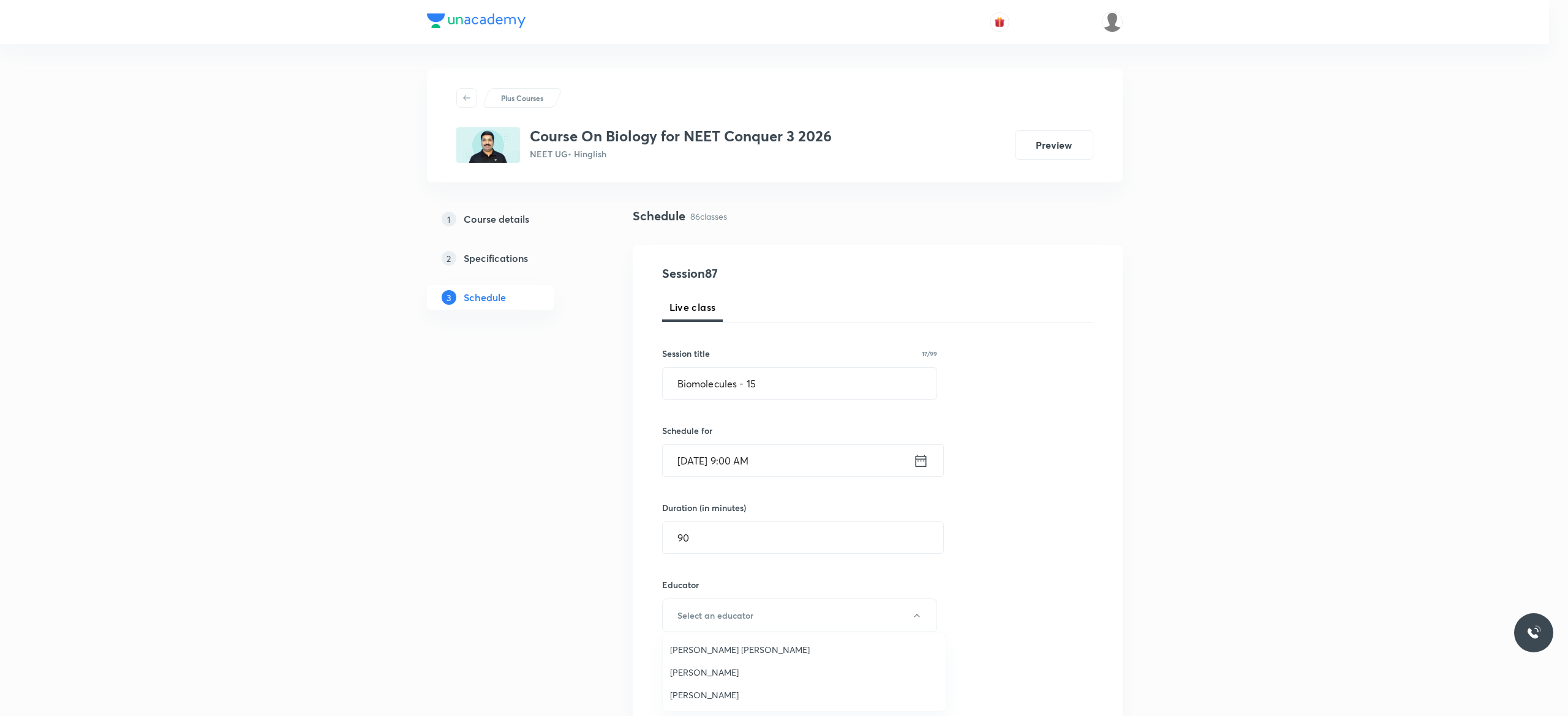
click at [743, 673] on span "[PERSON_NAME]" at bounding box center [804, 673] width 268 height 13
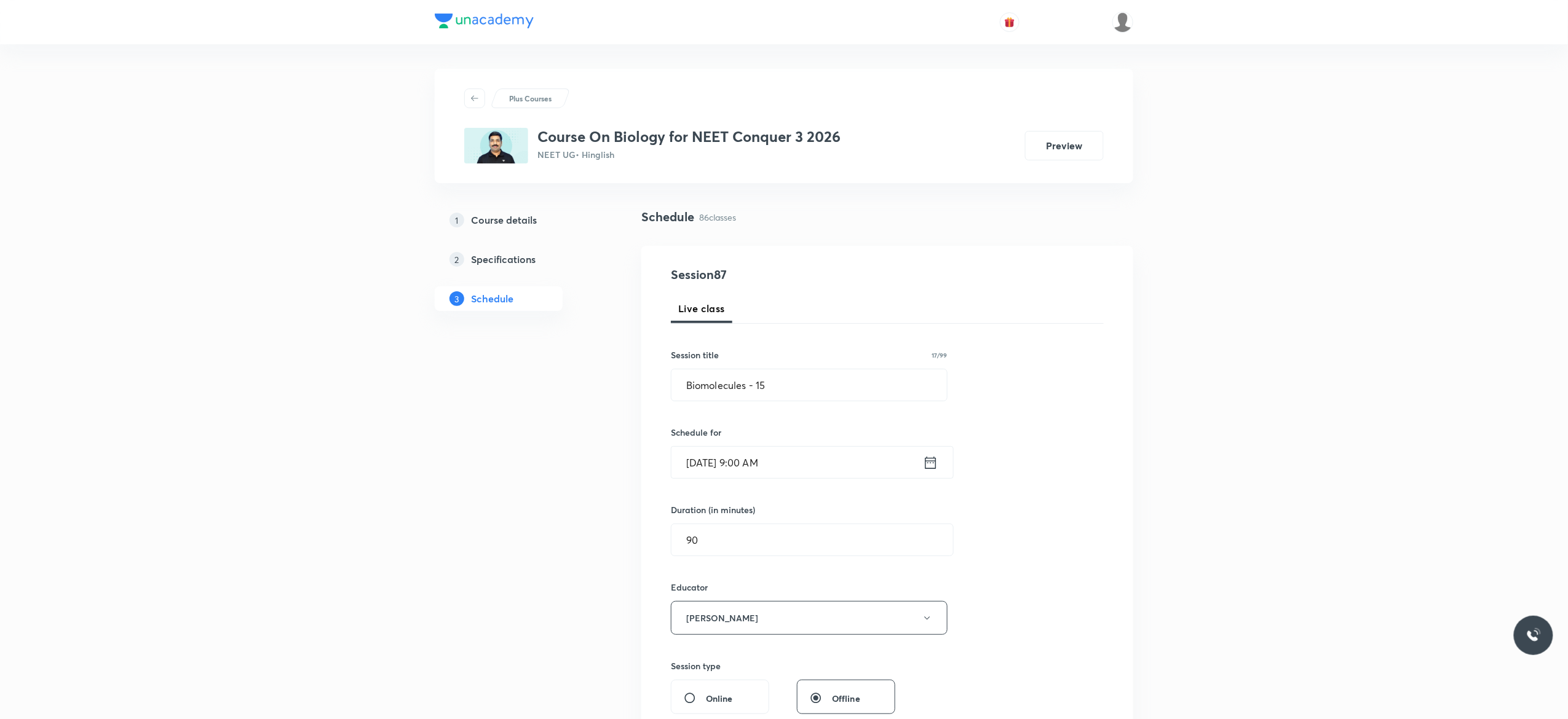
click at [1036, 536] on div "Session 87 Live class Session title 17/99 Biomolecules - 15 ​ Schedule for [DAT…" at bounding box center [887, 593] width 433 height 656
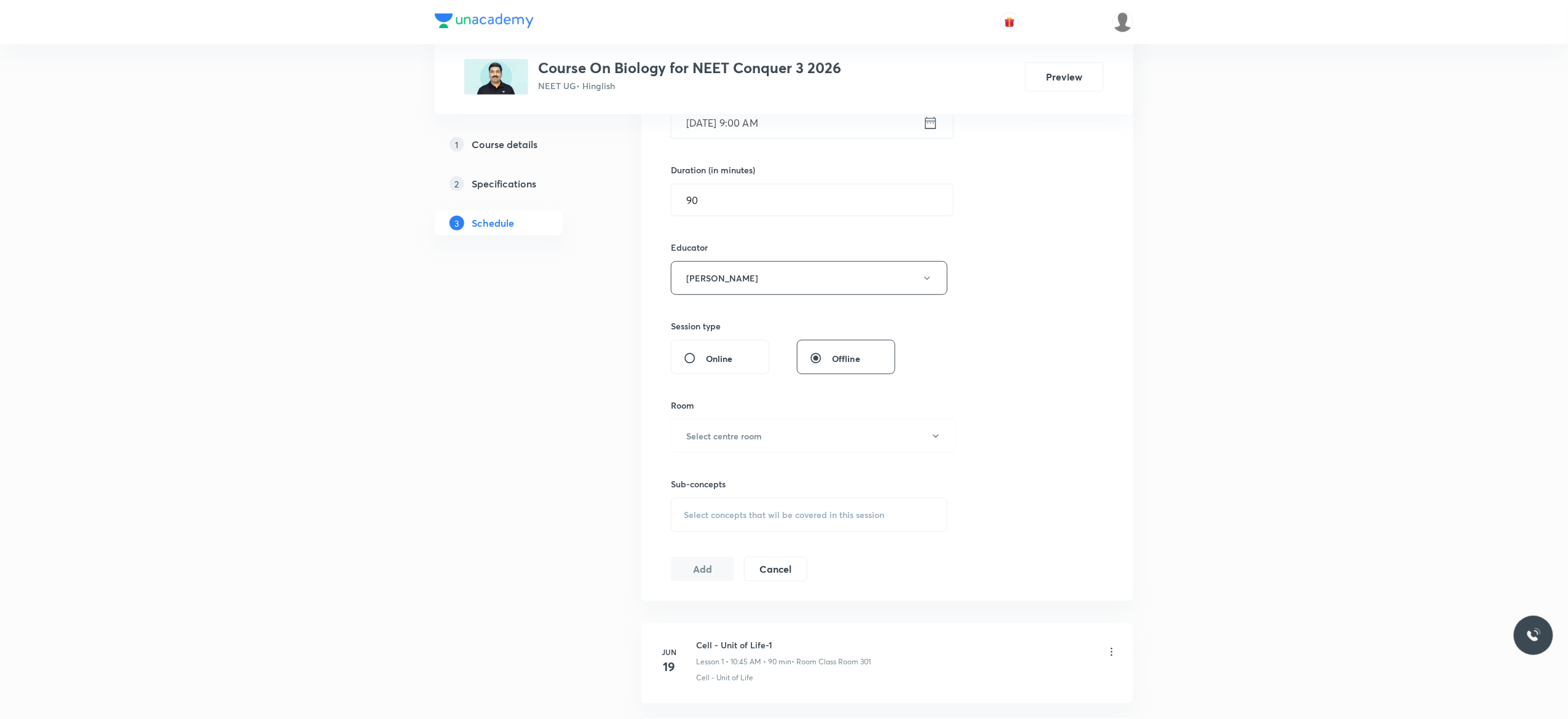
scroll to position [443, 0]
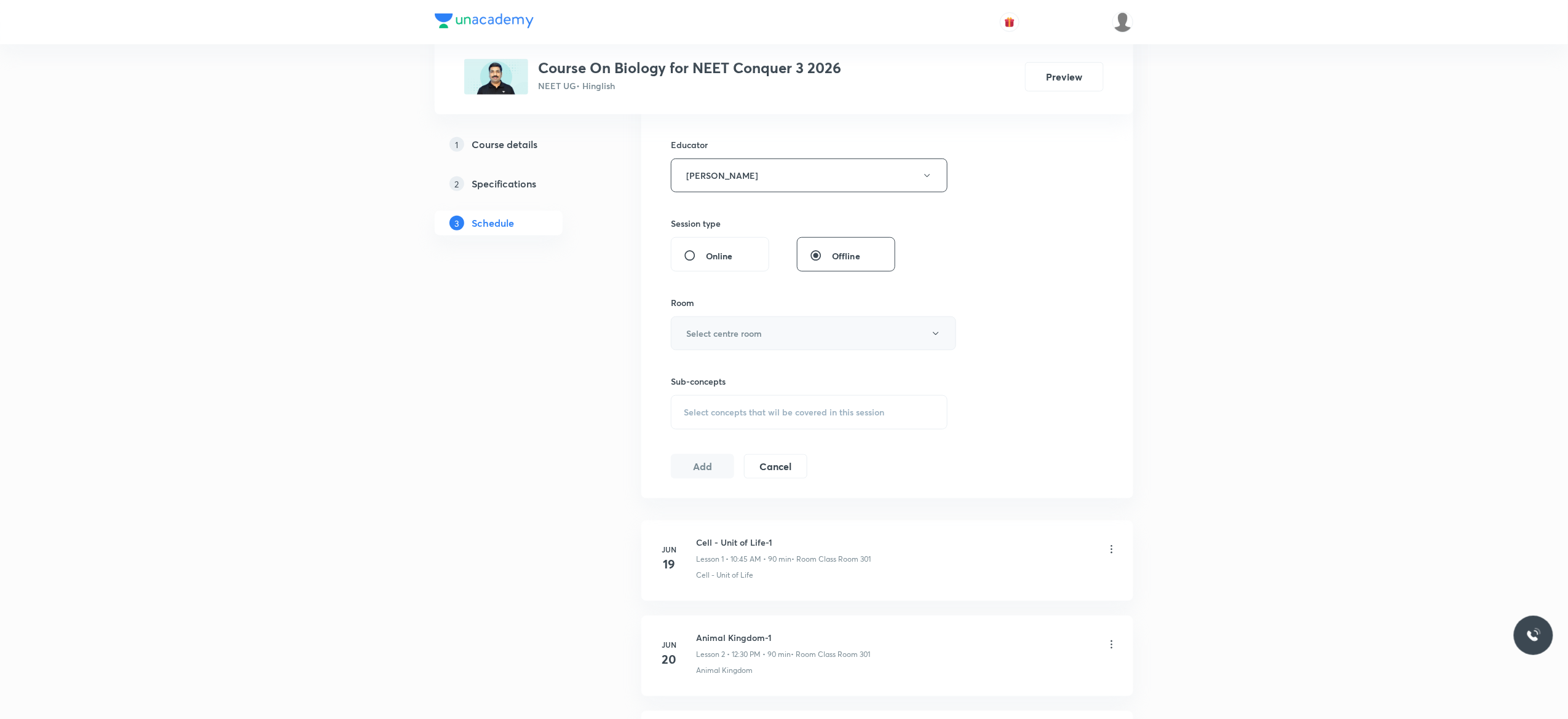
click at [937, 339] on icon "button" at bounding box center [936, 334] width 10 height 10
click at [717, 467] on span "Class Room 301" at bounding box center [807, 467] width 269 height 13
click at [694, 421] on div "Select concepts that wil be covered in this session" at bounding box center [810, 413] width 277 height 34
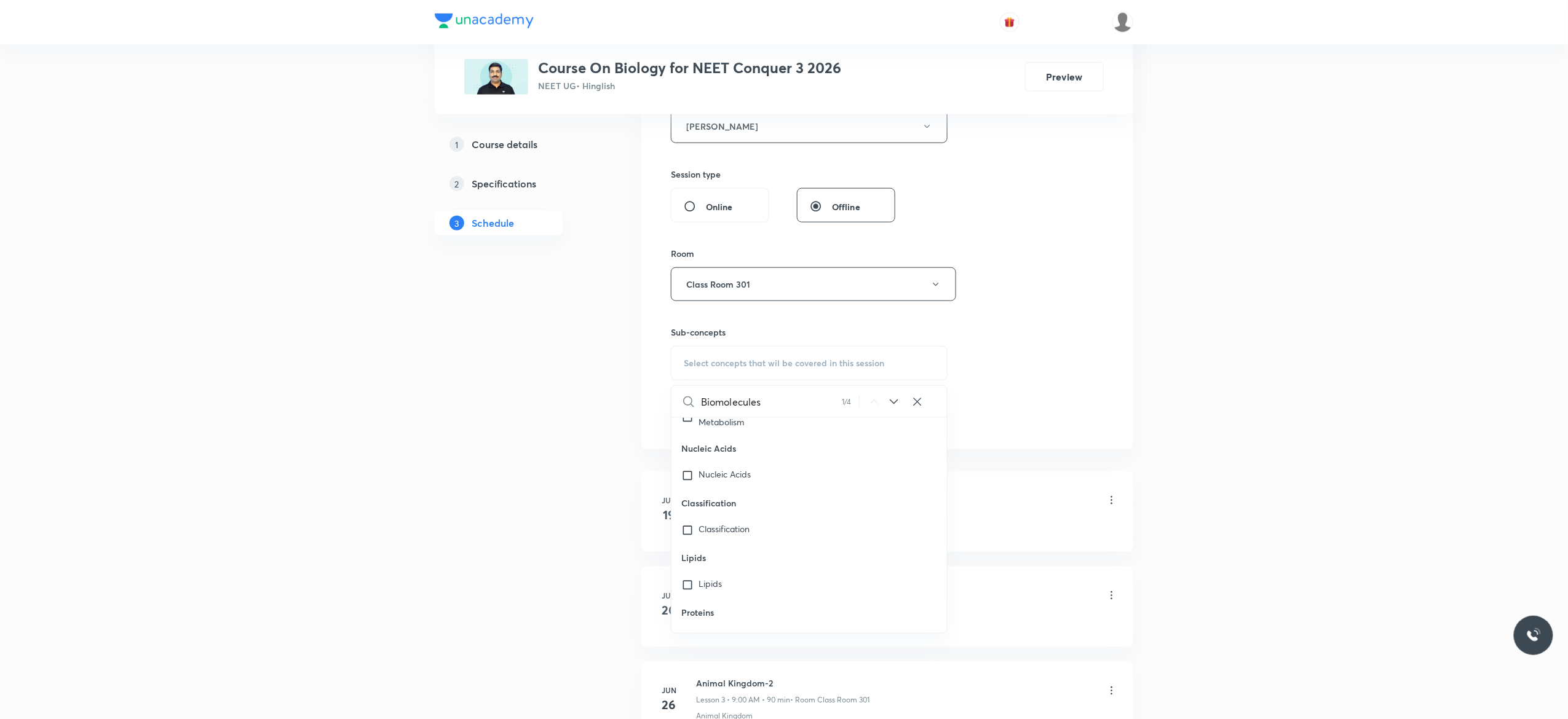
scroll to position [50401, 0]
type input "Biomolecules"
click at [689, 578] on input "checkbox" at bounding box center [690, 583] width 17 height 12
checkbox input "true"
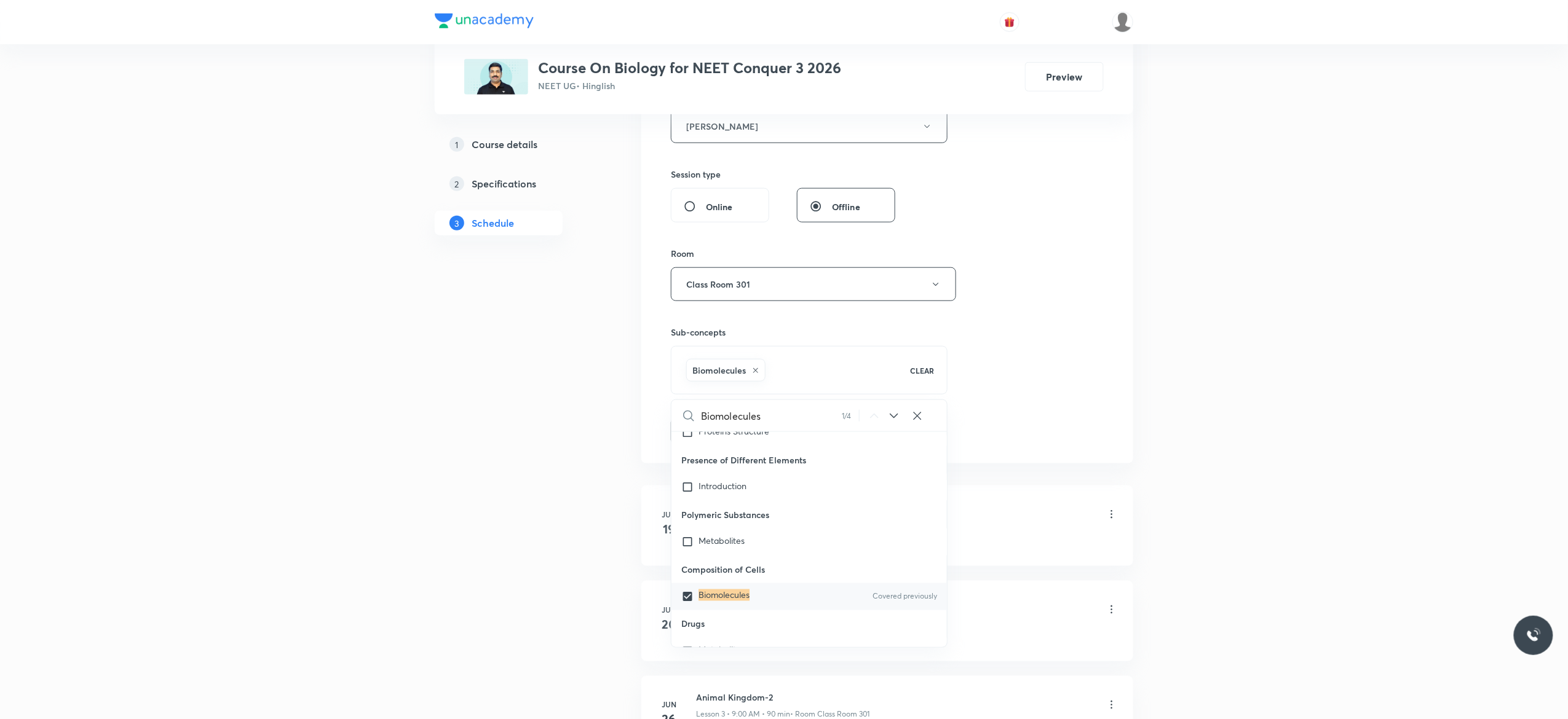
click at [697, 435] on button "Add" at bounding box center [703, 430] width 63 height 25
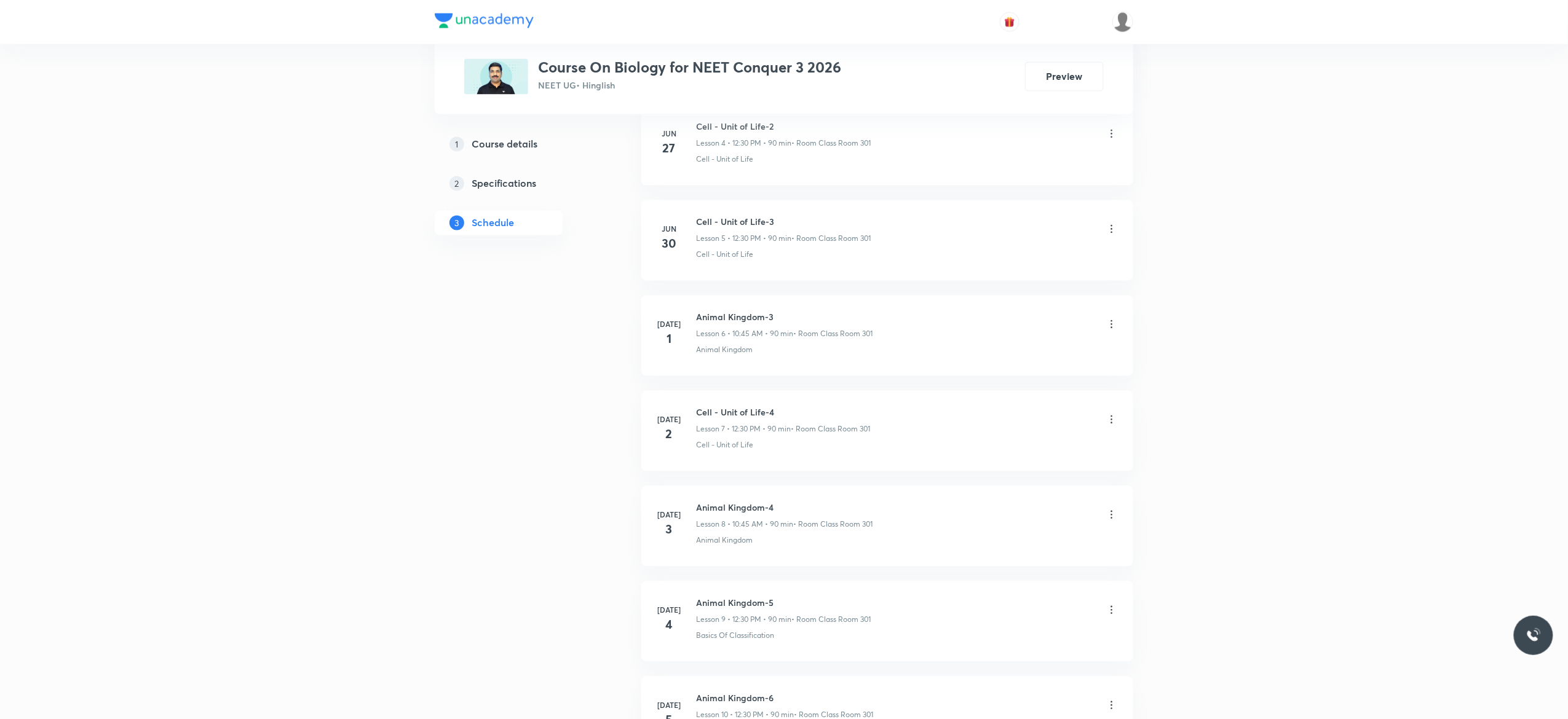
scroll to position [1426, 0]
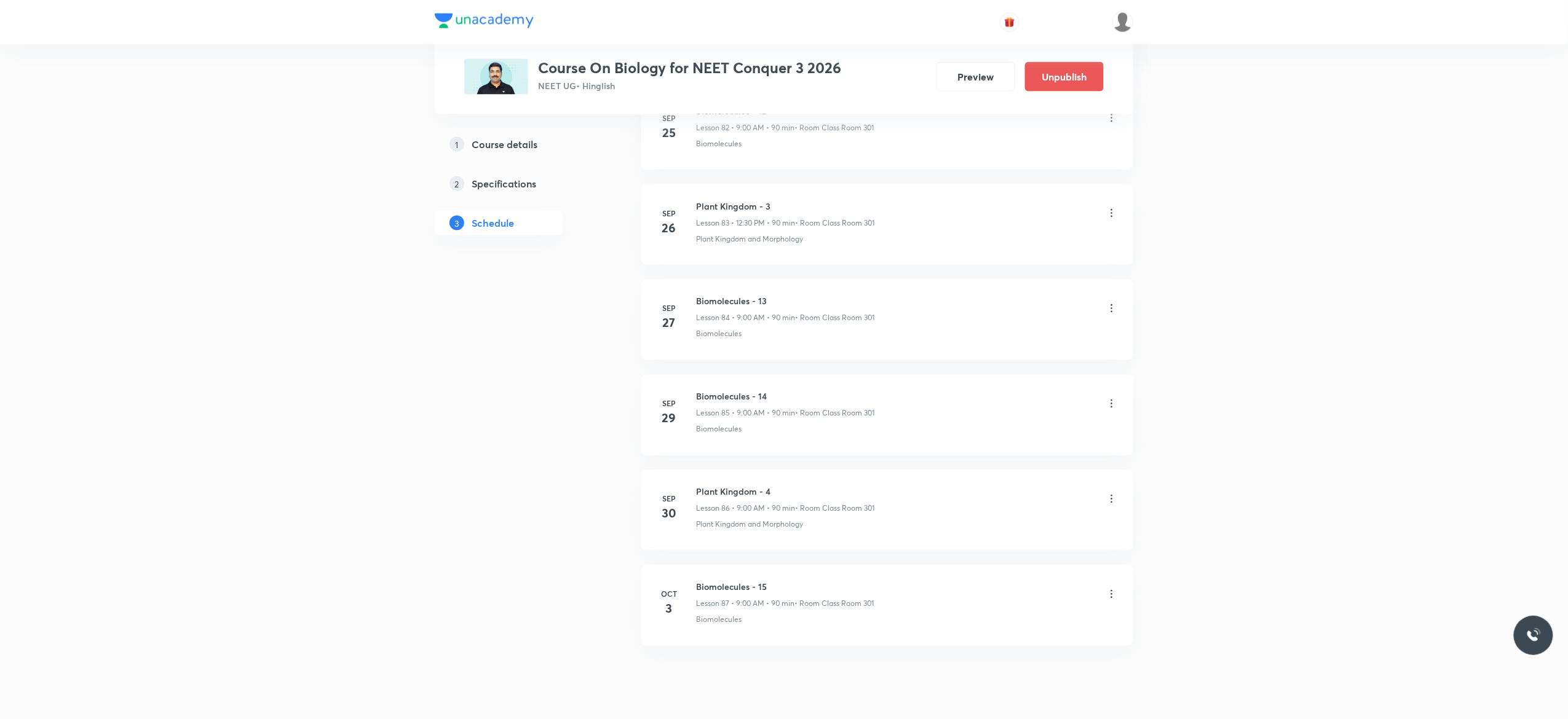
scroll to position [8026, 0]
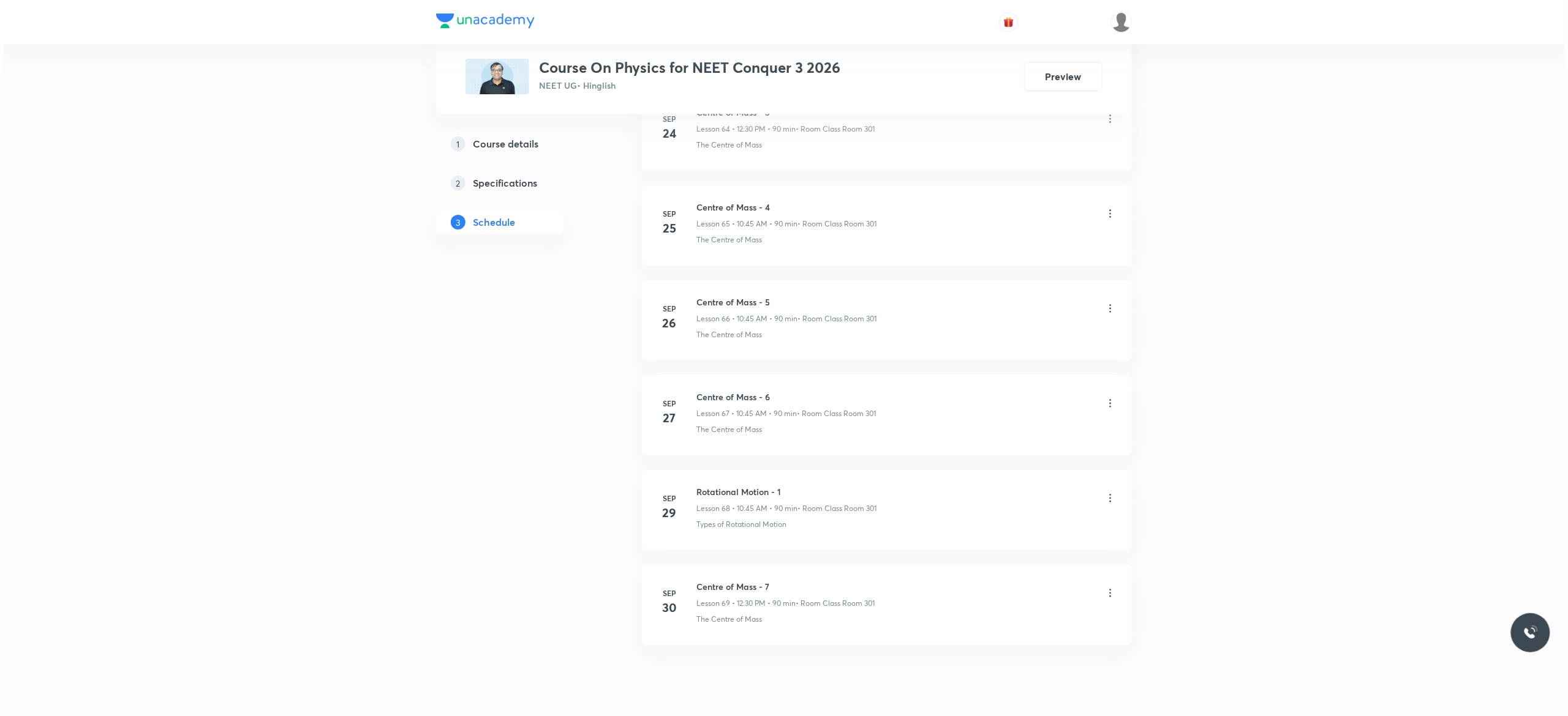
scroll to position [6922, 0]
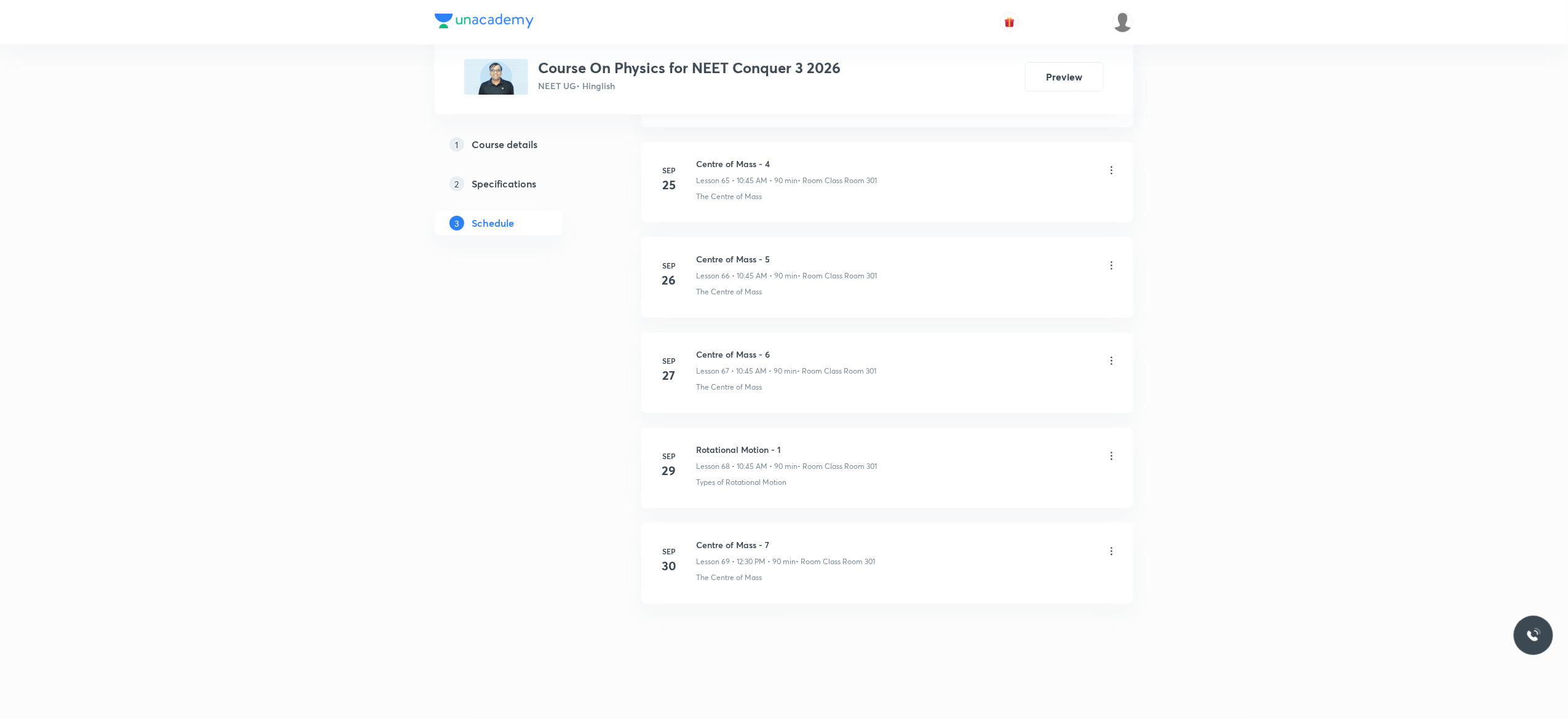
click at [1112, 553] on icon at bounding box center [1111, 551] width 12 height 12
click at [1010, 582] on li "Edit" at bounding box center [1043, 584] width 135 height 23
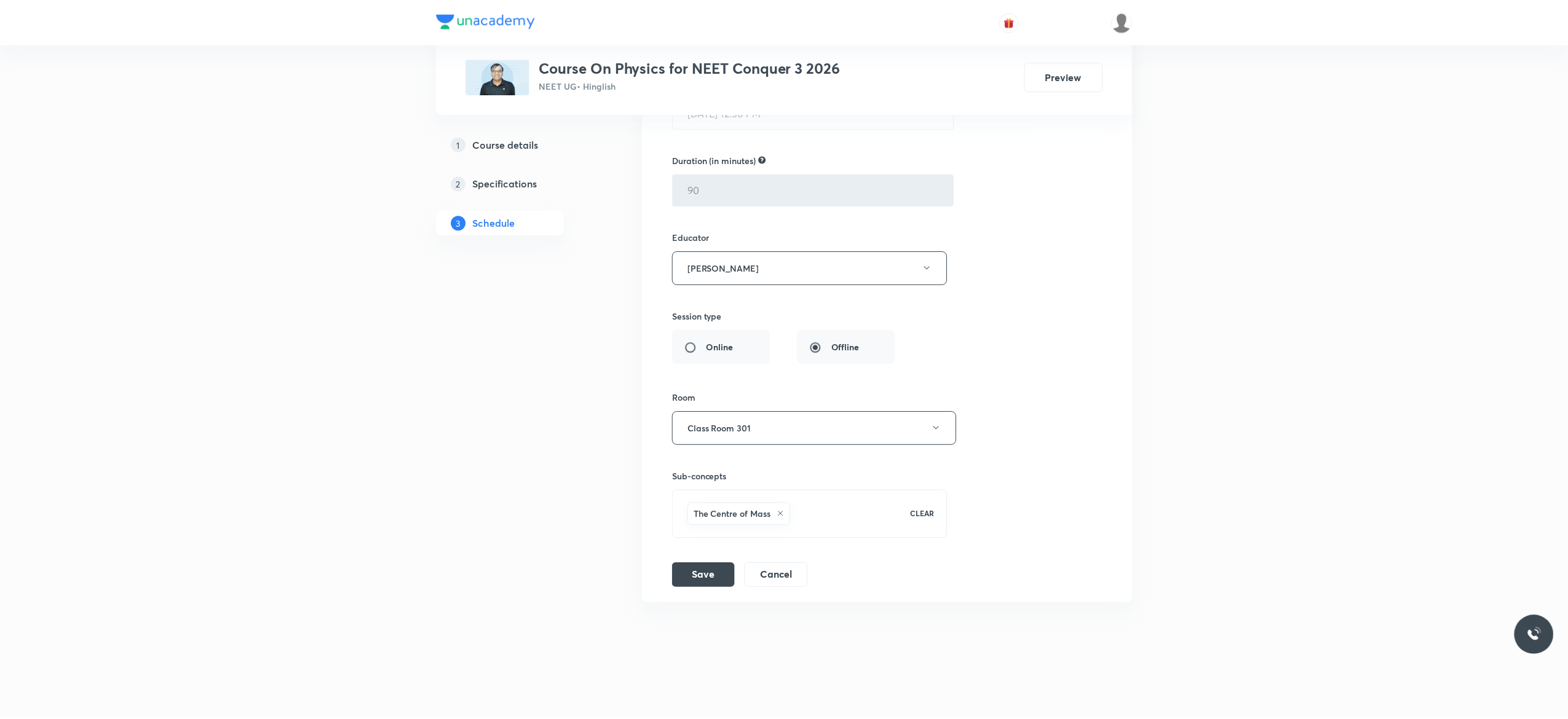
scroll to position [6859, 0]
click at [771, 574] on button "Cancel" at bounding box center [775, 574] width 63 height 25
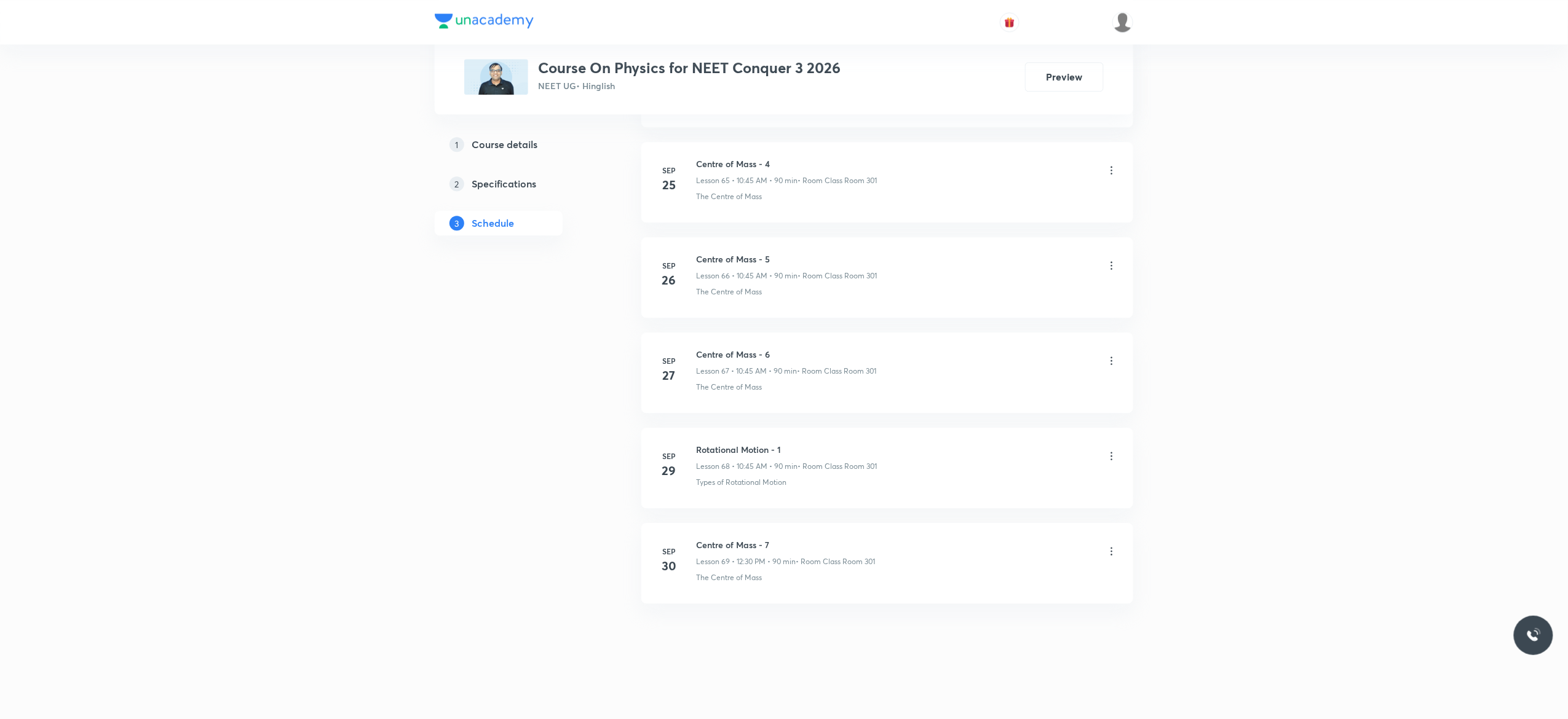
scroll to position [6305, 0]
drag, startPoint x: 773, startPoint y: 541, endPoint x: 695, endPoint y: 536, distance: 78.2
click at [695, 536] on li "[DATE] Centre of Mass - 7 Lesson 69 • 12:30 PM • 90 min • Room Class Room 301 T…" at bounding box center [887, 563] width 492 height 80
copy h6 "Centre of Mass - 7"
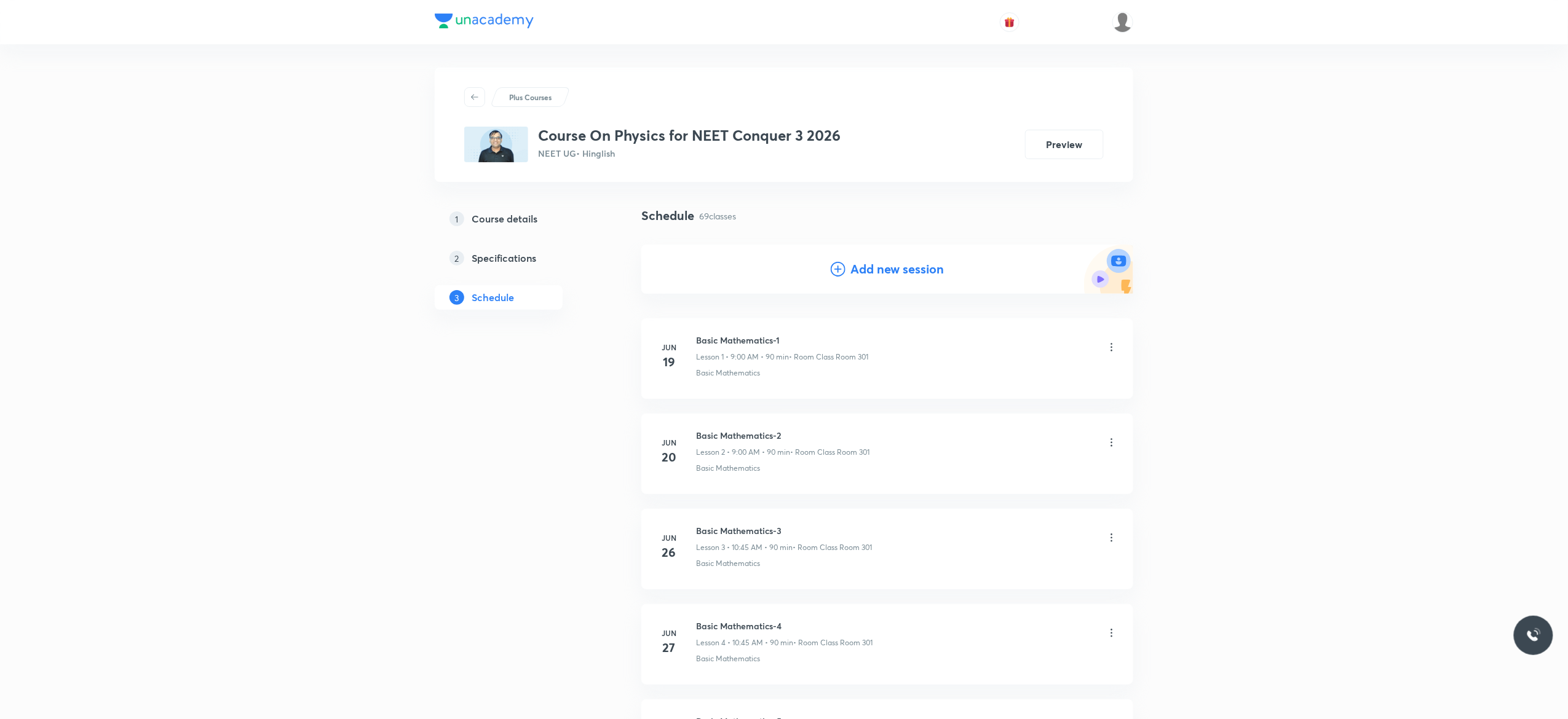
scroll to position [0, 0]
click at [839, 272] on icon at bounding box center [838, 270] width 15 height 15
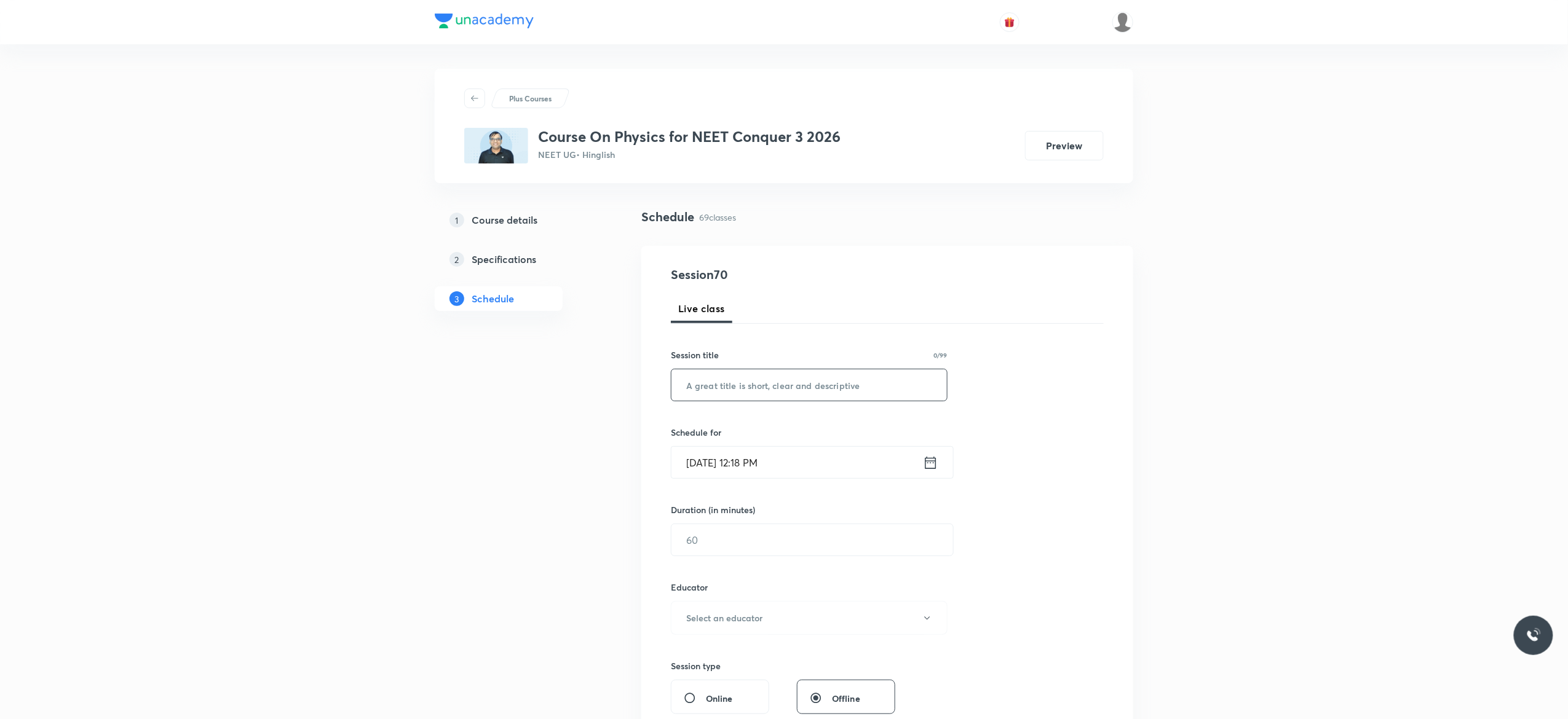
click at [743, 382] on input "text" at bounding box center [810, 385] width 276 height 32
paste input "Centre of Mass - 7"
type input "Centre of Mass - 8"
click at [927, 464] on icon at bounding box center [931, 462] width 11 height 12
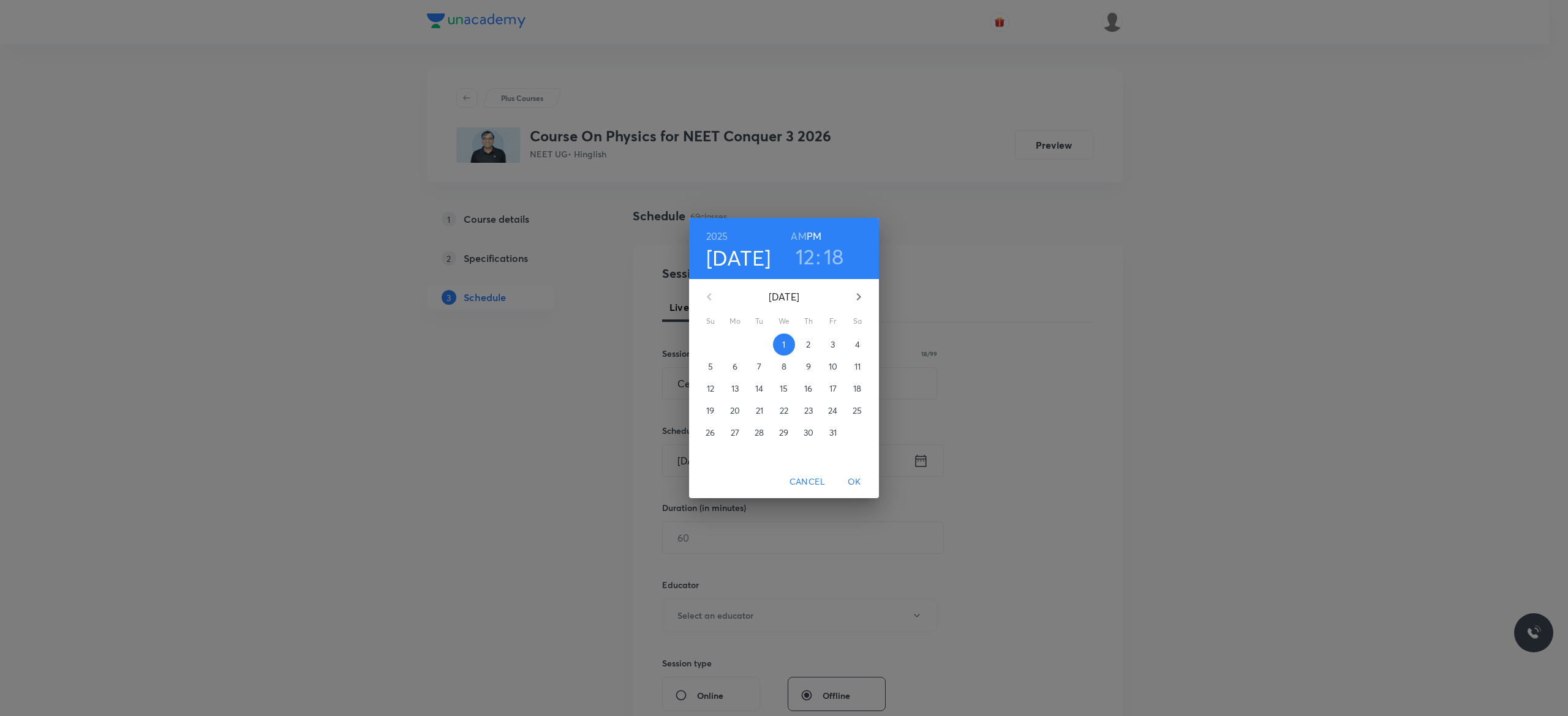
click at [833, 344] on p "3" at bounding box center [832, 344] width 4 height 12
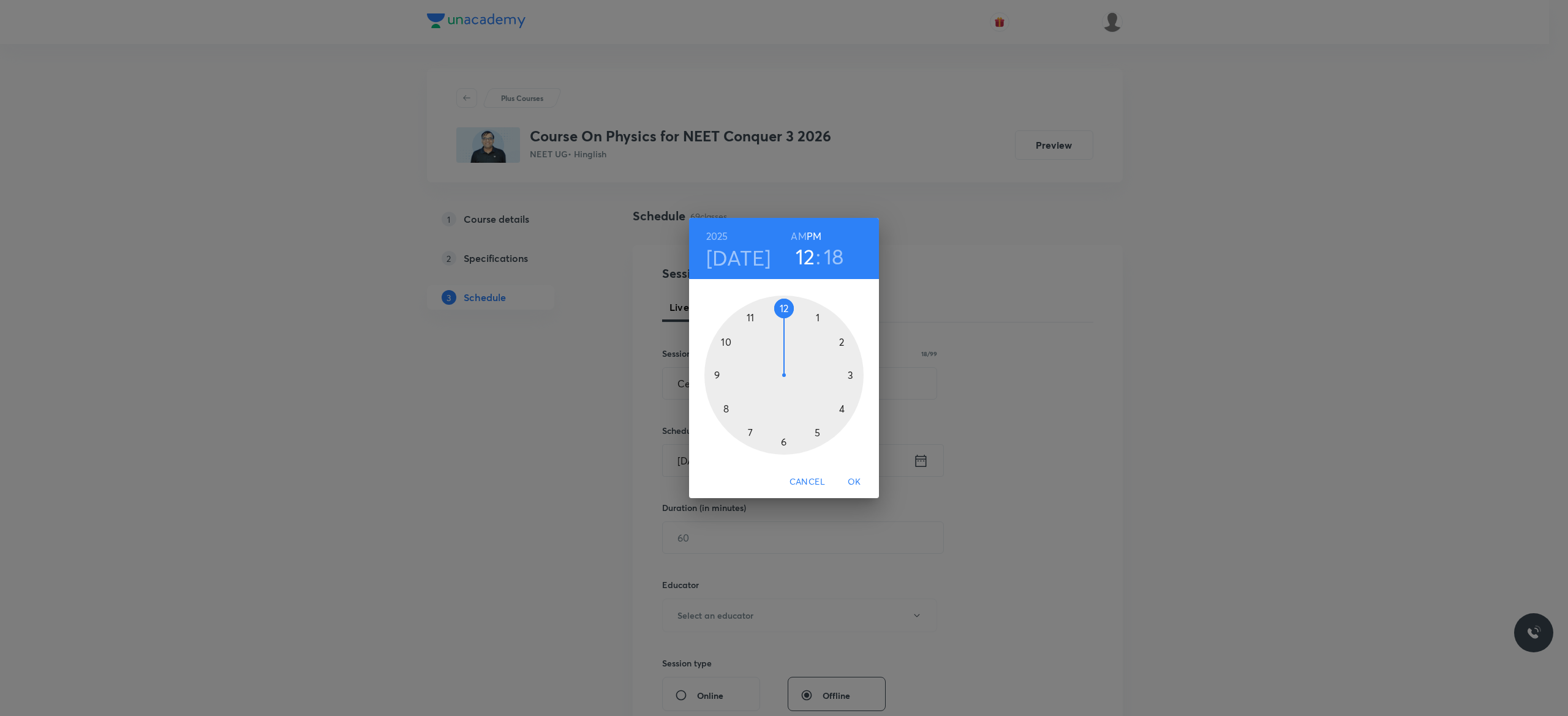
click at [796, 230] on h6 "AM" at bounding box center [798, 236] width 15 height 17
click at [726, 342] on div at bounding box center [784, 375] width 159 height 159
click at [714, 374] on div at bounding box center [784, 375] width 159 height 159
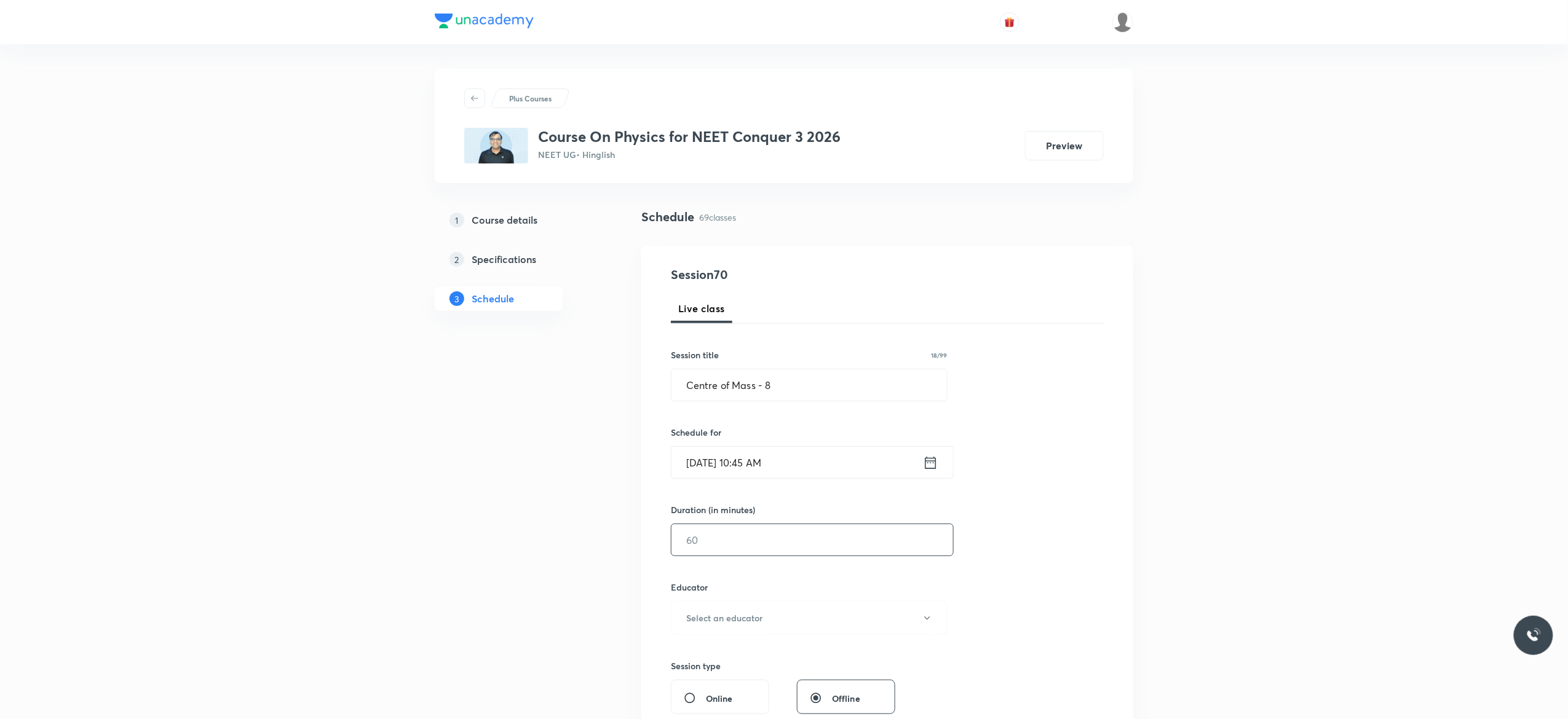
click at [726, 537] on input "text" at bounding box center [813, 540] width 282 height 32
type input "90"
click at [930, 621] on icon "button" at bounding box center [927, 619] width 10 height 10
click at [722, 656] on span "[PERSON_NAME]" at bounding box center [807, 660] width 269 height 13
click at [1001, 589] on div "Session 70 Live class Session title 18/99 Centre of Mass - 8 ​ Schedule for [DA…" at bounding box center [887, 593] width 433 height 656
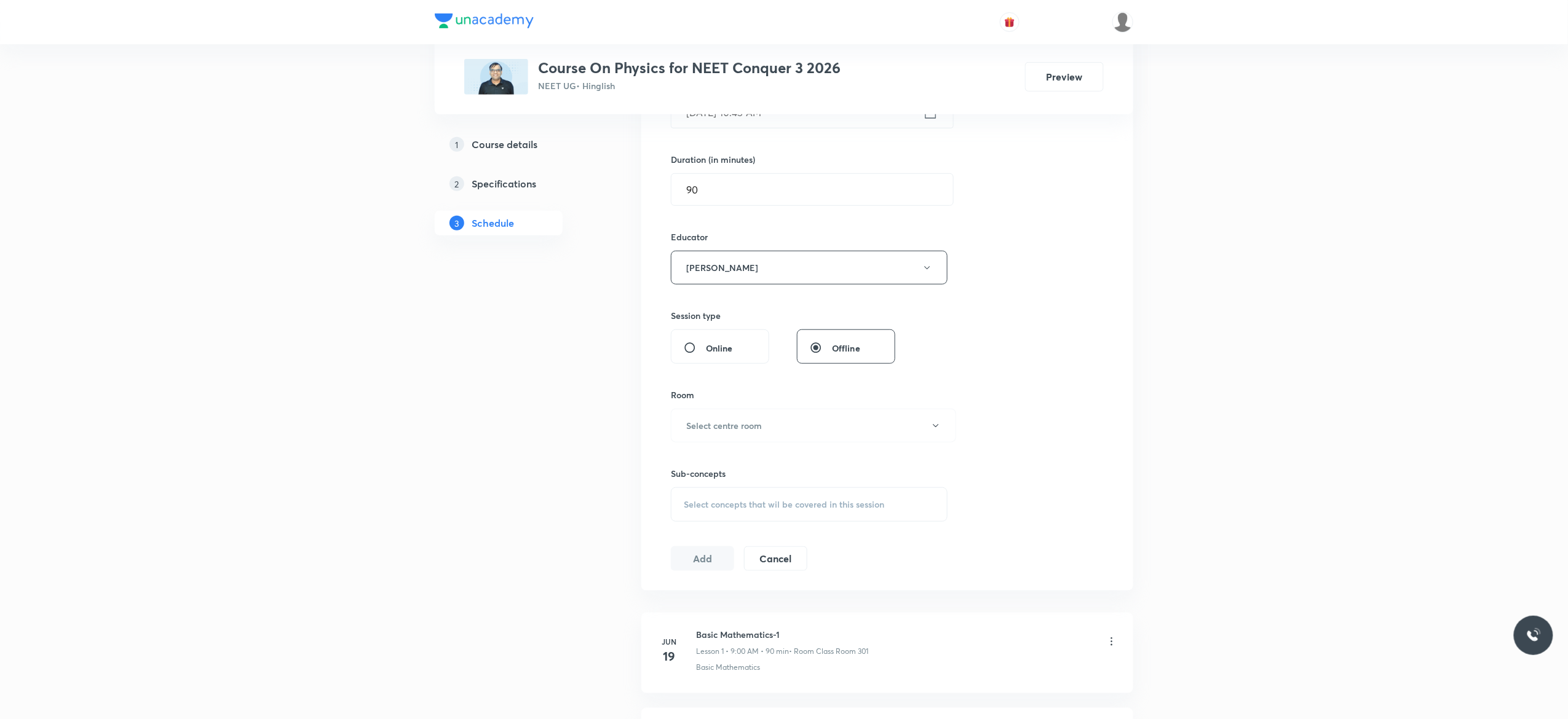
scroll to position [394, 0]
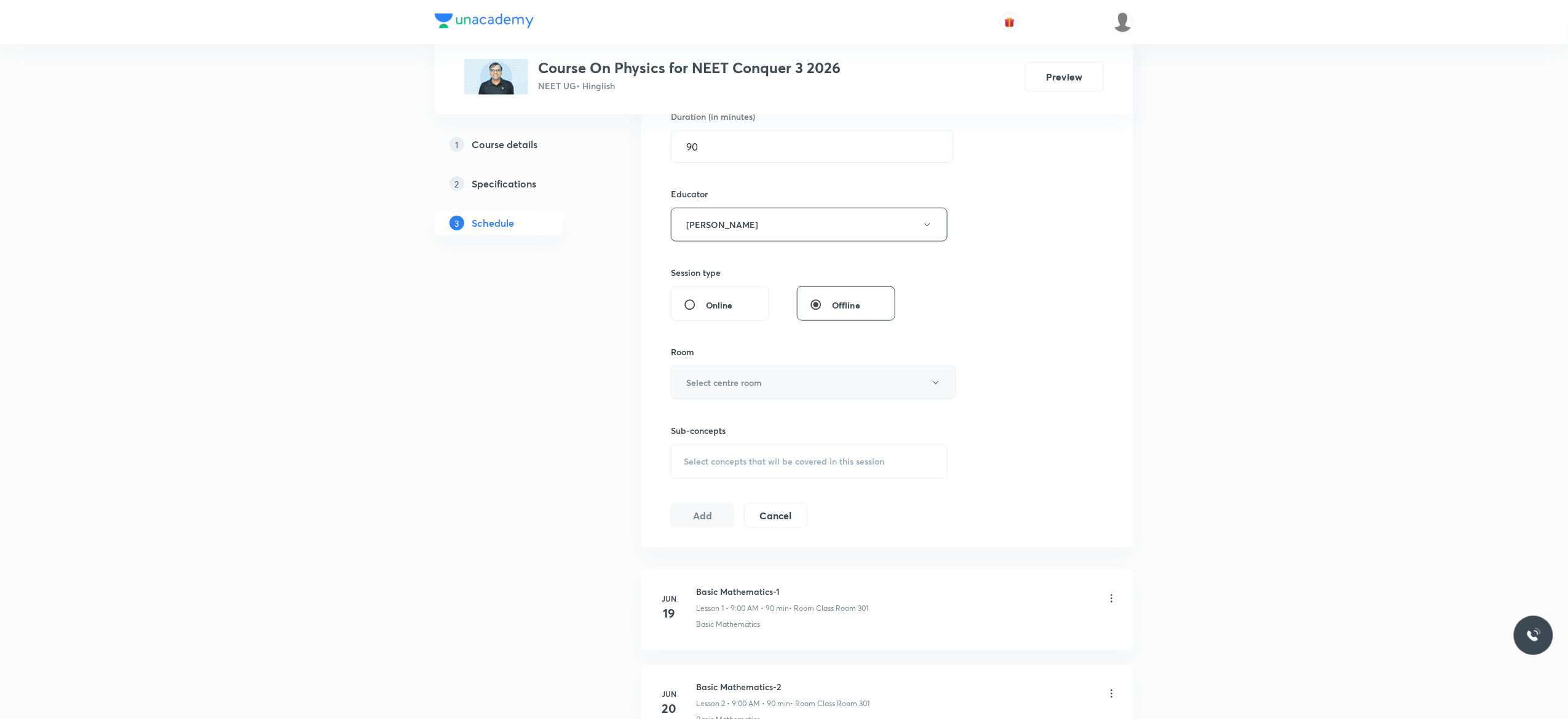
click at [935, 386] on icon "button" at bounding box center [936, 383] width 10 height 10
click at [727, 511] on span "Class Room 301" at bounding box center [807, 516] width 269 height 13
click at [698, 465] on span "Select concepts that wil be covered in this session" at bounding box center [784, 462] width 200 height 10
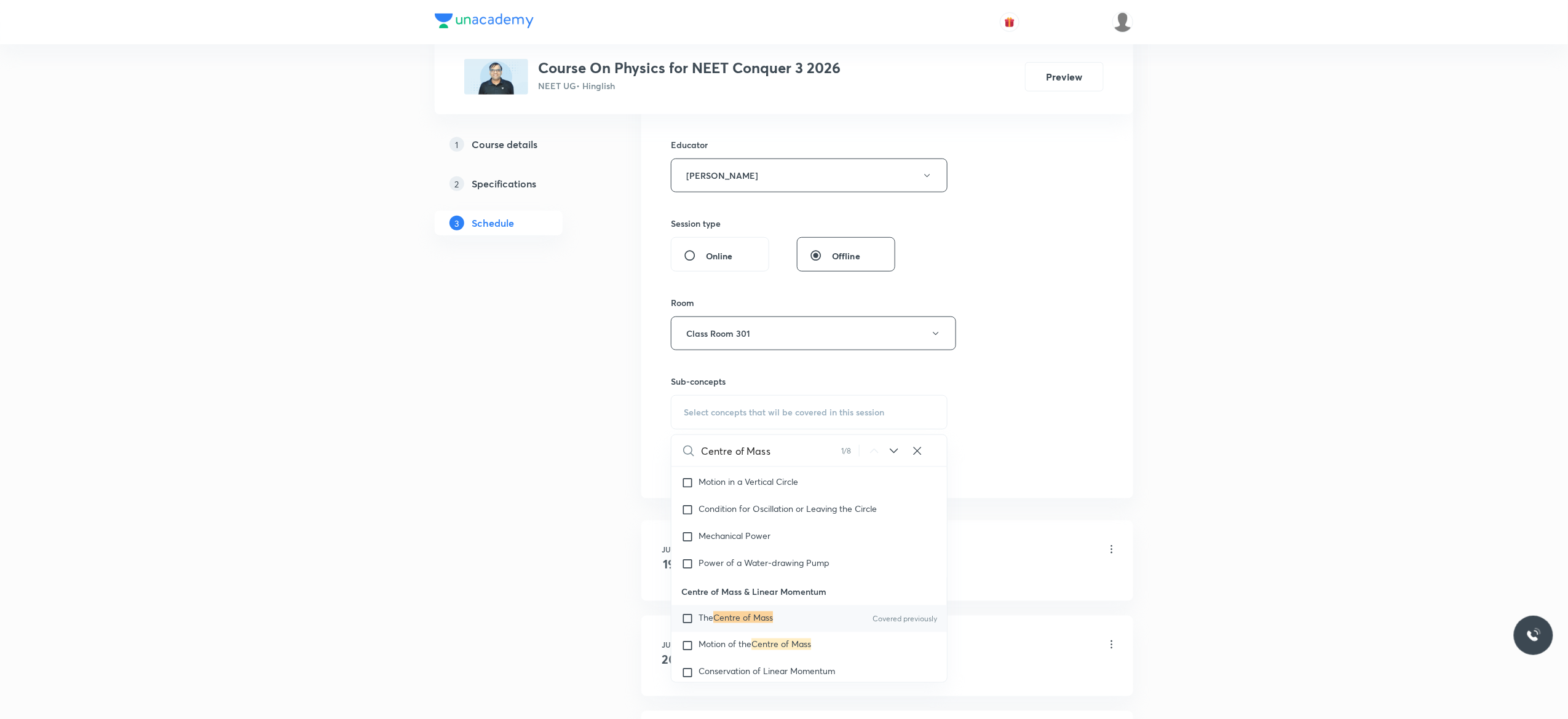
scroll to position [3372, 0]
type input "Centre of Mass"
click at [689, 625] on input "checkbox" at bounding box center [690, 618] width 17 height 12
checkbox input "true"
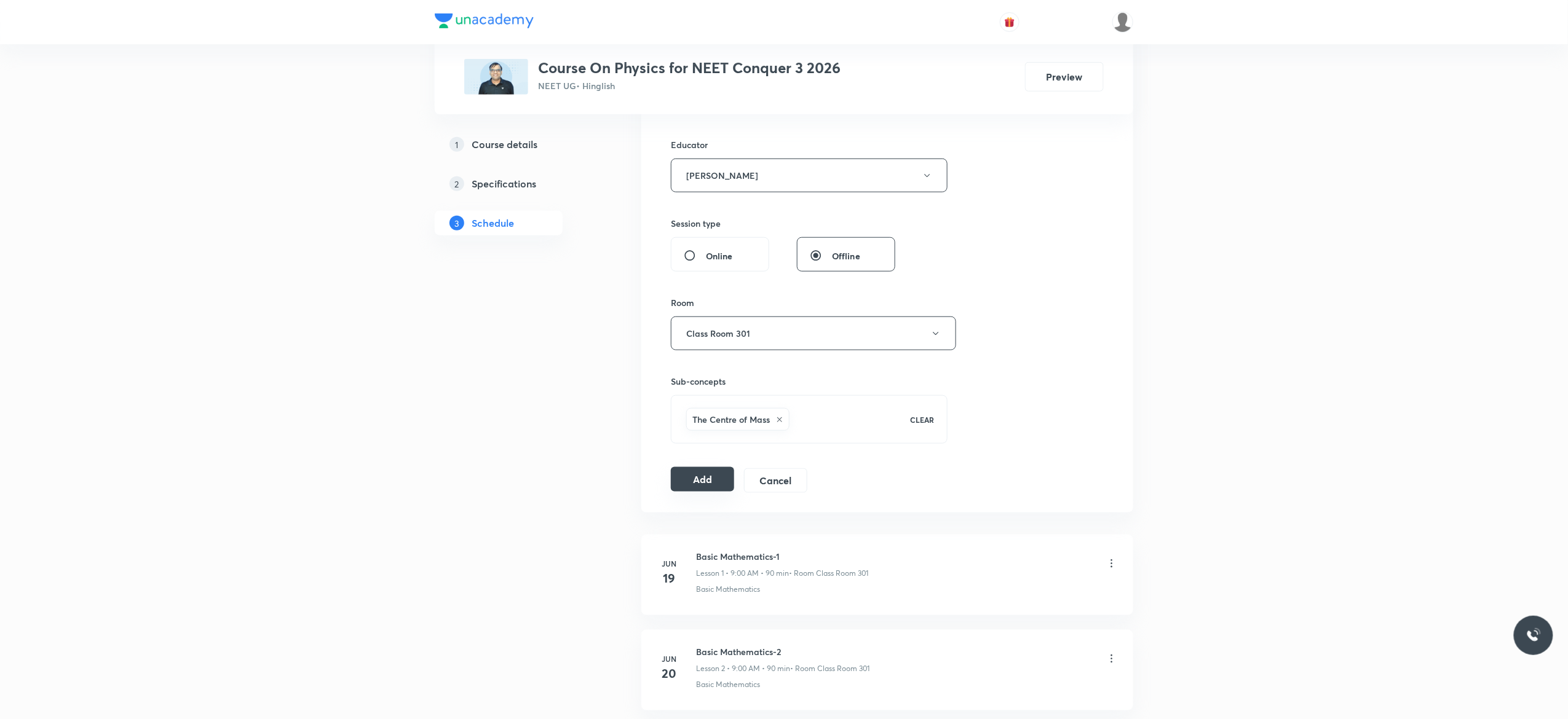
click at [693, 484] on button "Add" at bounding box center [703, 479] width 63 height 25
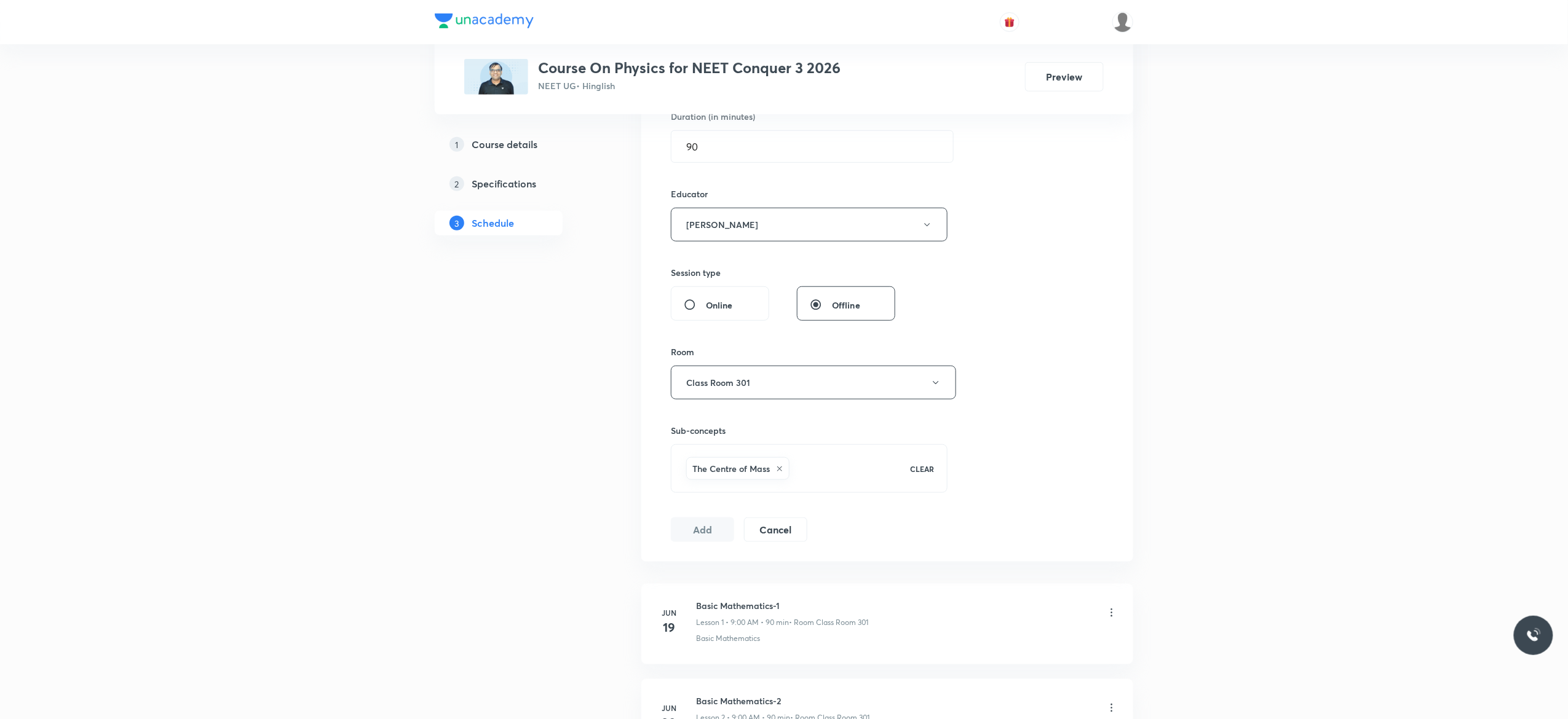
scroll to position [196, 0]
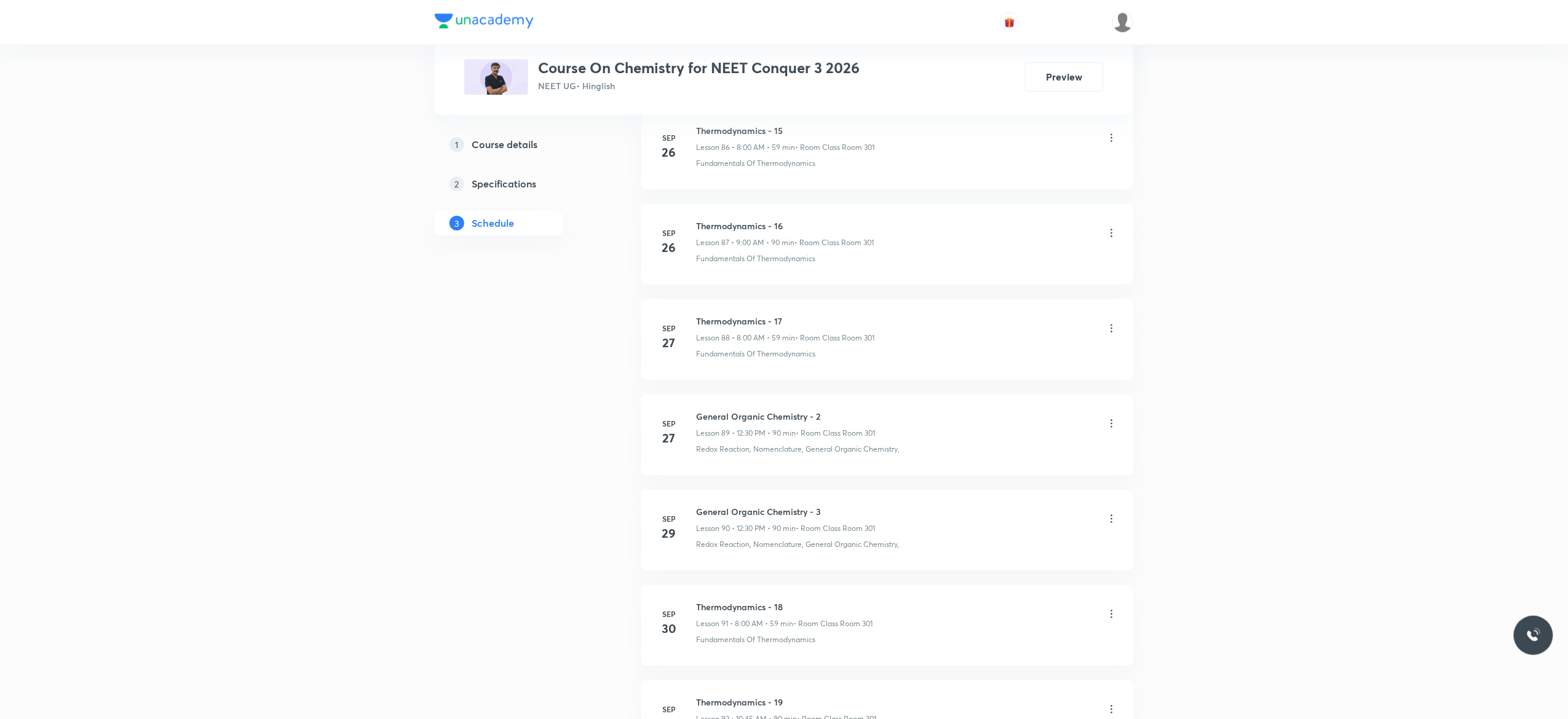
scroll to position [9151, 0]
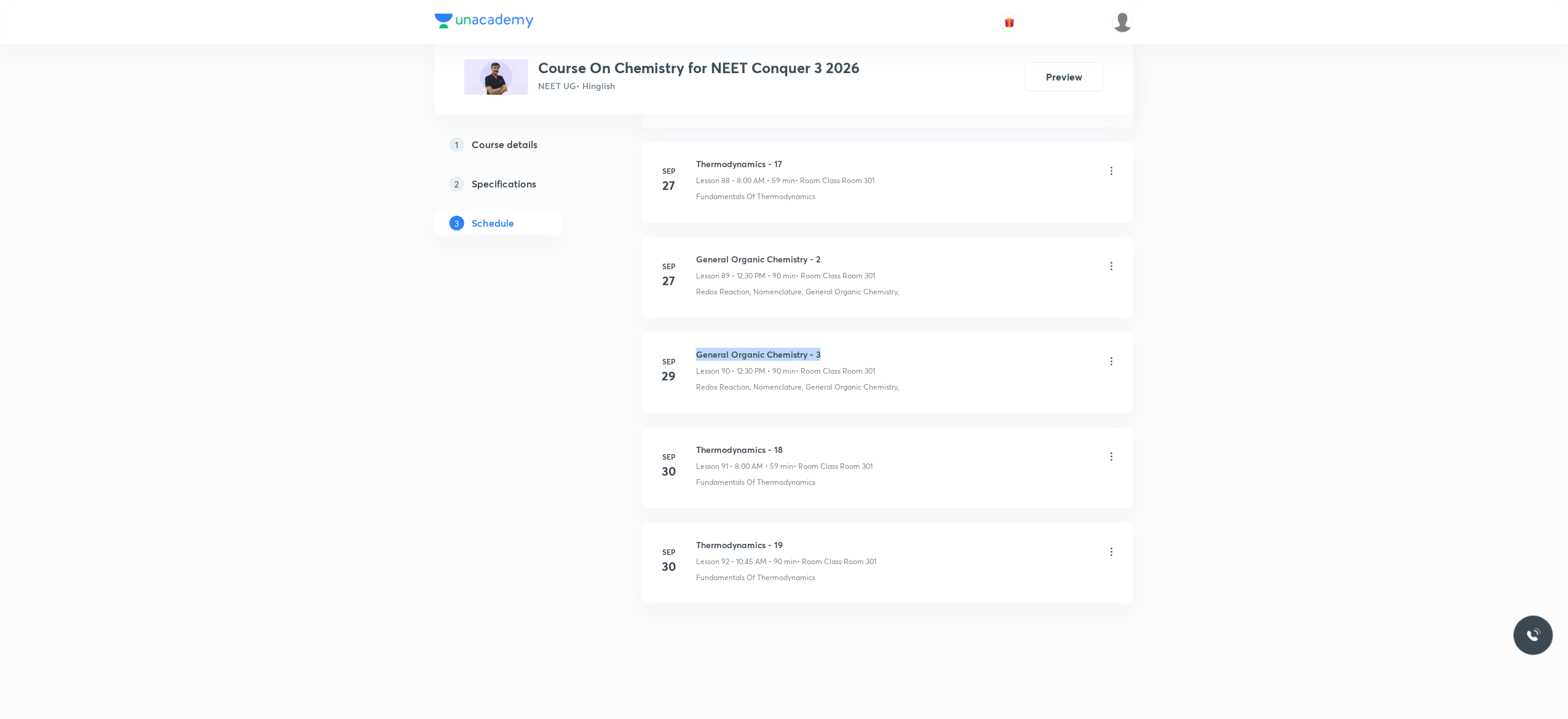
drag, startPoint x: 825, startPoint y: 351, endPoint x: 696, endPoint y: 349, distance: 129.0
click at [696, 349] on h6 "General Organic Chemistry - 3" at bounding box center [785, 354] width 179 height 13
copy h6 "General Organic Chemistry - 3"
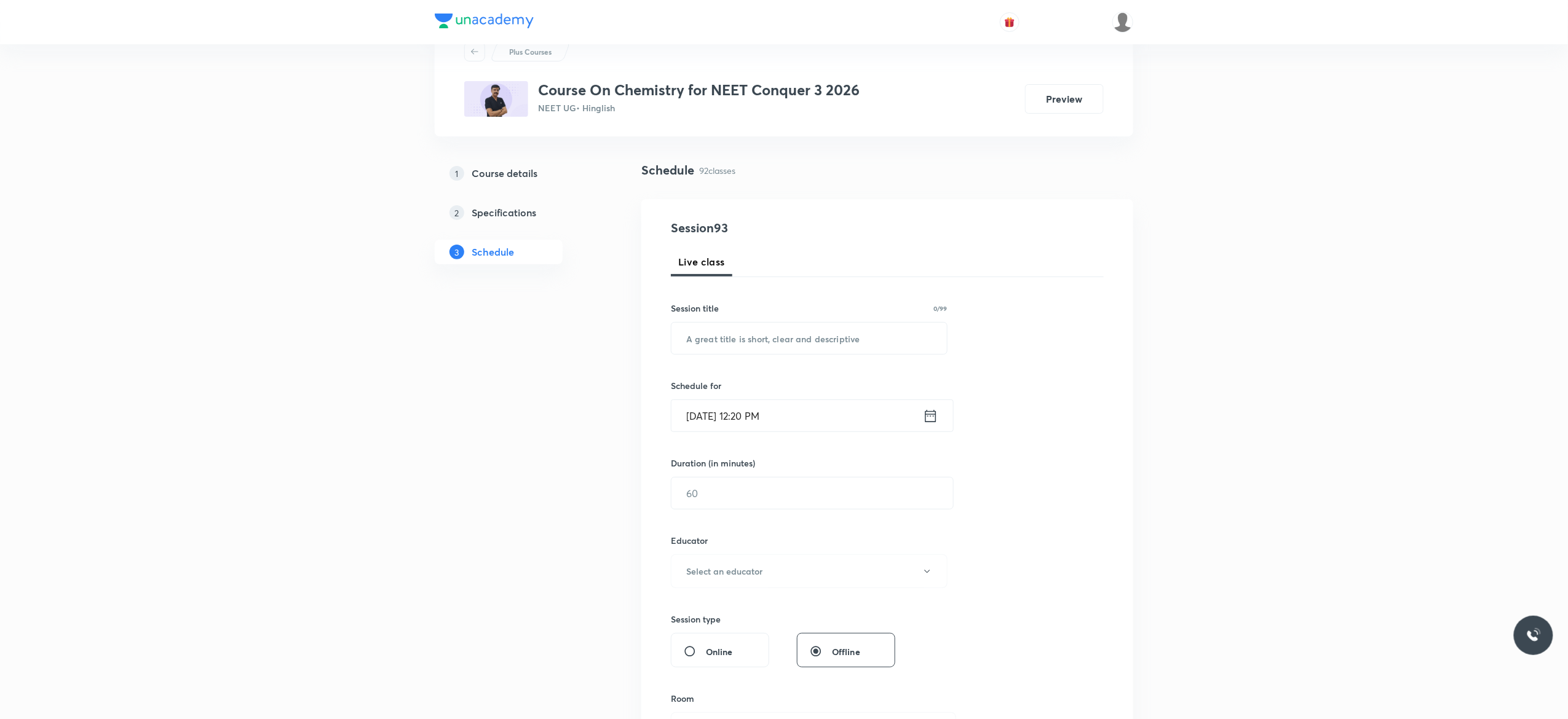
scroll to position [0, 0]
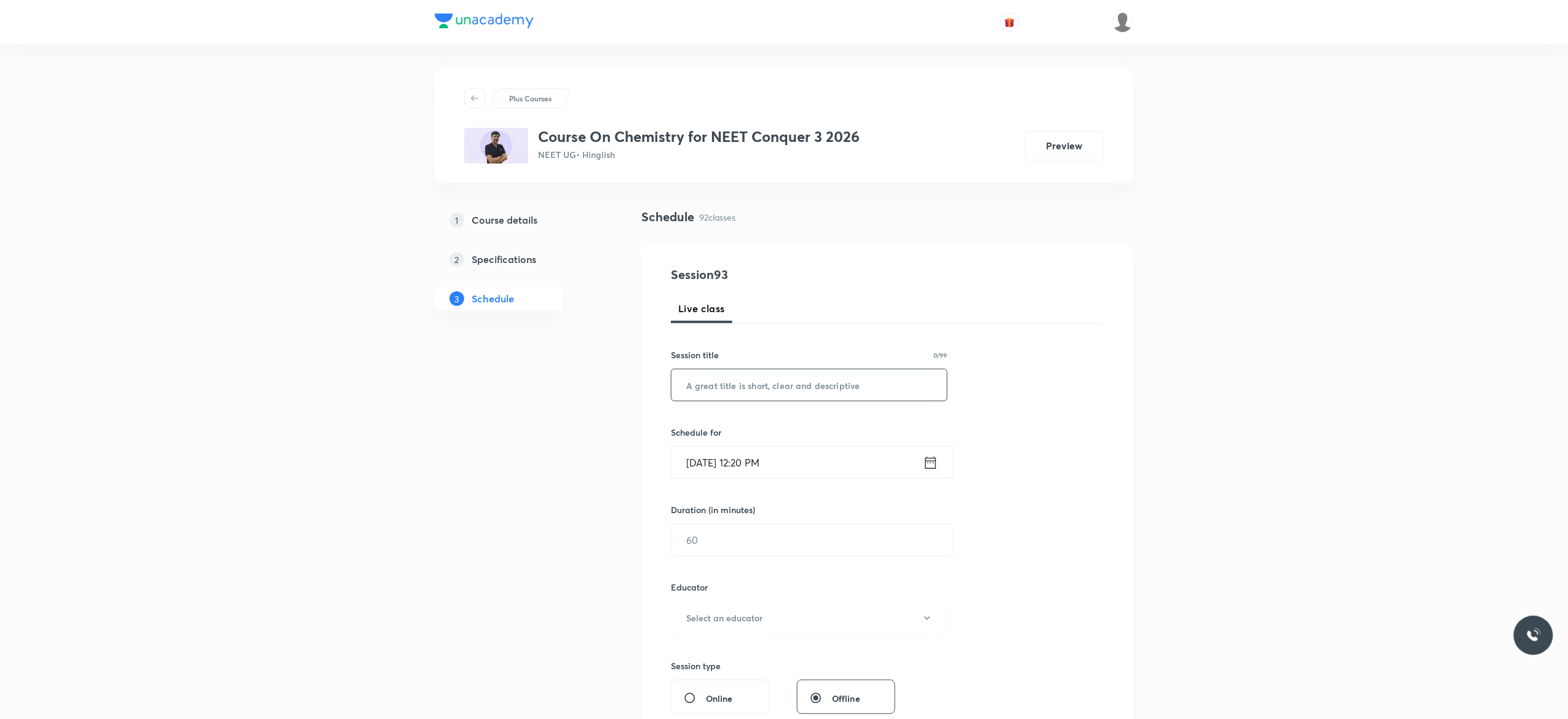
click at [753, 385] on input "text" at bounding box center [810, 385] width 276 height 32
paste input "General Organic Chemistry - 3"
type input "General Organic Chemistry - 4"
click at [932, 462] on icon at bounding box center [931, 462] width 11 height 12
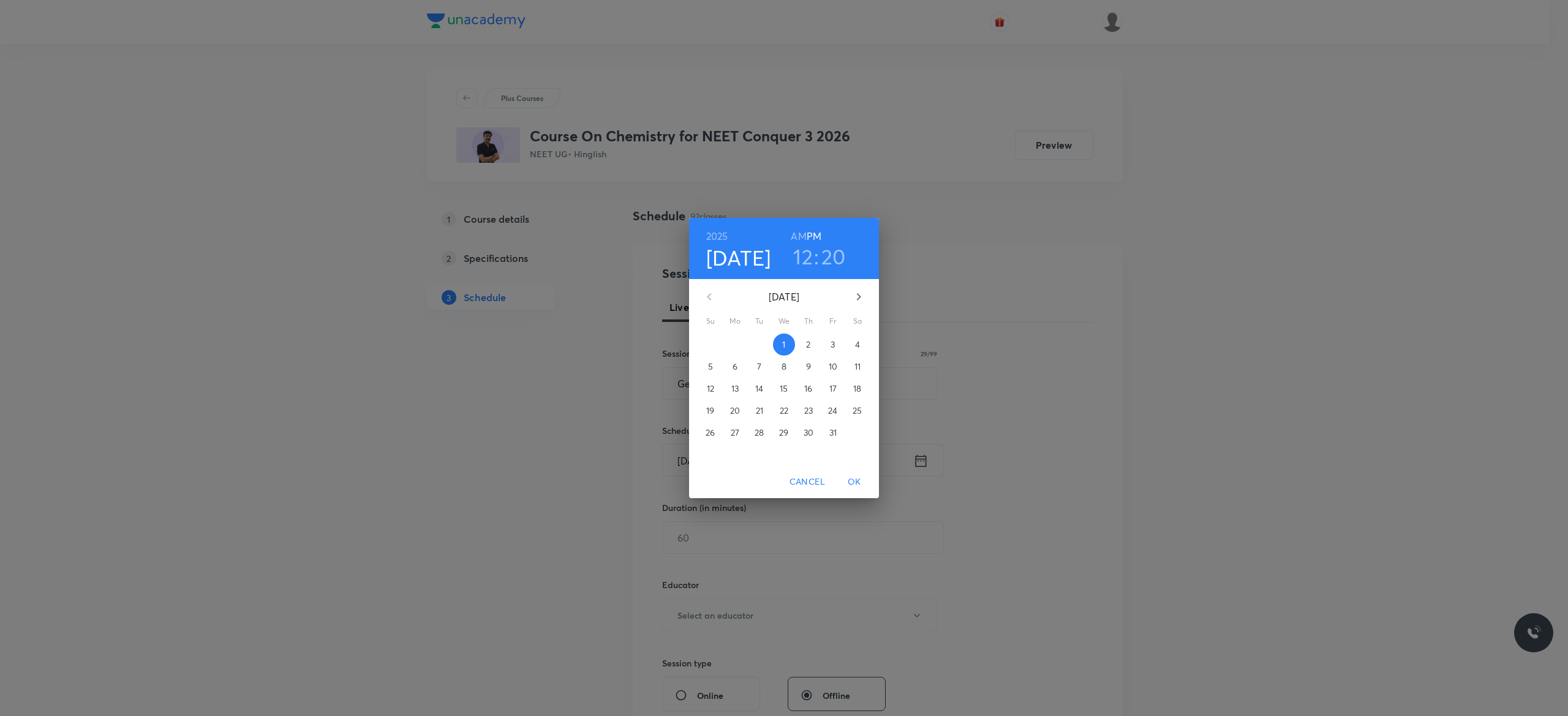
click at [833, 342] on p "3" at bounding box center [832, 344] width 4 height 12
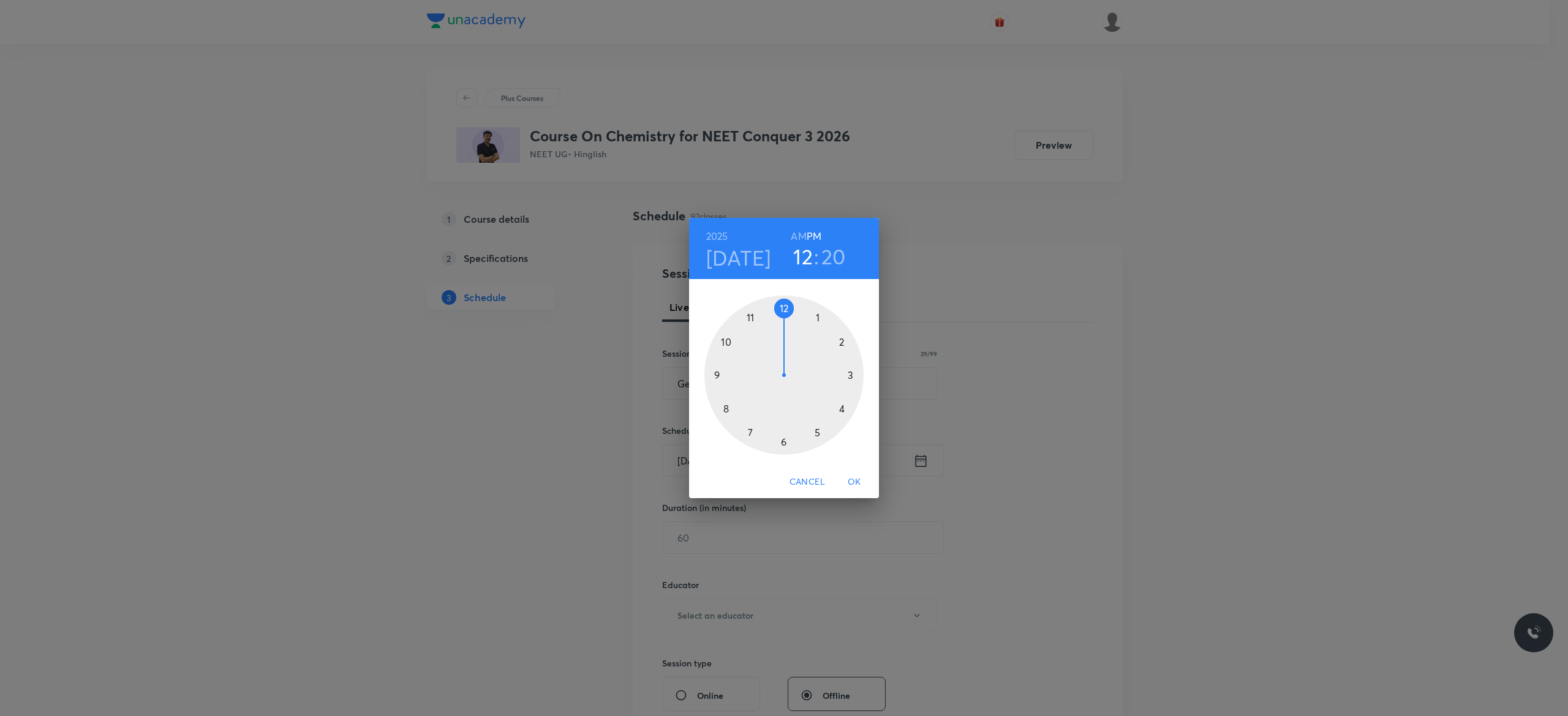
click at [782, 308] on div at bounding box center [784, 375] width 159 height 159
click at [782, 441] on div at bounding box center [784, 375] width 159 height 159
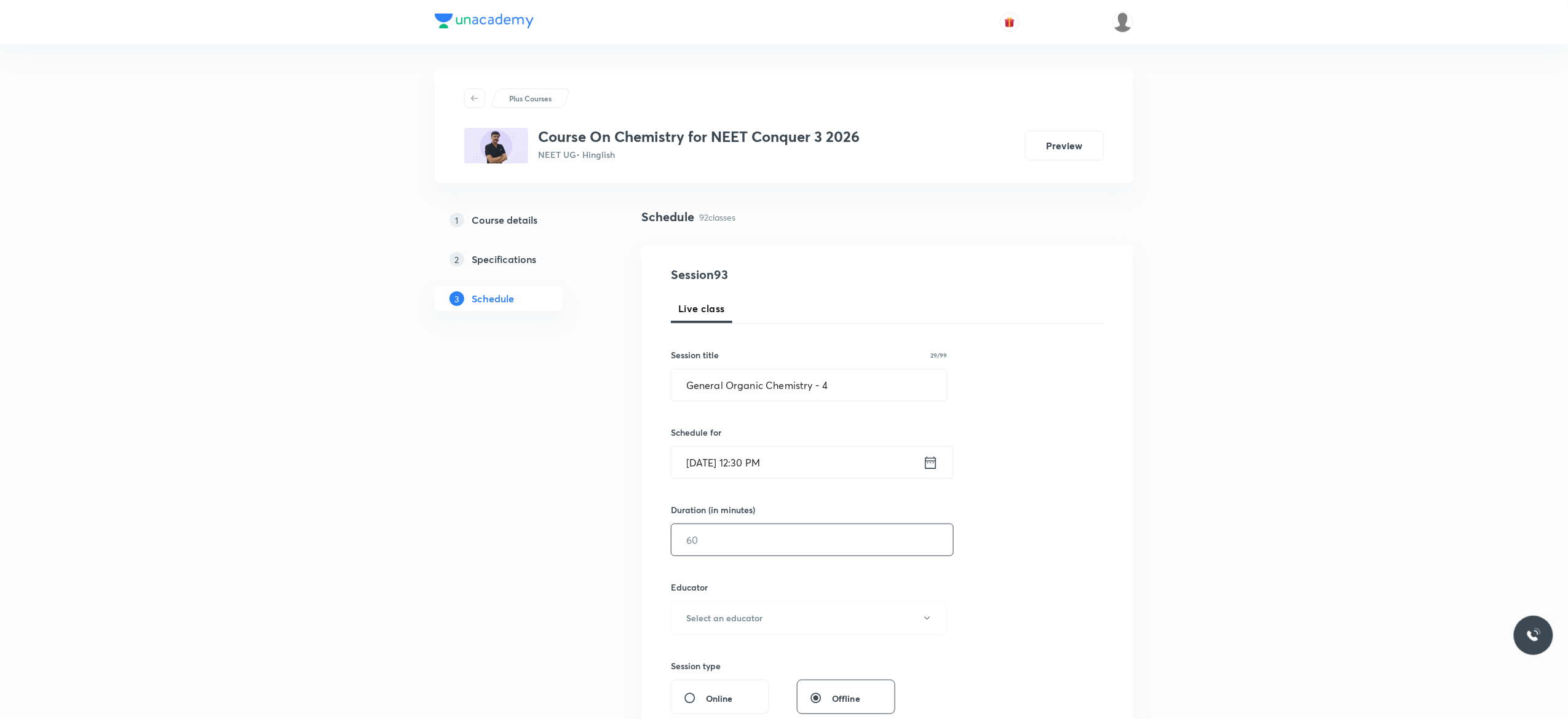
click at [743, 543] on input "text" at bounding box center [813, 540] width 282 height 32
type input "90"
click at [925, 624] on icon "button" at bounding box center [927, 619] width 10 height 10
click at [704, 656] on span "[PERSON_NAME]" at bounding box center [807, 660] width 269 height 13
click at [985, 597] on div "Session 93 Live class Session title 29/99 General Organic Chemistry - 4 ​ Sched…" at bounding box center [887, 593] width 433 height 656
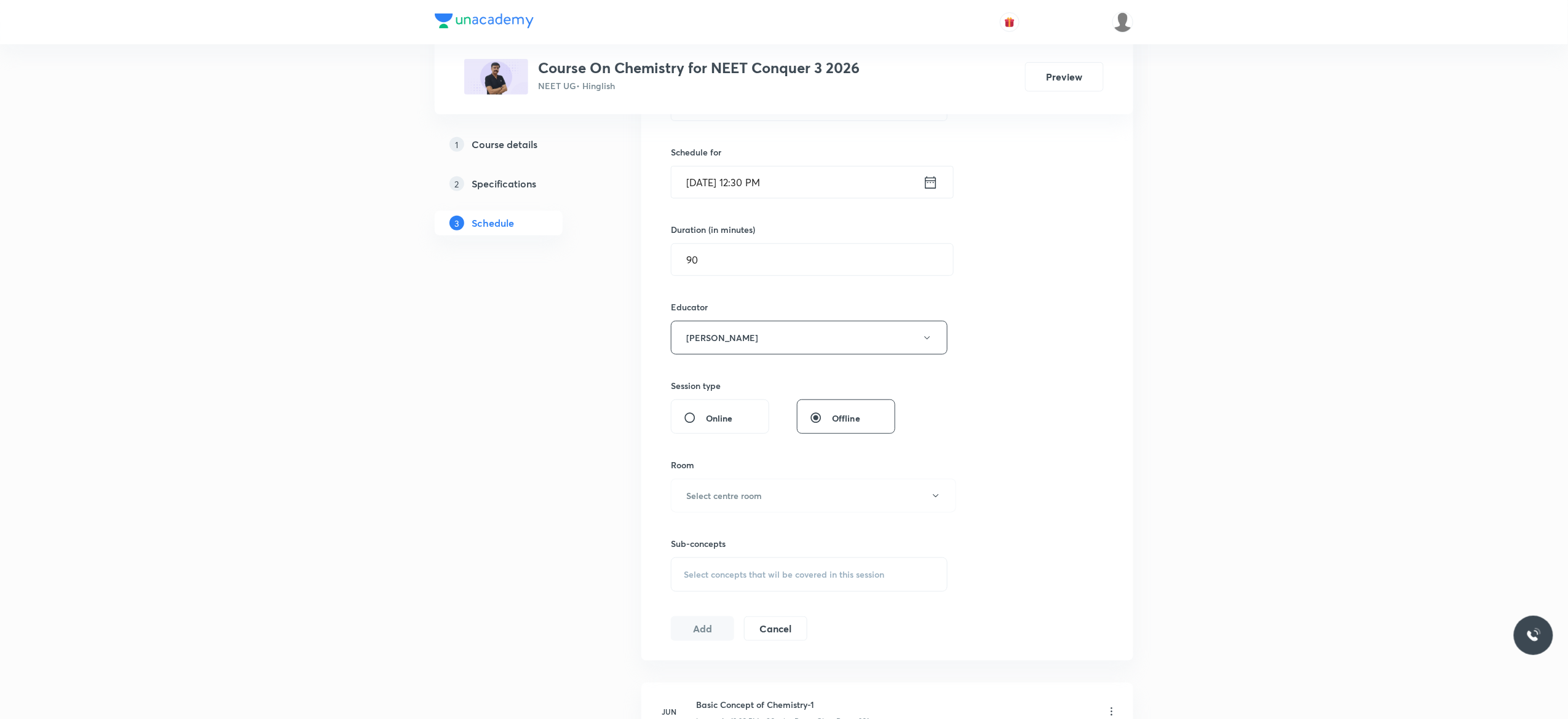
scroll to position [492, 0]
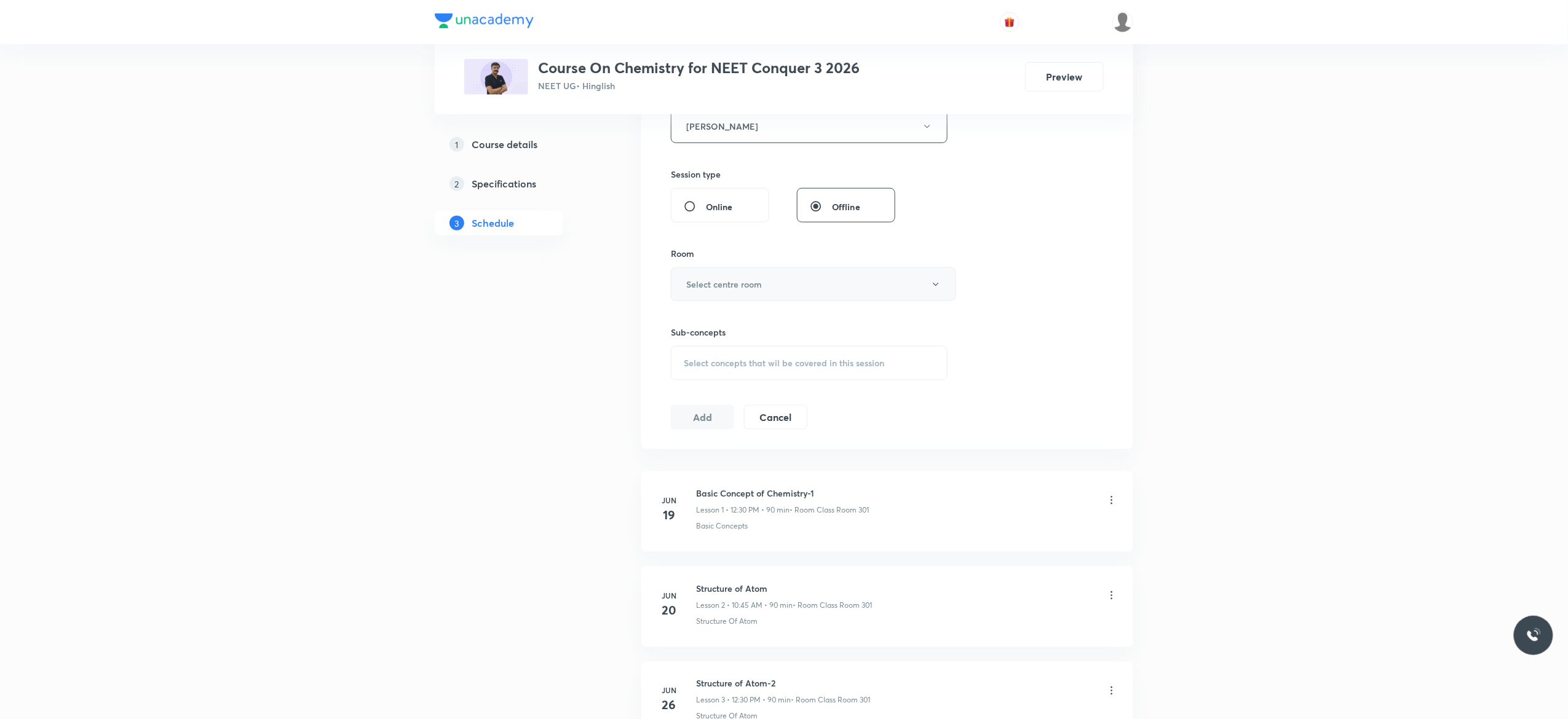
click at [932, 289] on icon "button" at bounding box center [936, 285] width 10 height 10
click at [724, 421] on span "Class Room 301" at bounding box center [807, 418] width 269 height 13
click at [722, 363] on span "Select concepts that wil be covered in this session" at bounding box center [784, 363] width 200 height 10
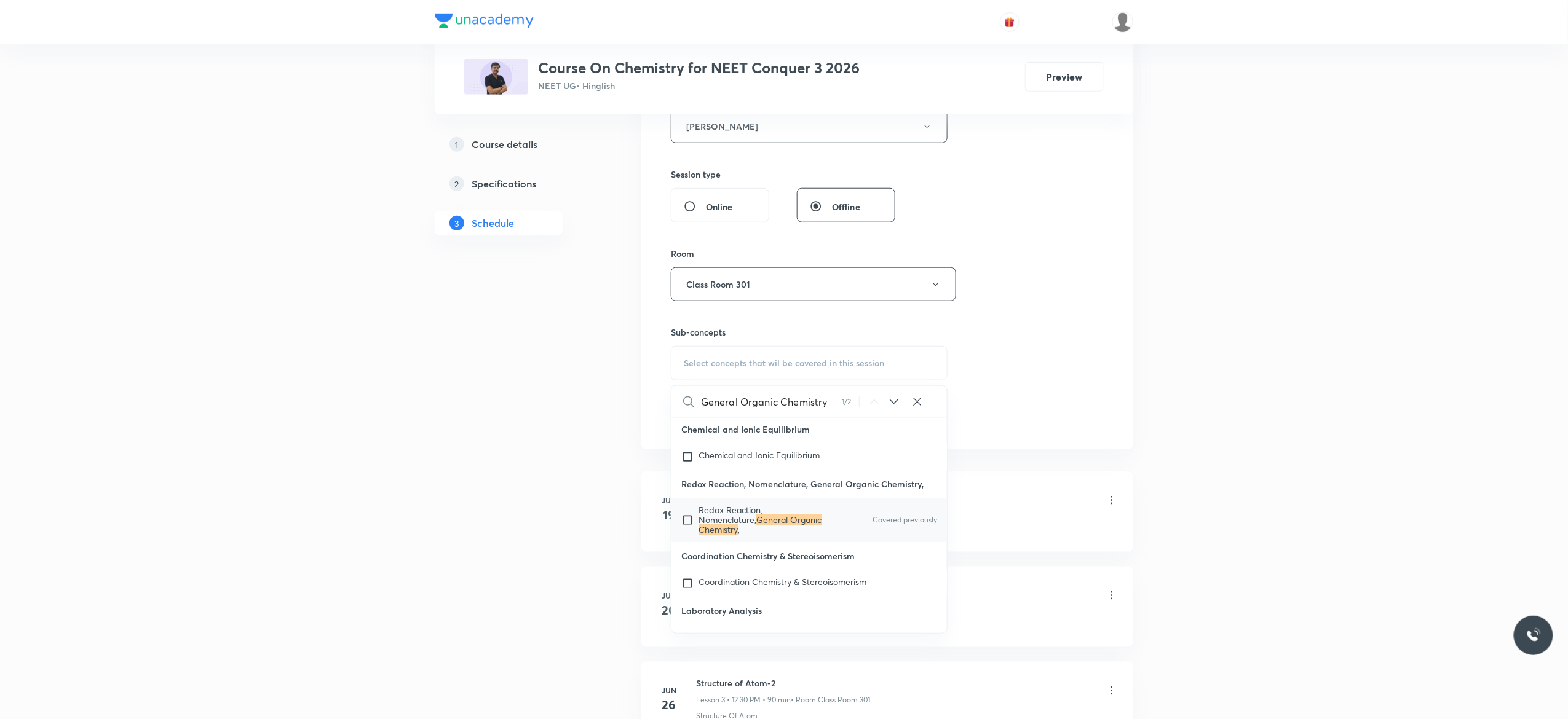
scroll to position [13732, 0]
type input "General Organic Chemistry"
click at [690, 535] on input "checkbox" at bounding box center [690, 520] width 17 height 30
checkbox input "true"
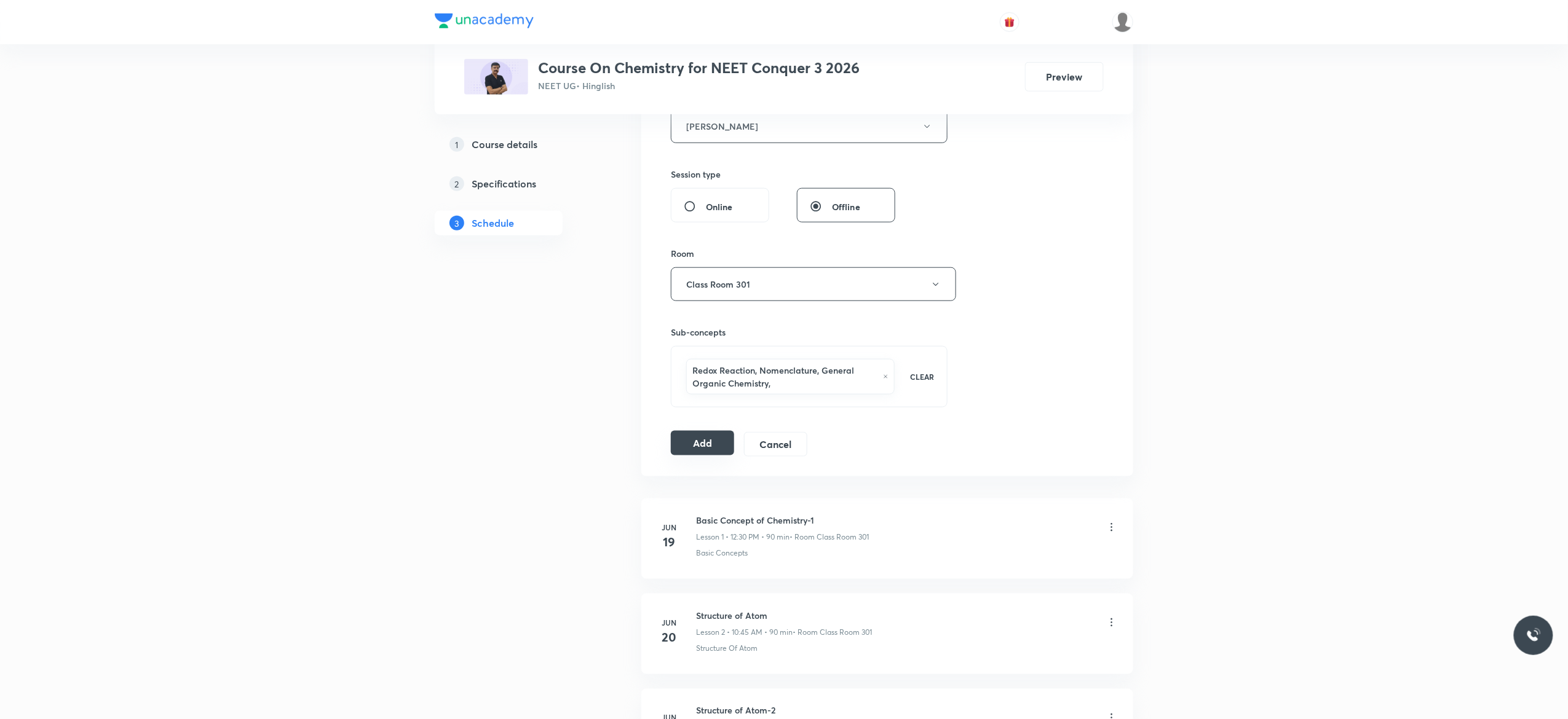
click at [691, 450] on button "Add" at bounding box center [703, 443] width 63 height 25
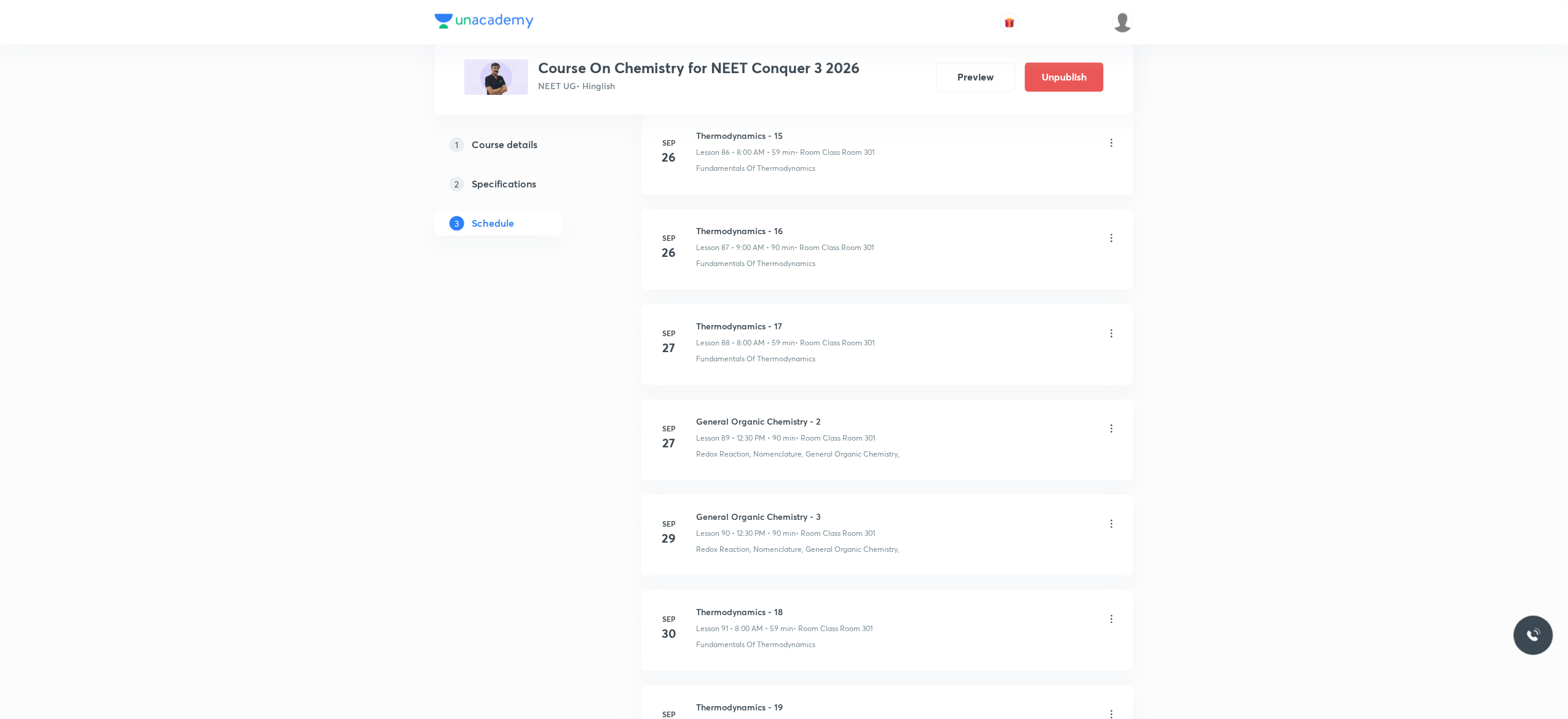
scroll to position [8600, 0]
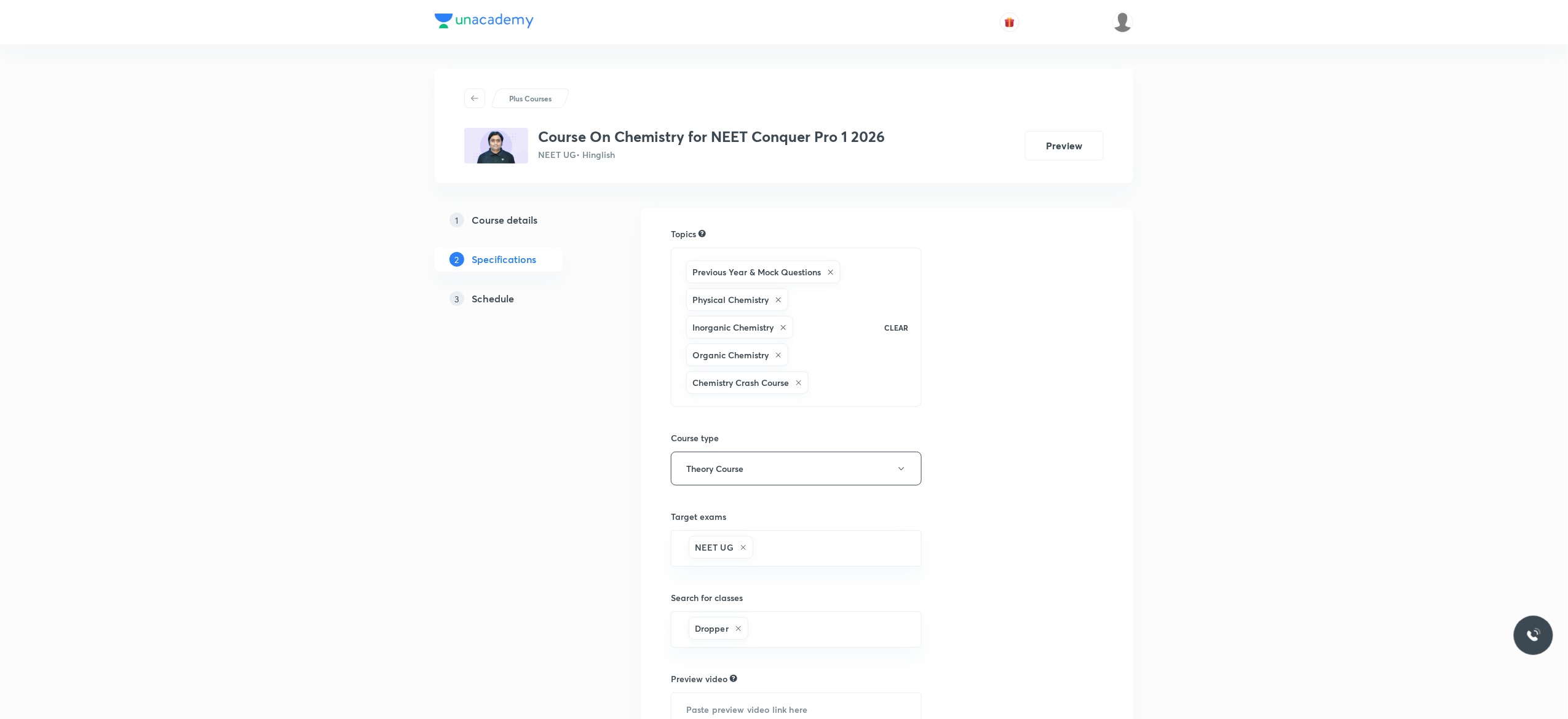
click at [498, 297] on h5 "Schedule" at bounding box center [492, 298] width 42 height 15
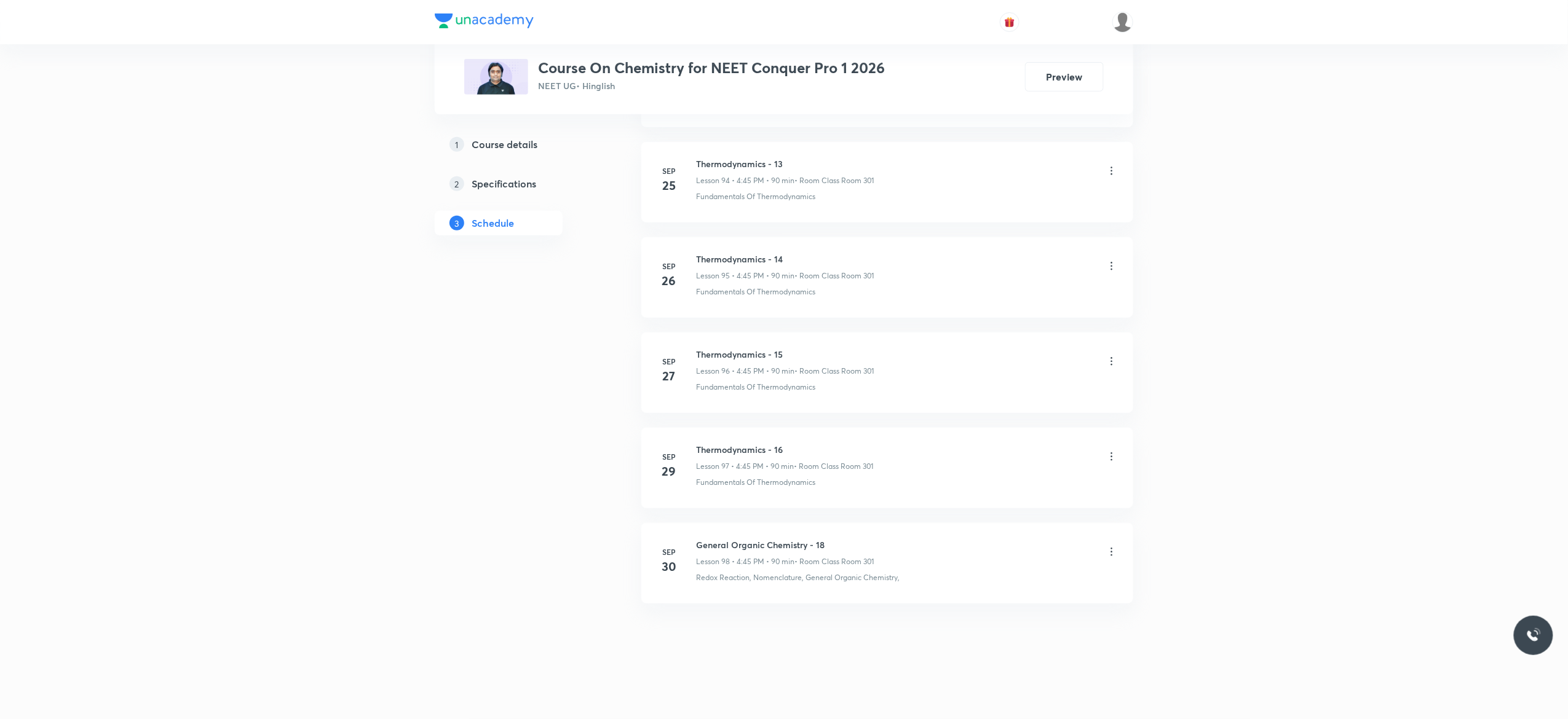
scroll to position [9725, 0]
drag, startPoint x: 790, startPoint y: 442, endPoint x: 698, endPoint y: 451, distance: 92.4
click at [698, 451] on li "[DATE] Thermodynamics - 16 Lesson 97 • 4:45 PM • 90 min • Room Class Room 301 F…" at bounding box center [887, 468] width 492 height 80
copy h6 "Thermodynamics - 16"
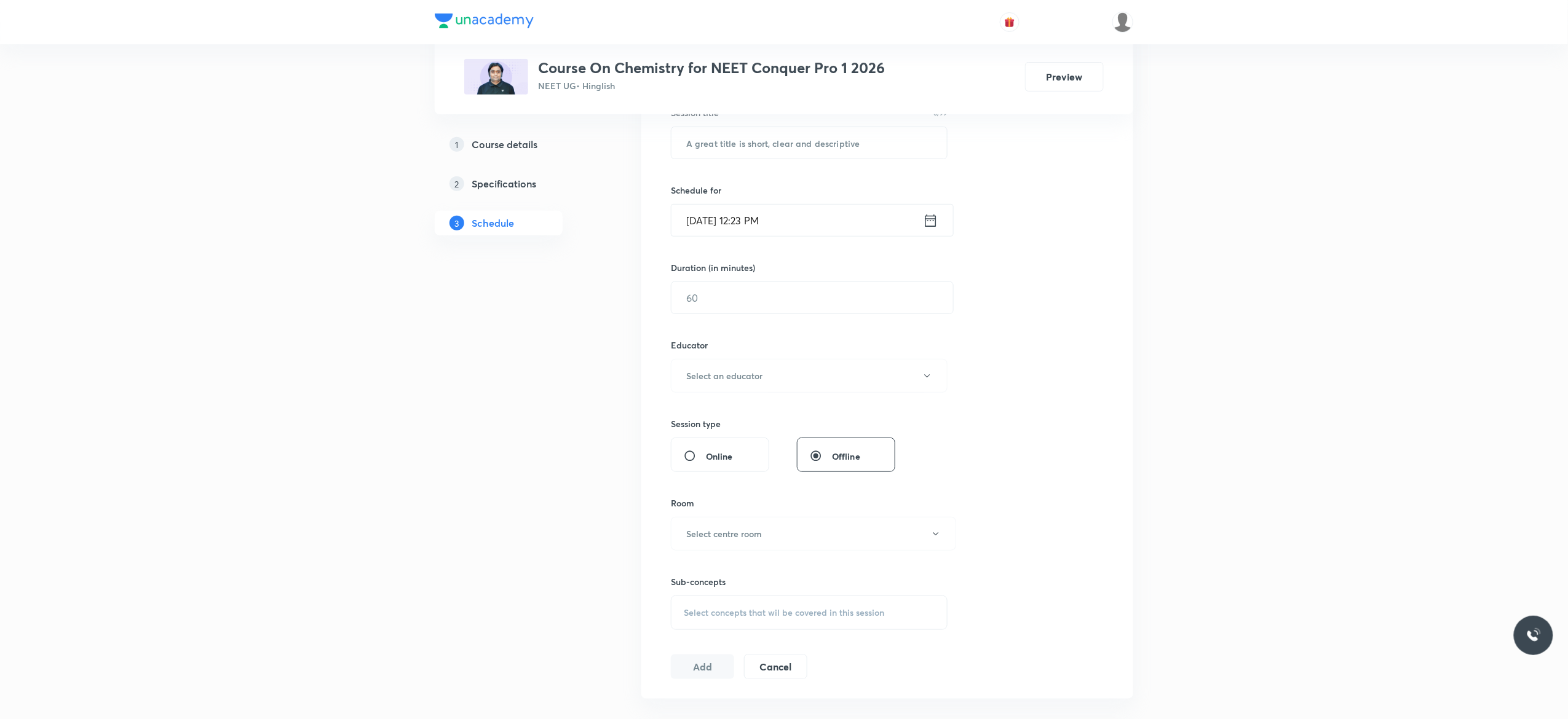
scroll to position [0, 0]
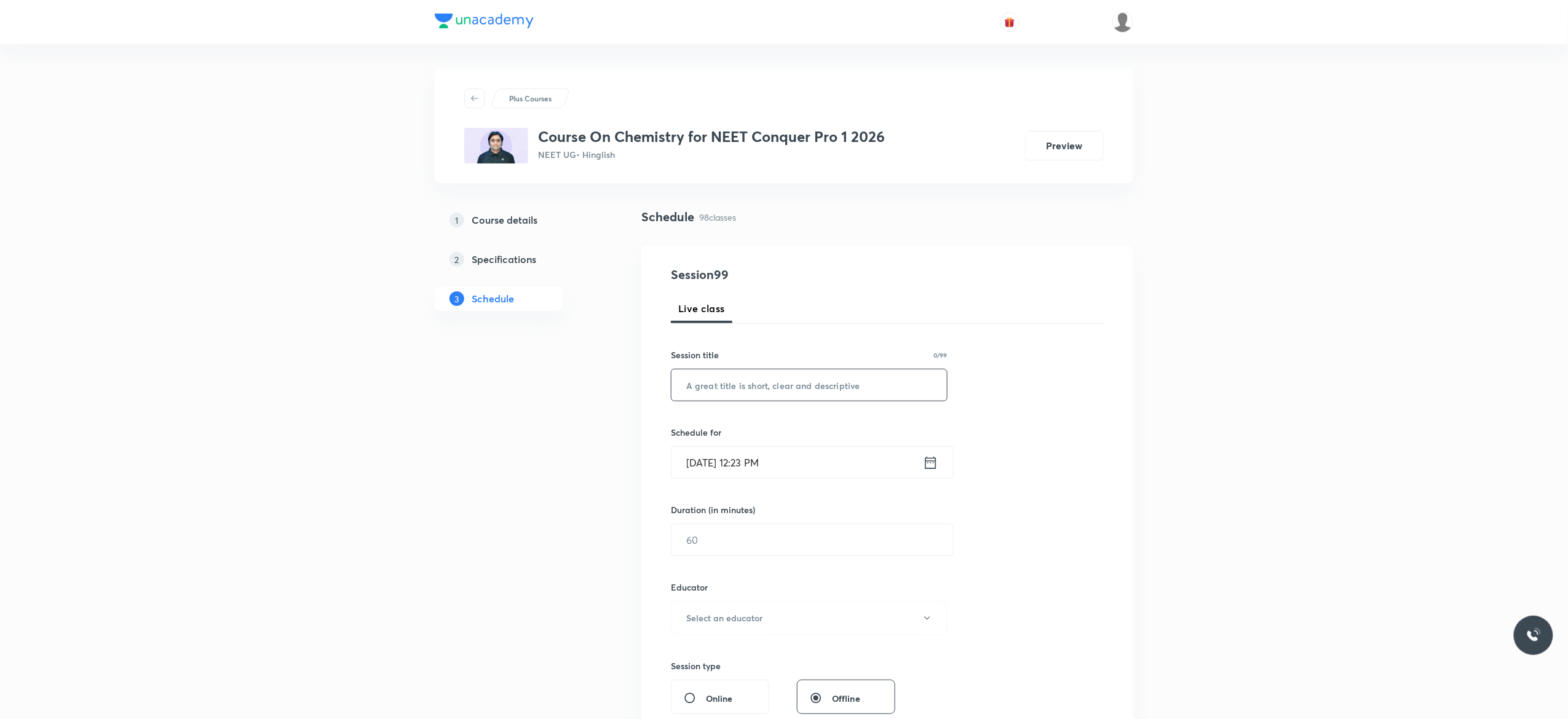
click at [796, 385] on input "text" at bounding box center [810, 385] width 276 height 32
paste input "Thermodynamics - 16"
type input "Thermodynamics - 17"
click at [931, 464] on icon at bounding box center [930, 462] width 15 height 17
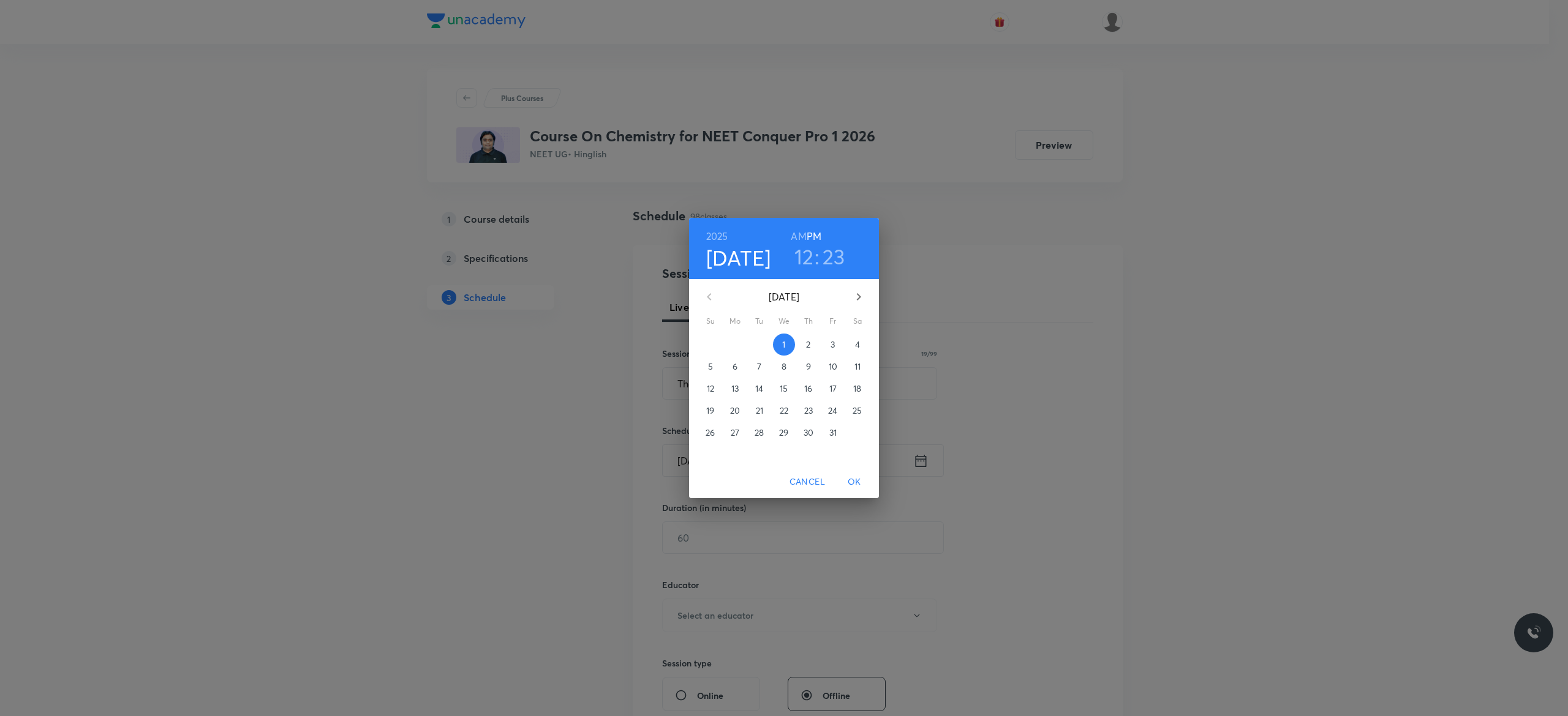
click at [836, 343] on span "3" at bounding box center [833, 344] width 22 height 12
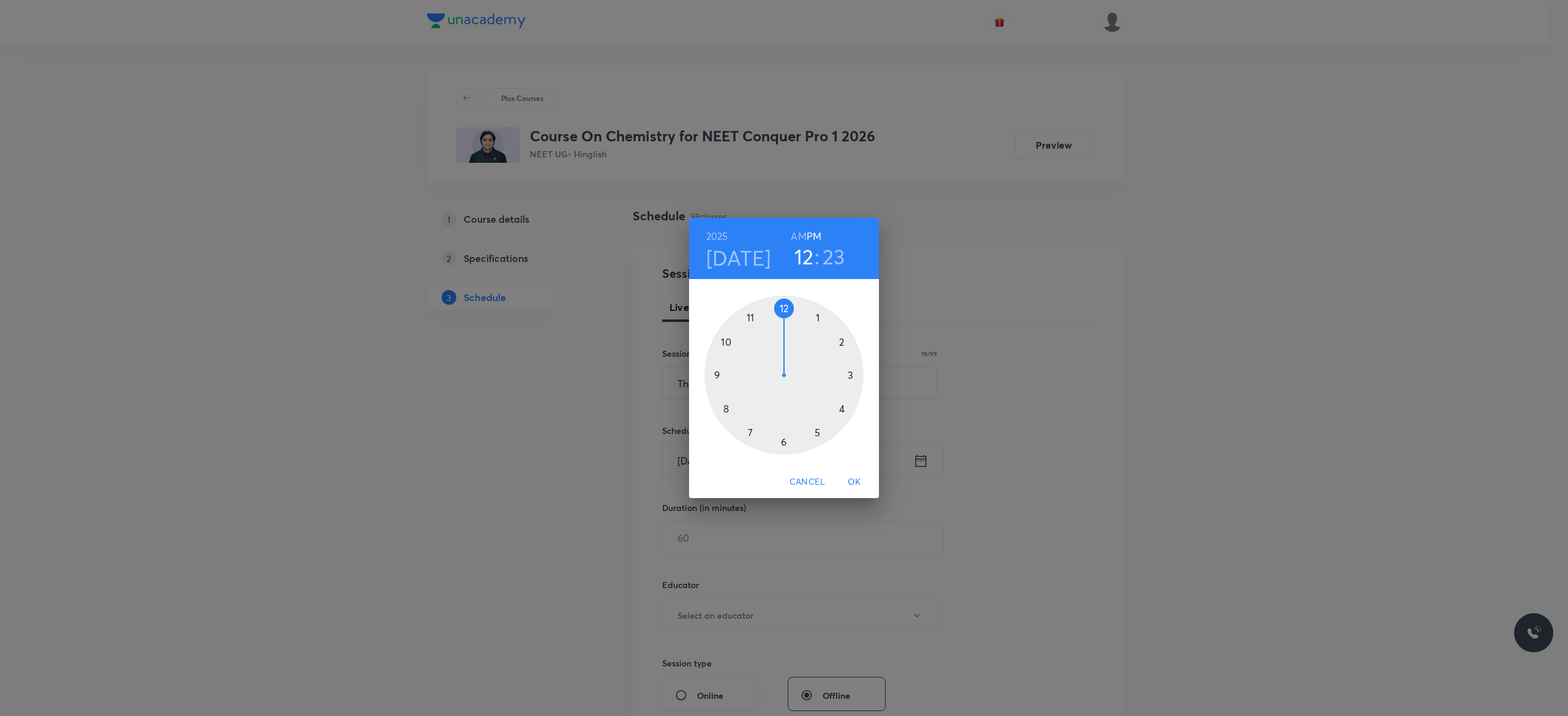
click at [850, 376] on div at bounding box center [784, 375] width 159 height 159
click at [782, 308] on div at bounding box center [784, 375] width 159 height 159
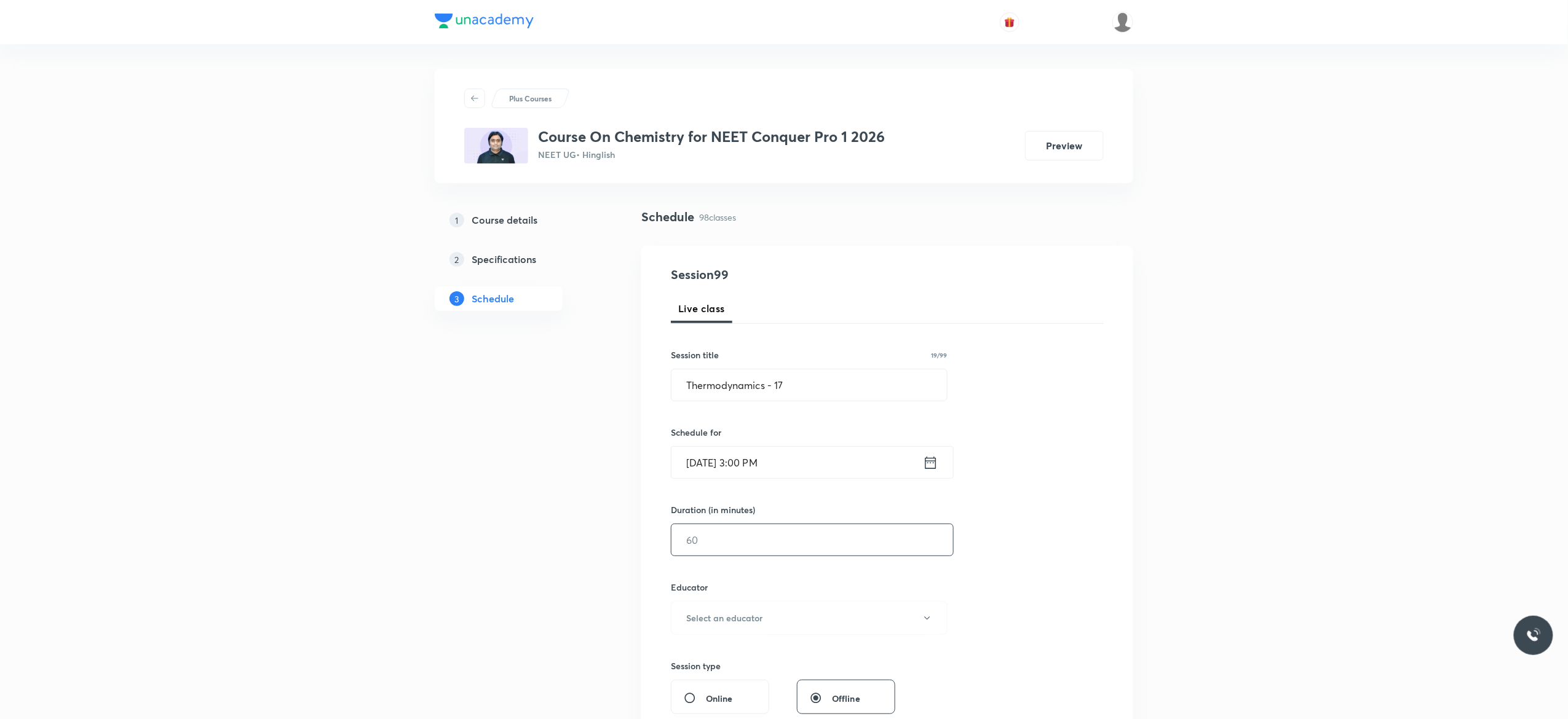
click at [789, 533] on input "text" at bounding box center [813, 540] width 282 height 32
type input "90"
click at [928, 619] on icon "button" at bounding box center [927, 618] width 6 height 3
click at [770, 681] on span "[PERSON_NAME]" at bounding box center [807, 682] width 269 height 13
click at [1032, 565] on div "Session 99 Live class Session title 19/99 Thermodynamics - 17 ​ Schedule for [D…" at bounding box center [887, 593] width 433 height 656
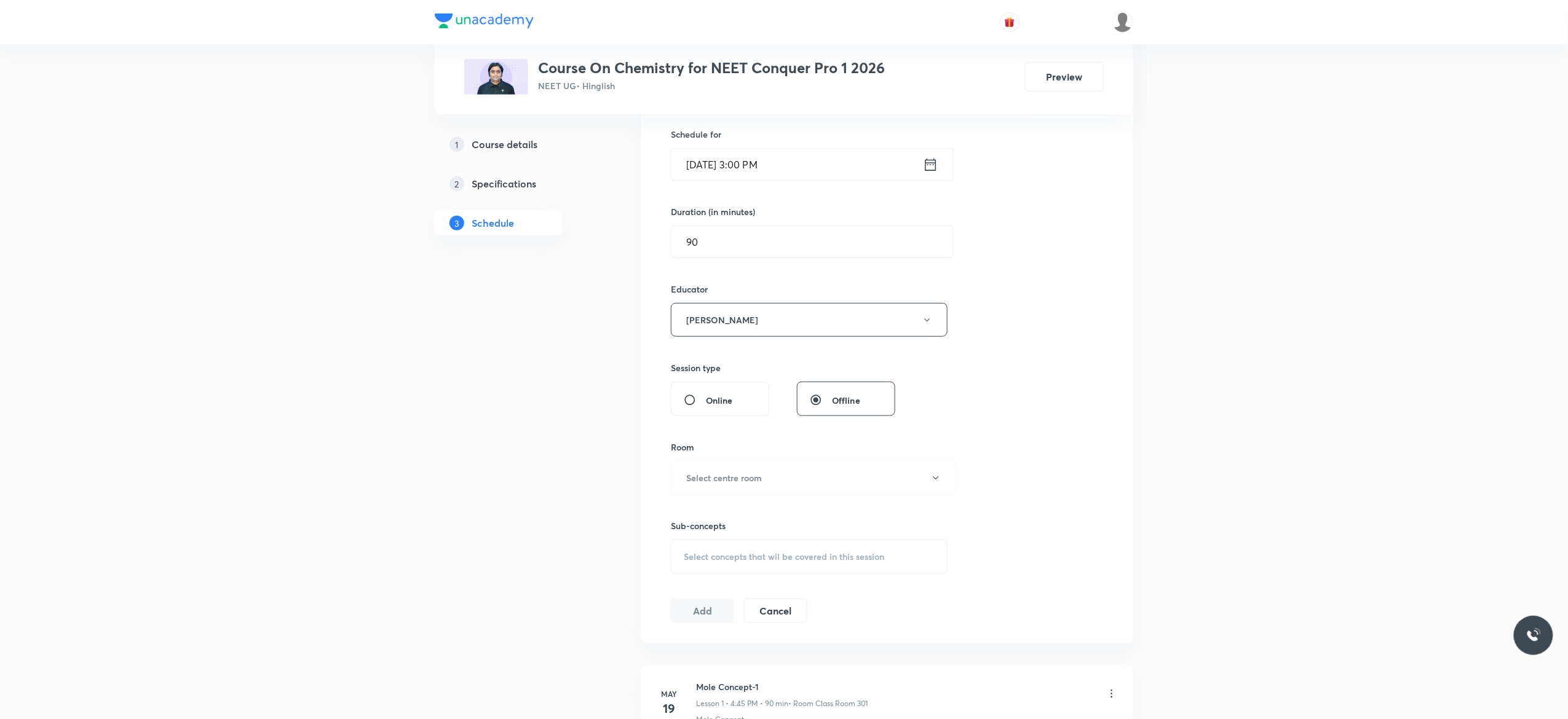
scroll to position [344, 0]
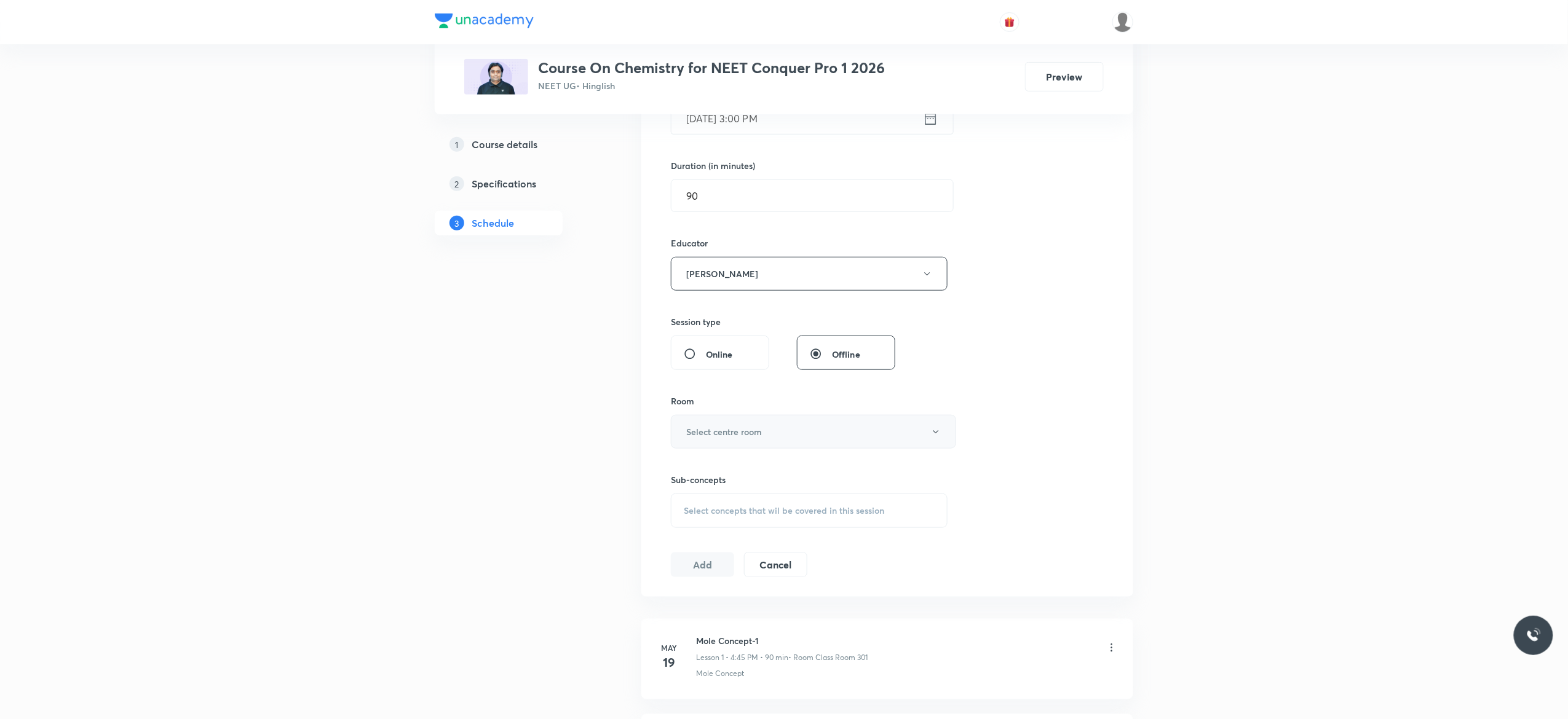
click at [938, 437] on icon "button" at bounding box center [936, 432] width 10 height 10
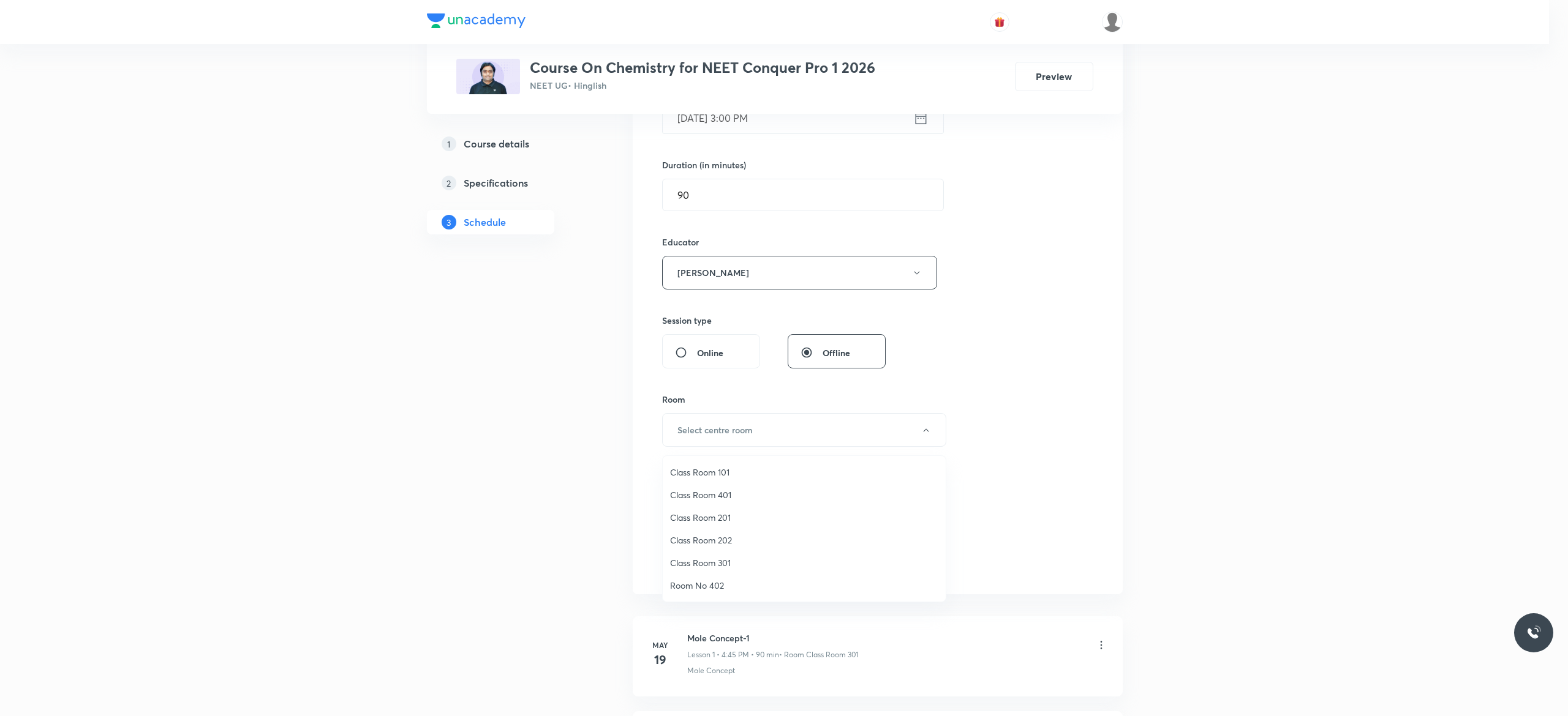
click at [728, 562] on span "Class Room 301" at bounding box center [804, 562] width 268 height 13
click at [701, 517] on div "Select concepts that wil be covered in this session" at bounding box center [806, 508] width 276 height 34
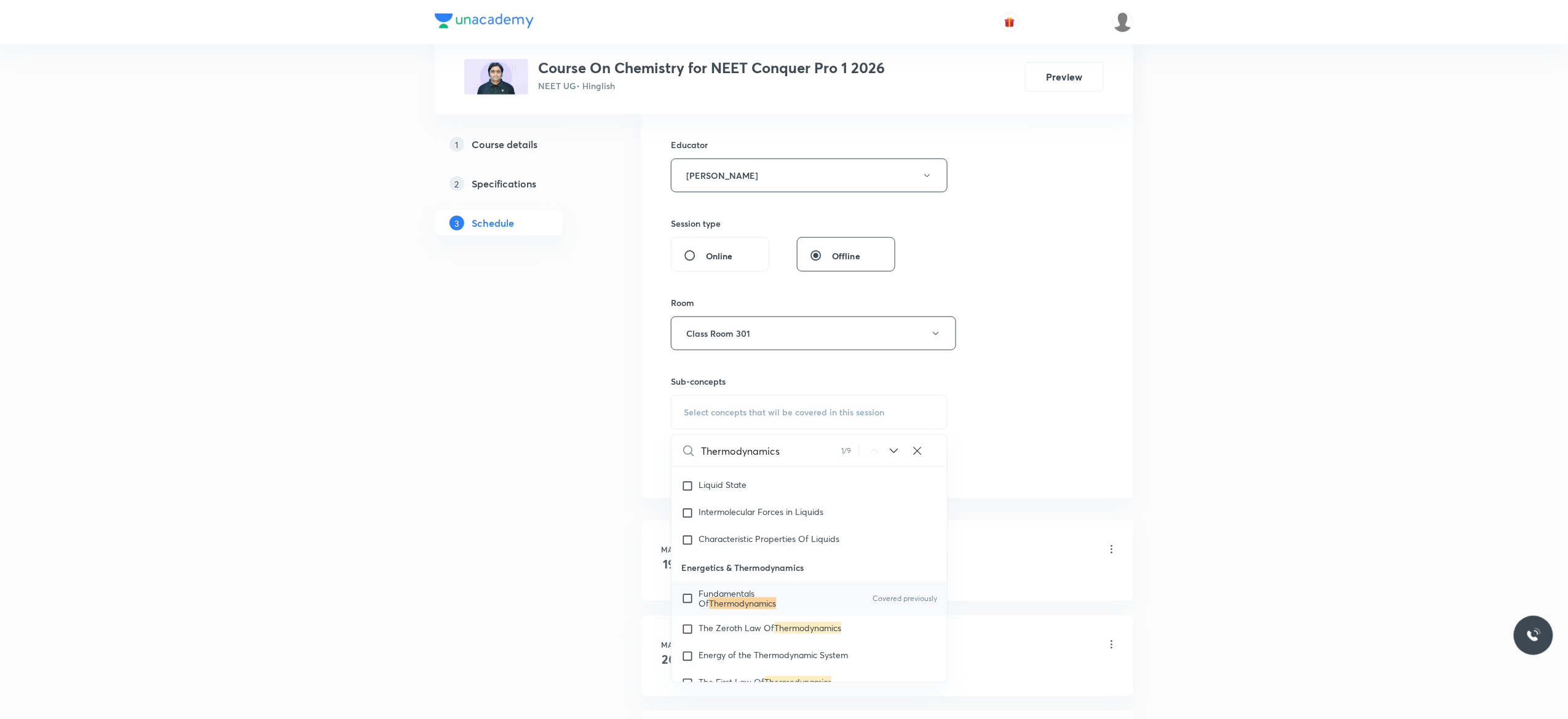
scroll to position [2887, 0]
type input "Thermodynamics"
click at [684, 617] on input "checkbox" at bounding box center [690, 607] width 17 height 20
checkbox input "true"
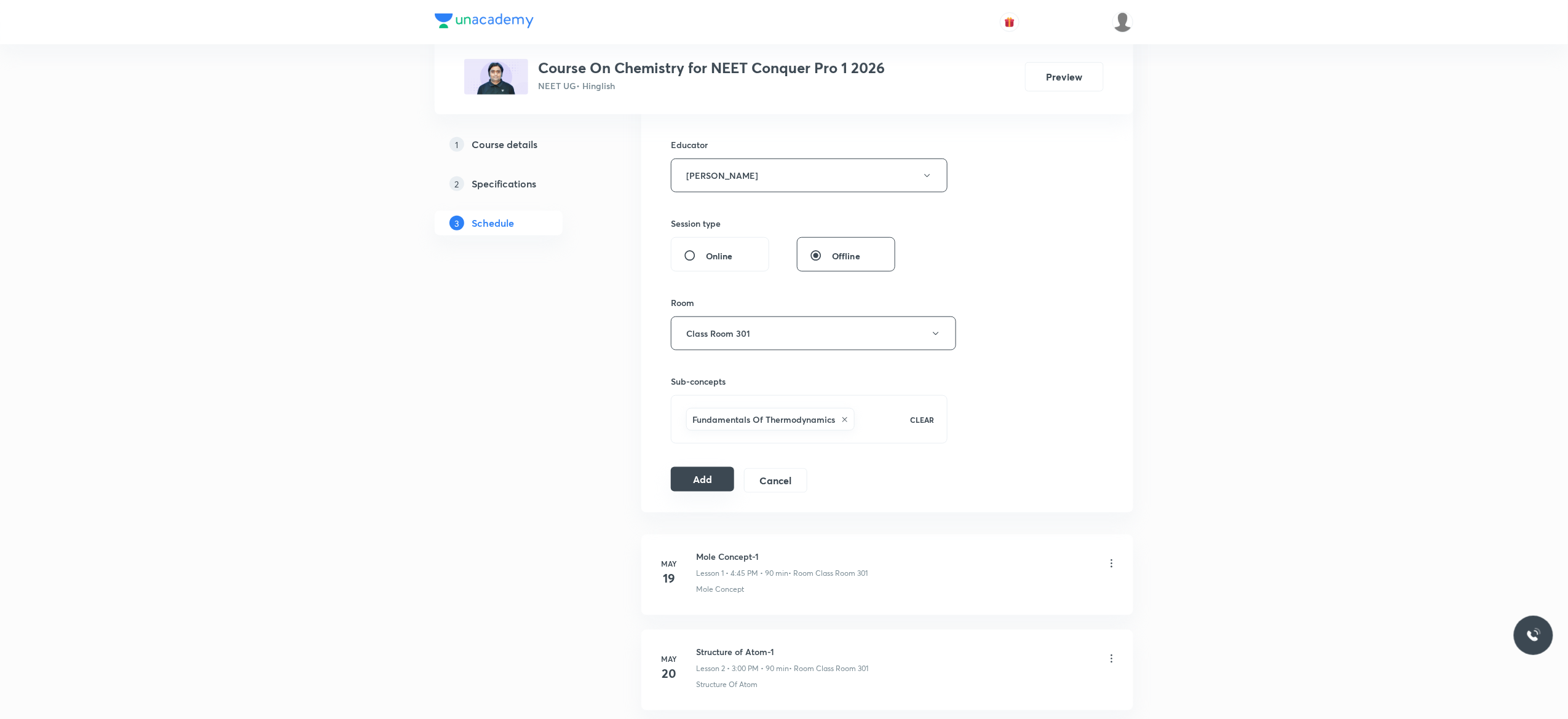
click at [706, 482] on button "Add" at bounding box center [703, 479] width 63 height 25
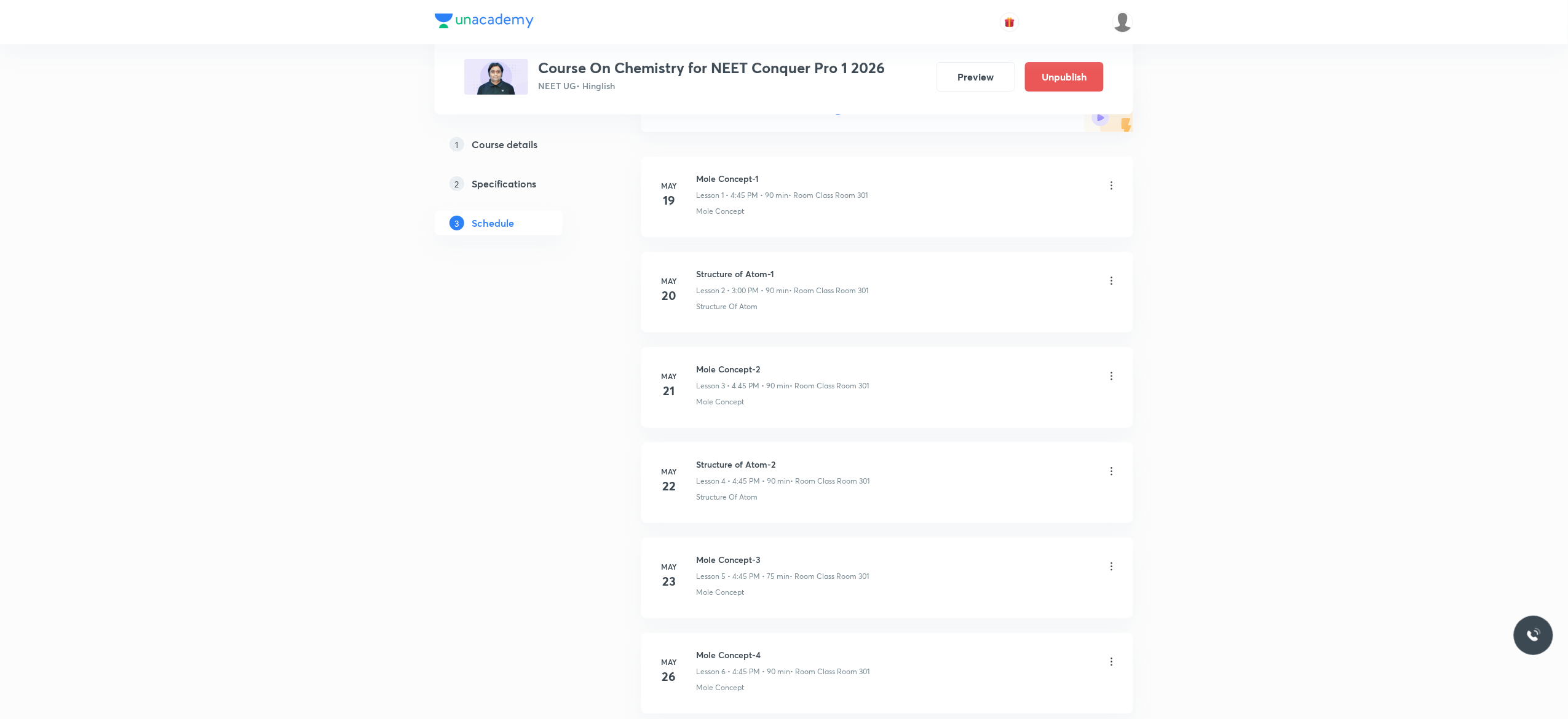
scroll to position [0, 0]
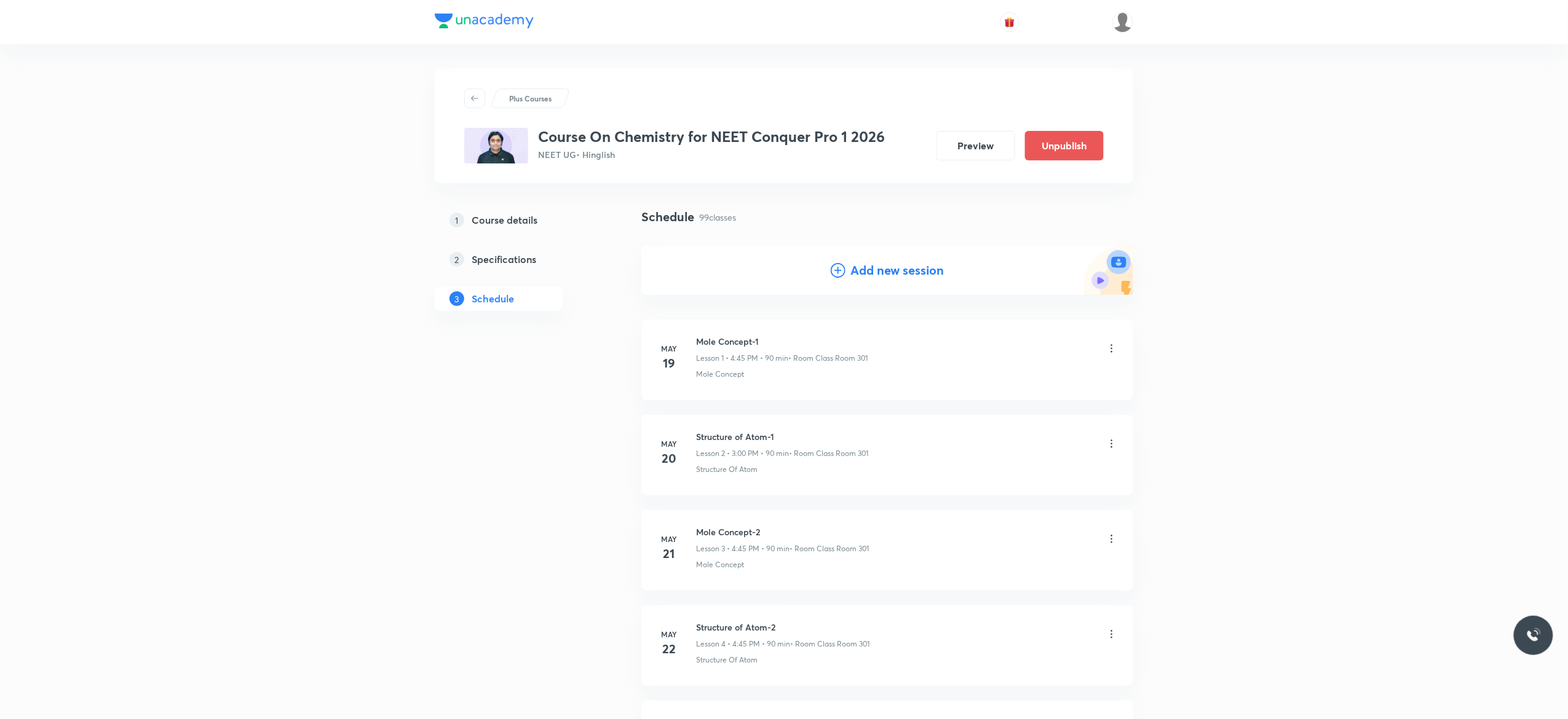
click at [836, 268] on icon at bounding box center [838, 270] width 15 height 15
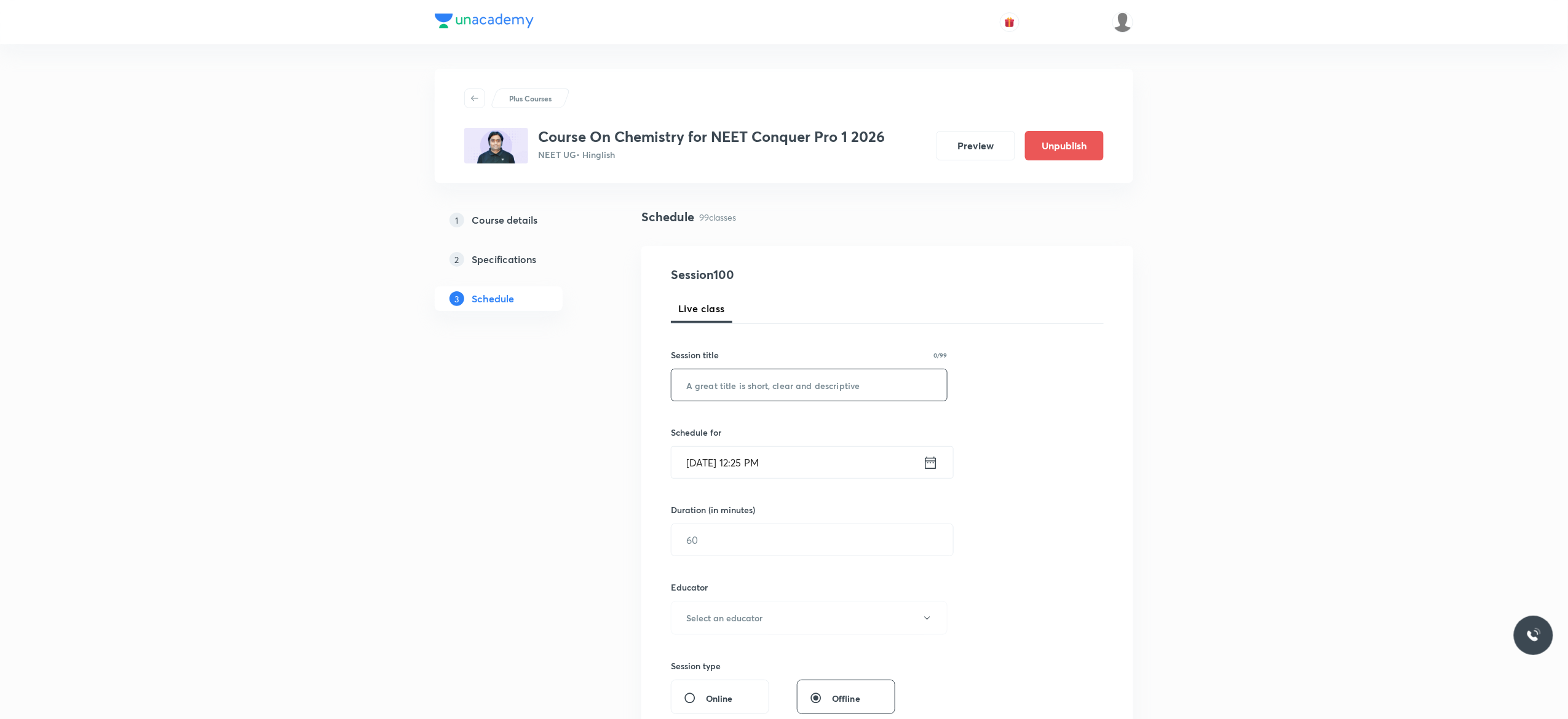
click at [771, 388] on input "text" at bounding box center [810, 385] width 276 height 32
paste input "Thermodynamics - 16"
type input "Thermodynamics - 18"
click at [932, 464] on icon at bounding box center [930, 462] width 15 height 17
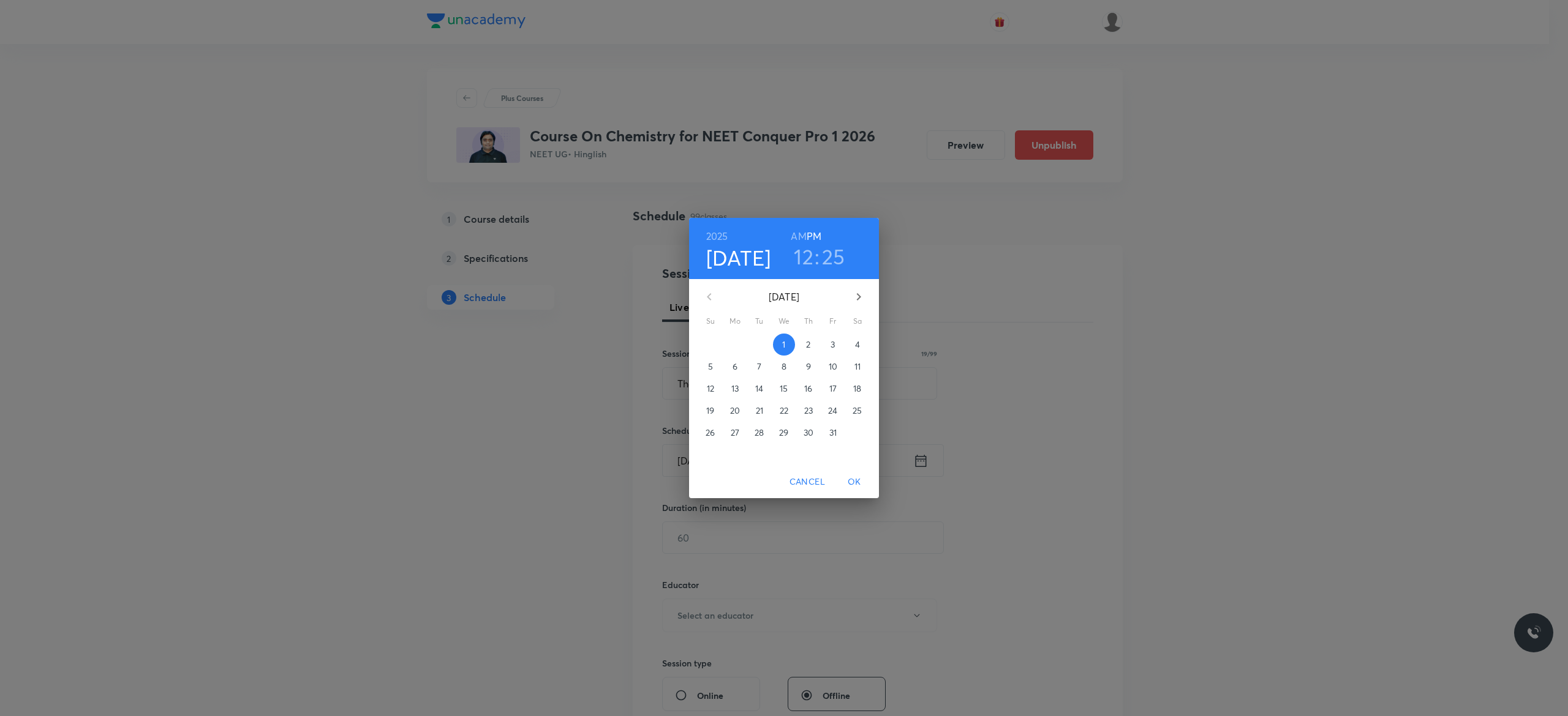
click at [834, 344] on p "3" at bounding box center [832, 344] width 4 height 12
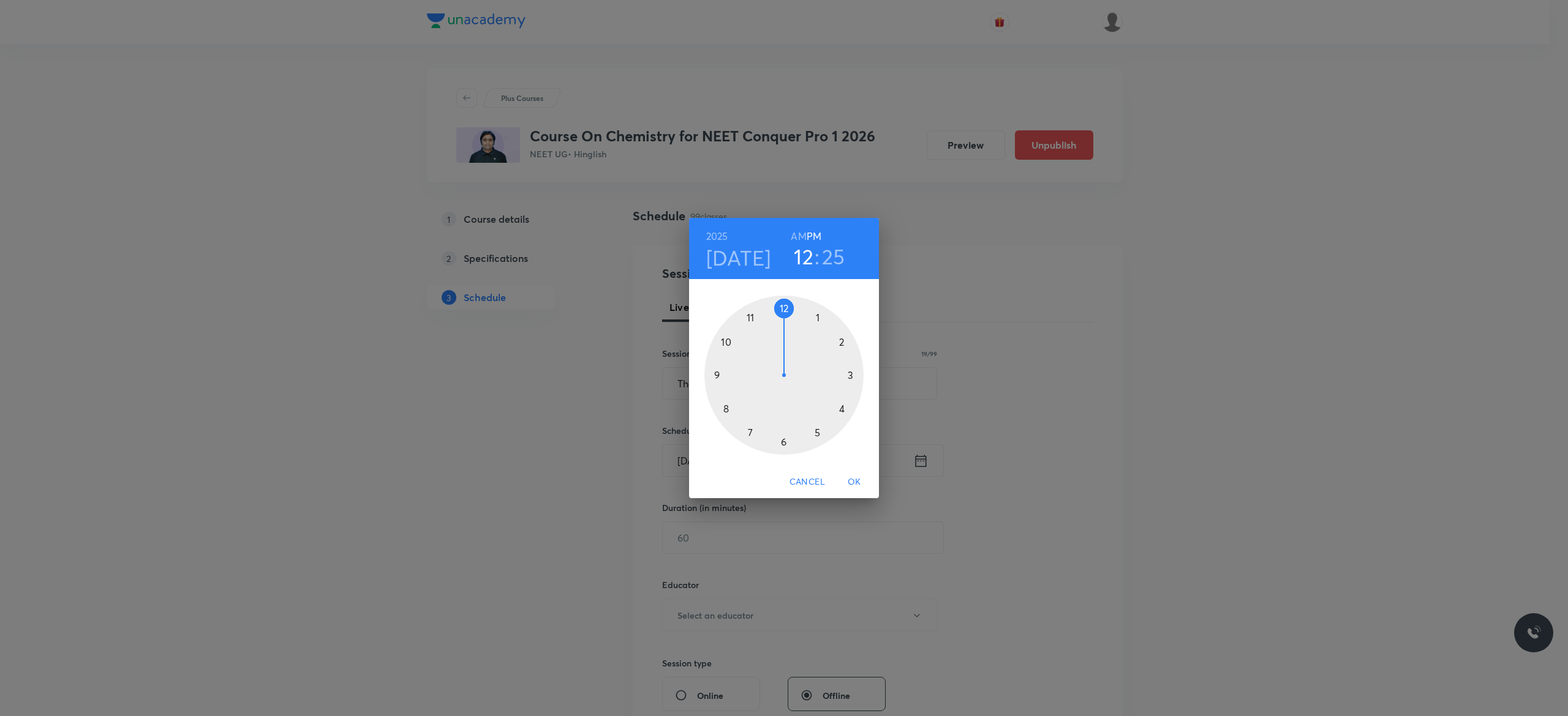
click at [841, 411] on div at bounding box center [784, 375] width 159 height 159
click at [718, 374] on div at bounding box center [784, 375] width 159 height 159
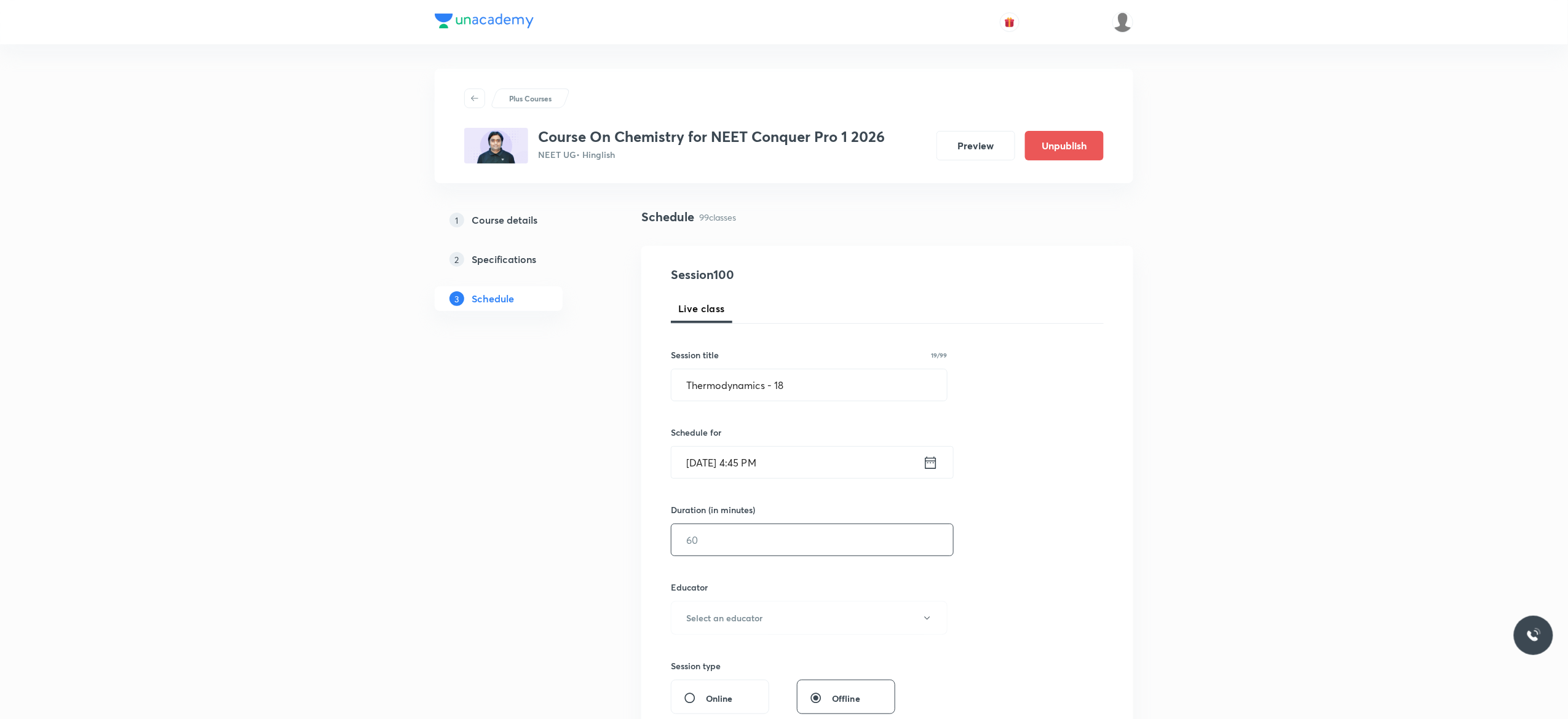
click at [754, 545] on input "text" at bounding box center [813, 540] width 282 height 32
type input "90"
click at [931, 624] on icon "button" at bounding box center [927, 619] width 10 height 10
click at [753, 680] on span "Kuldeep Kumar Pandey" at bounding box center [807, 682] width 269 height 13
click at [1026, 573] on div "Session 100 Live class Session title 19/99 Thermodynamics - 18 ​ Schedule for O…" at bounding box center [887, 593] width 433 height 656
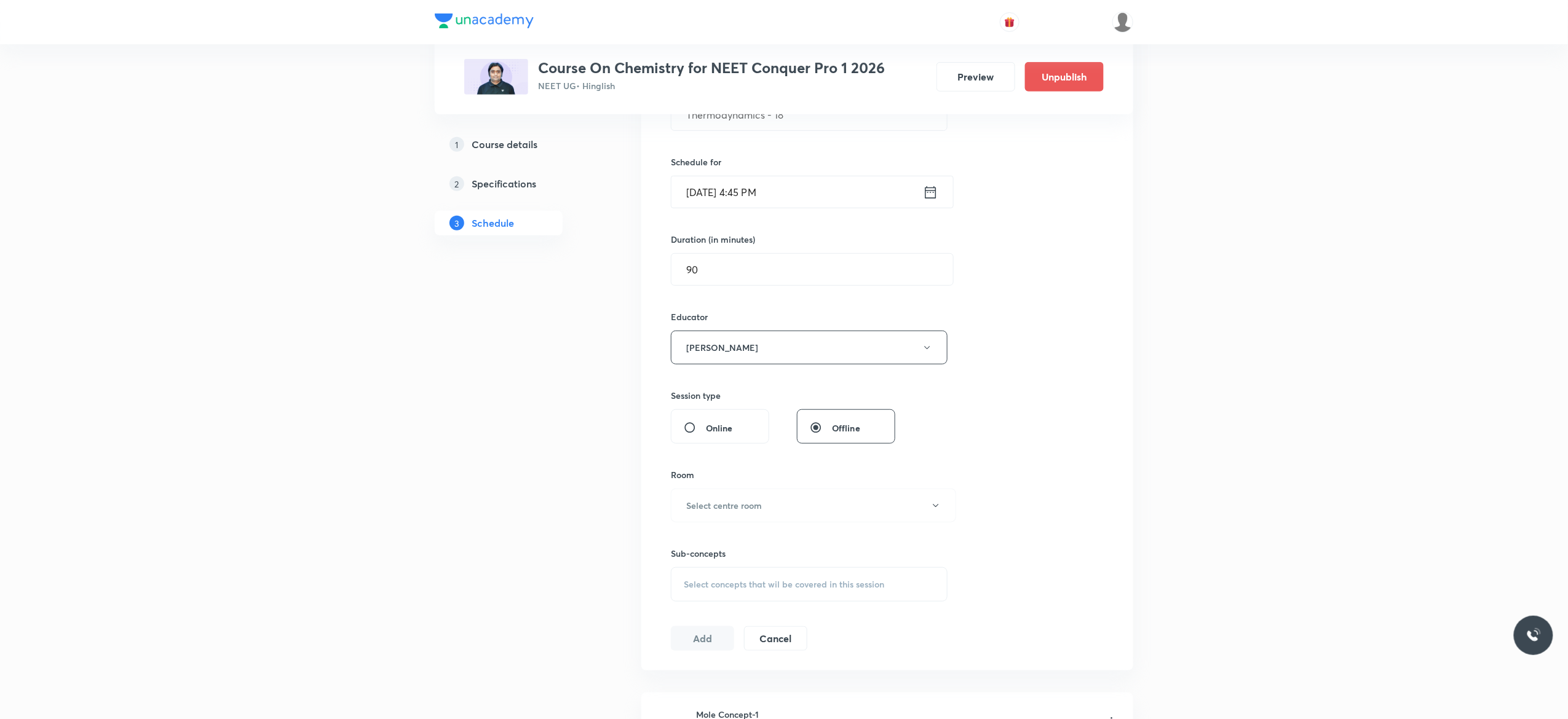
scroll to position [492, 0]
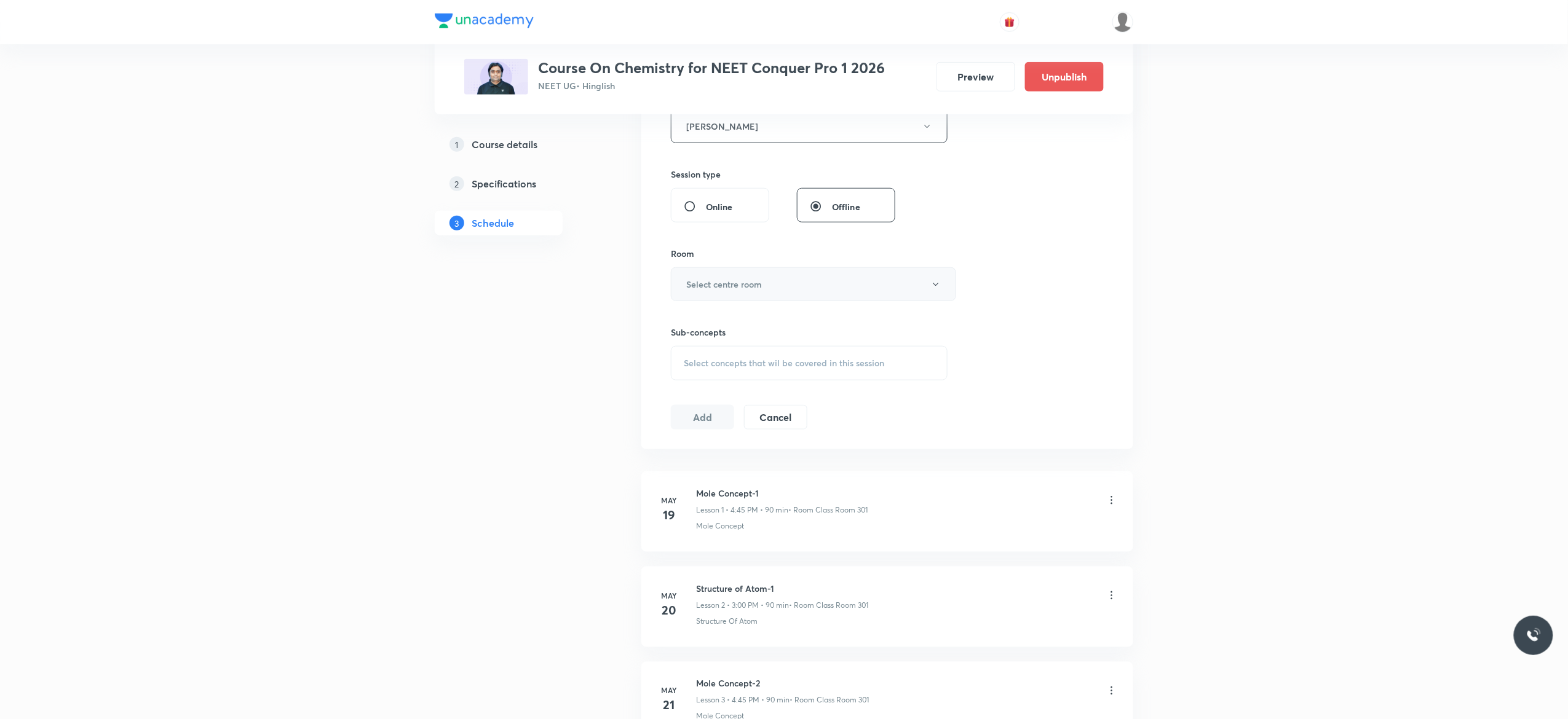
click at [939, 292] on button "Select centre room" at bounding box center [813, 284] width 285 height 34
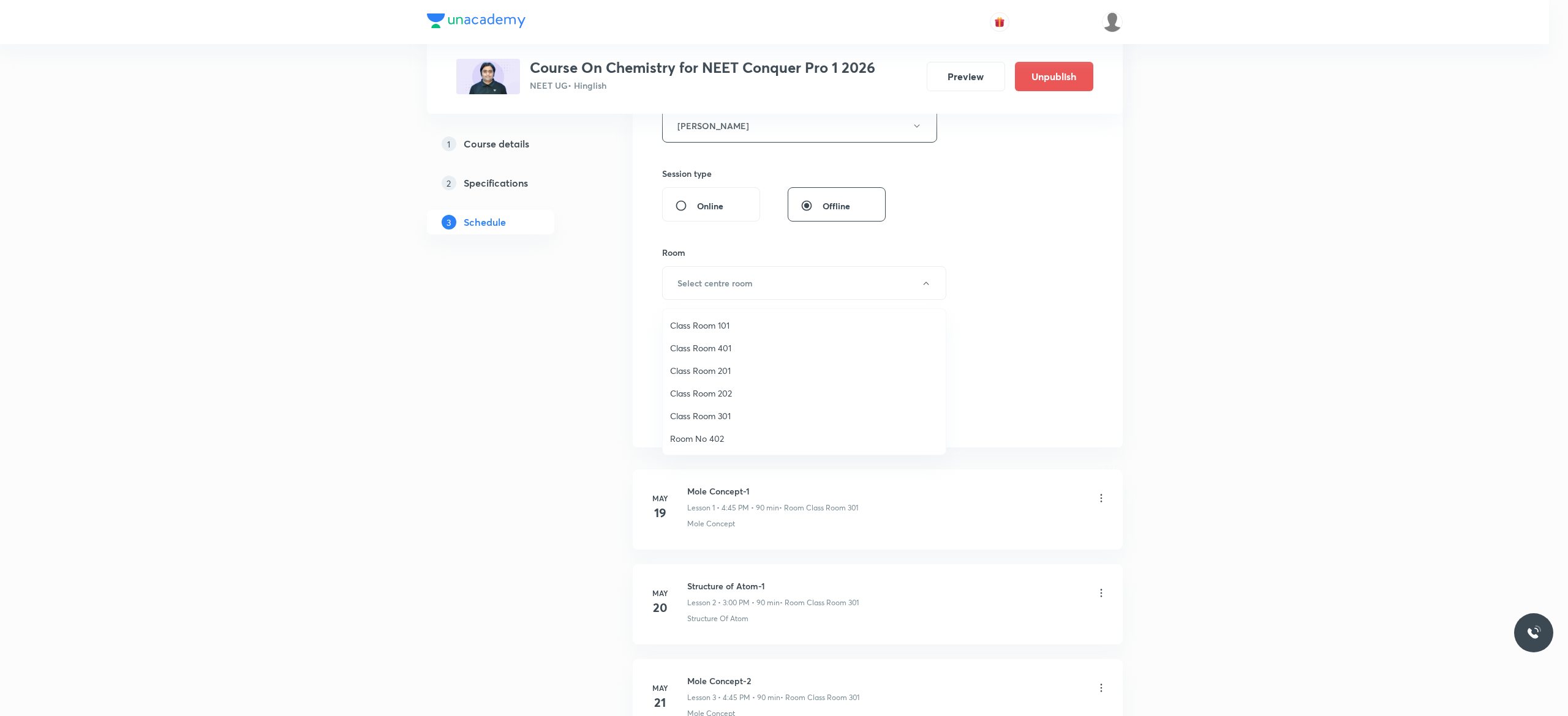
click at [721, 414] on span "Class Room 301" at bounding box center [804, 416] width 268 height 13
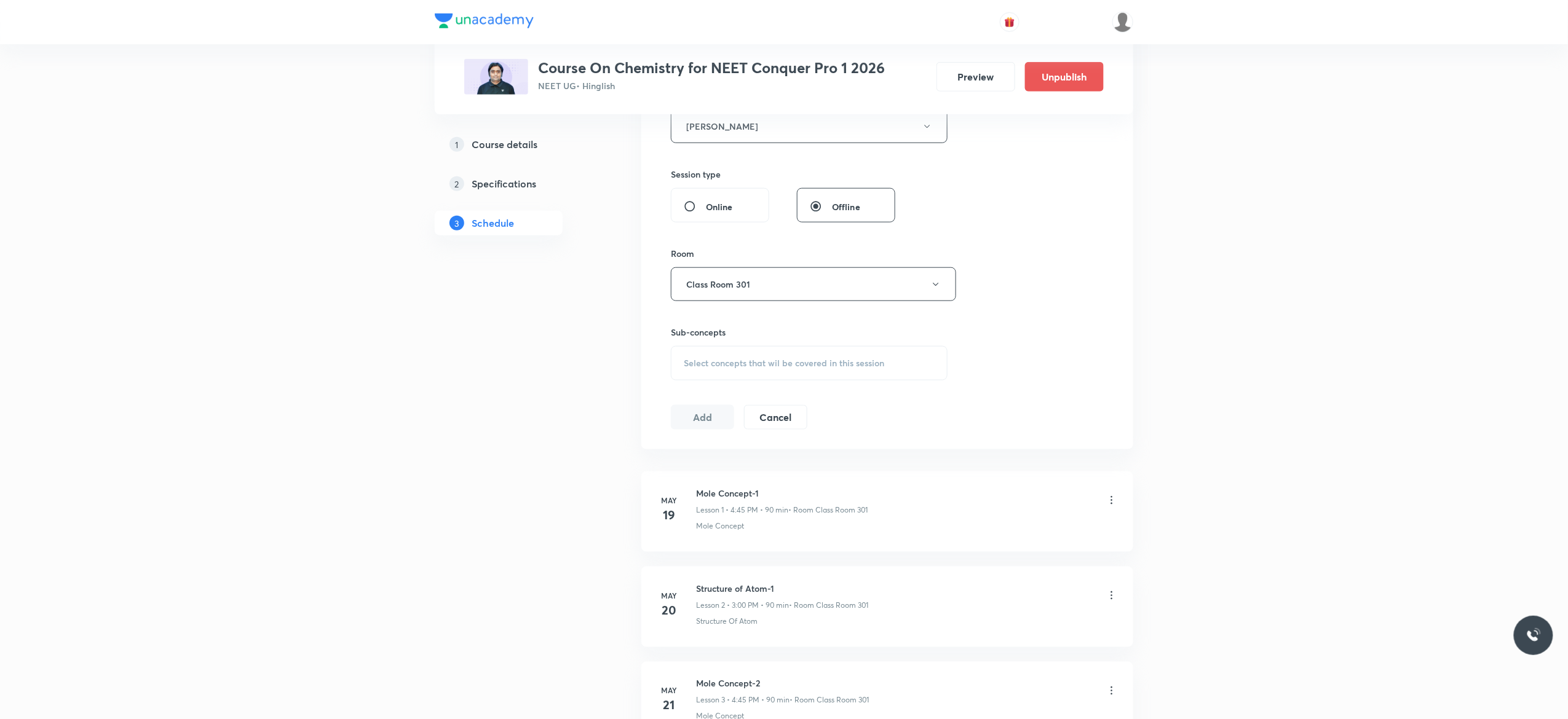
click at [702, 373] on div "Select concepts that wil be covered in this session" at bounding box center [810, 363] width 277 height 34
type input "Thermodynamics"
click at [689, 568] on input "checkbox" at bounding box center [690, 558] width 17 height 20
checkbox input "true"
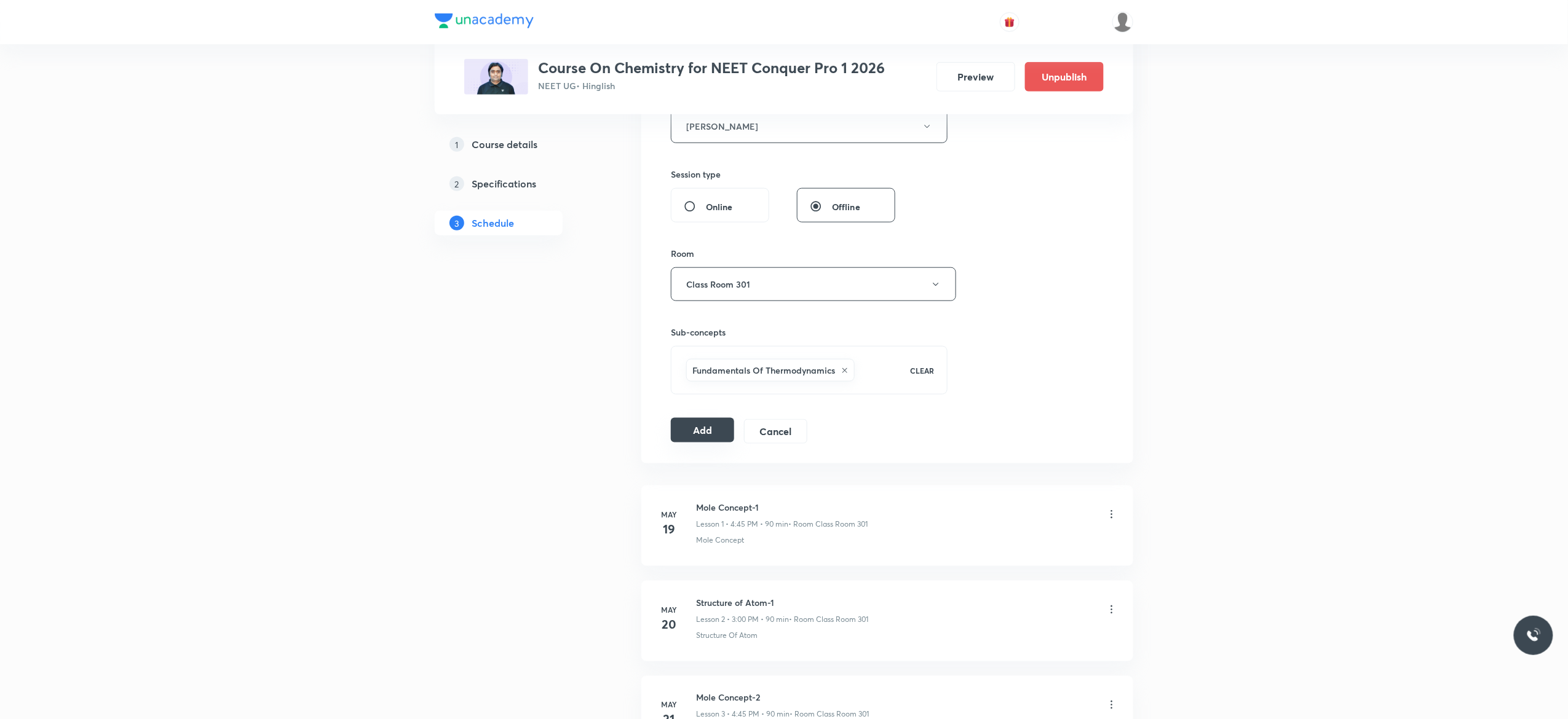
click at [696, 433] on button "Add" at bounding box center [703, 430] width 63 height 25
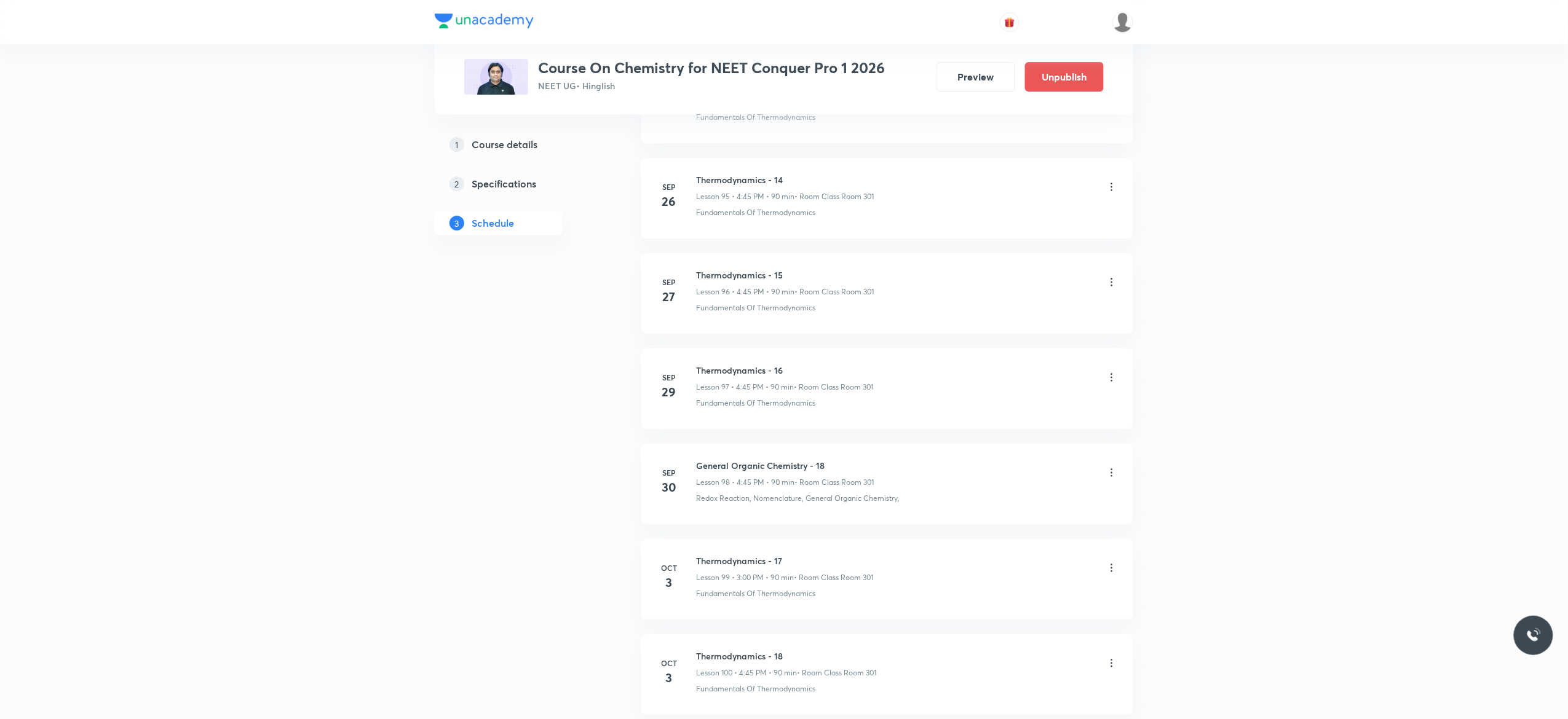
scroll to position [9271, 0]
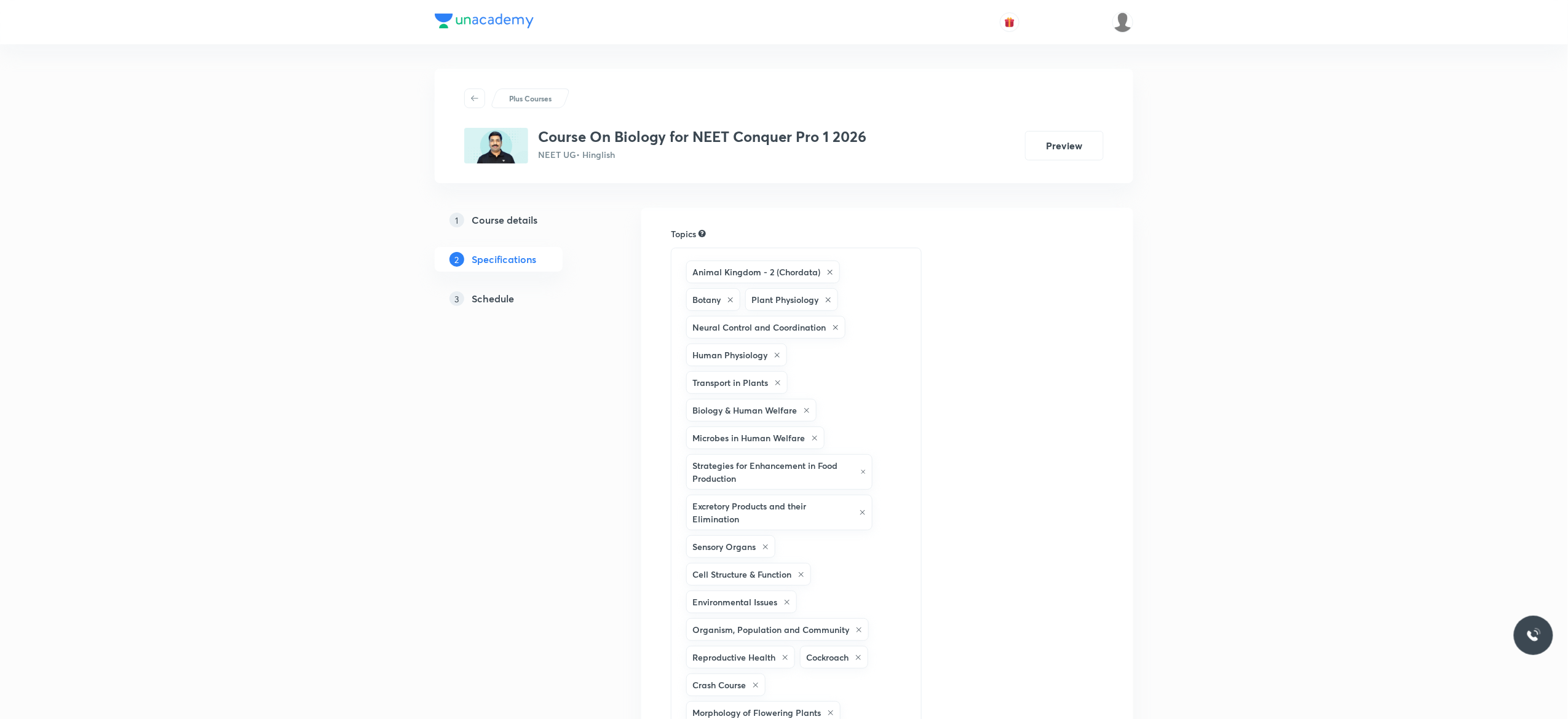
click at [494, 299] on h5 "Schedule" at bounding box center [492, 298] width 42 height 15
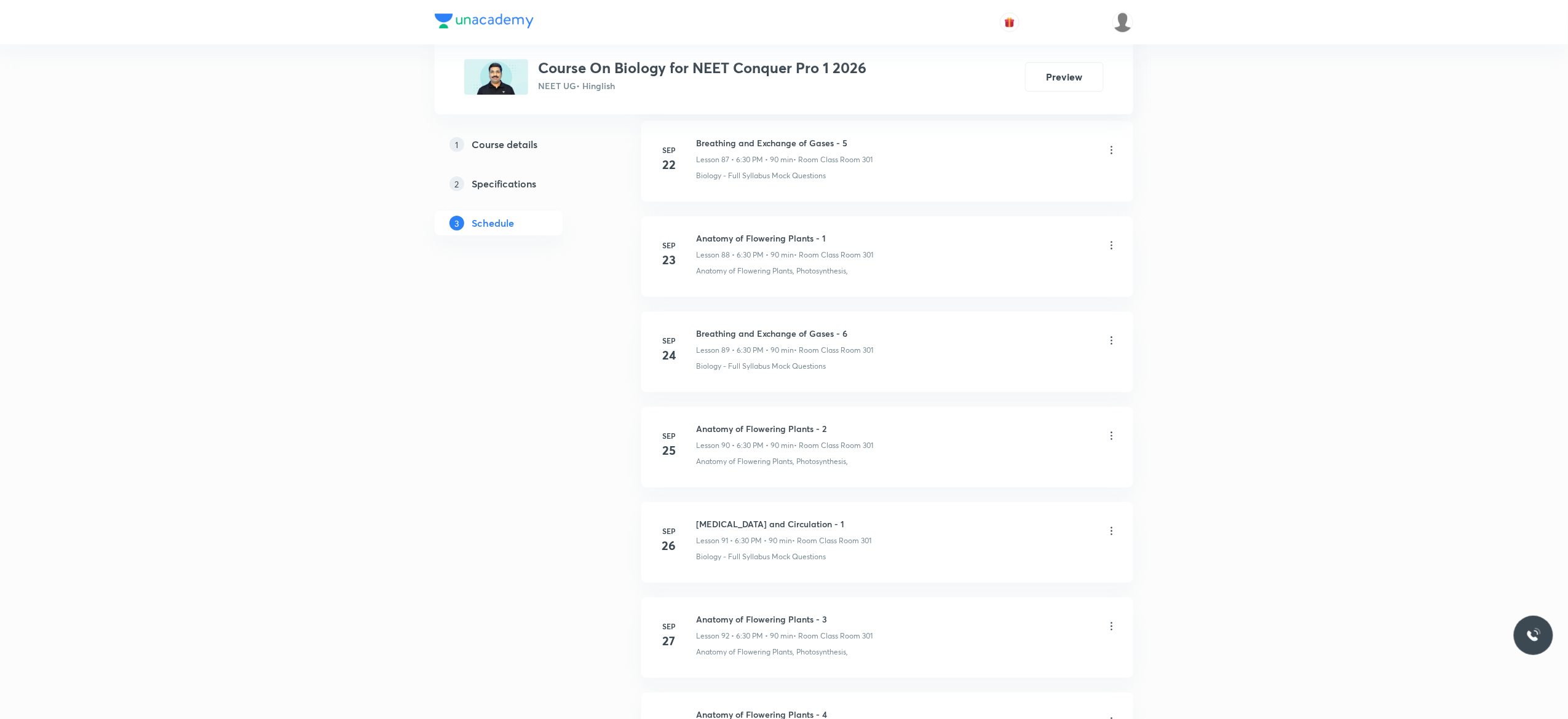
scroll to position [9343, 0]
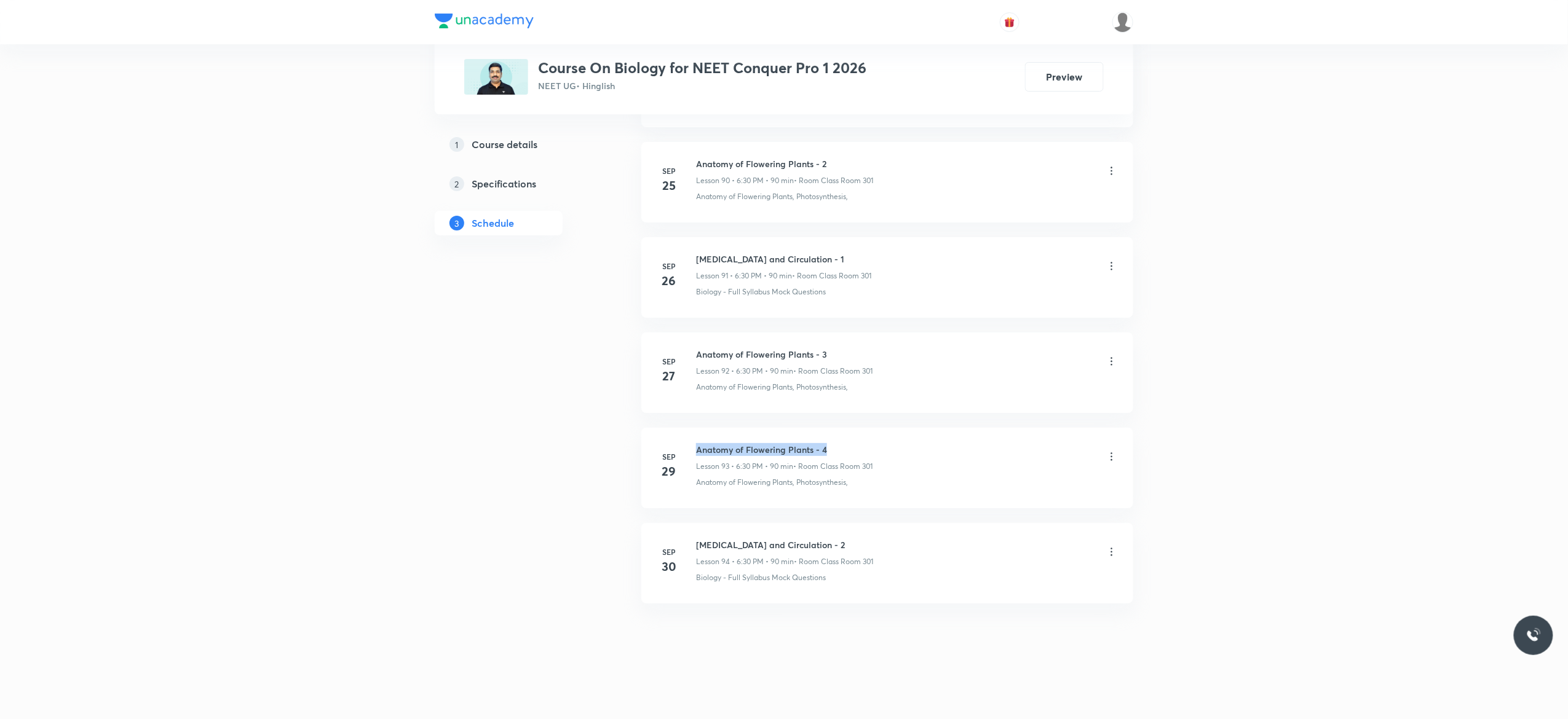
drag, startPoint x: 832, startPoint y: 444, endPoint x: 696, endPoint y: 444, distance: 136.0
click at [696, 444] on h6 "Anatomy of Flowering Plants - 4" at bounding box center [784, 450] width 176 height 13
copy h6 "Anatomy of Flowering Plants - 4"
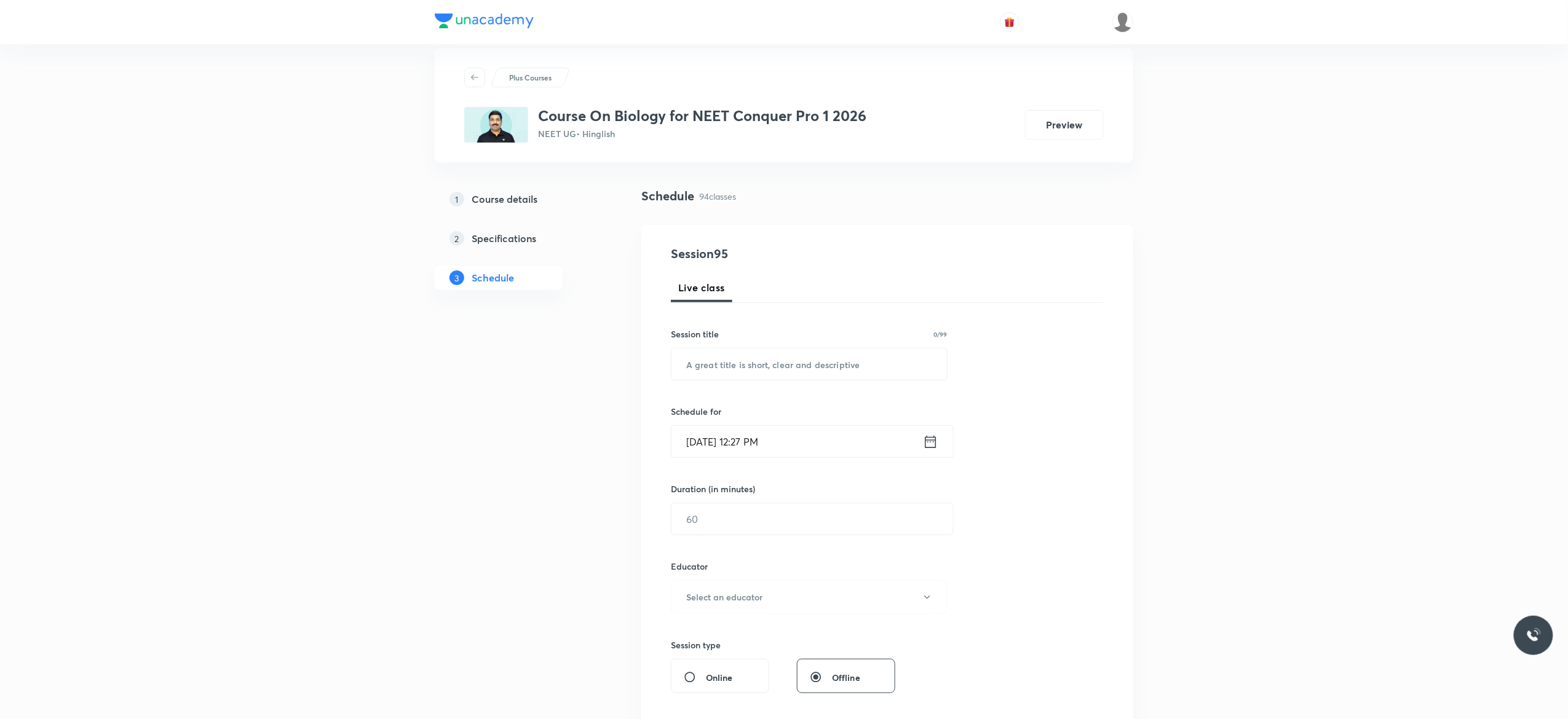
scroll to position [0, 0]
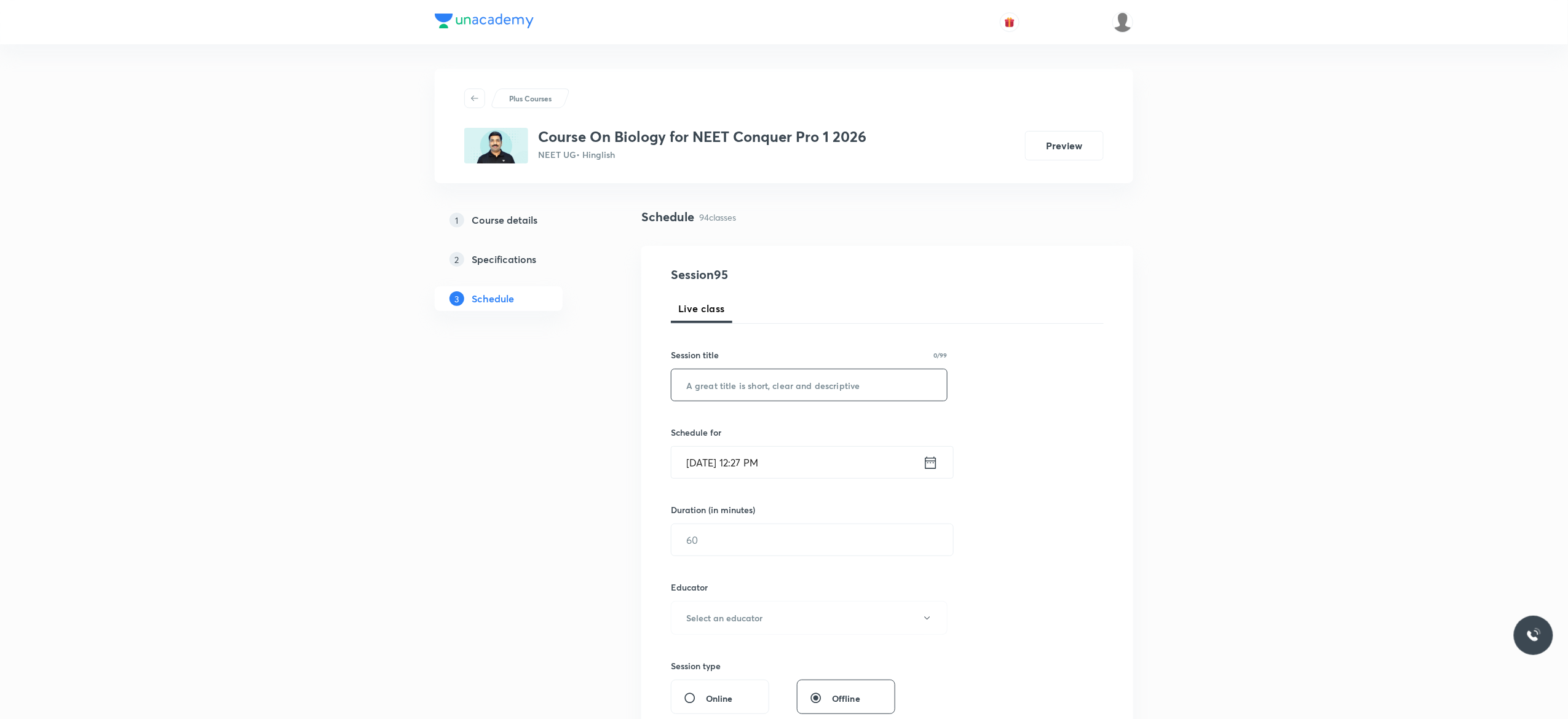
click at [774, 380] on input "text" at bounding box center [810, 385] width 276 height 32
paste input "Anatomy of Flowering Plants - 4"
click at [774, 380] on input "Anatomy of Flowering Plants - 4" at bounding box center [810, 385] width 276 height 32
click at [867, 388] on input "Anatomy of Floweing Plants - 4" at bounding box center [810, 385] width 276 height 32
type input "A"
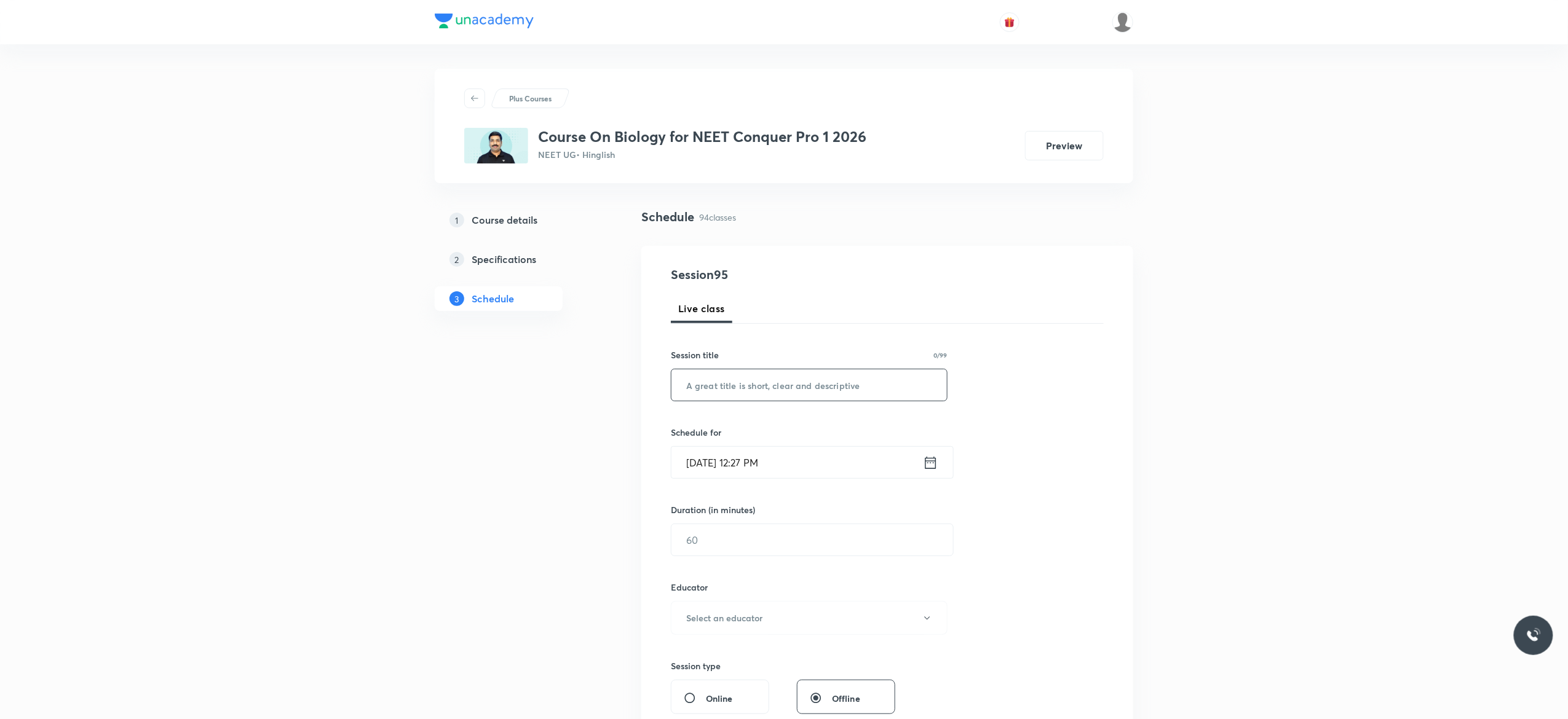
paste input "Anatomy of Flowering Plants - 4"
type input "Anatomy of Flowering Plants - 5"
click at [928, 462] on icon at bounding box center [930, 462] width 15 height 17
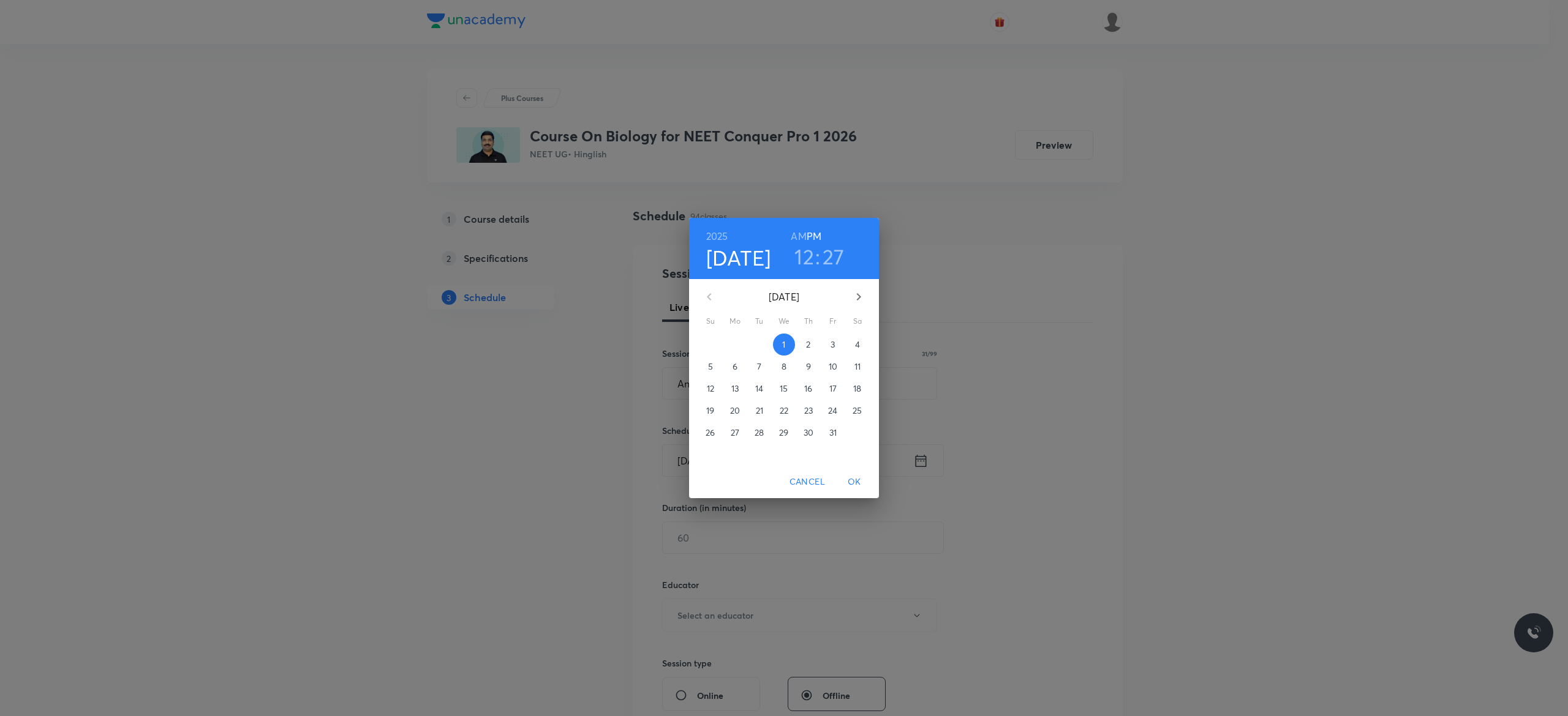
click at [834, 345] on p "3" at bounding box center [832, 344] width 4 height 12
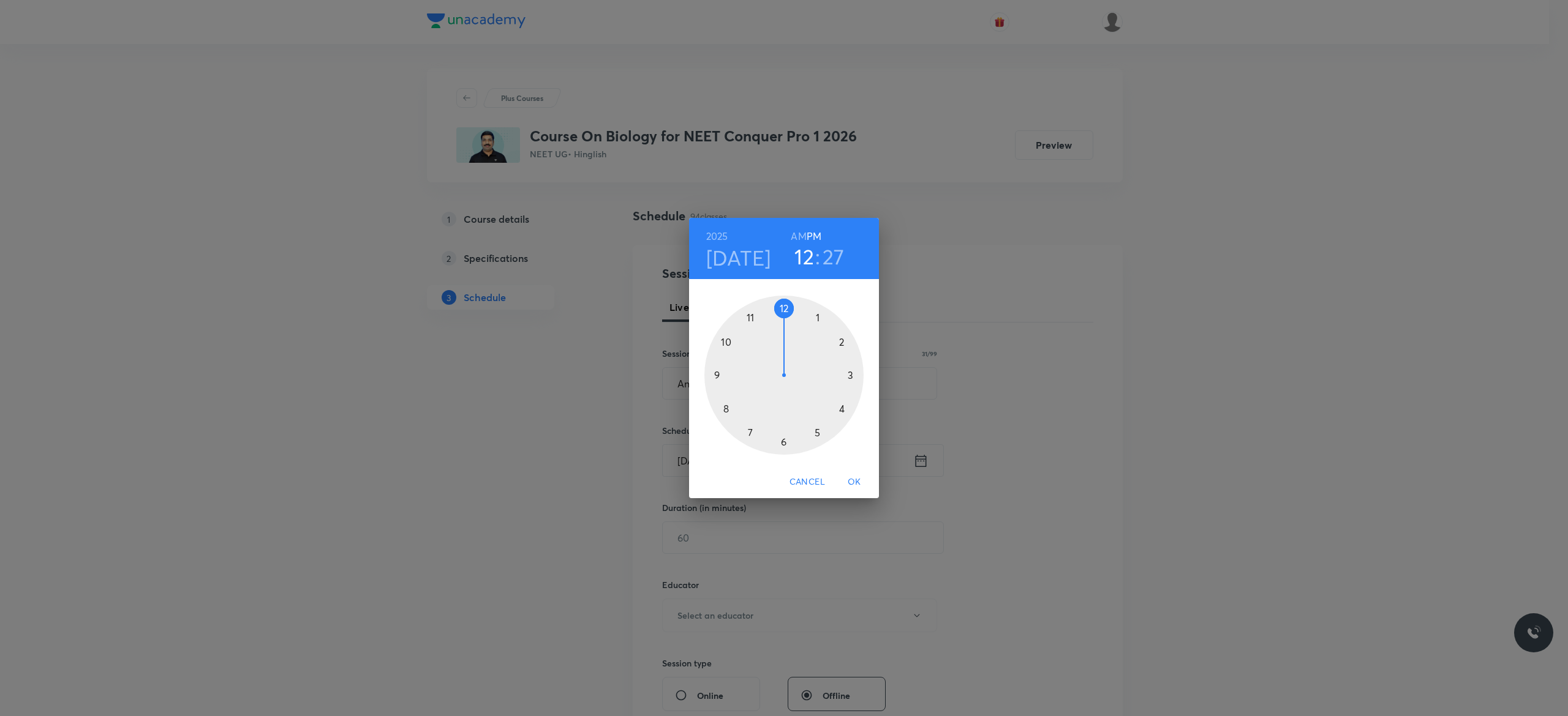
click at [782, 441] on div at bounding box center [784, 375] width 159 height 159
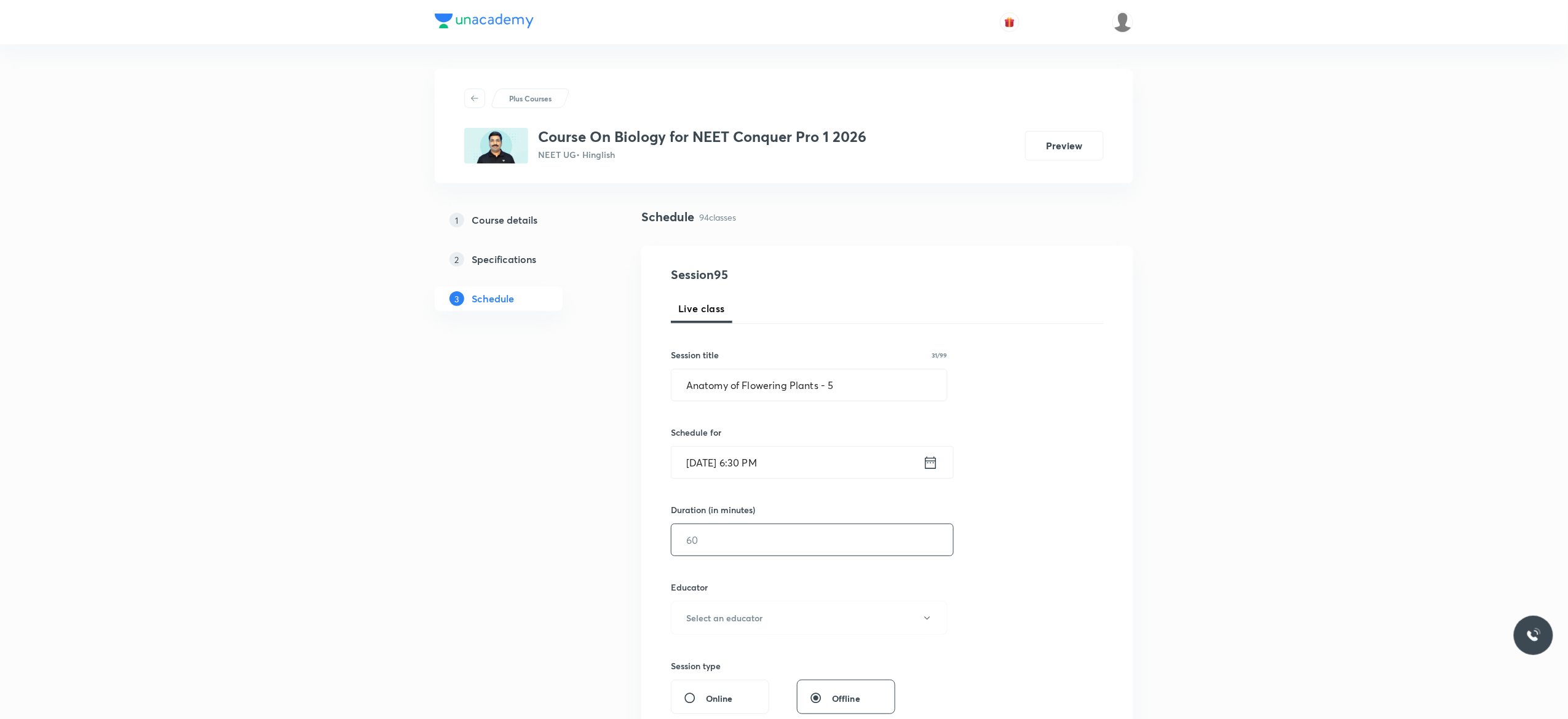
click at [754, 541] on input "text" at bounding box center [813, 540] width 282 height 32
type input "90"
click at [928, 622] on icon "button" at bounding box center [927, 619] width 10 height 10
click at [746, 674] on span "[PERSON_NAME]" at bounding box center [807, 675] width 269 height 13
click at [1049, 581] on div "Session 95 Live class Session title 31/99 Anatomy of Flowering Plants - 5 ​ Sch…" at bounding box center [887, 593] width 433 height 656
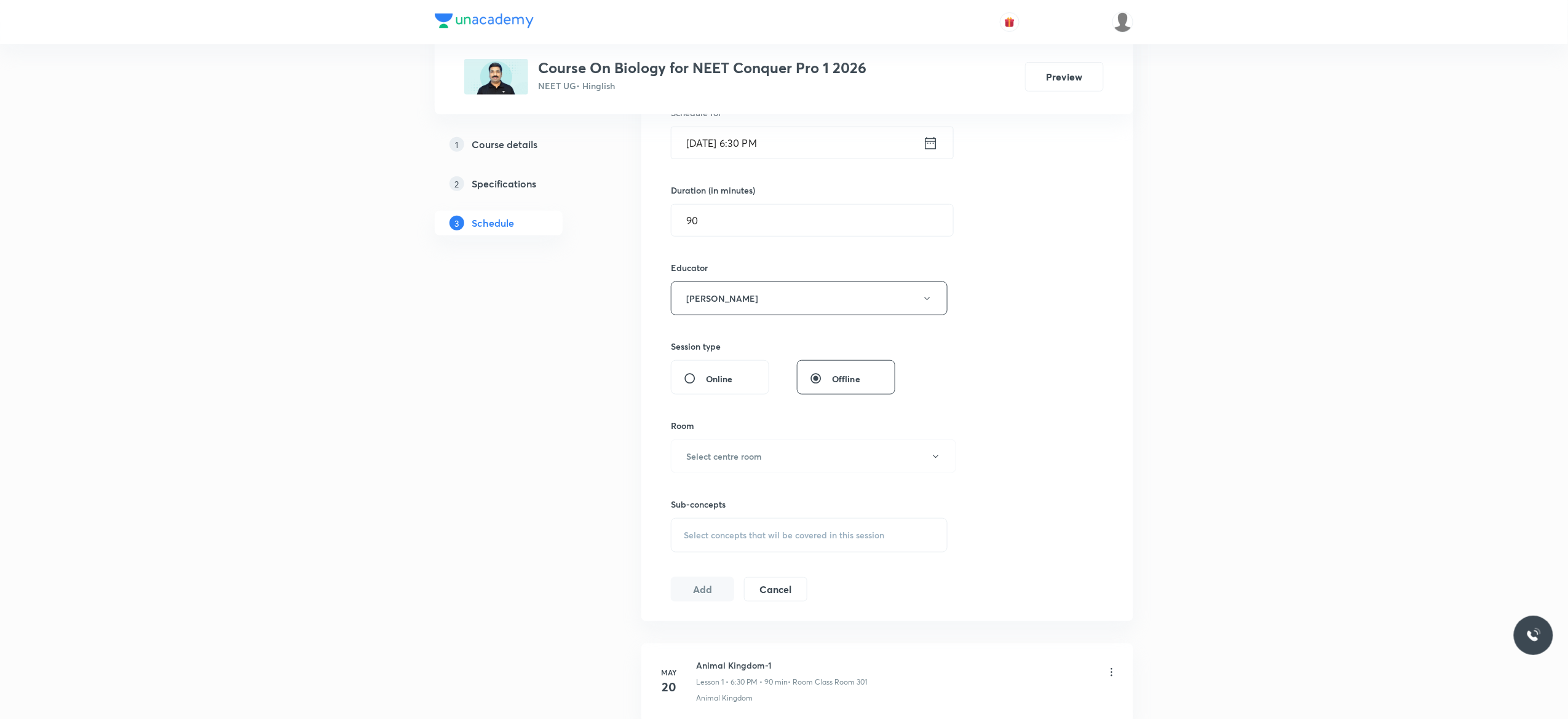
scroll to position [492, 0]
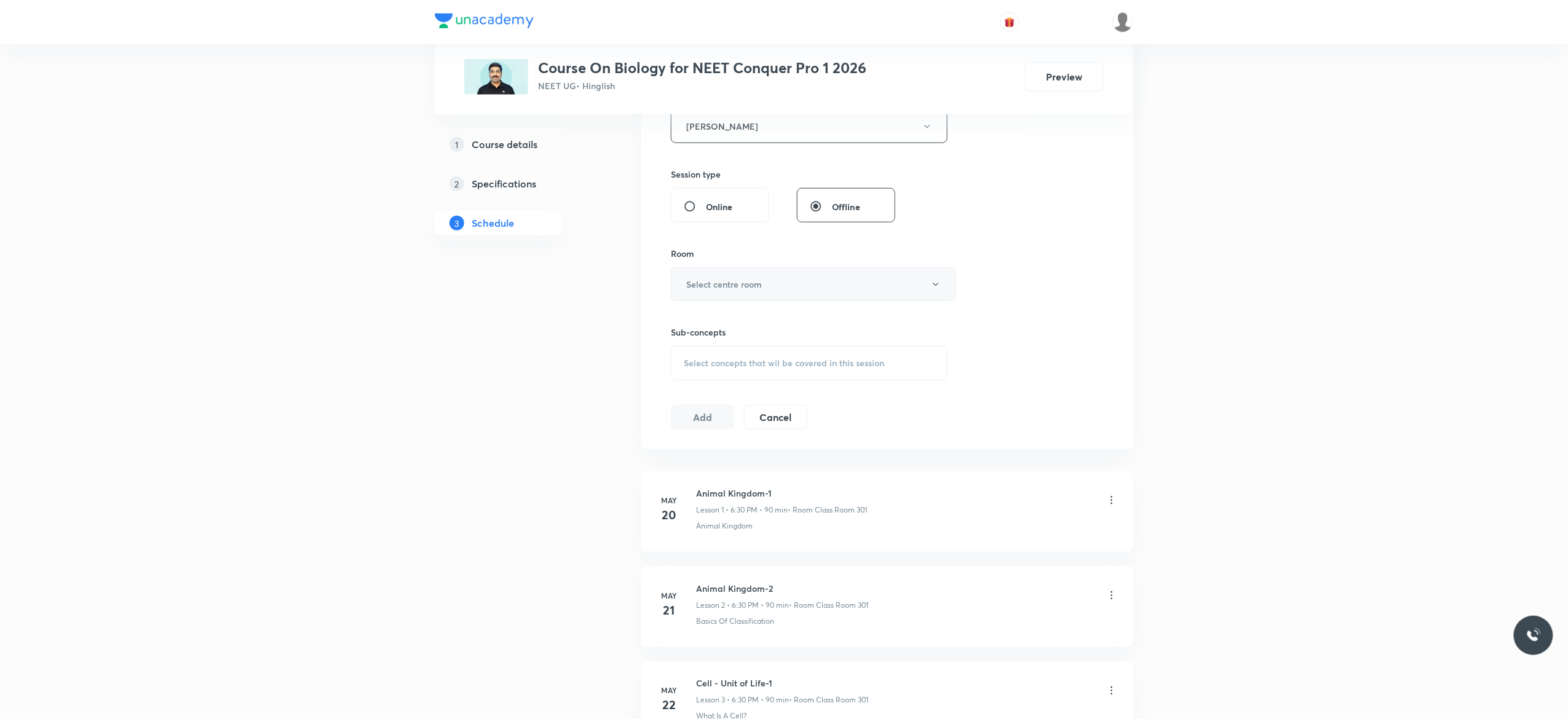
click at [935, 291] on button "Select centre room" at bounding box center [813, 284] width 285 height 34
click at [726, 418] on span "Class Room 301" at bounding box center [807, 418] width 269 height 13
click at [708, 372] on div "Select concepts that wil be covered in this session" at bounding box center [810, 363] width 277 height 34
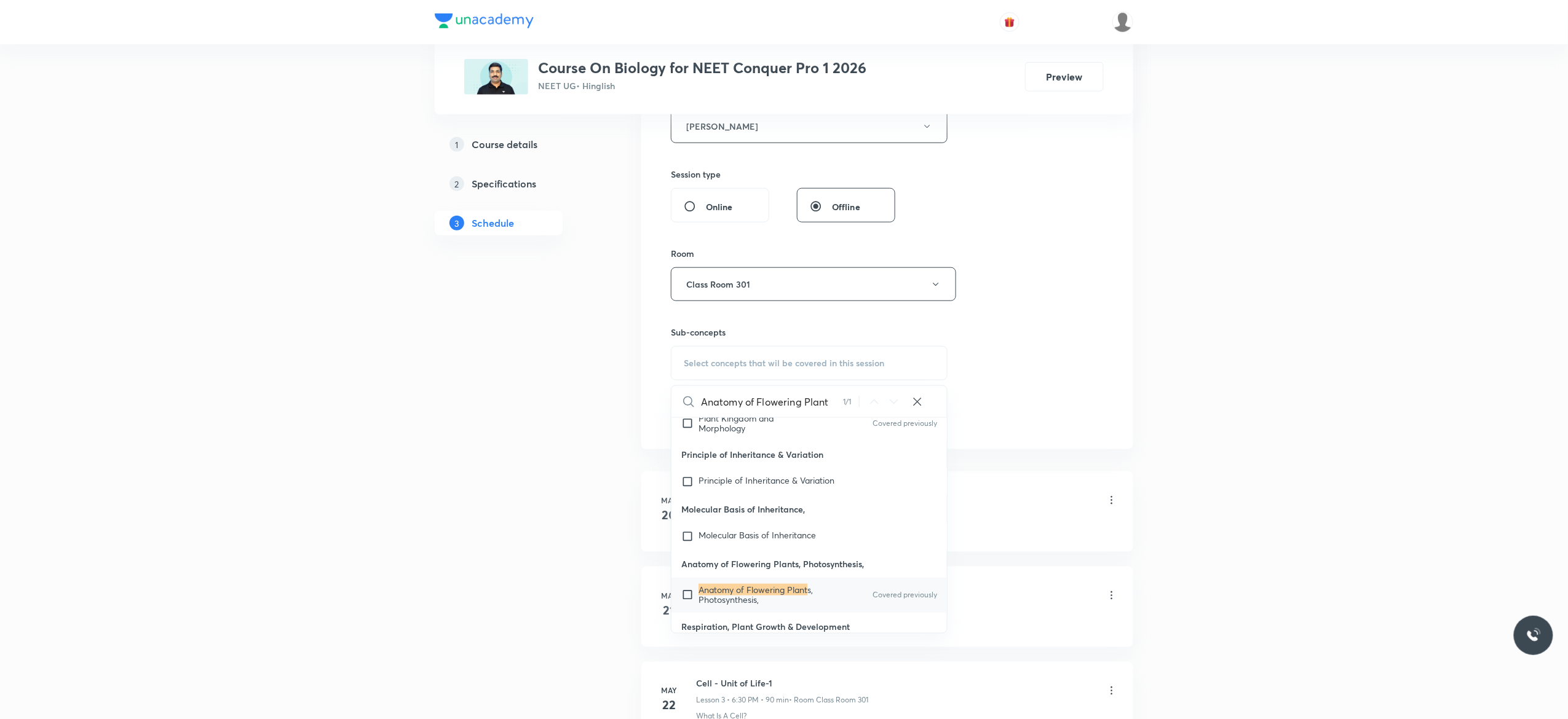
scroll to position [57150, 0]
type input "Anatomy of Flowering Plant"
click at [688, 584] on input "checkbox" at bounding box center [690, 586] width 17 height 20
checkbox input "true"
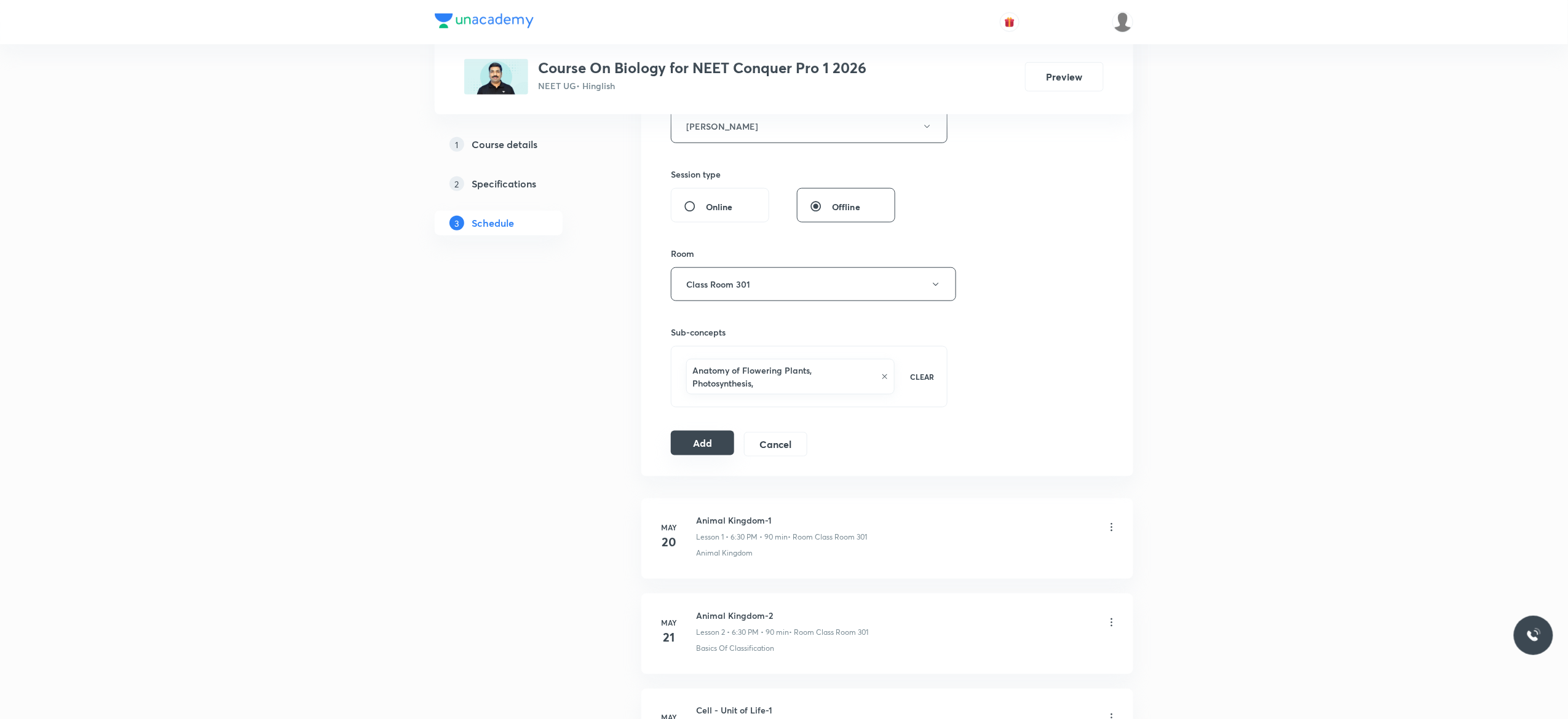
click at [706, 444] on button "Add" at bounding box center [703, 443] width 63 height 25
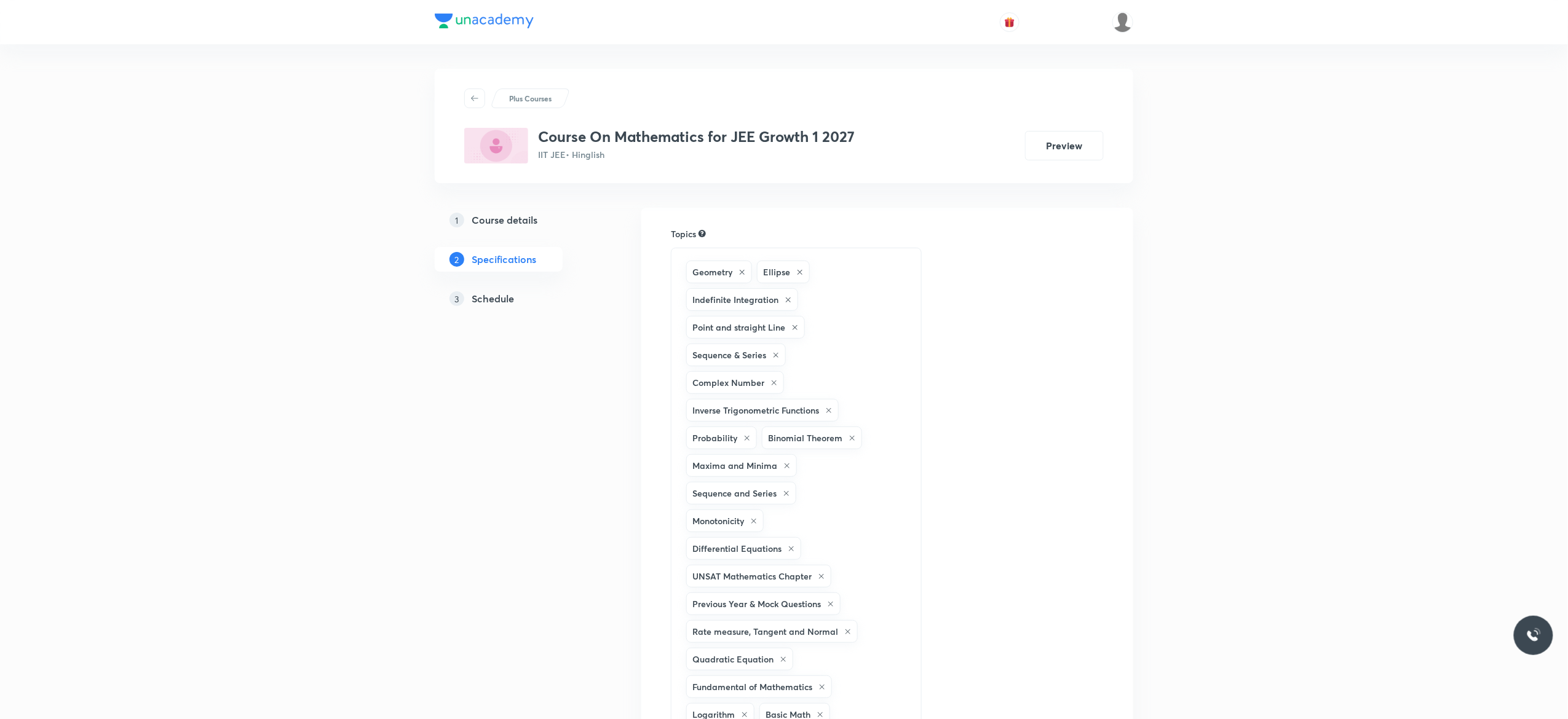
click at [483, 297] on h5 "Schedule" at bounding box center [492, 298] width 42 height 15
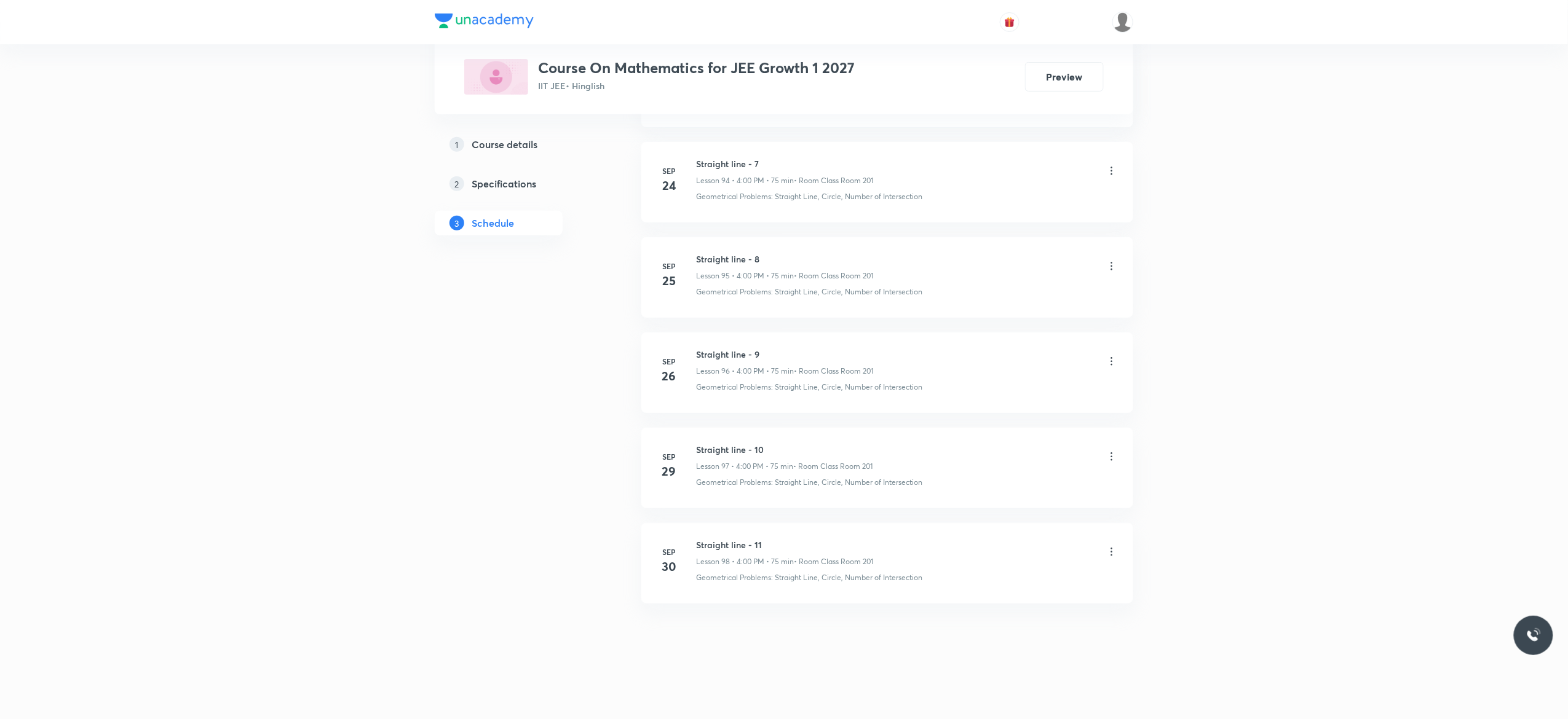
scroll to position [9645, 0]
drag, startPoint x: 770, startPoint y: 540, endPoint x: 695, endPoint y: 537, distance: 75.1
click at [695, 537] on li "[DATE] Straight line - 11 Lesson 98 • 4:00 PM • 75 min • Room Class Room 201 Ge…" at bounding box center [887, 563] width 492 height 80
copy h6 "Straight line - 11"
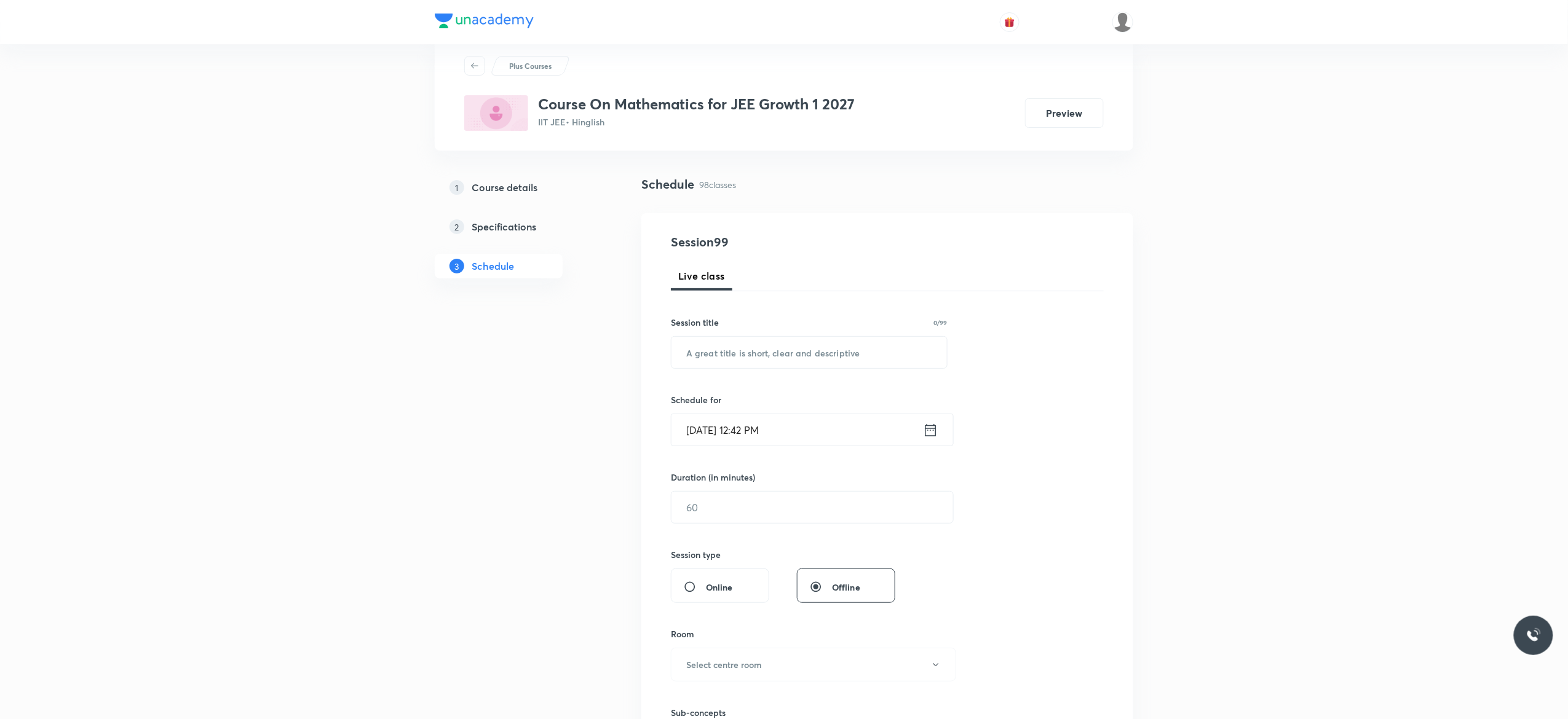
scroll to position [0, 0]
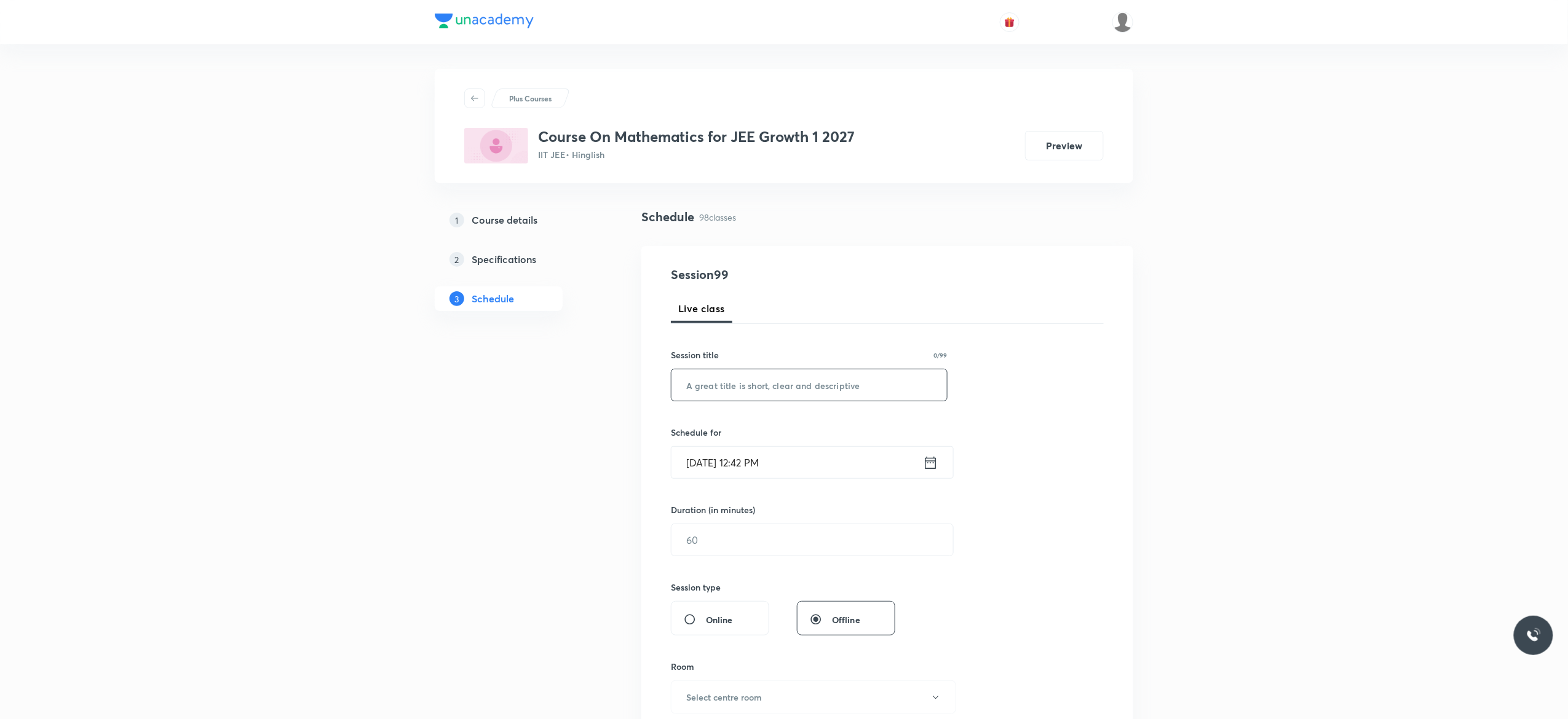
click at [715, 385] on input "text" at bounding box center [810, 385] width 276 height 32
paste input "Straight line - 11"
type input "Straight line - 12"
click at [932, 467] on icon at bounding box center [930, 462] width 15 height 17
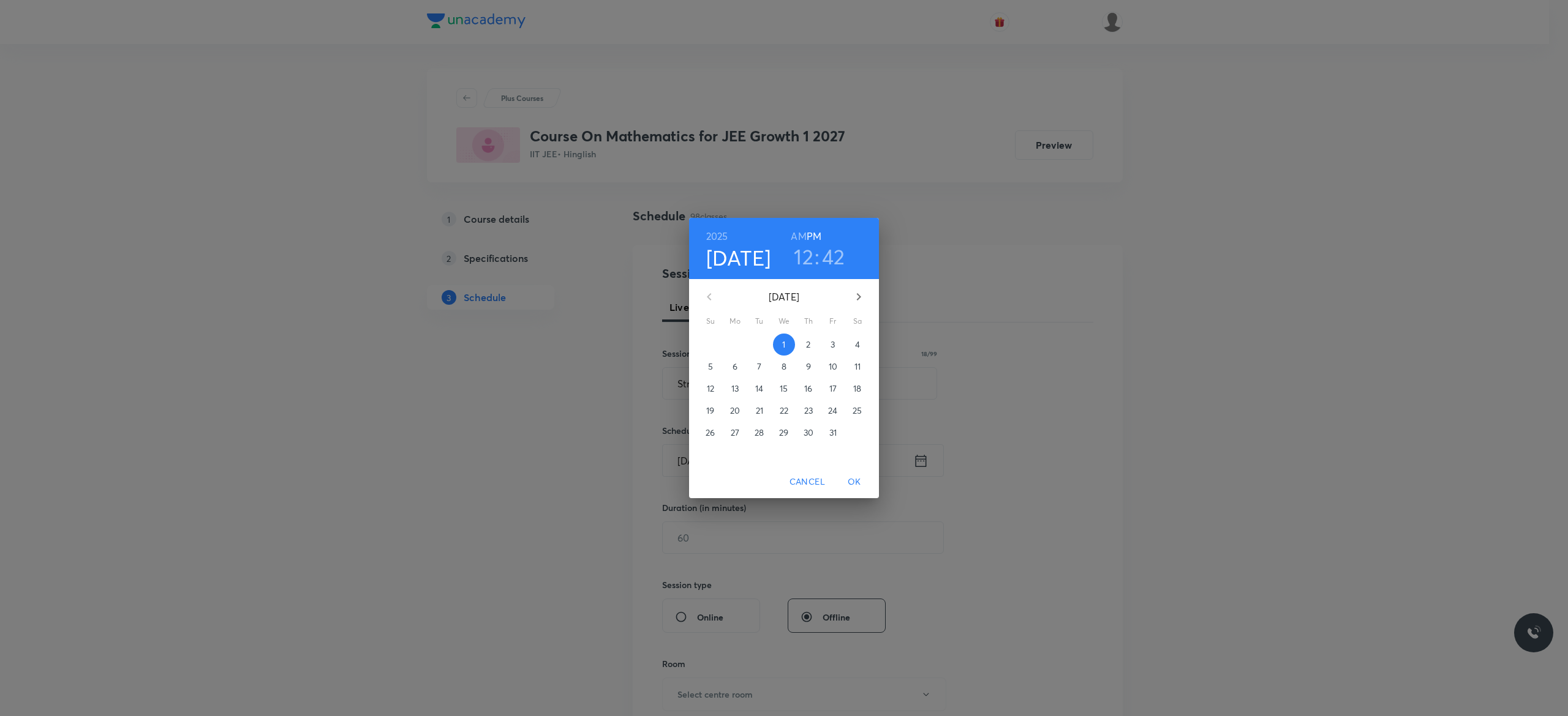
click at [830, 343] on p "3" at bounding box center [832, 344] width 4 height 12
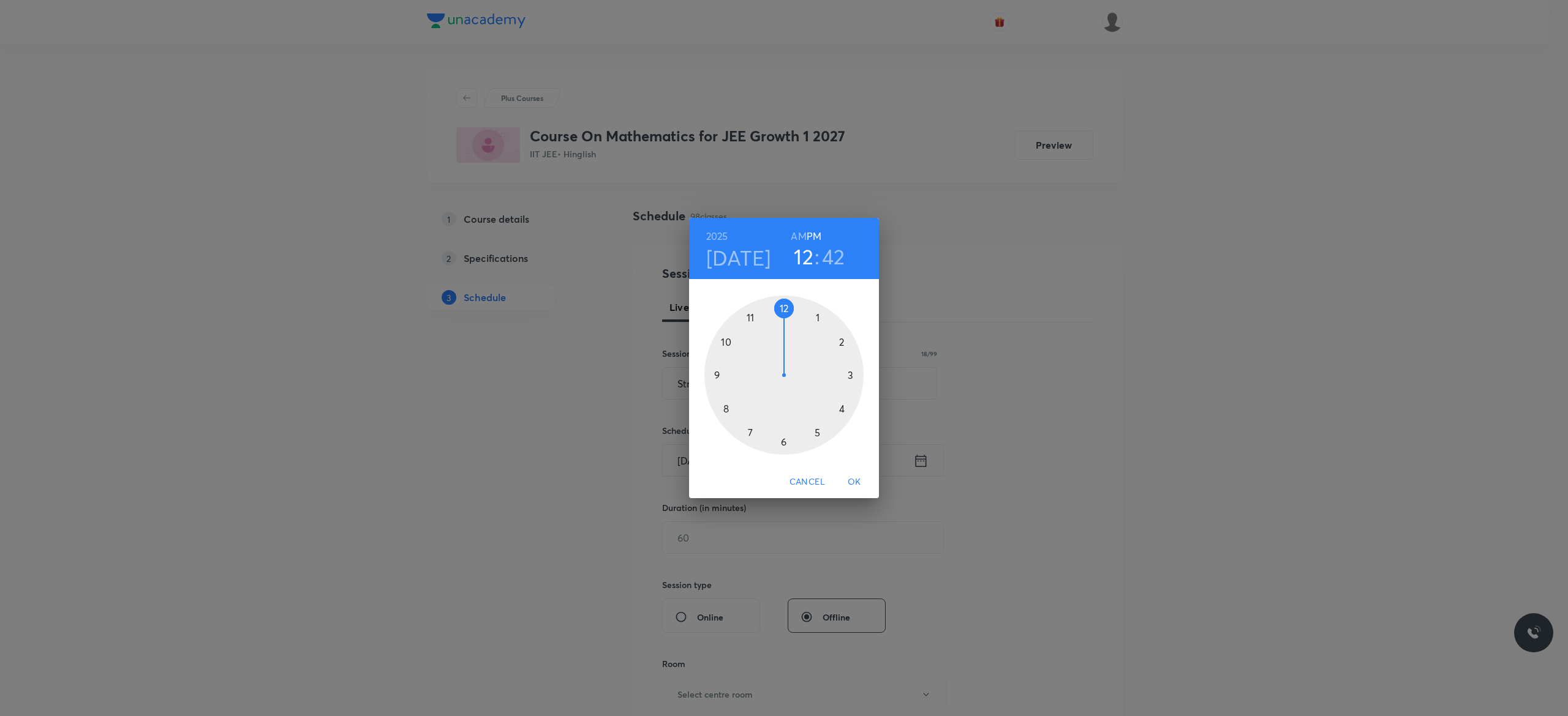
click at [841, 408] on div at bounding box center [784, 375] width 159 height 159
click at [784, 306] on div at bounding box center [784, 375] width 159 height 159
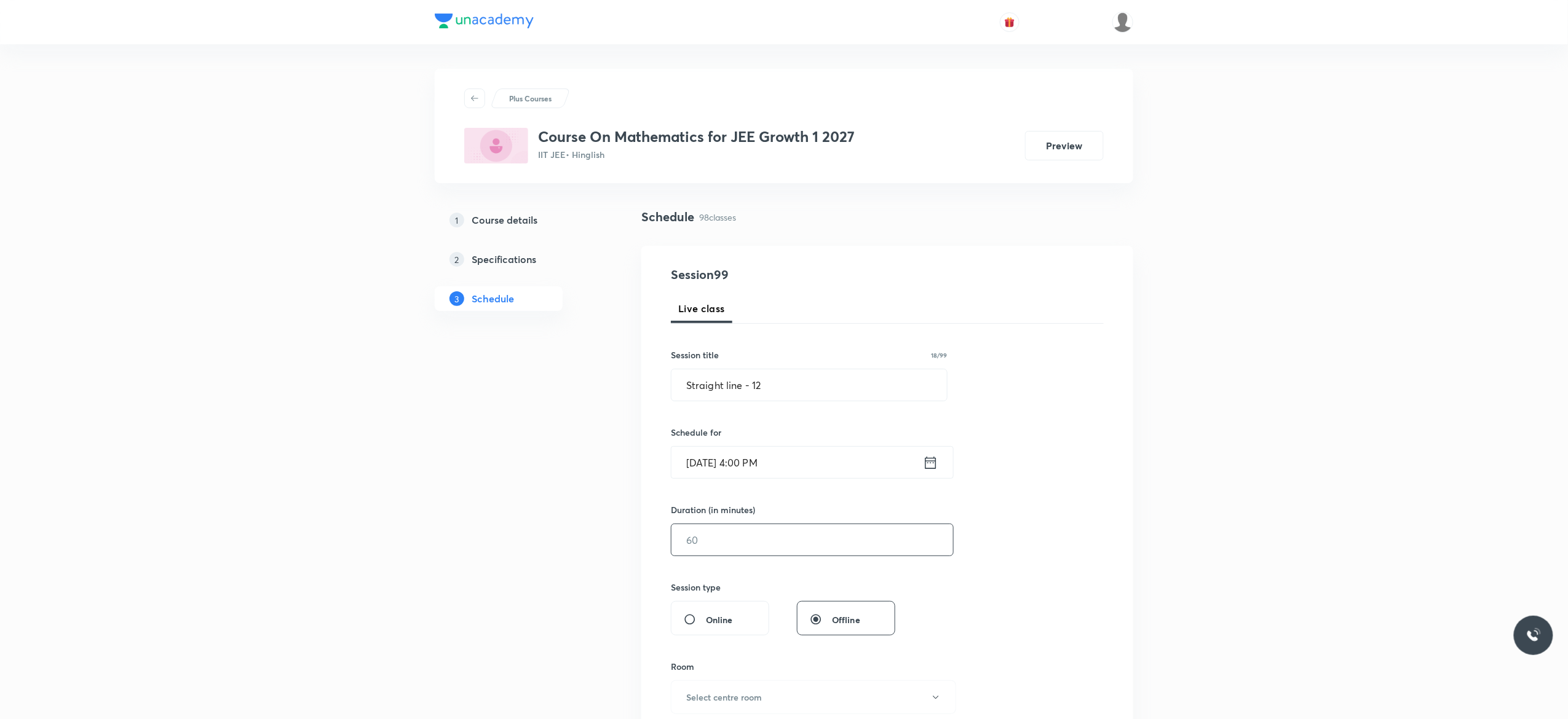
click at [751, 541] on input "text" at bounding box center [813, 540] width 282 height 32
type input "75"
click at [1023, 562] on div "Session 99 Live class Session title 18/99 Straight line - 12 ​ Schedule for Oct…" at bounding box center [887, 554] width 433 height 577
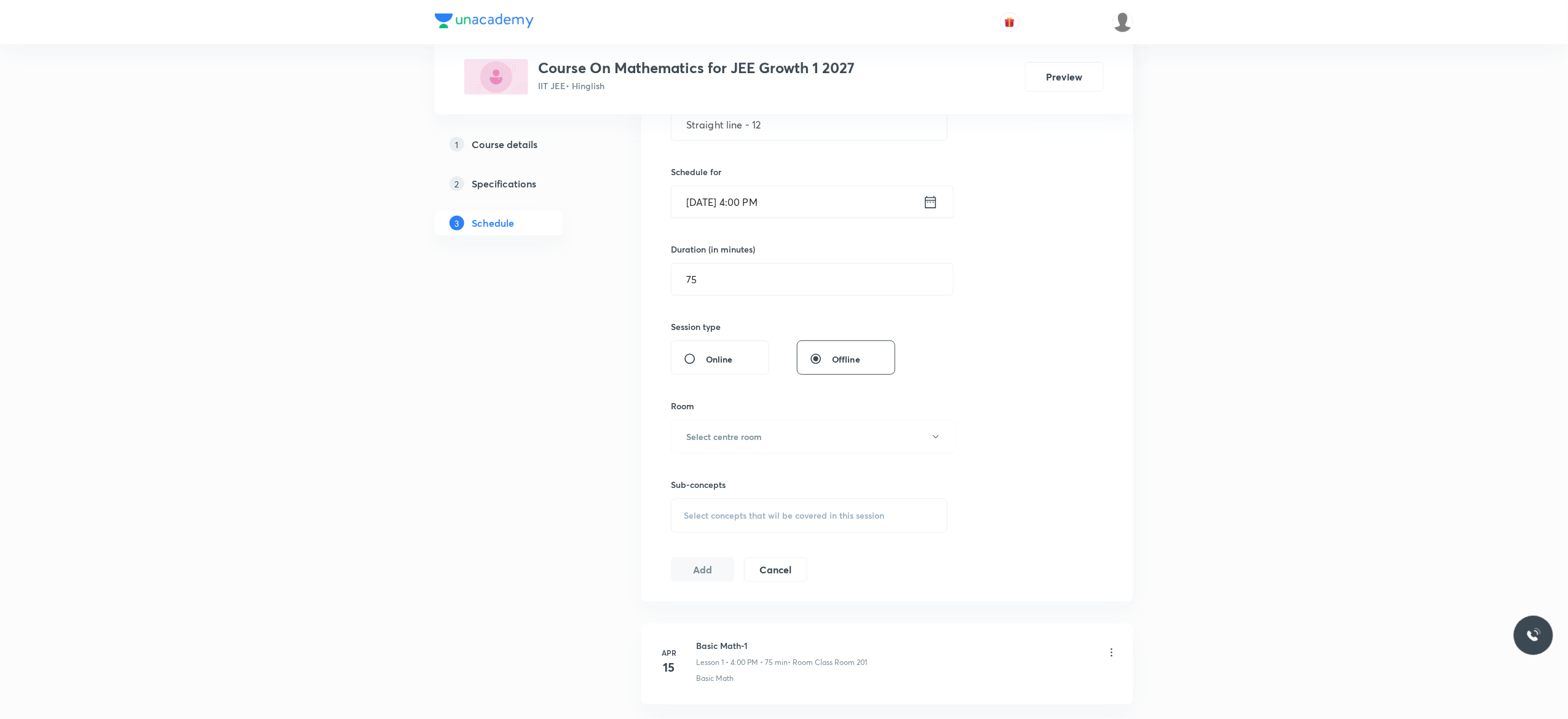
scroll to position [344, 0]
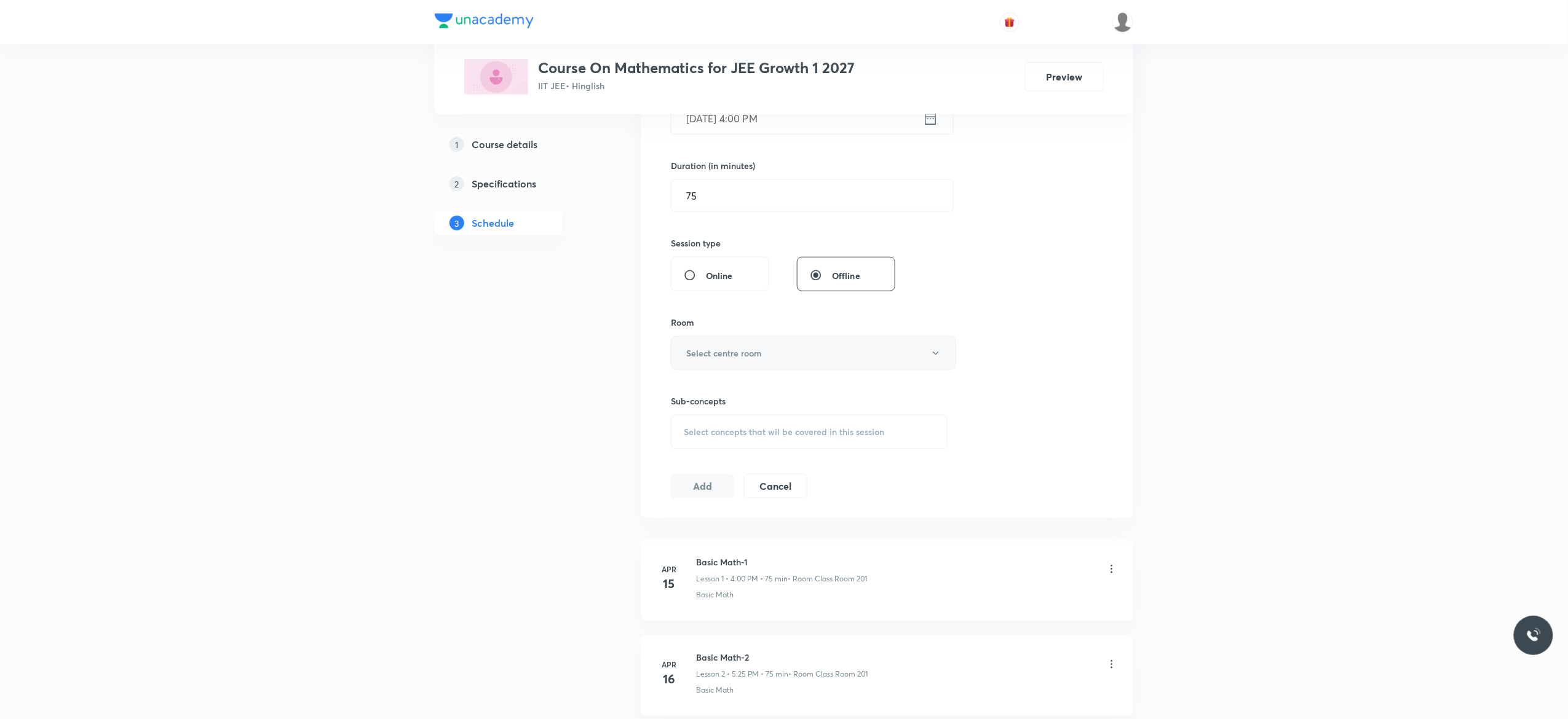
click at [935, 354] on icon "button" at bounding box center [935, 353] width 6 height 3
click at [728, 439] on span "Class Room 201" at bounding box center [807, 440] width 269 height 13
click at [689, 444] on div "Select concepts that wil be covered in this session" at bounding box center [810, 432] width 277 height 34
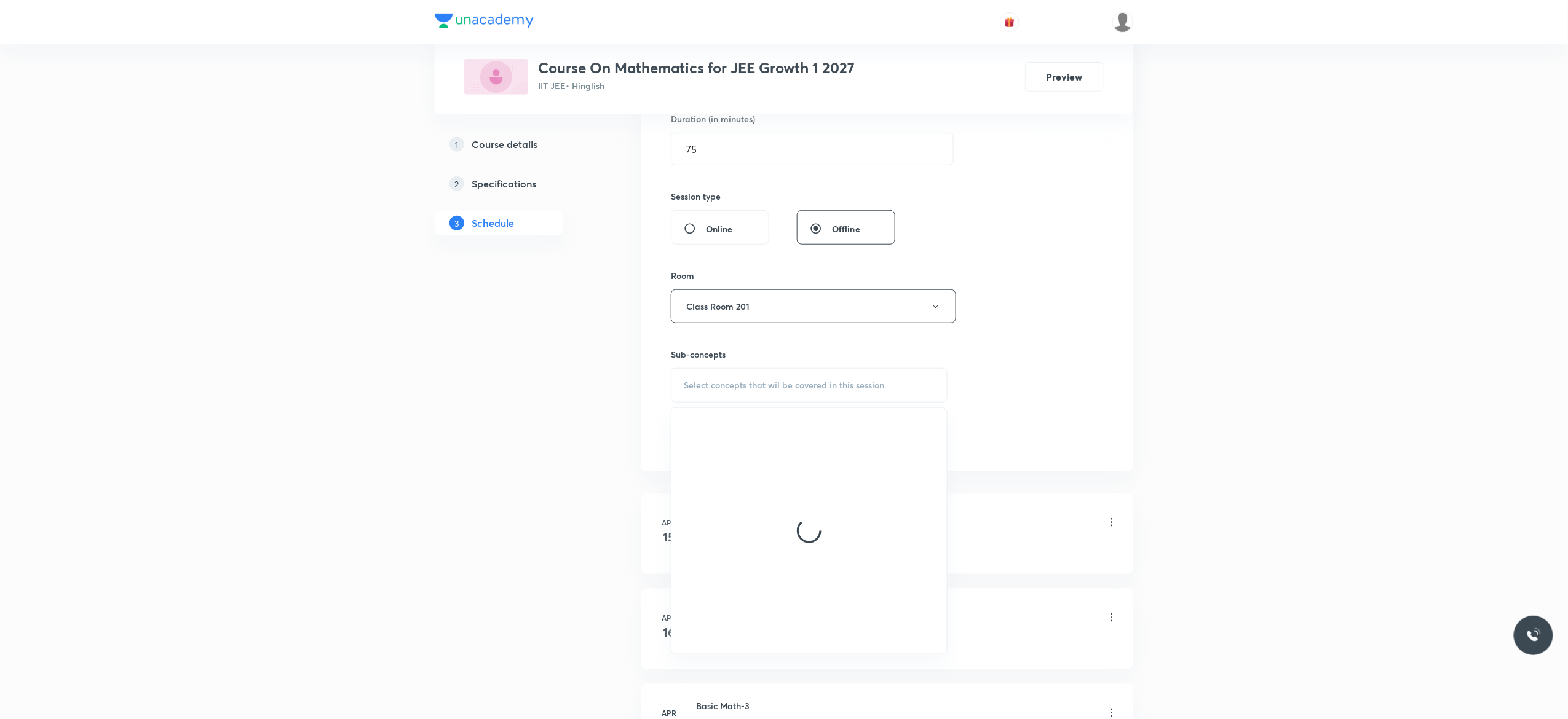
scroll to position [394, 0]
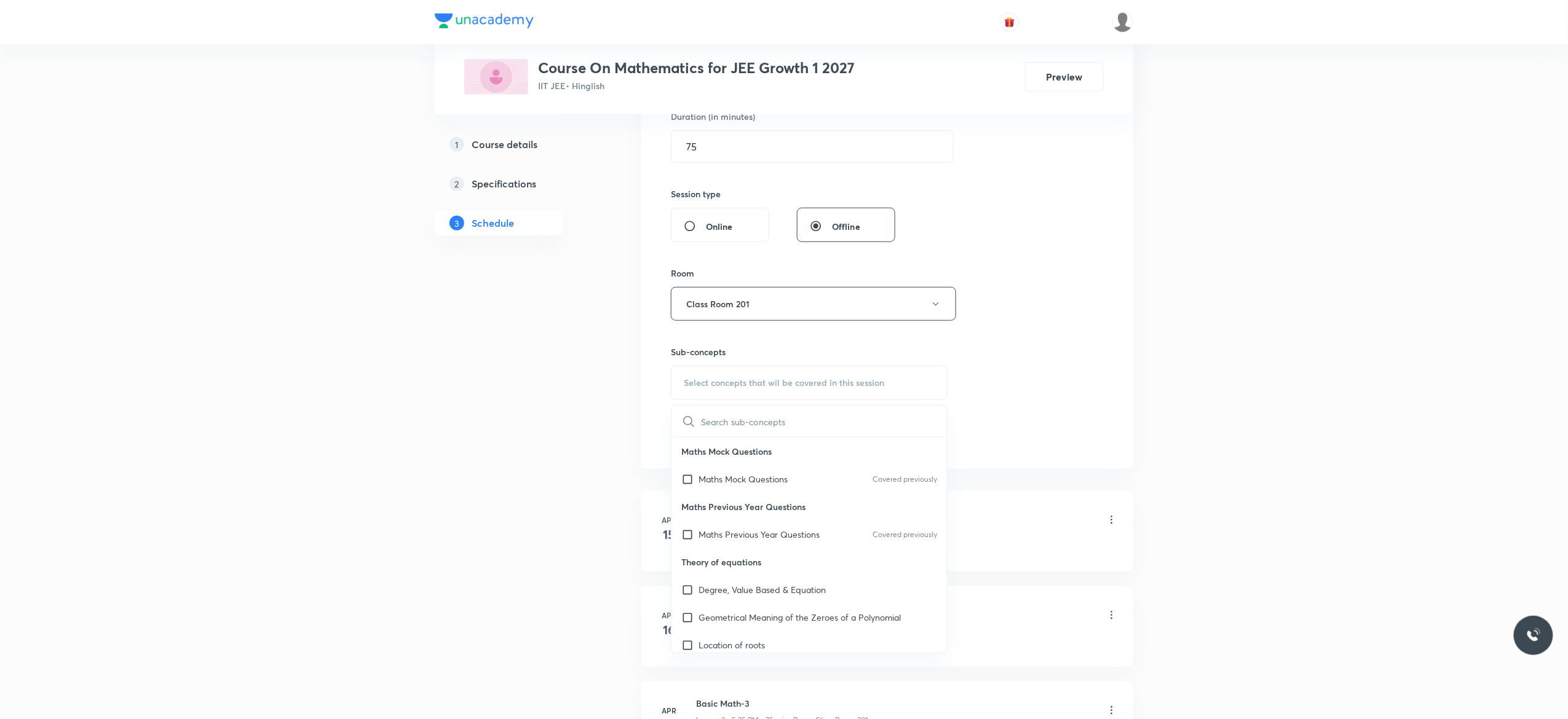
click at [689, 444] on p "Maths Mock Questions" at bounding box center [810, 452] width 276 height 28
click at [720, 422] on input "text" at bounding box center [824, 421] width 246 height 32
paste input "Straight line - 11"
type input "Straight line"
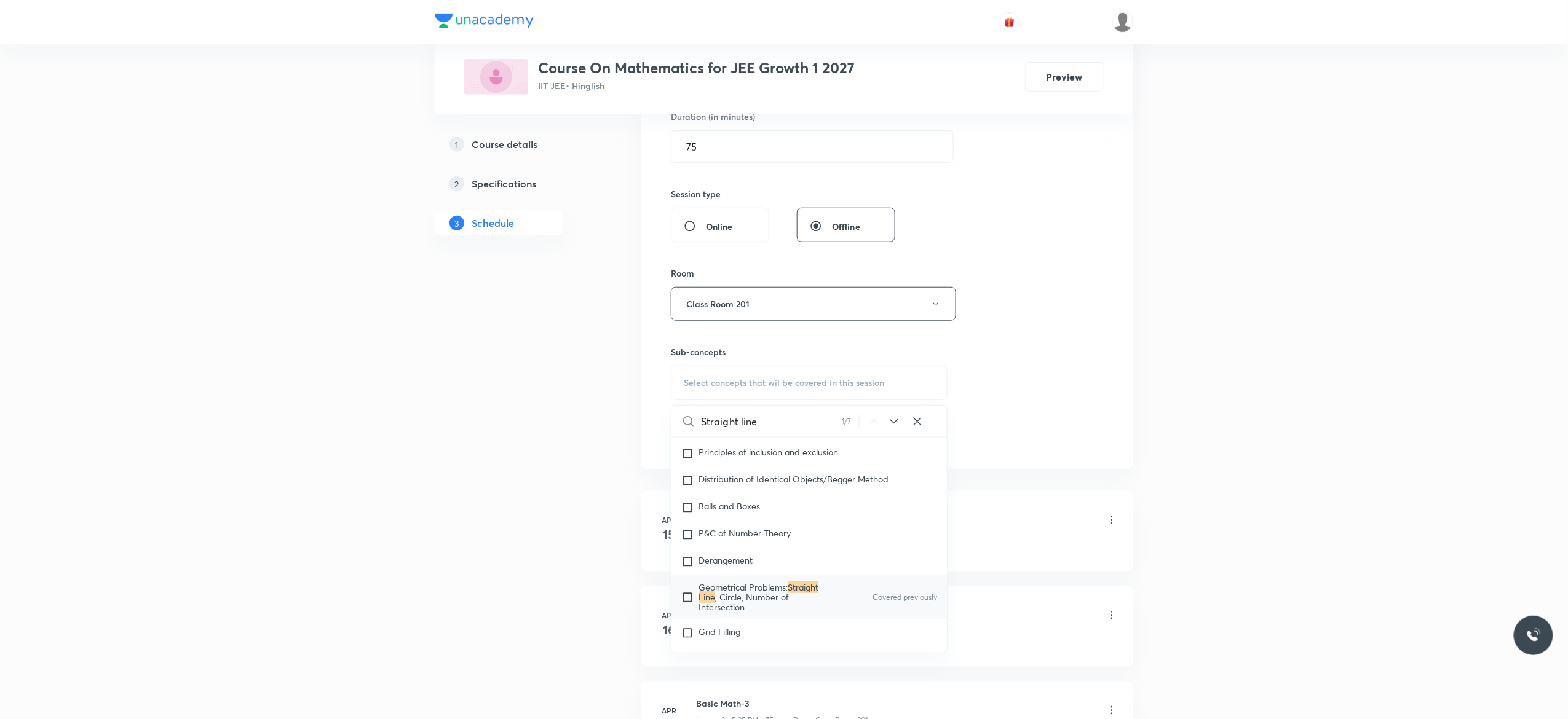
click at [690, 607] on input "checkbox" at bounding box center [690, 597] width 17 height 30
checkbox input "true"
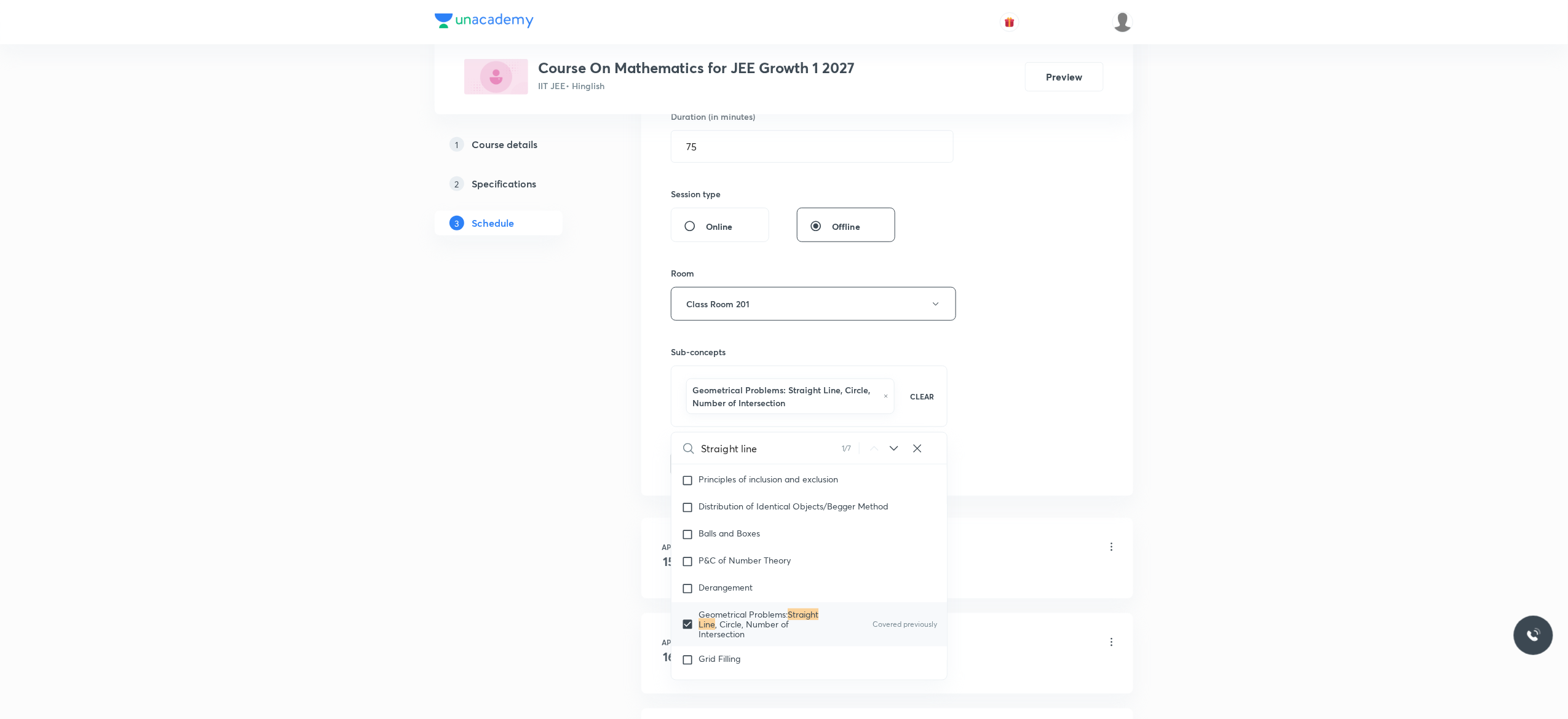
click at [692, 466] on button "Add" at bounding box center [703, 462] width 63 height 25
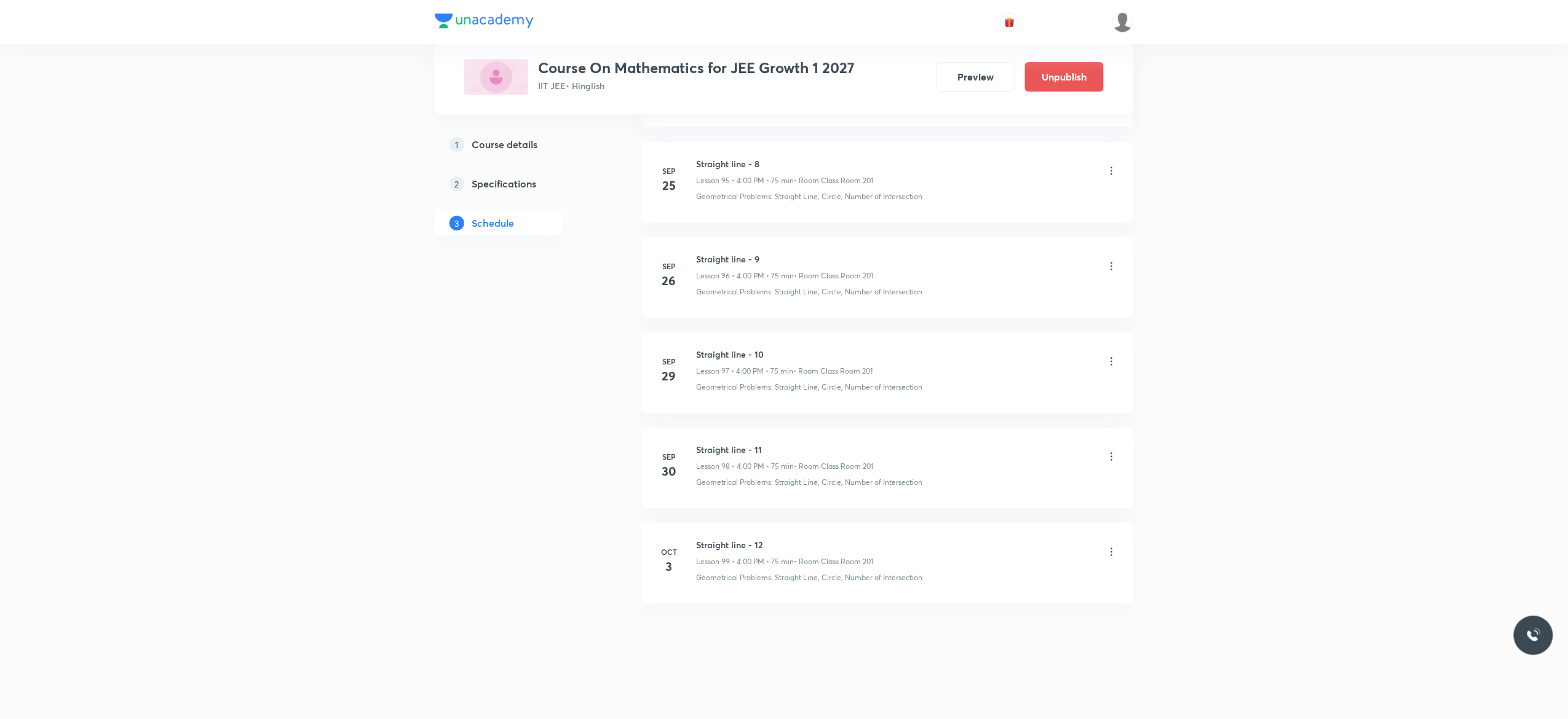
scroll to position [9175, 0]
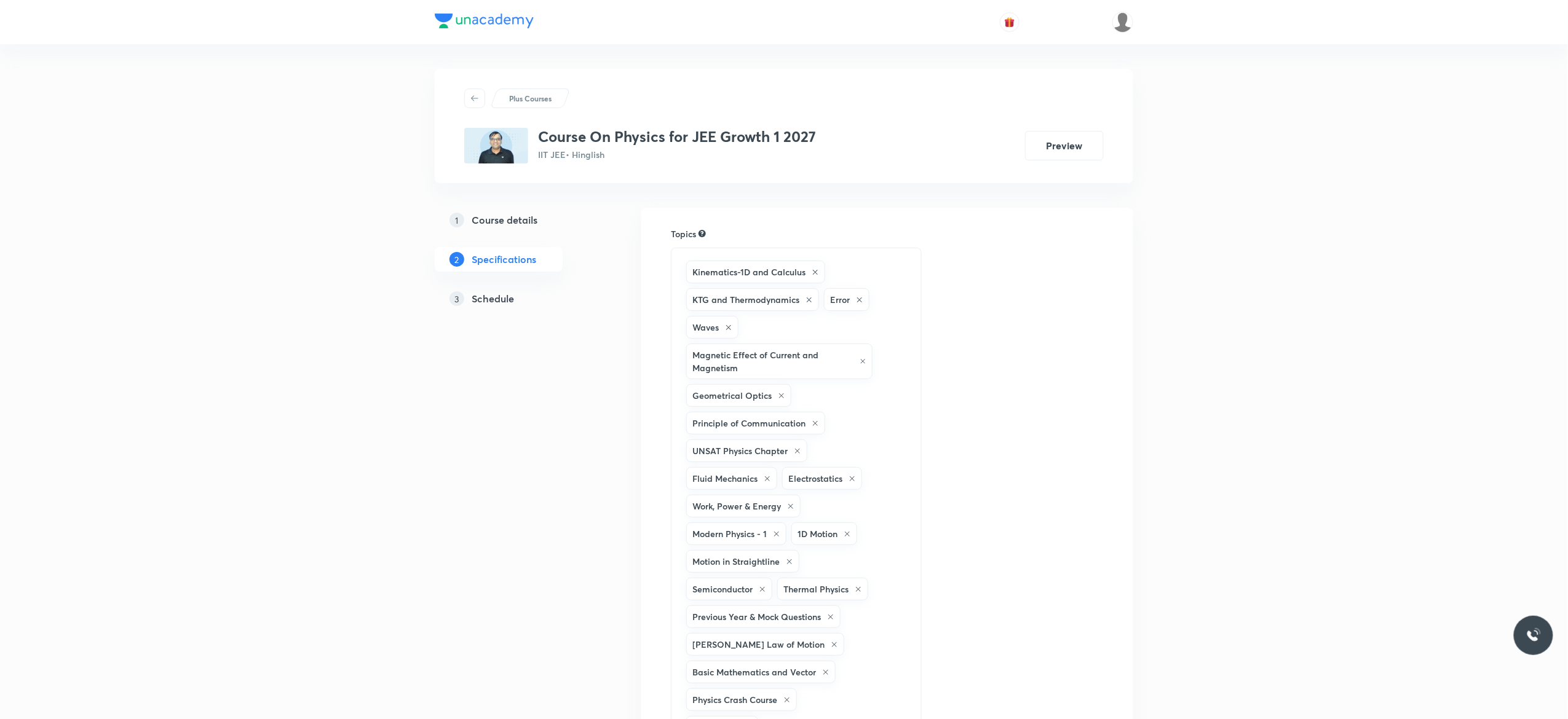
click at [497, 301] on h5 "Schedule" at bounding box center [492, 298] width 42 height 15
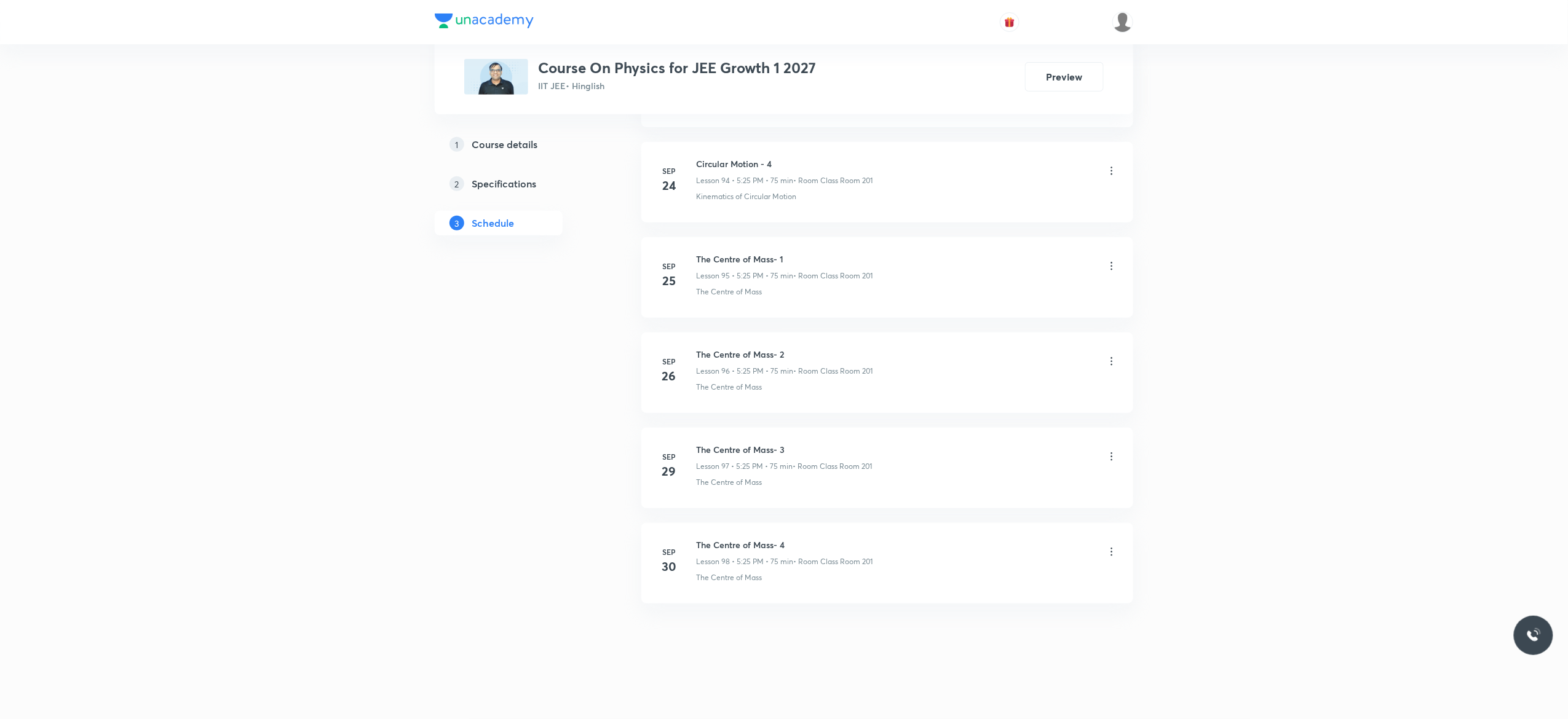
scroll to position [9725, 0]
drag, startPoint x: 793, startPoint y: 538, endPoint x: 698, endPoint y: 537, distance: 95.0
click at [698, 537] on li "[DATE] The Centre of Mass- 4 Lesson 98 • 5:25 PM • 75 min • Room Class Room 201…" at bounding box center [887, 563] width 492 height 80
copy h6 "The Centre of Mass- 4"
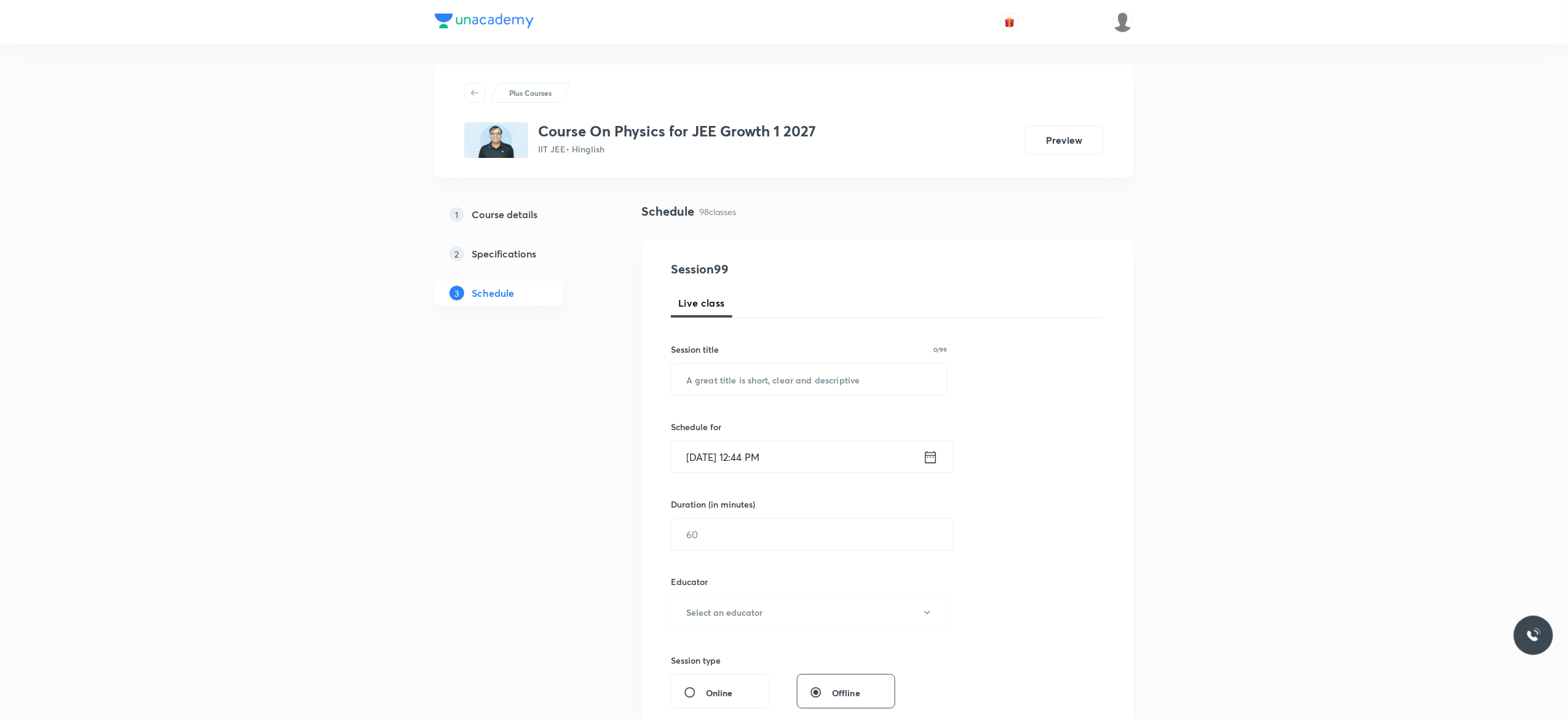
scroll to position [0, 0]
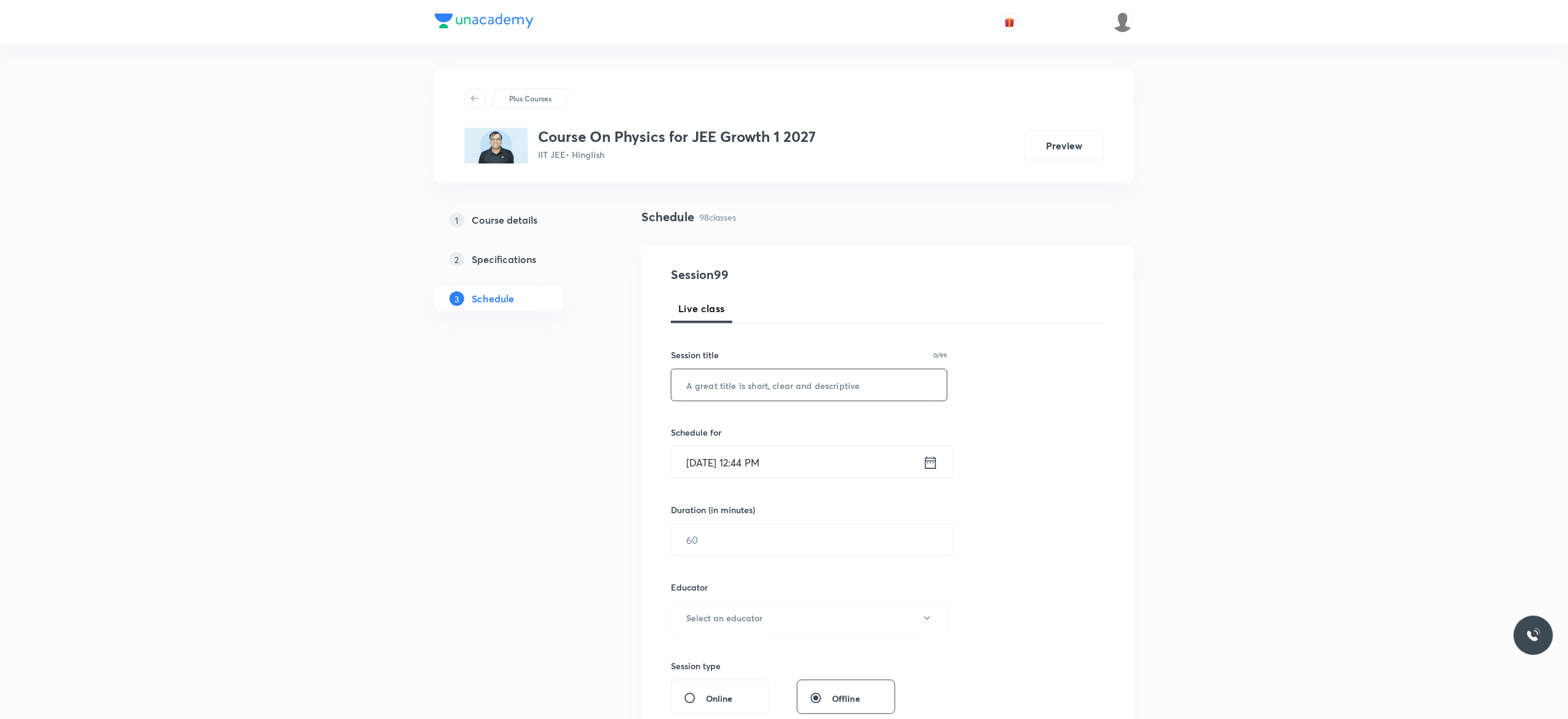
click at [751, 385] on input "text" at bounding box center [810, 385] width 276 height 32
paste input "The Centre of Mass- 4"
type input "The Centre of Mass- 5"
click at [930, 467] on icon at bounding box center [930, 462] width 15 height 17
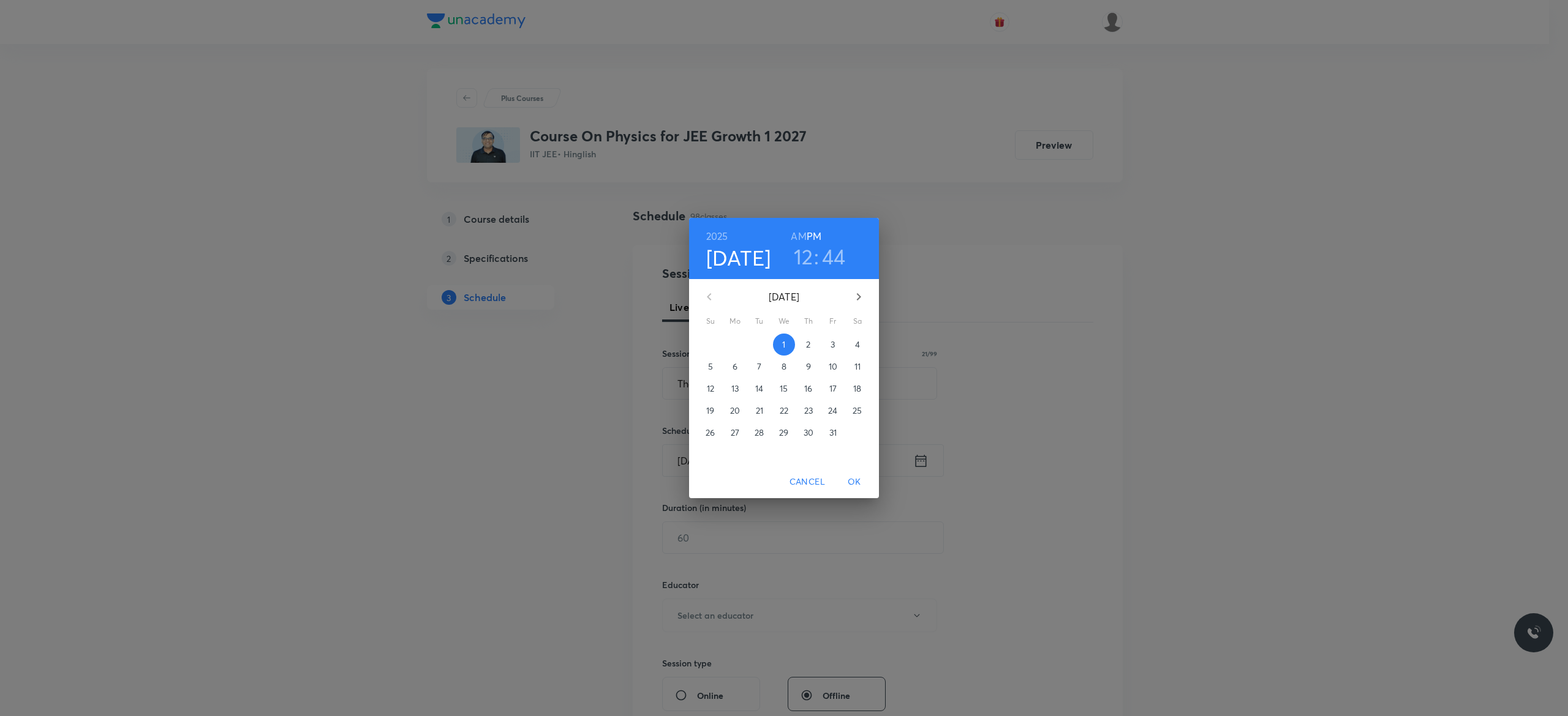
click at [833, 342] on p "3" at bounding box center [832, 344] width 4 height 12
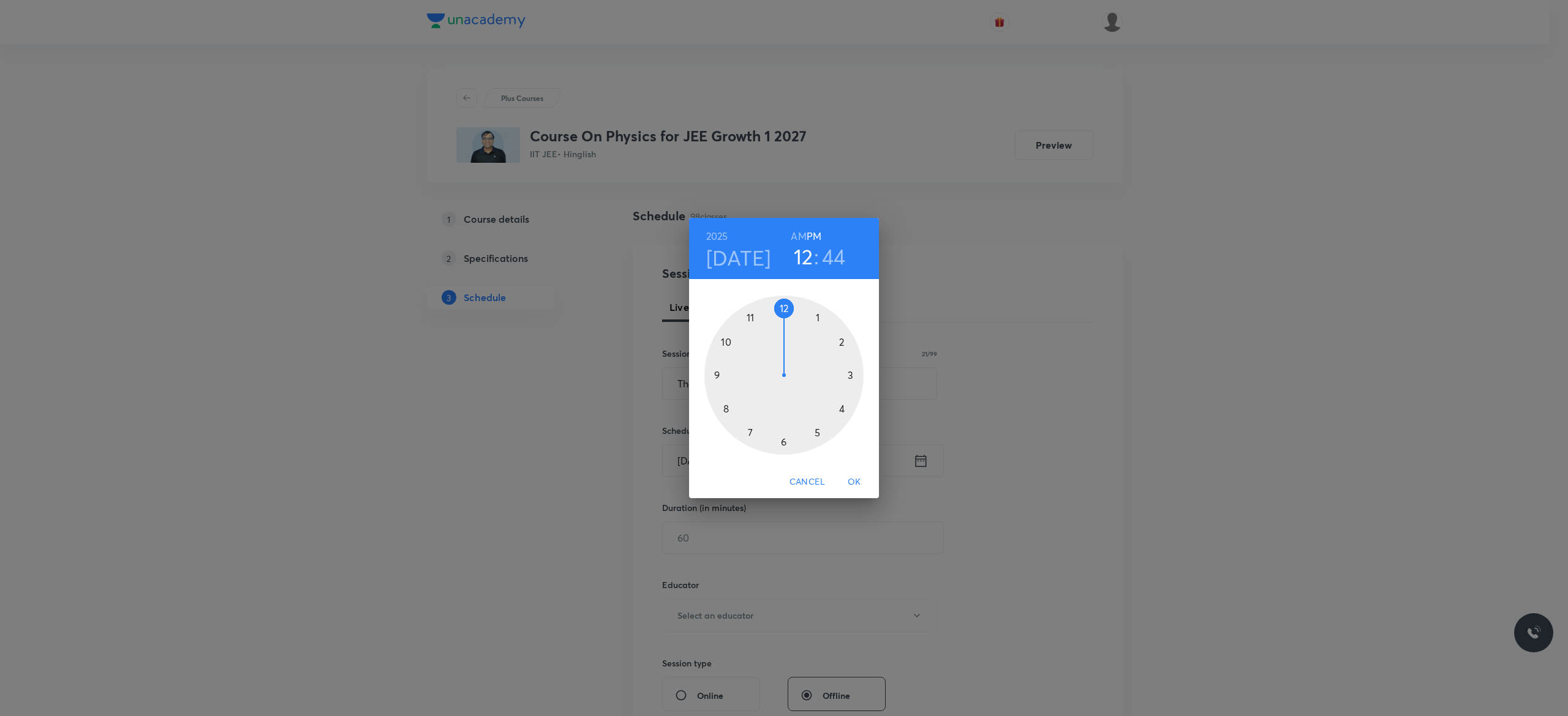
click at [818, 434] on div at bounding box center [784, 375] width 159 height 159
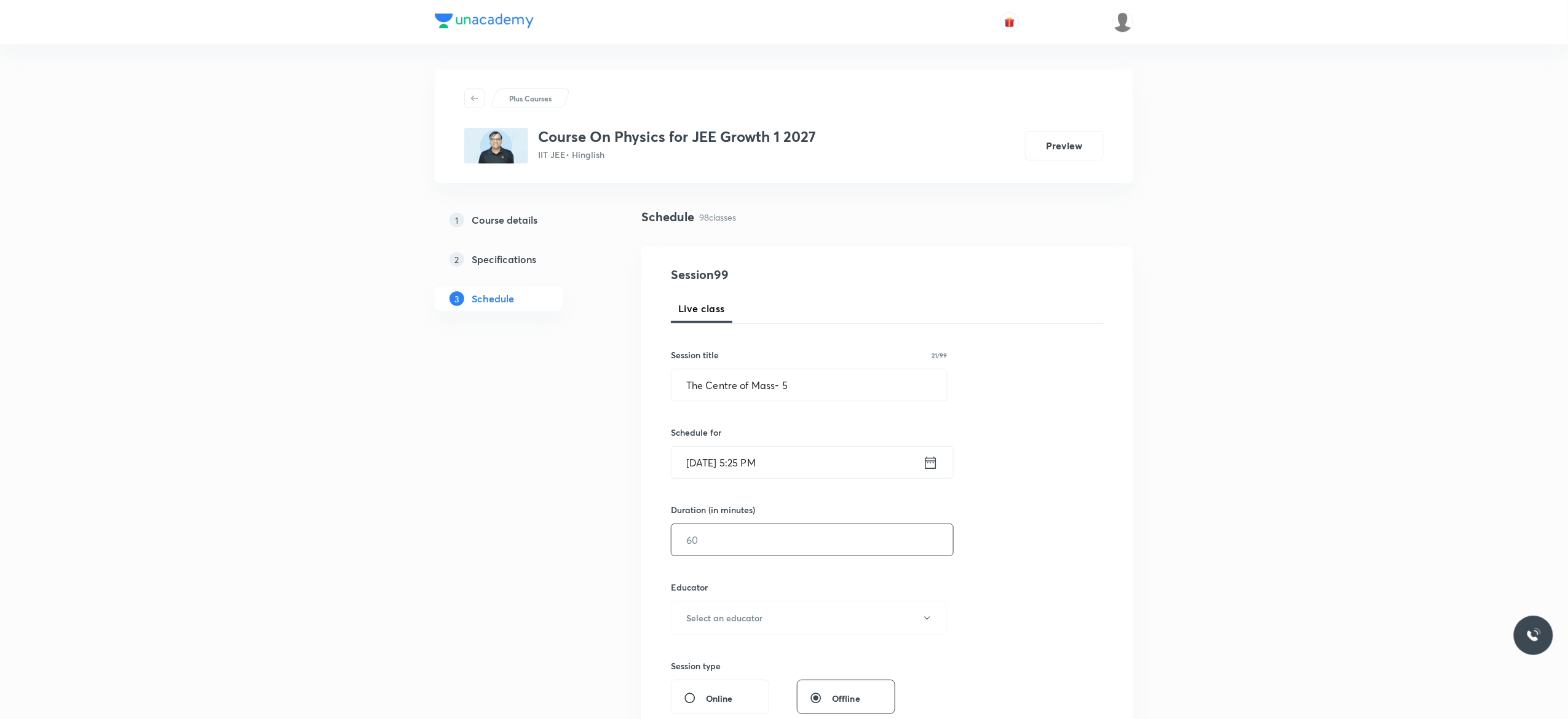
click at [765, 540] on input "text" at bounding box center [813, 540] width 282 height 32
type input "75"
click at [925, 622] on icon "button" at bounding box center [927, 619] width 10 height 10
click at [714, 661] on span "[PERSON_NAME]" at bounding box center [807, 660] width 269 height 13
click at [1007, 571] on div "Session 99 Live class Session title 21/99 The Centre of Mass- 5 ​ Schedule for …" at bounding box center [887, 593] width 433 height 656
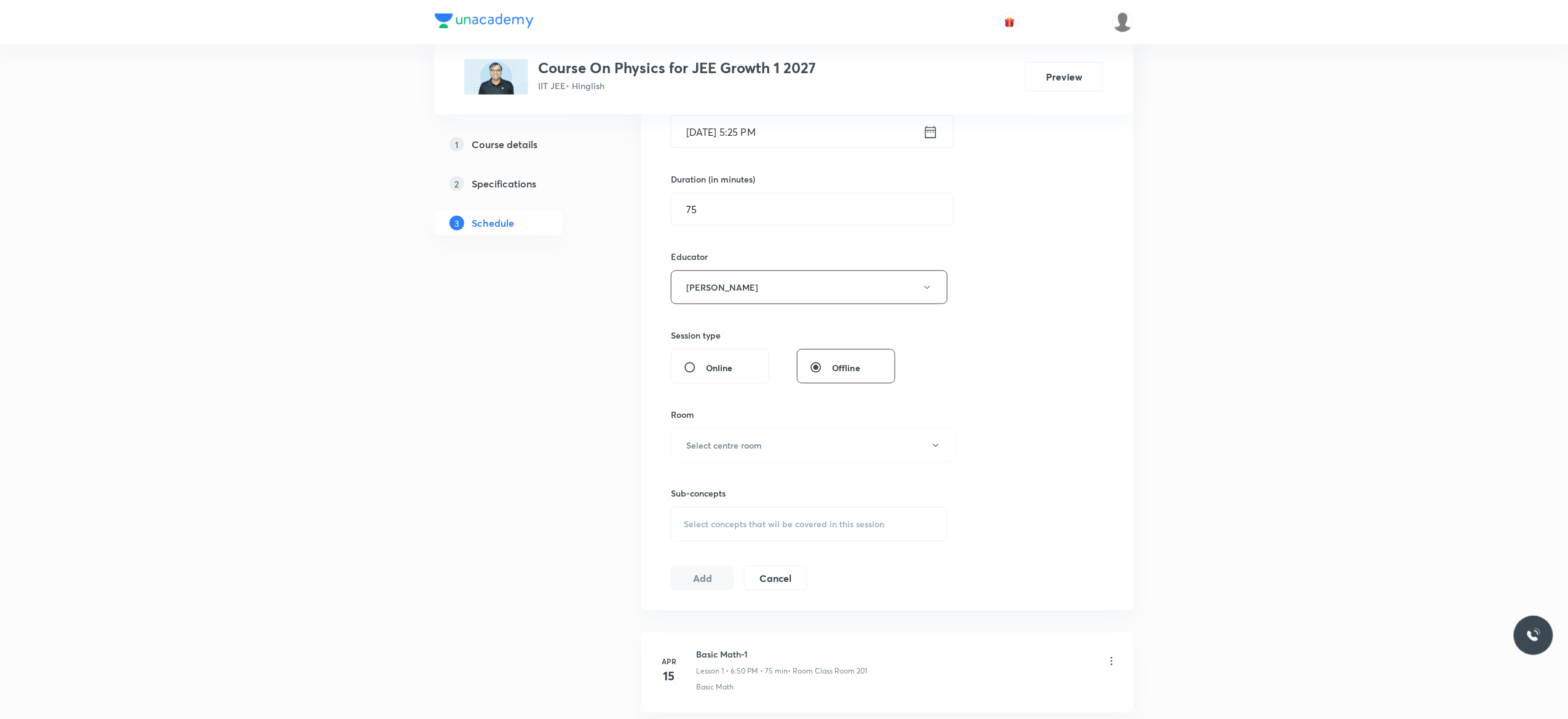
scroll to position [394, 0]
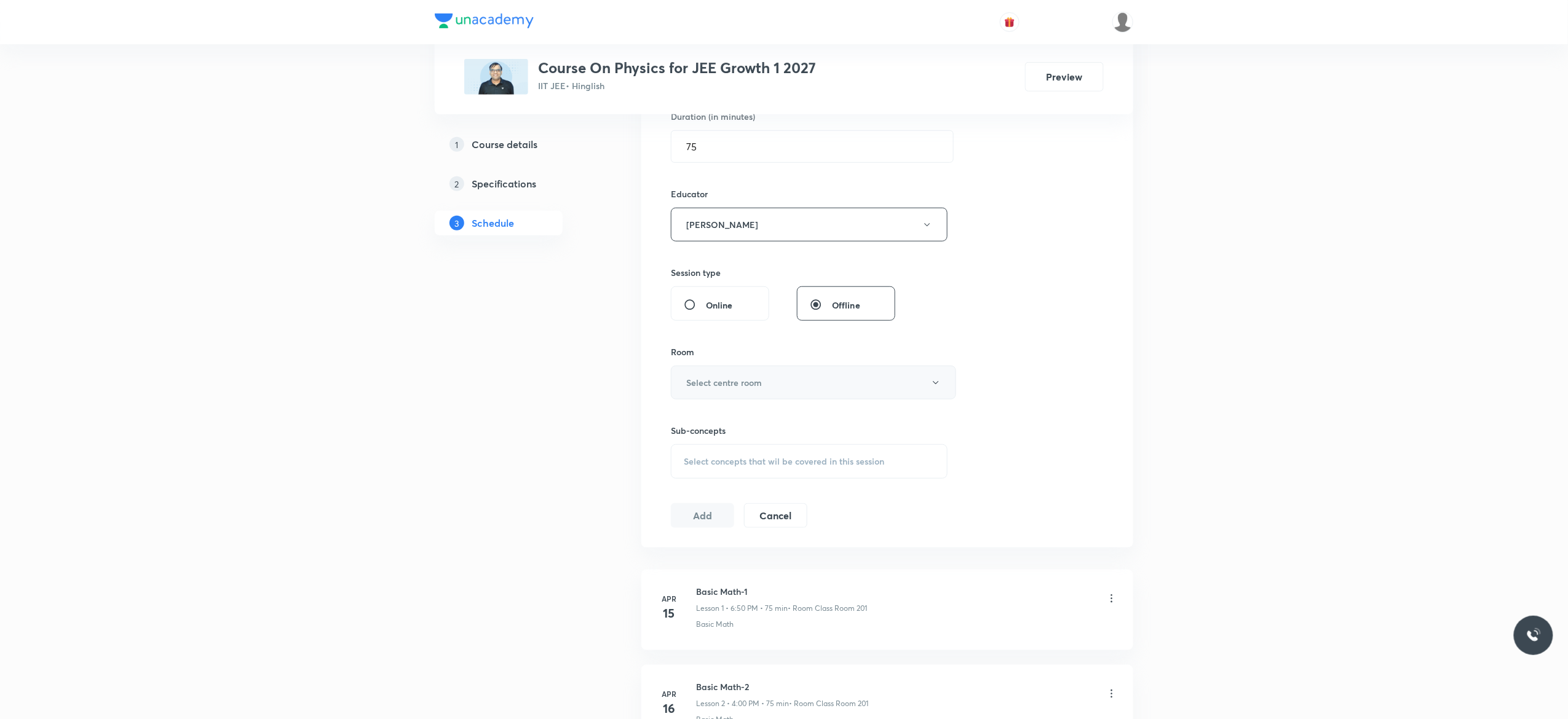
click at [945, 389] on button "Select centre room" at bounding box center [813, 383] width 285 height 34
click at [720, 471] on span "Class Room 201" at bounding box center [807, 471] width 269 height 13
click at [699, 467] on span "Select concepts that wil be covered in this session" at bounding box center [784, 462] width 200 height 10
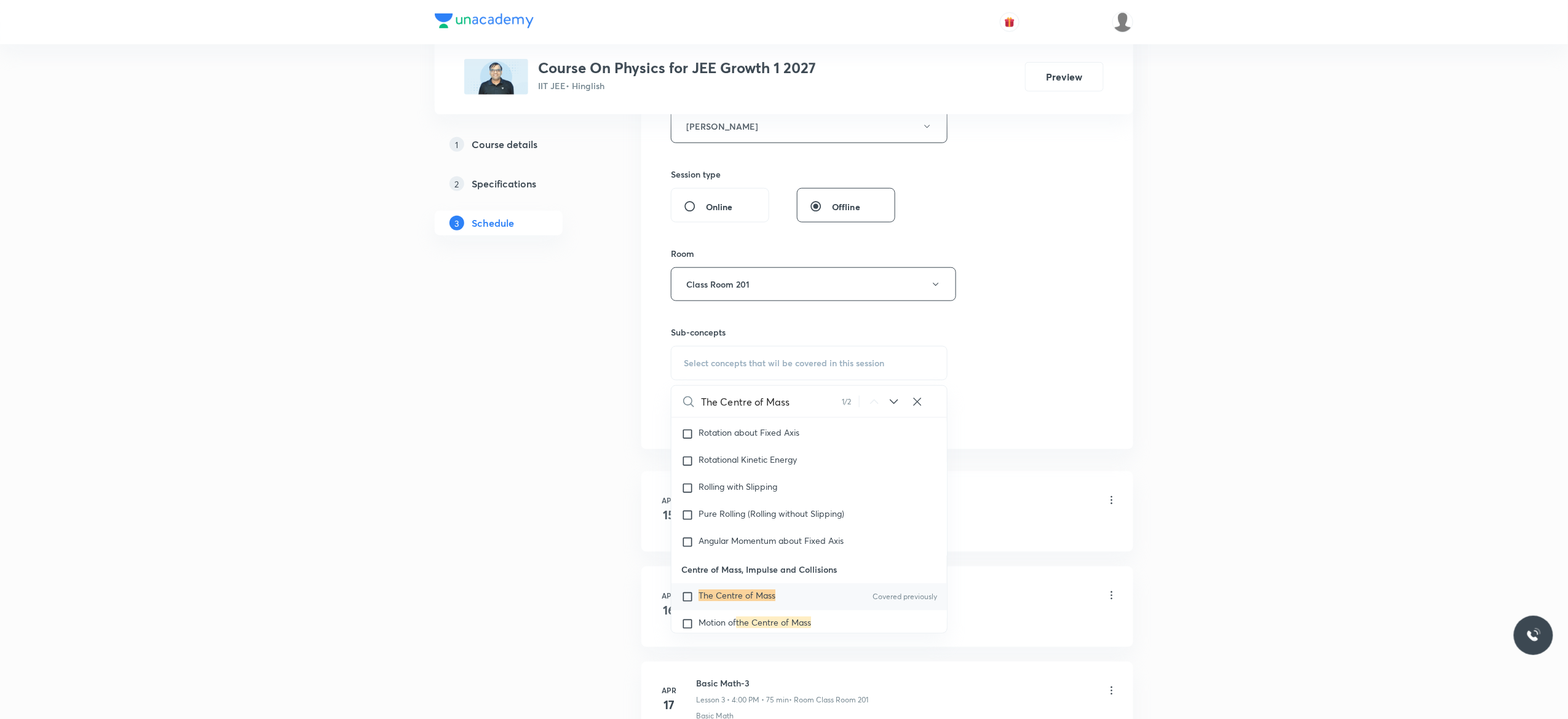
scroll to position [4339, 0]
type input "The Centre of Mass"
click at [688, 581] on input "checkbox" at bounding box center [690, 587] width 17 height 12
checkbox input "true"
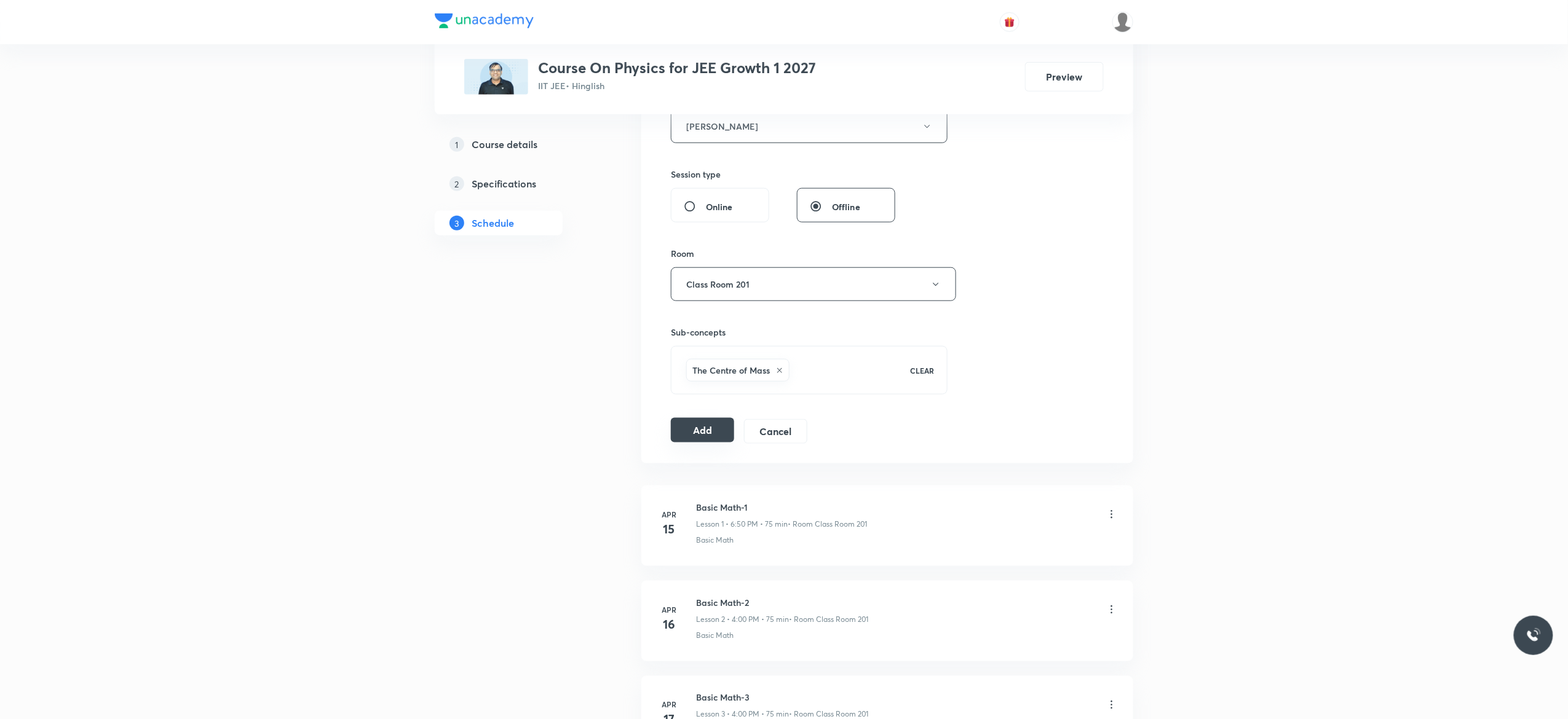
click at [695, 430] on button "Add" at bounding box center [703, 430] width 63 height 25
